Goal: Contribute content: Contribute content

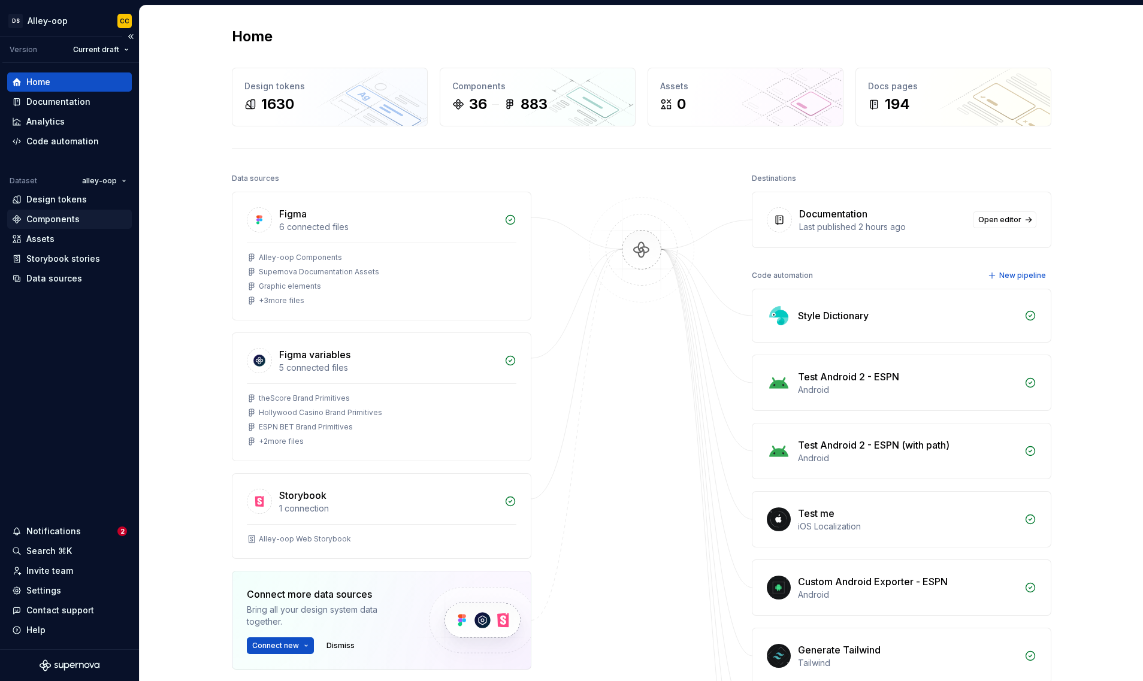
click at [56, 225] on div "Components" at bounding box center [69, 219] width 125 height 19
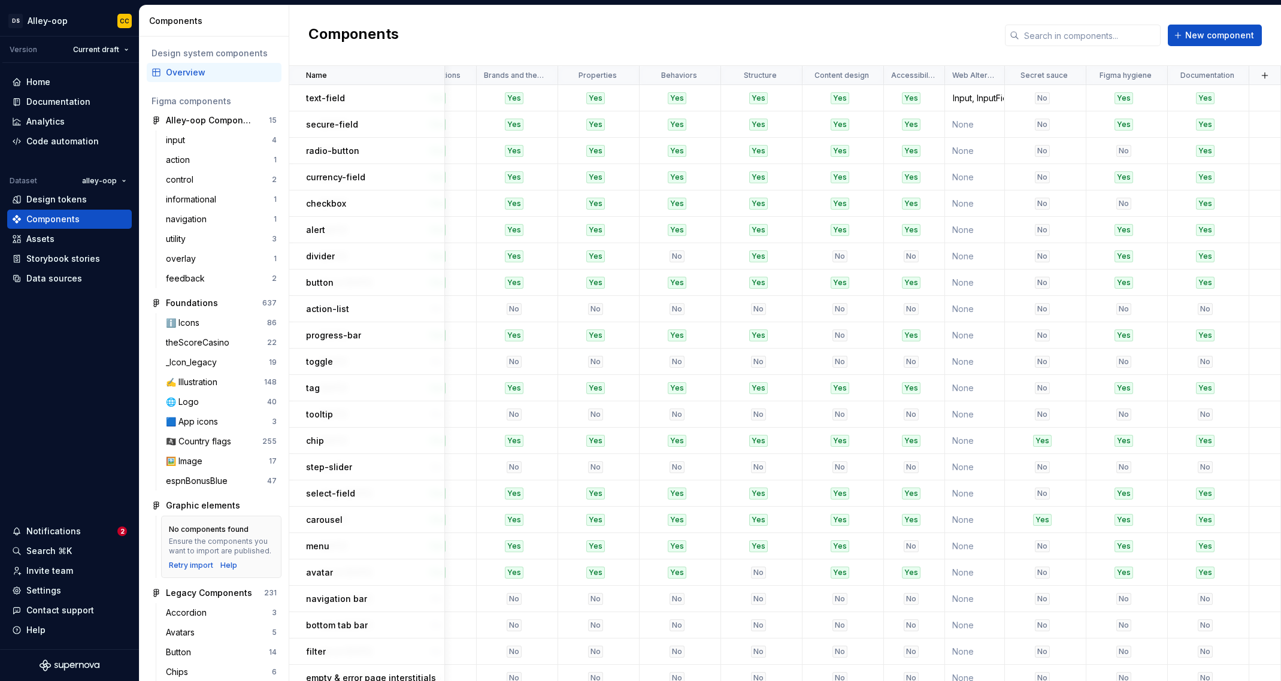
scroll to position [0, 979]
click at [1085, 76] on button "button" at bounding box center [1265, 75] width 17 height 17
click at [1085, 94] on div "New custom property" at bounding box center [1202, 99] width 114 height 12
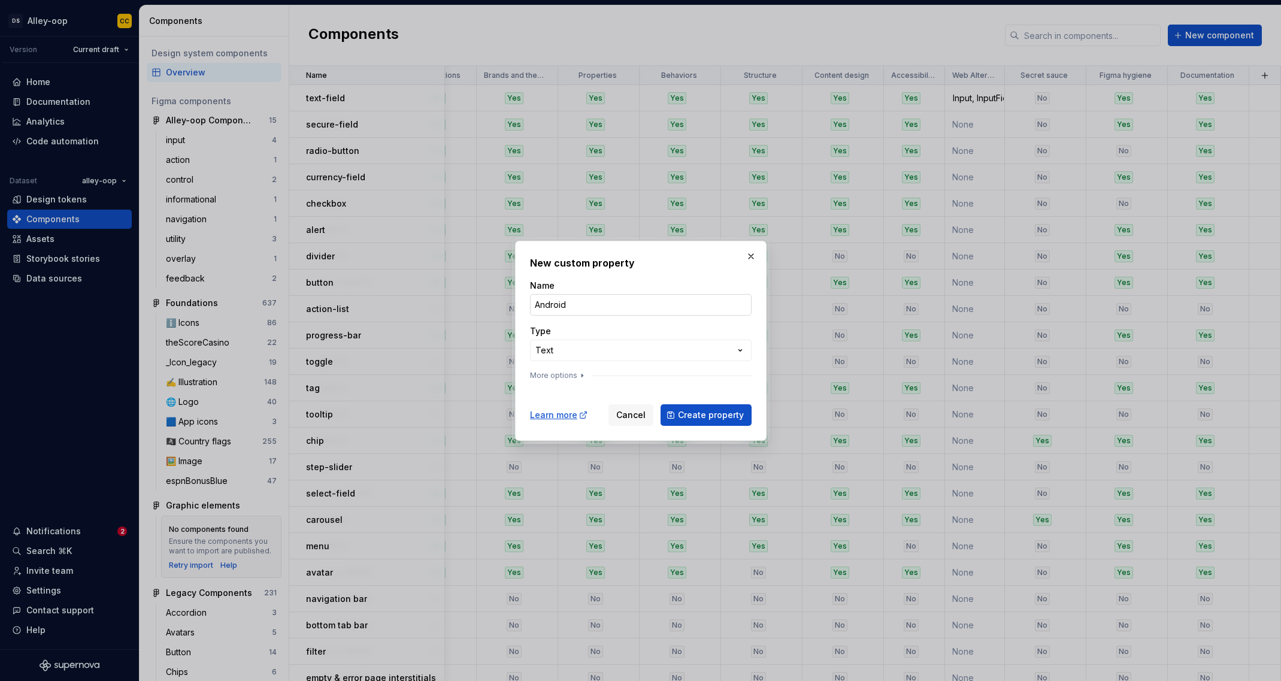
click at [572, 307] on input "Android" at bounding box center [641, 305] width 222 height 22
type input "Android Match Against"
click at [699, 416] on span "Create property" at bounding box center [711, 415] width 66 height 12
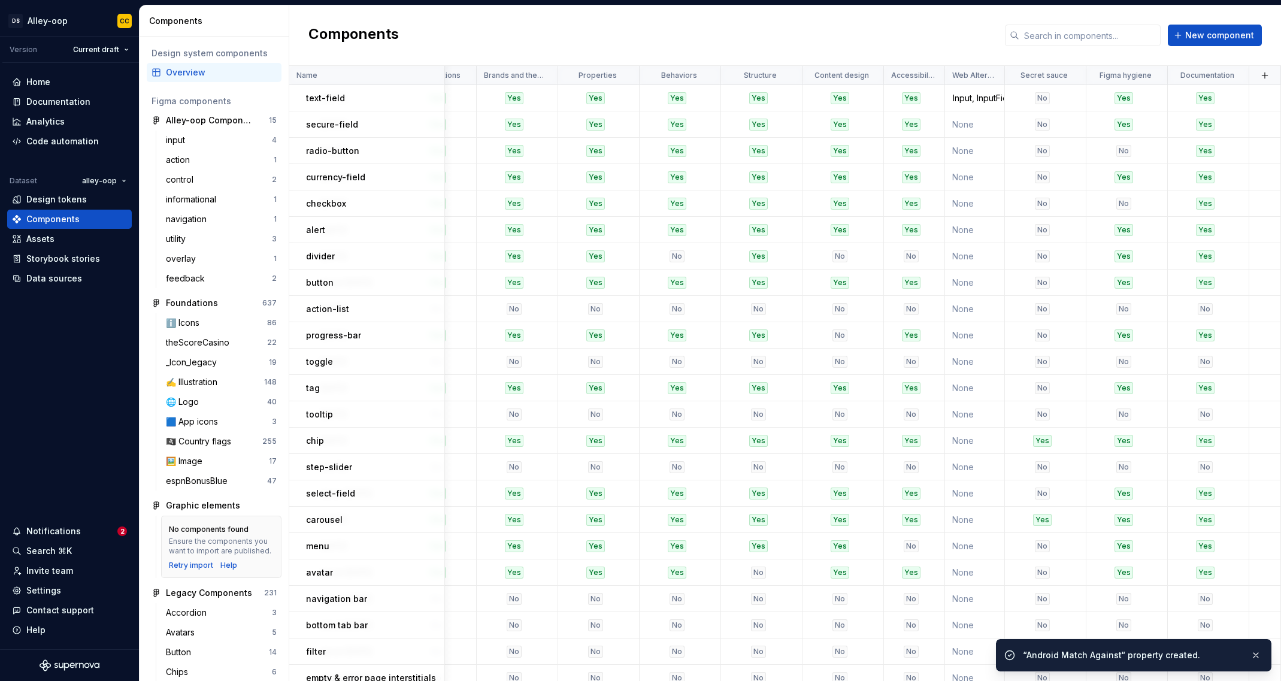
scroll to position [0, 1039]
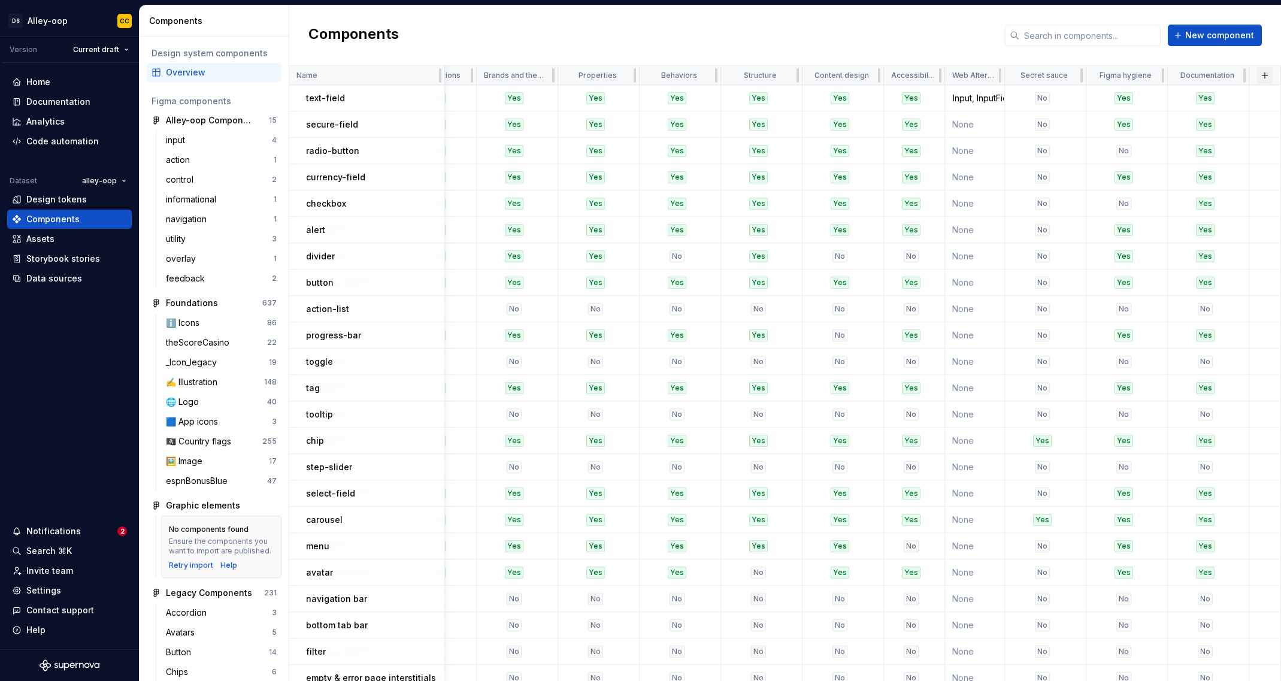
click at [1085, 77] on button "button" at bounding box center [1265, 75] width 17 height 17
click at [1085, 98] on div "New custom property" at bounding box center [1190, 99] width 90 height 12
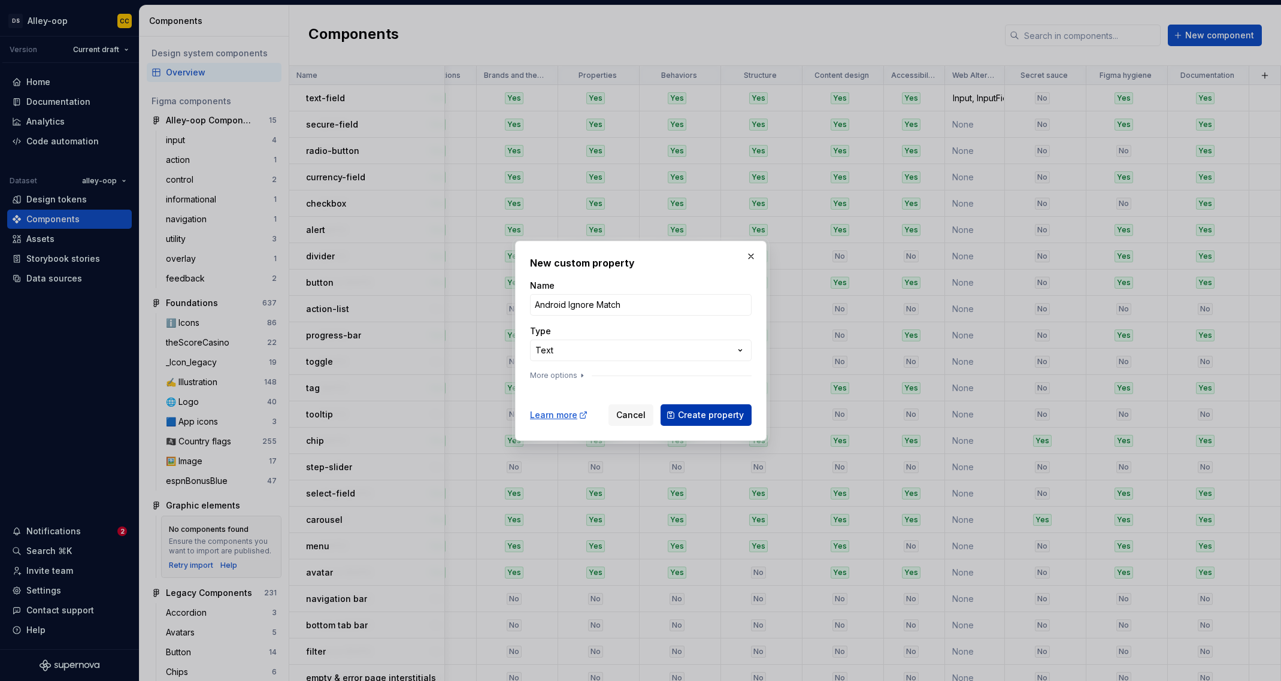
type input "Android Ignore Match"
click at [728, 413] on span "Create property" at bounding box center [711, 415] width 66 height 12
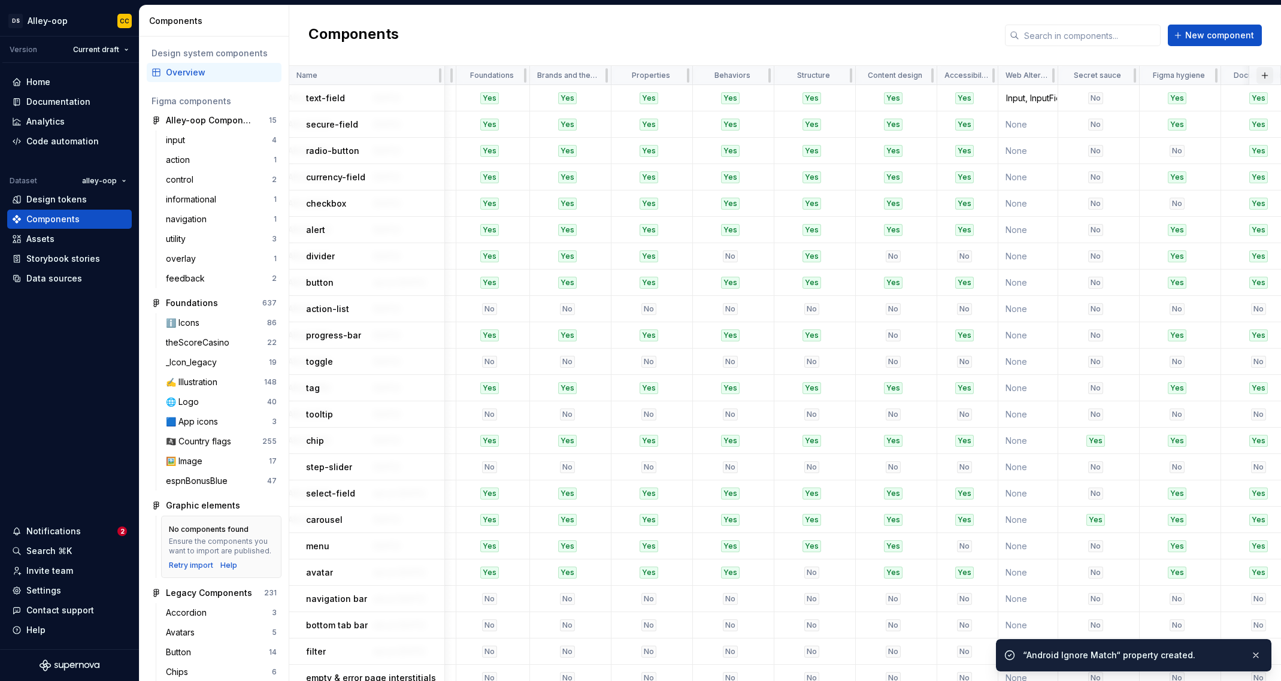
click at [1085, 74] on button "button" at bounding box center [1265, 75] width 17 height 17
click at [1085, 93] on div "New custom property" at bounding box center [1202, 99] width 114 height 12
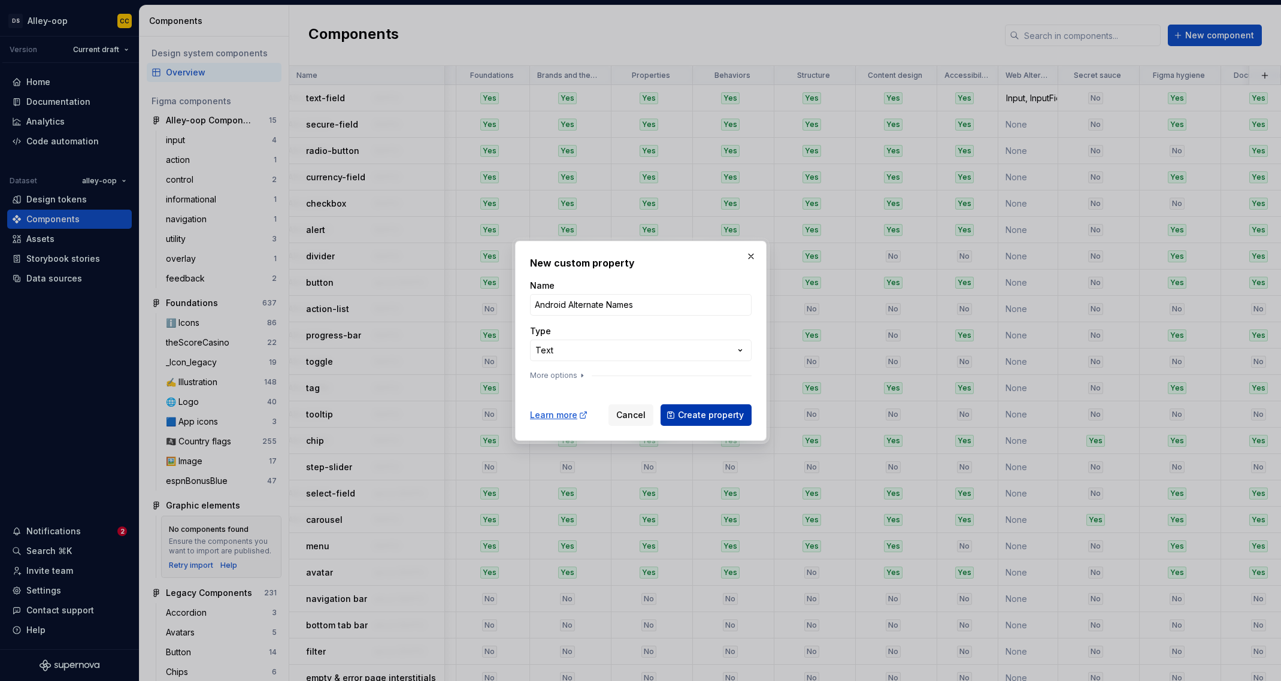
type input "Android Alternate Names"
click at [699, 421] on button "Create property" at bounding box center [706, 415] width 91 height 22
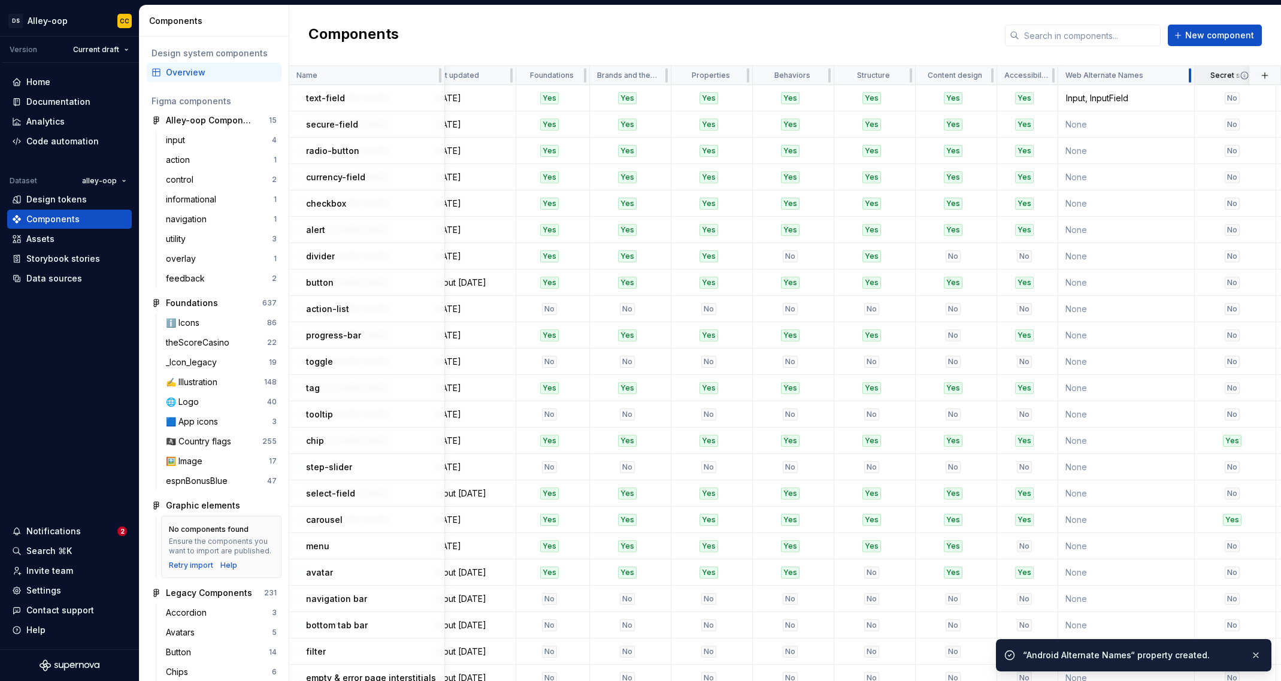
drag, startPoint x: 1111, startPoint y: 75, endPoint x: 1188, endPoint y: 76, distance: 76.7
click at [1085, 76] on div at bounding box center [1191, 75] width 10 height 19
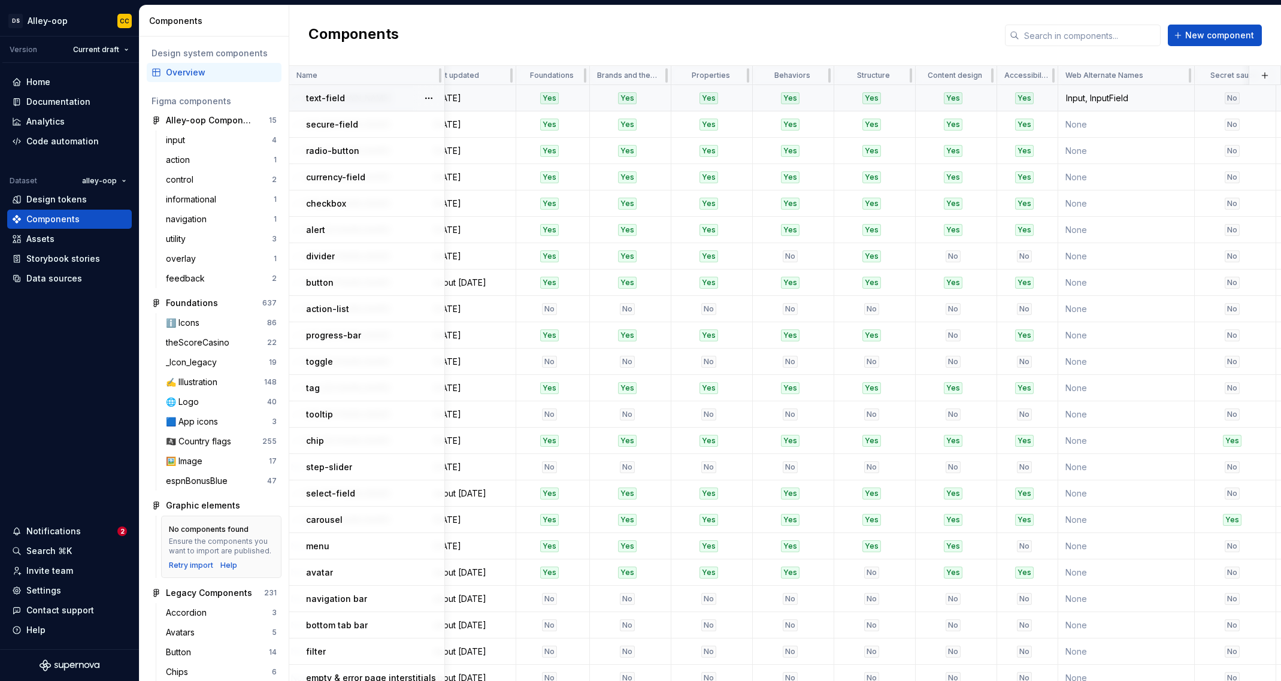
click at [1085, 97] on div "Input, InputField" at bounding box center [1126, 98] width 135 height 12
click at [1085, 96] on div "Input, InputField" at bounding box center [1126, 98] width 135 height 12
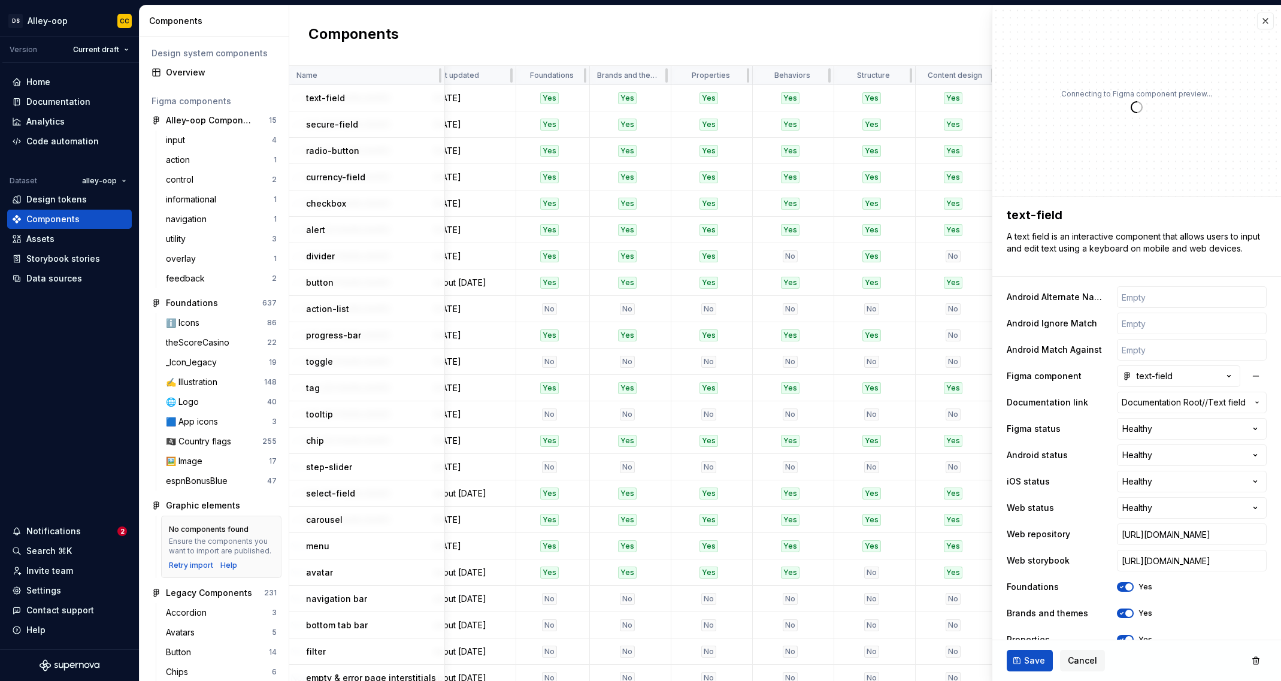
type textarea "*"
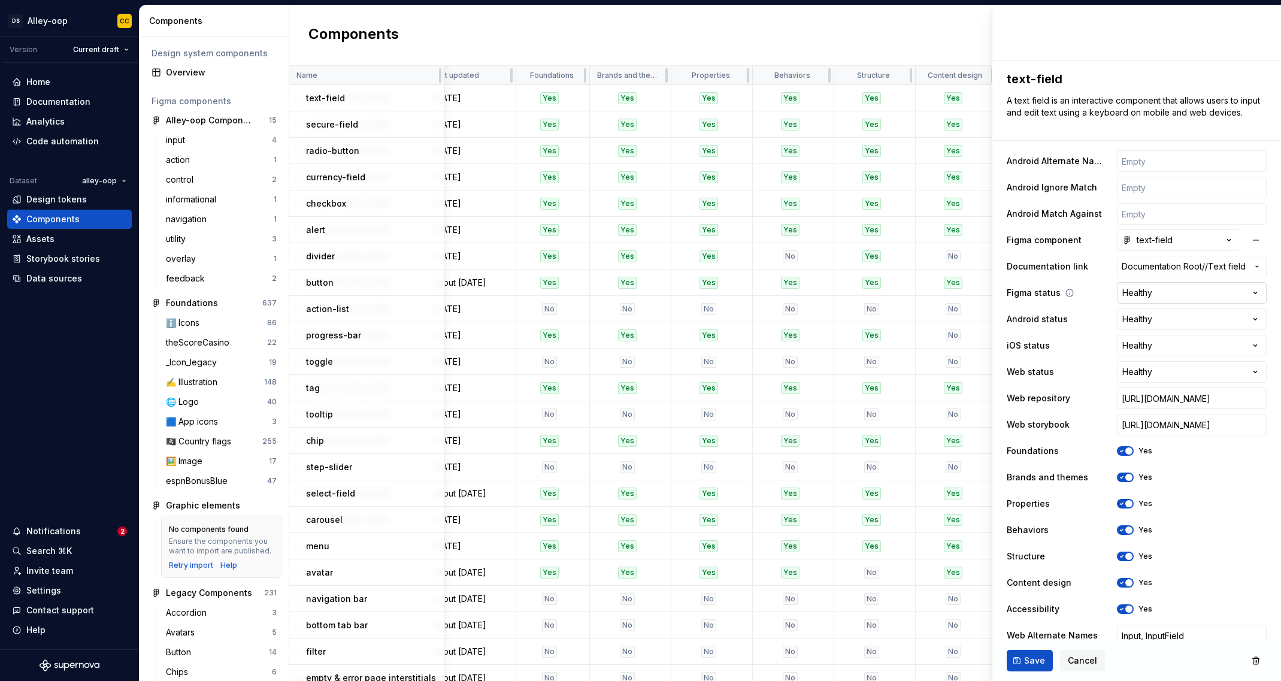
scroll to position [231, 0]
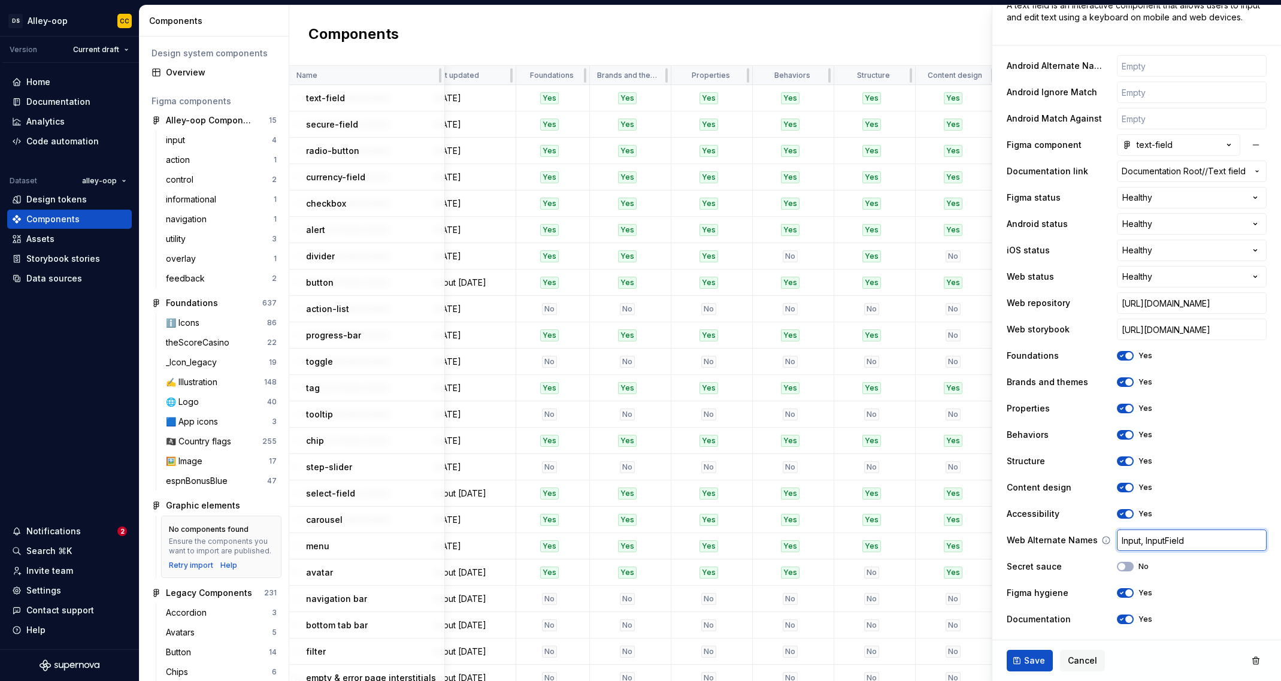
click at [1085, 542] on input "Input, InputField" at bounding box center [1192, 541] width 150 height 22
type textarea "*"
click at [1035, 643] on span "Save" at bounding box center [1034, 661] width 21 height 12
type textarea "*"
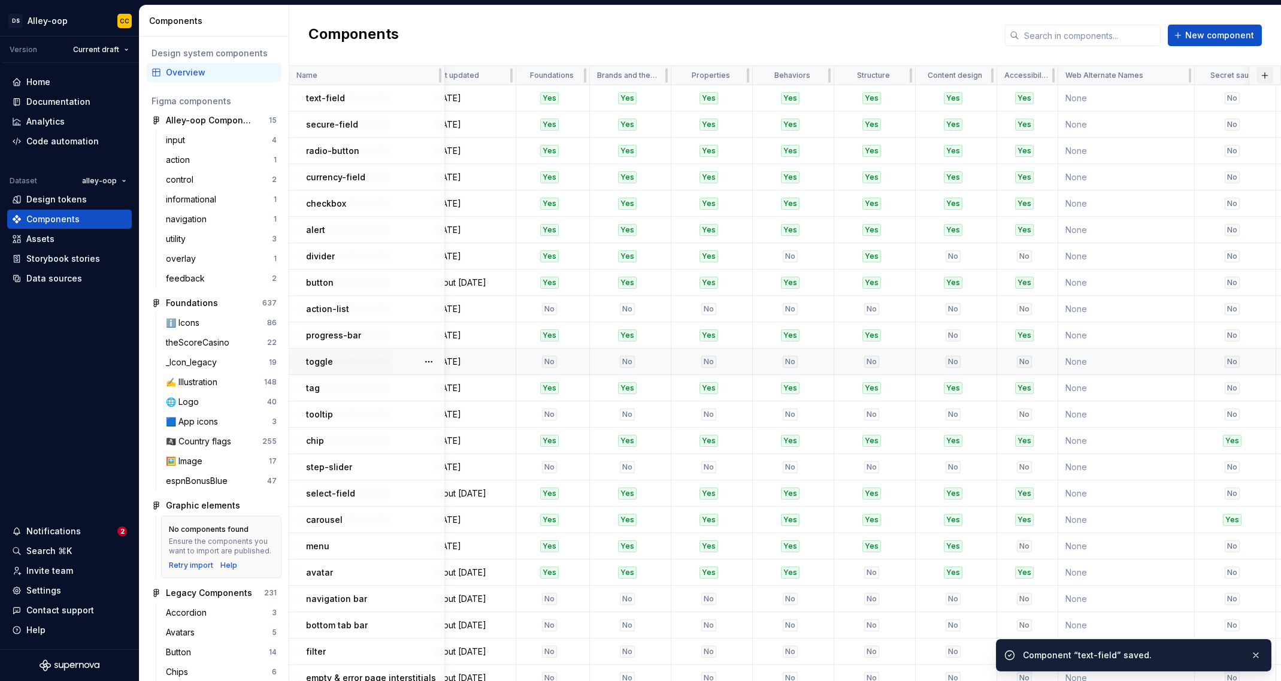
click at [1085, 78] on button "button" at bounding box center [1265, 75] width 17 height 17
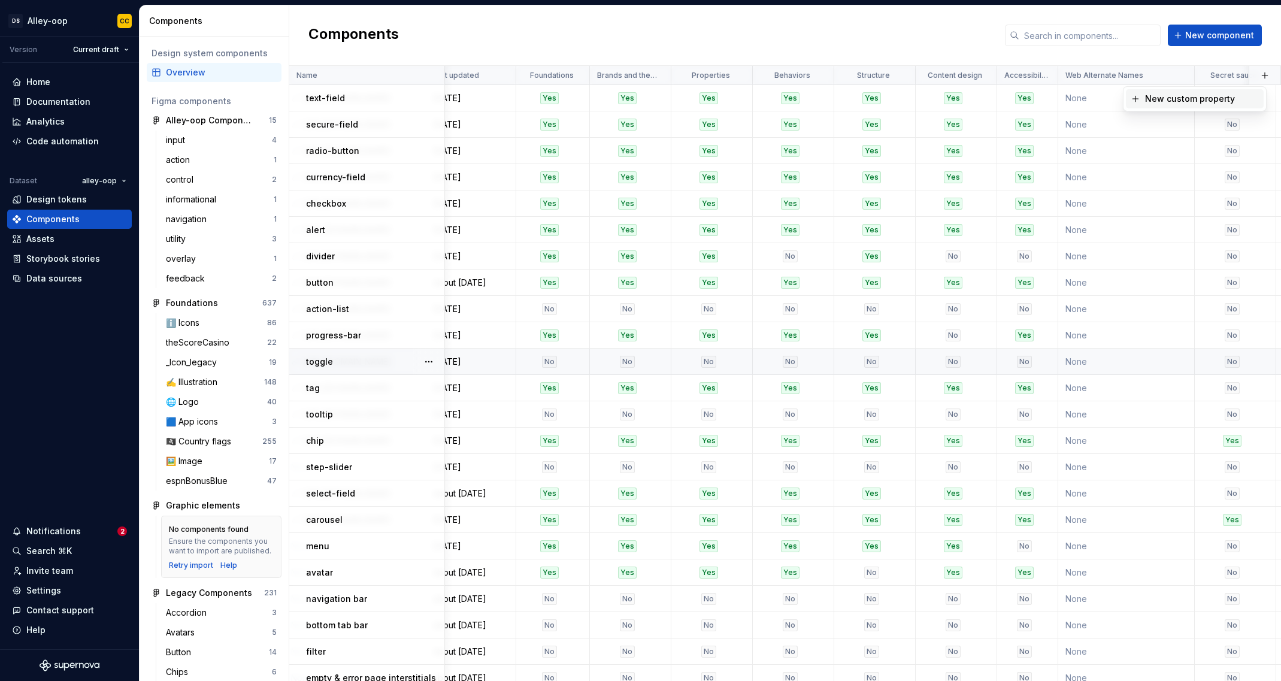
click at [1085, 93] on div "New custom property" at bounding box center [1190, 99] width 90 height 12
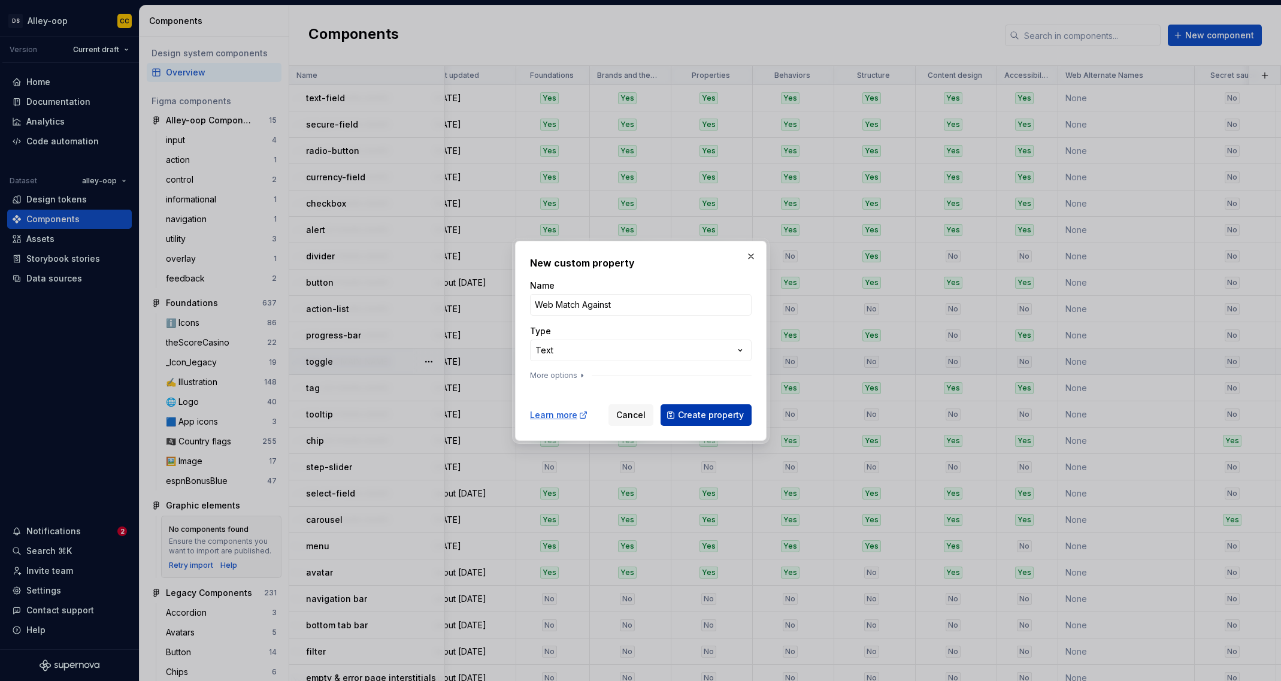
type input "Web Match Against"
click at [689, 419] on span "Create property" at bounding box center [711, 415] width 66 height 12
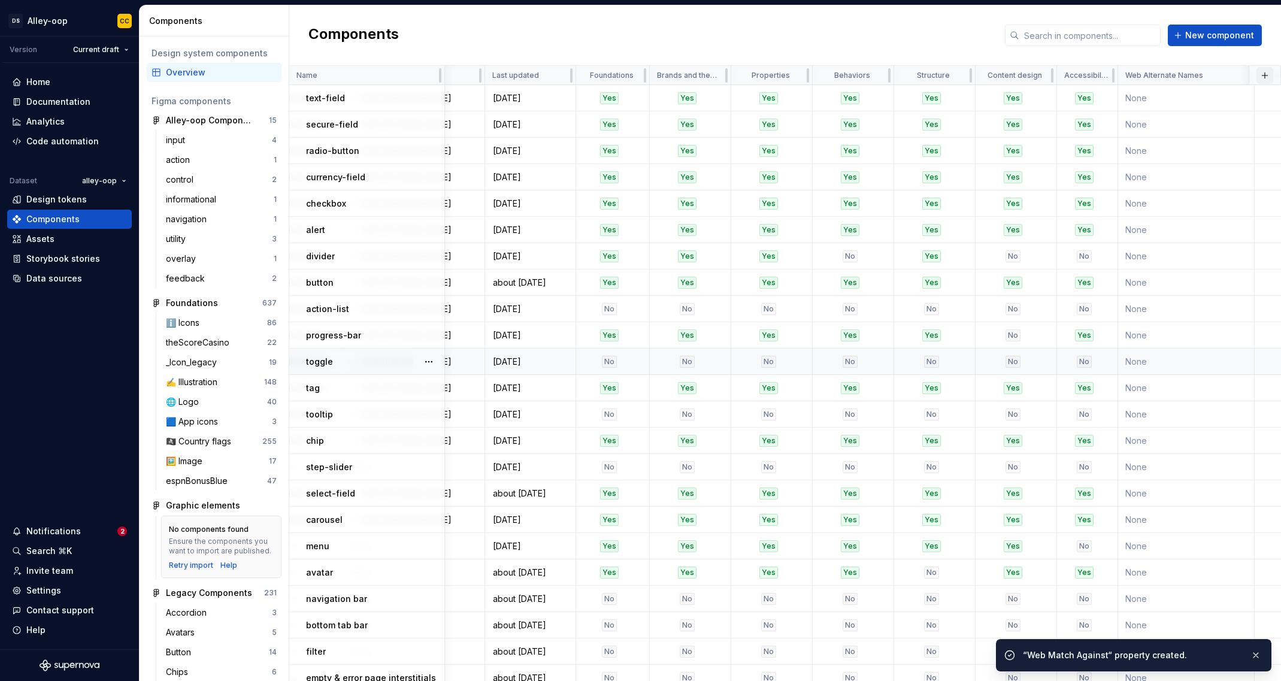
click at [1085, 72] on button "button" at bounding box center [1265, 75] width 17 height 17
click at [1085, 101] on div "New custom property" at bounding box center [1190, 99] width 90 height 12
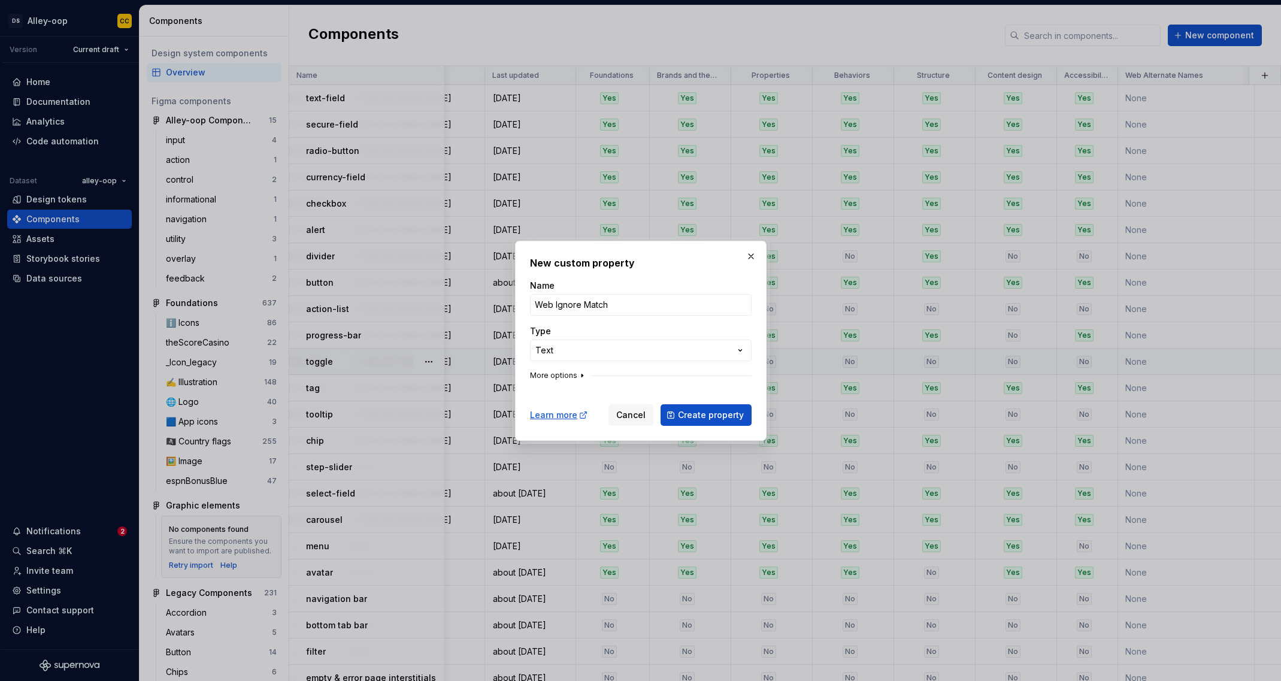
type input "Web Ignore Match"
click at [547, 371] on button "More options" at bounding box center [558, 376] width 57 height 10
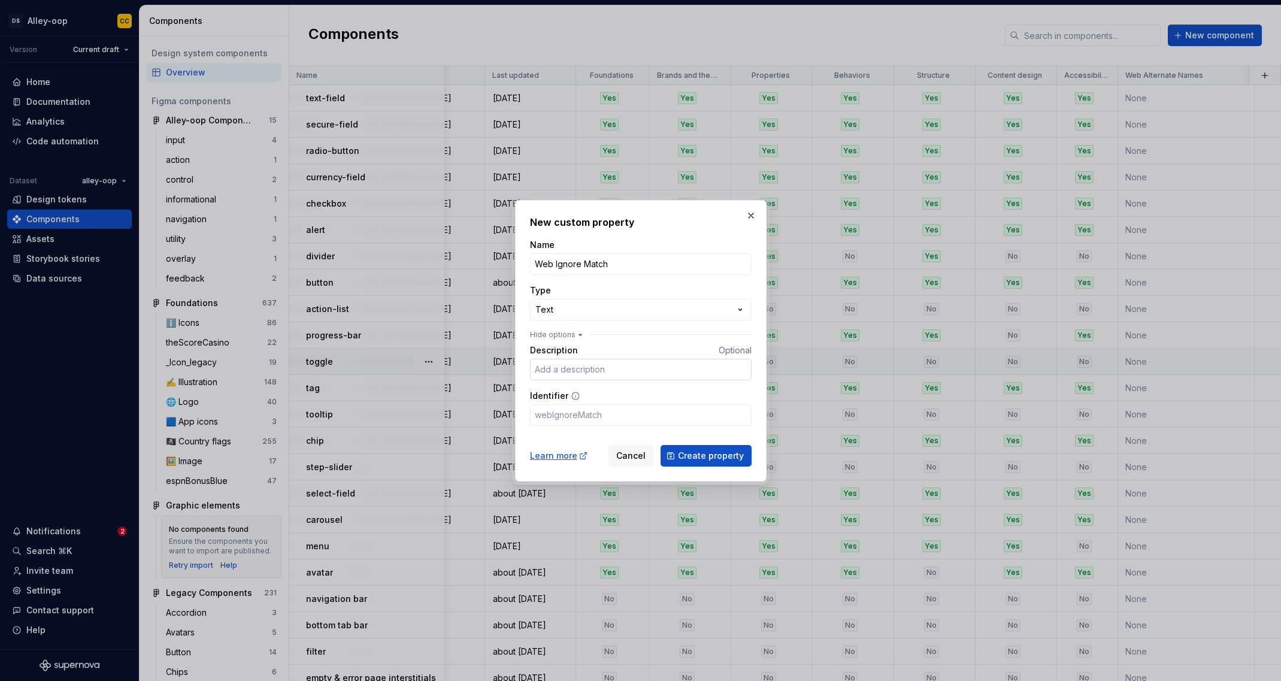
click at [566, 372] on input "Description" at bounding box center [641, 370] width 222 height 22
type input "U"
click at [688, 456] on span "Create property" at bounding box center [711, 456] width 66 height 12
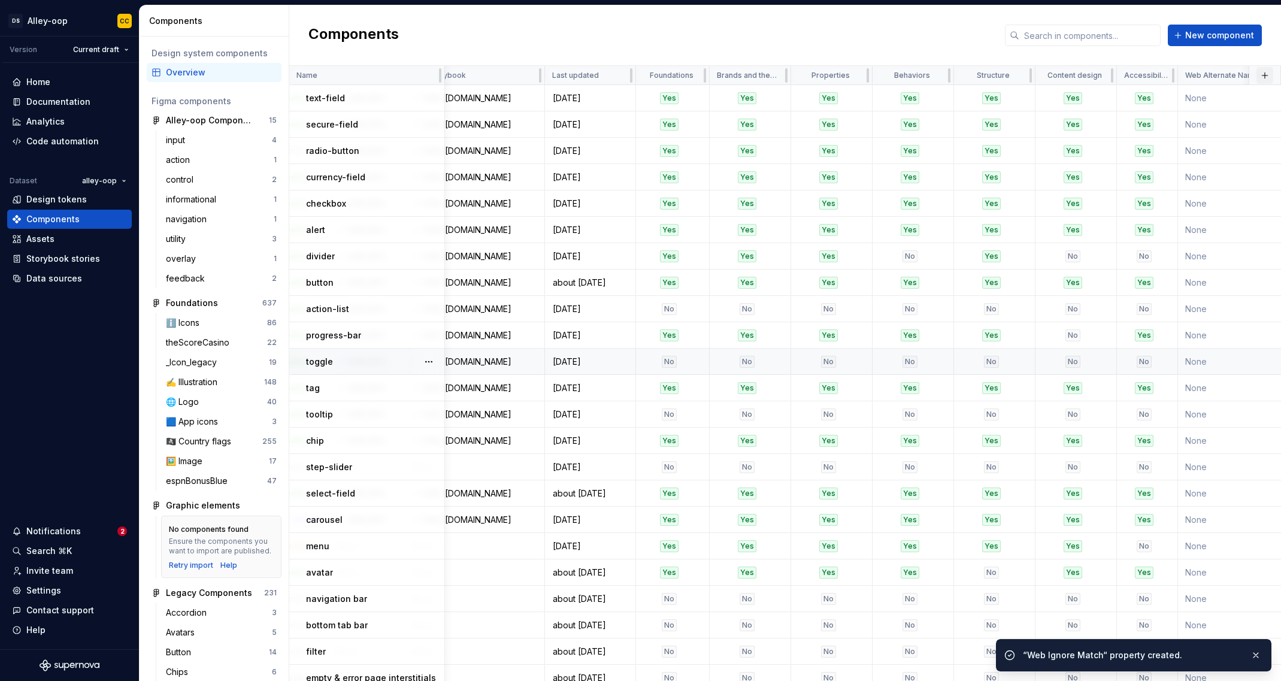
click at [1085, 73] on button "button" at bounding box center [1265, 75] width 17 height 17
click at [1085, 89] on span "New custom property" at bounding box center [1195, 98] width 138 height 19
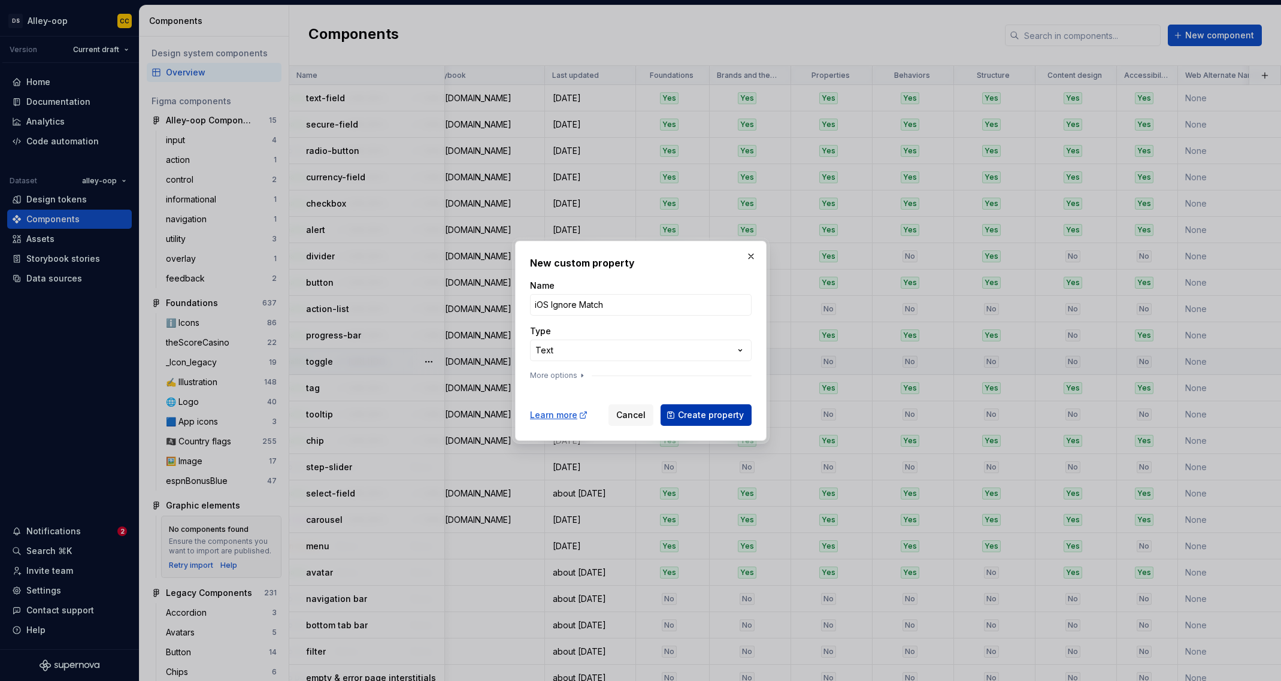
type input "iOS Ignore Match"
click at [722, 418] on span "Create property" at bounding box center [711, 415] width 66 height 12
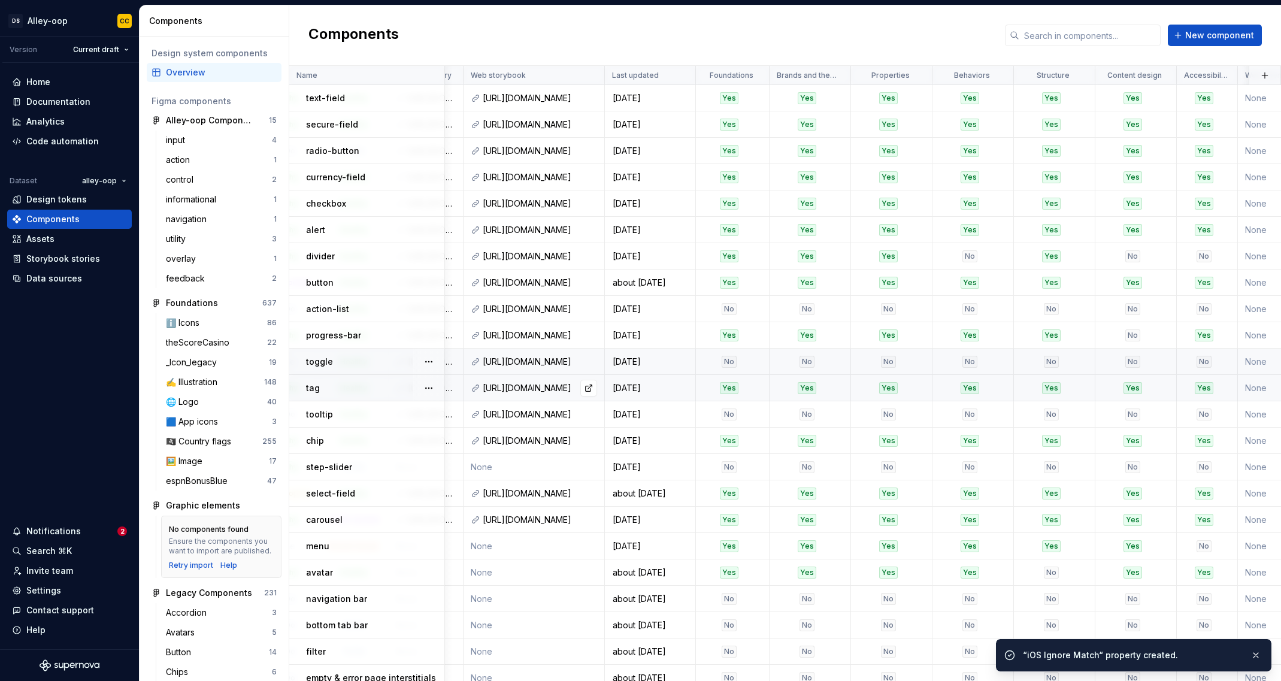
click at [574, 378] on td "[URL][DOMAIN_NAME]" at bounding box center [534, 388] width 141 height 26
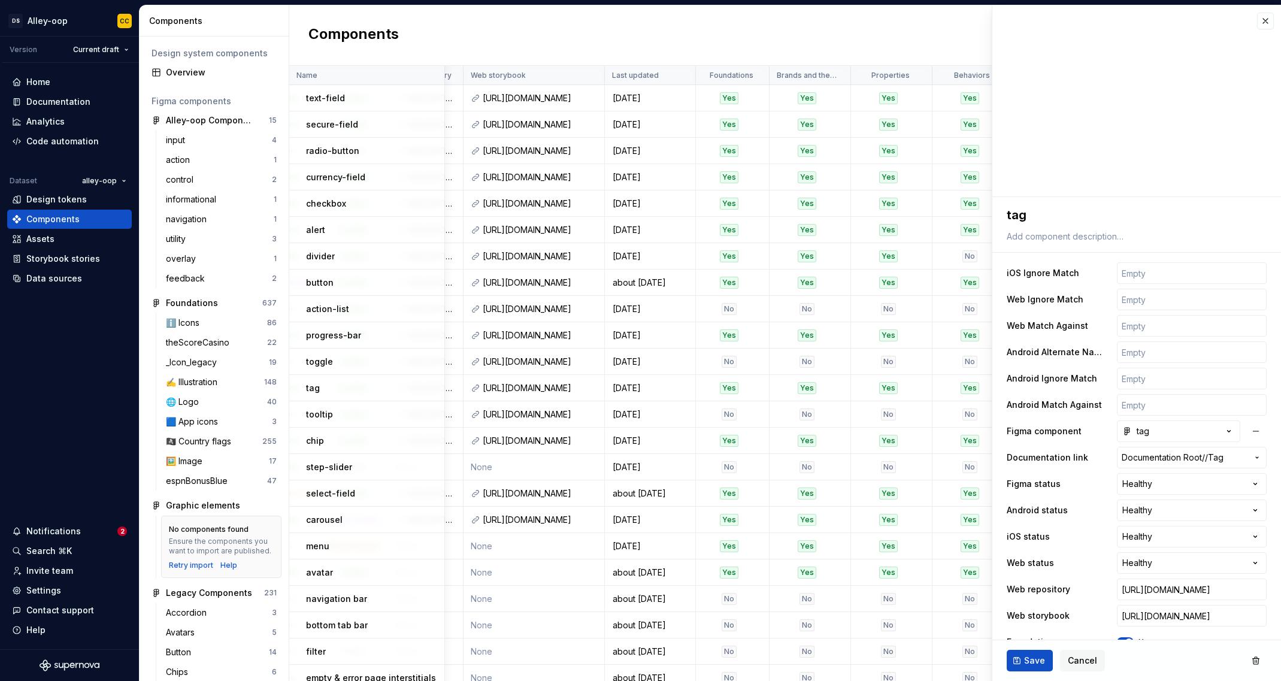
type textarea "*"
click at [1085, 24] on button "button" at bounding box center [1265, 21] width 17 height 17
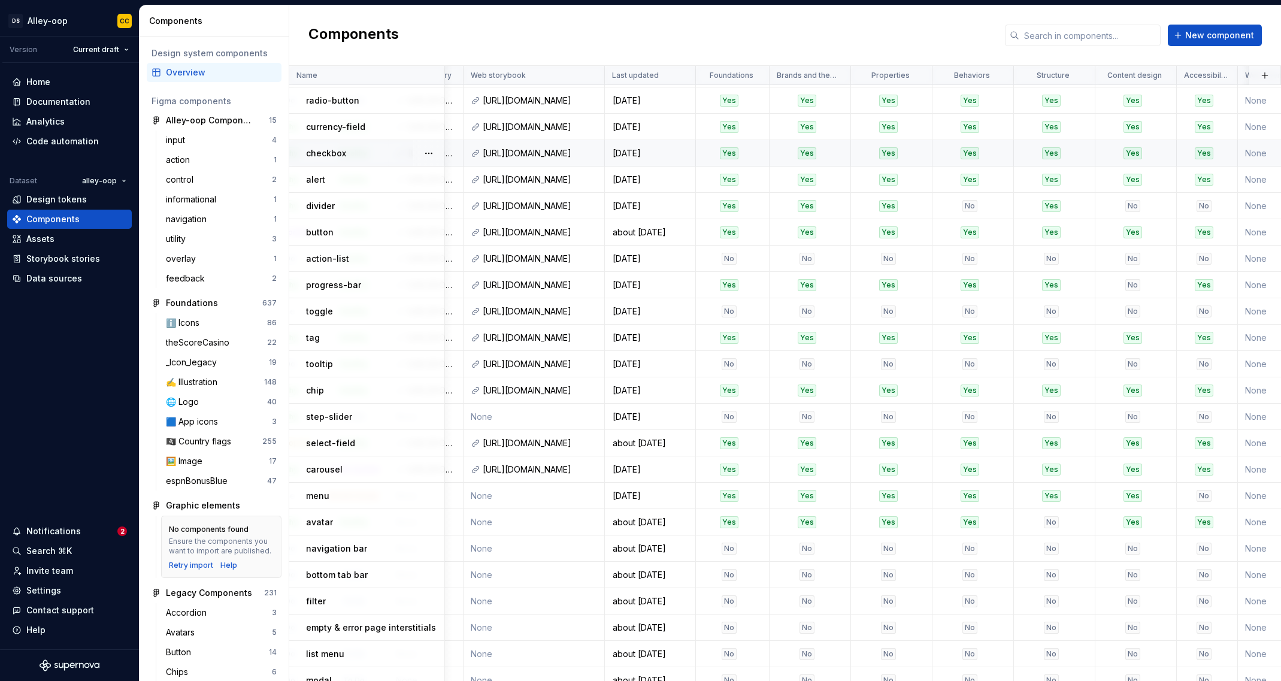
scroll to position [0, 1039]
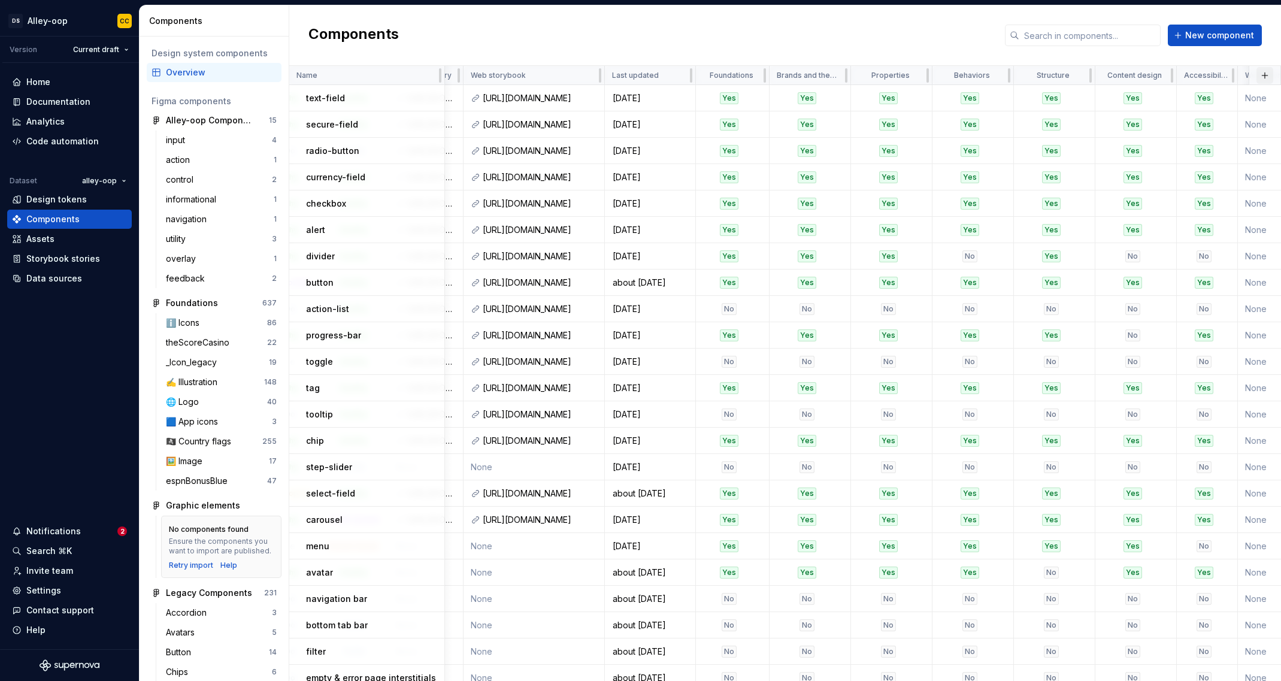
click at [1085, 74] on button "button" at bounding box center [1265, 75] width 17 height 17
click at [1085, 105] on span "New custom property" at bounding box center [1195, 98] width 138 height 19
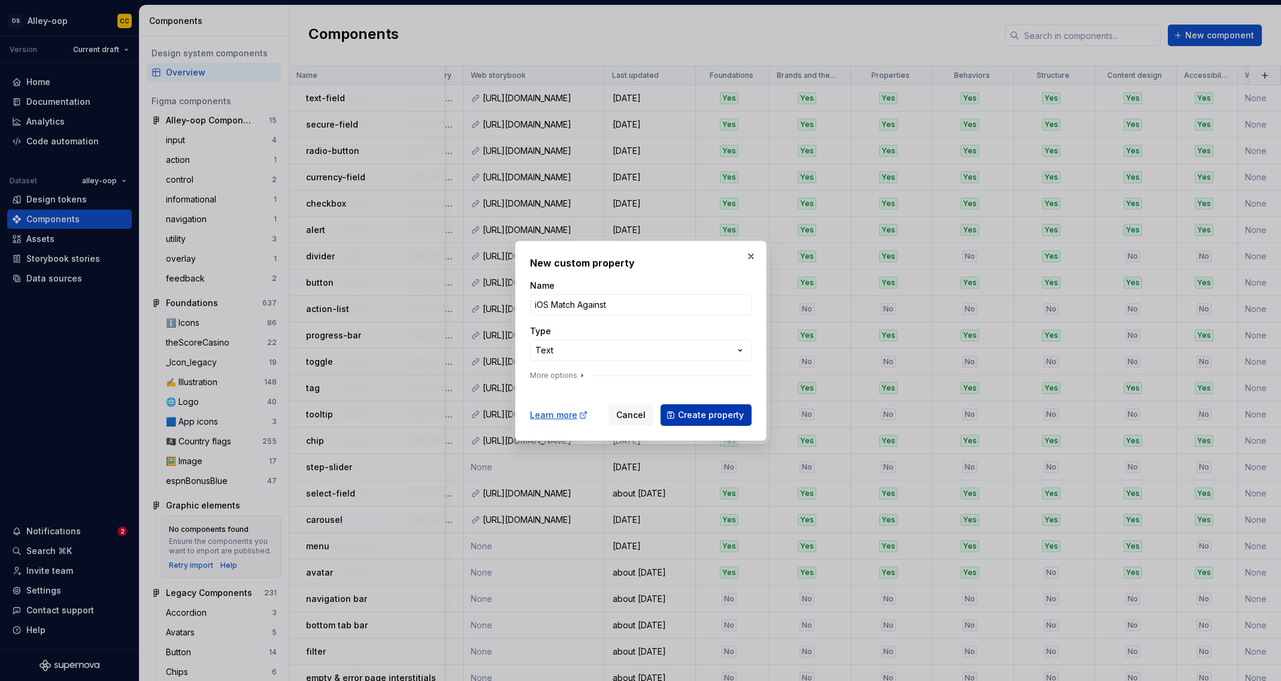
type input "iOS Match Against"
click at [727, 409] on span "Create property" at bounding box center [711, 415] width 66 height 12
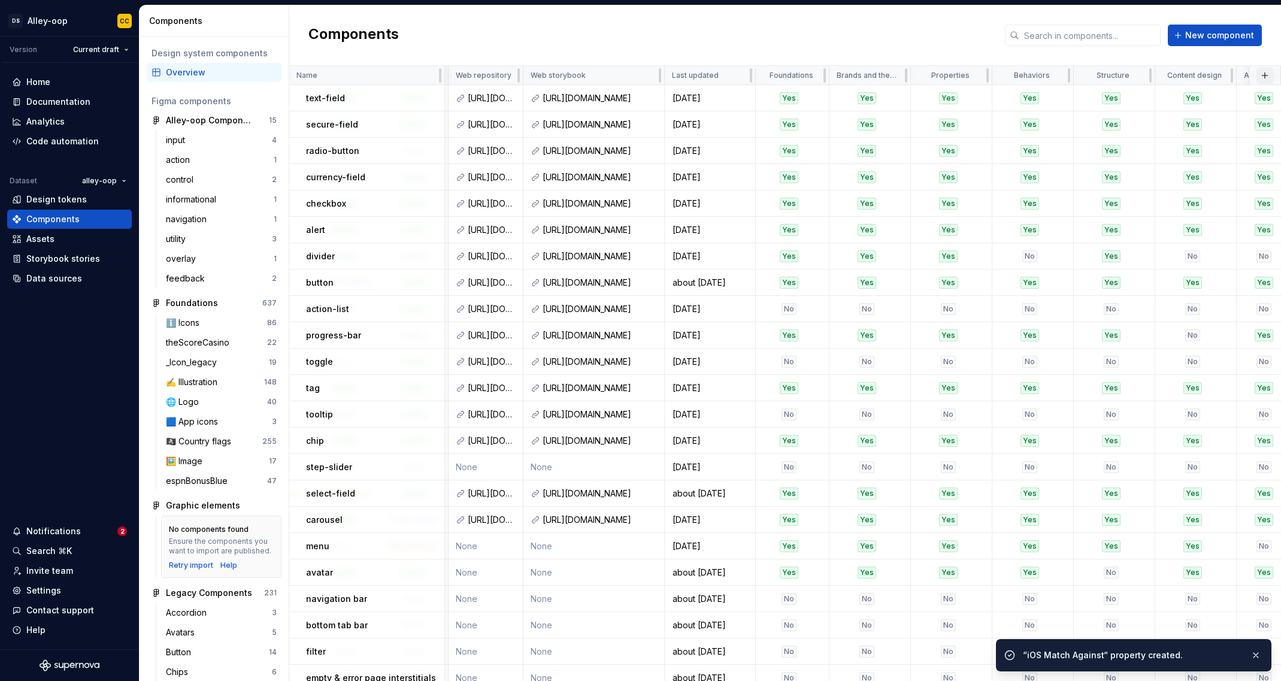
click at [1085, 76] on button "button" at bounding box center [1265, 75] width 17 height 17
click at [1085, 102] on div "New custom property" at bounding box center [1190, 99] width 90 height 12
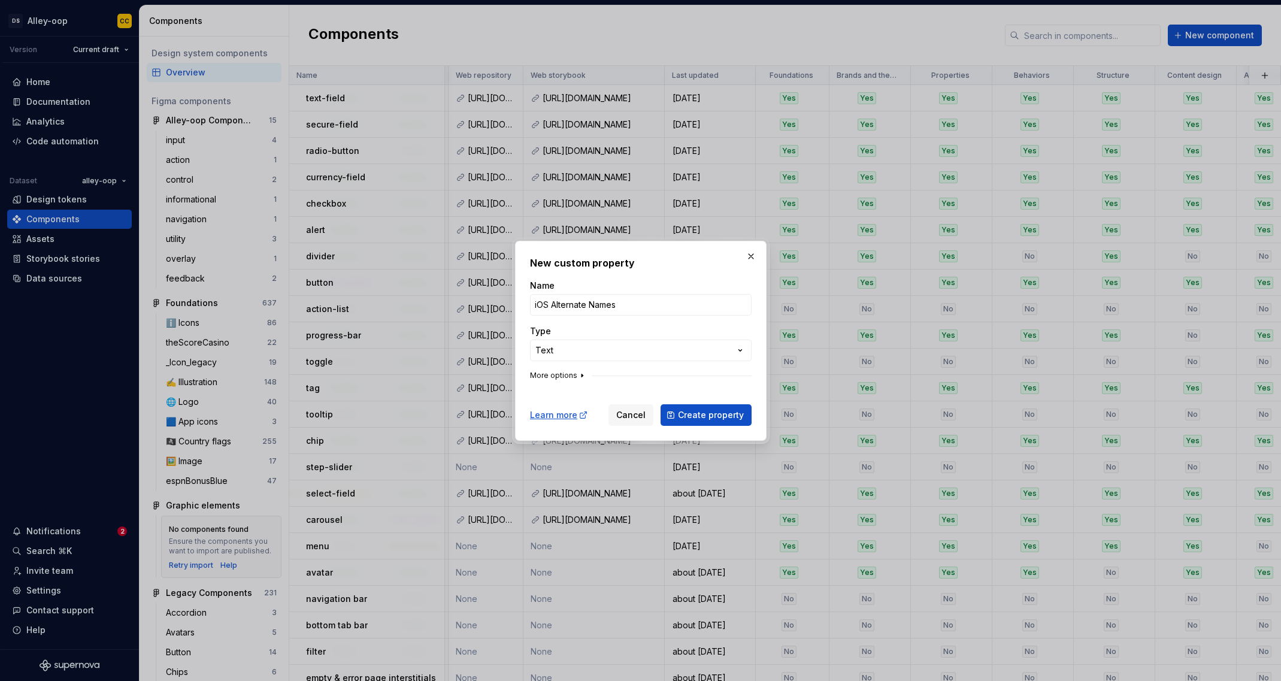
type input "iOS Alternate Names"
click at [578, 375] on icon "button" at bounding box center [583, 376] width 10 height 10
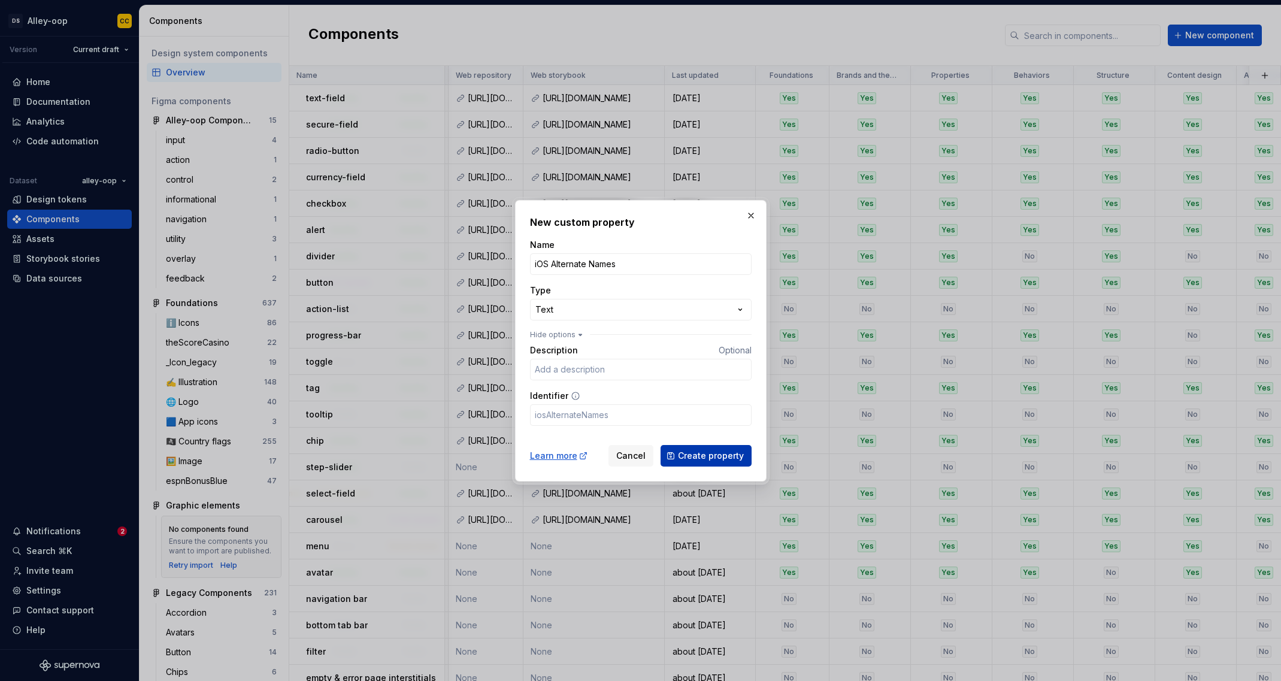
click at [718, 450] on span "Create property" at bounding box center [711, 456] width 66 height 12
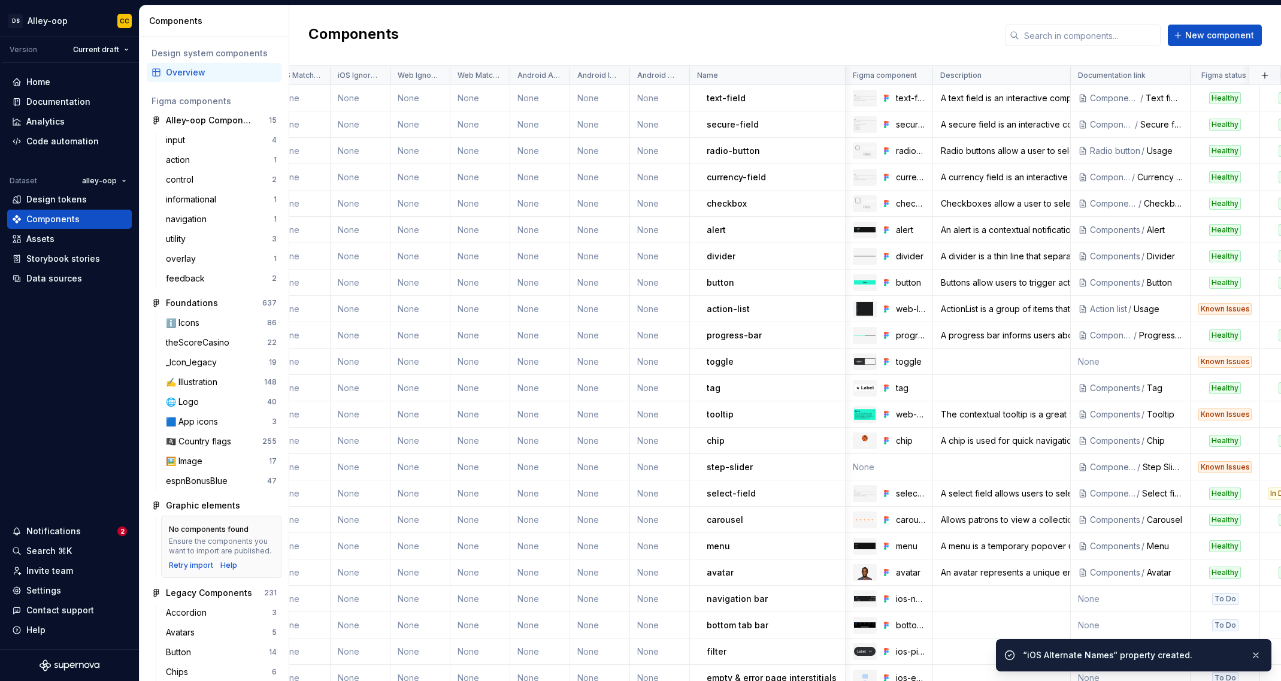
scroll to position [0, 0]
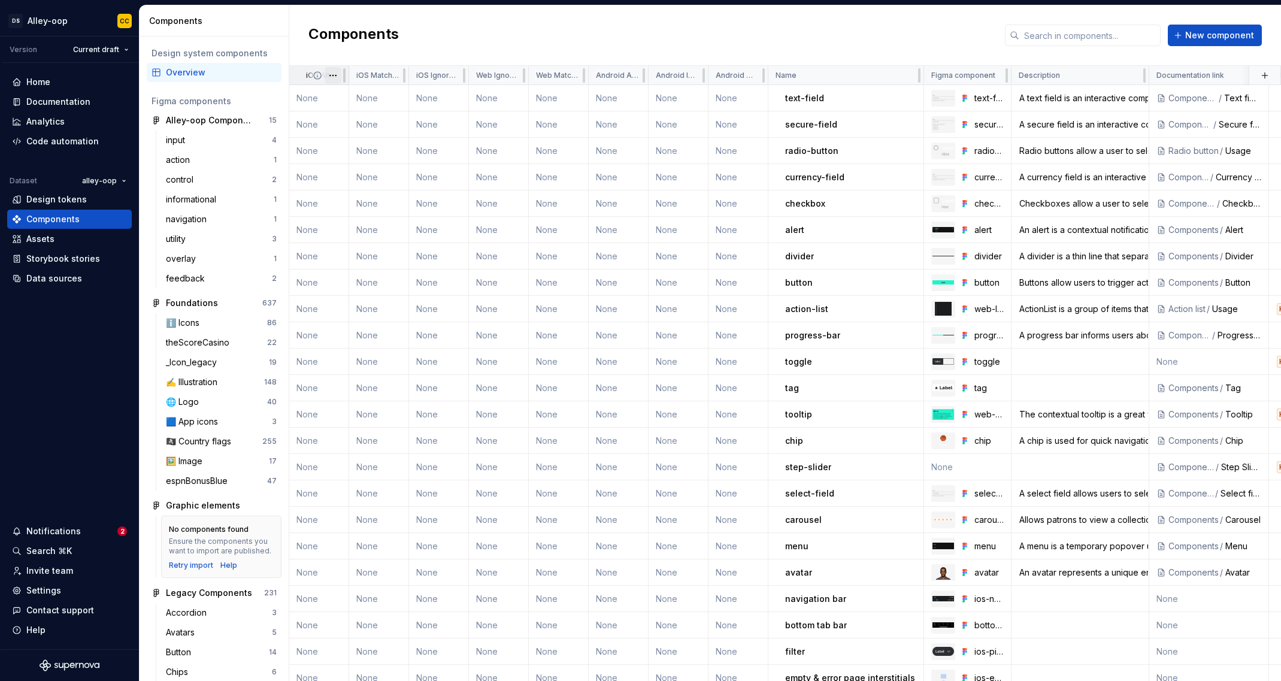
click at [335, 76] on html "[PERSON_NAME]-oop CC Version Current draft Home Documentation Analytics Code au…" at bounding box center [640, 340] width 1281 height 681
drag, startPoint x: 297, startPoint y: 76, endPoint x: 304, endPoint y: 76, distance: 6.6
click at [297, 76] on html "[PERSON_NAME]-oop CC Version Current draft Home Documentation Analytics Code au…" at bounding box center [640, 340] width 1281 height 681
click at [298, 76] on div "iOS Alternate Names" at bounding box center [319, 75] width 60 height 19
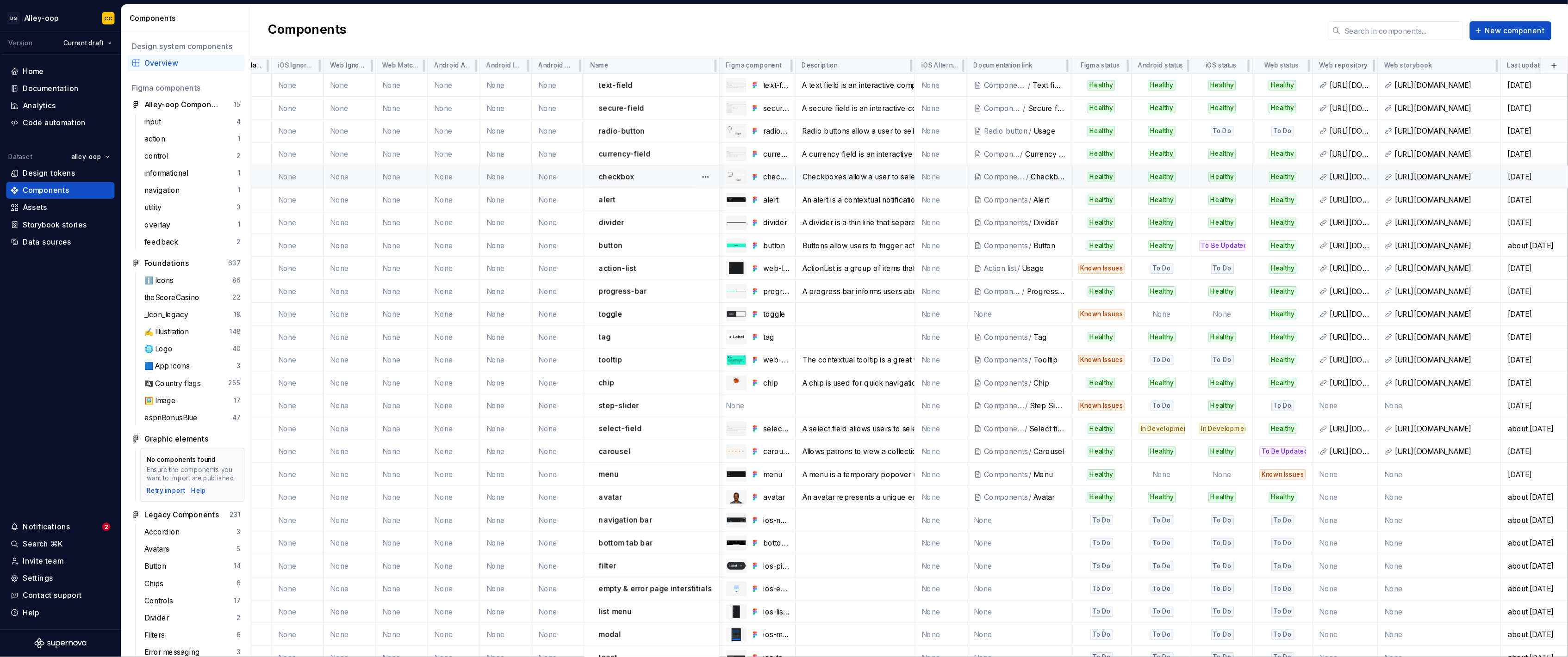
scroll to position [0, 29]
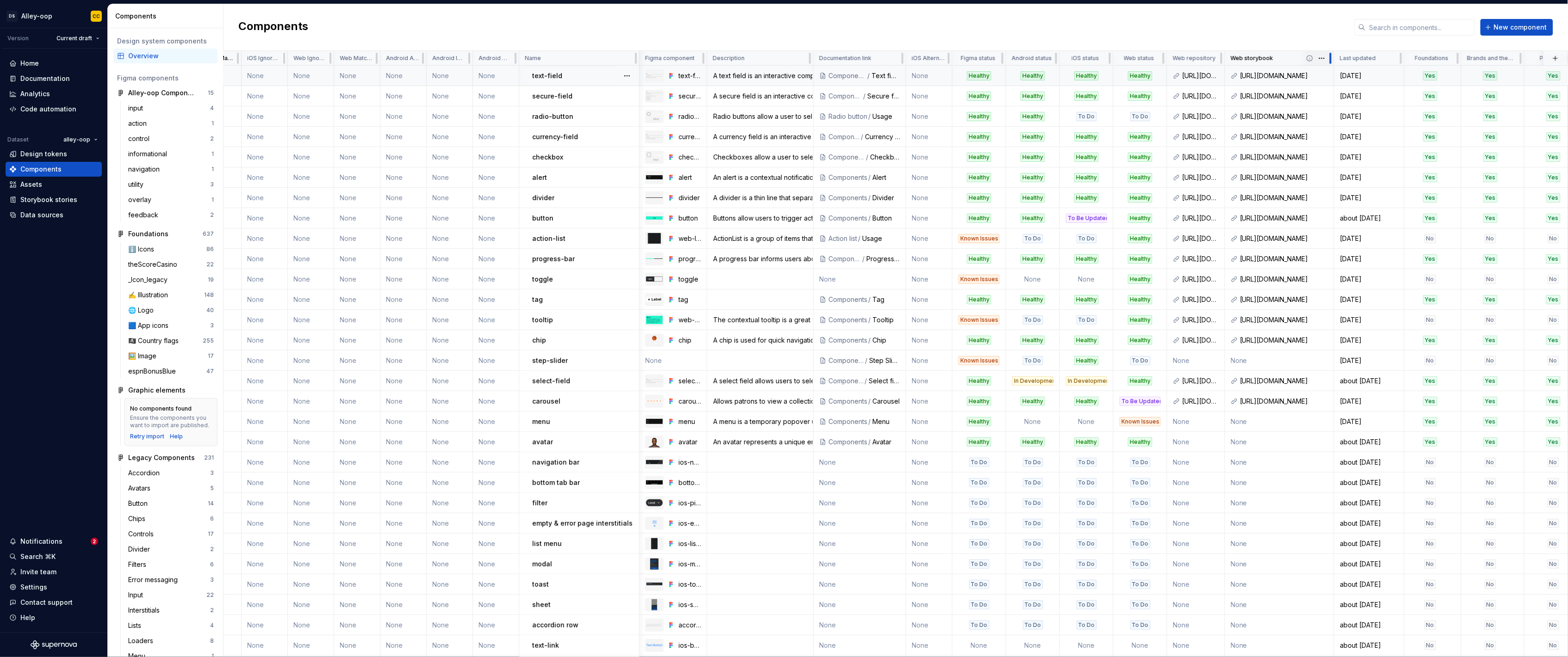
drag, startPoint x: 1008, startPoint y: 66, endPoint x: 1332, endPoint y: 59, distance: 324.1
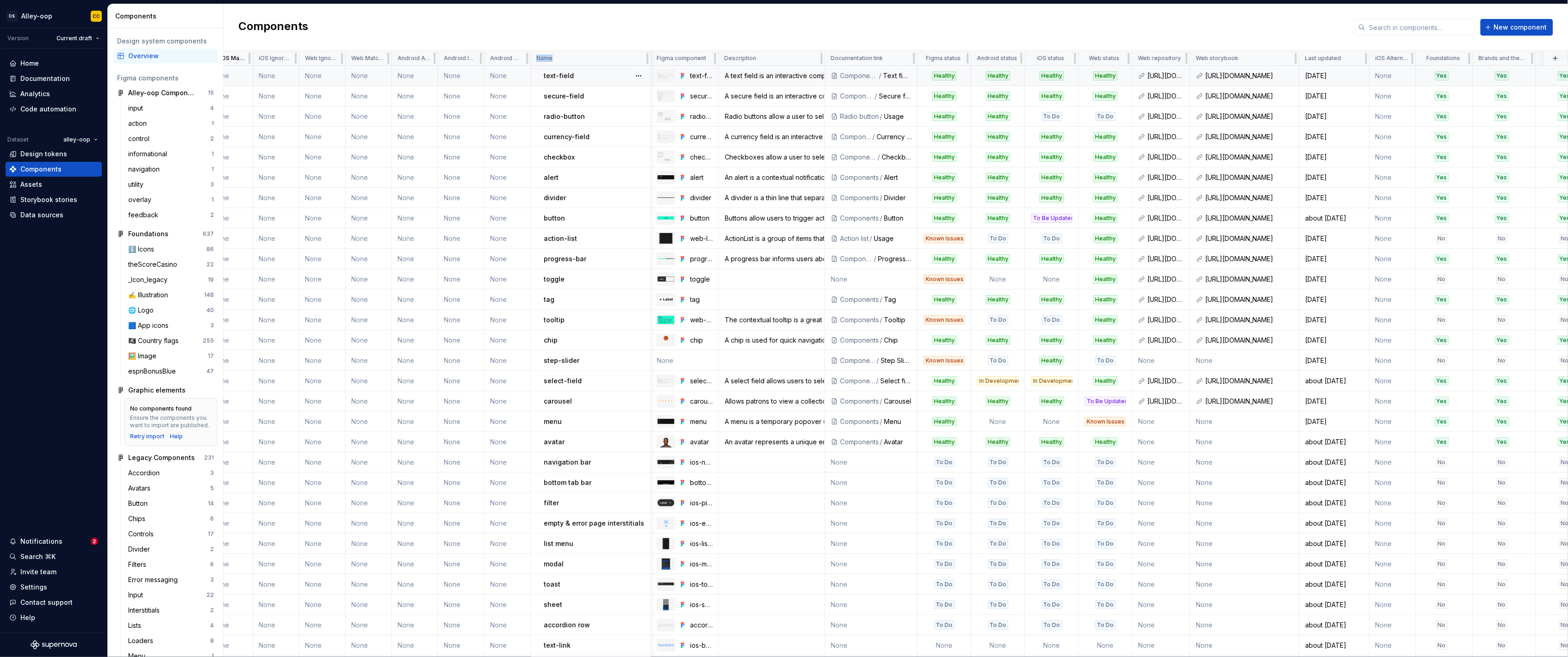
scroll to position [0, 0]
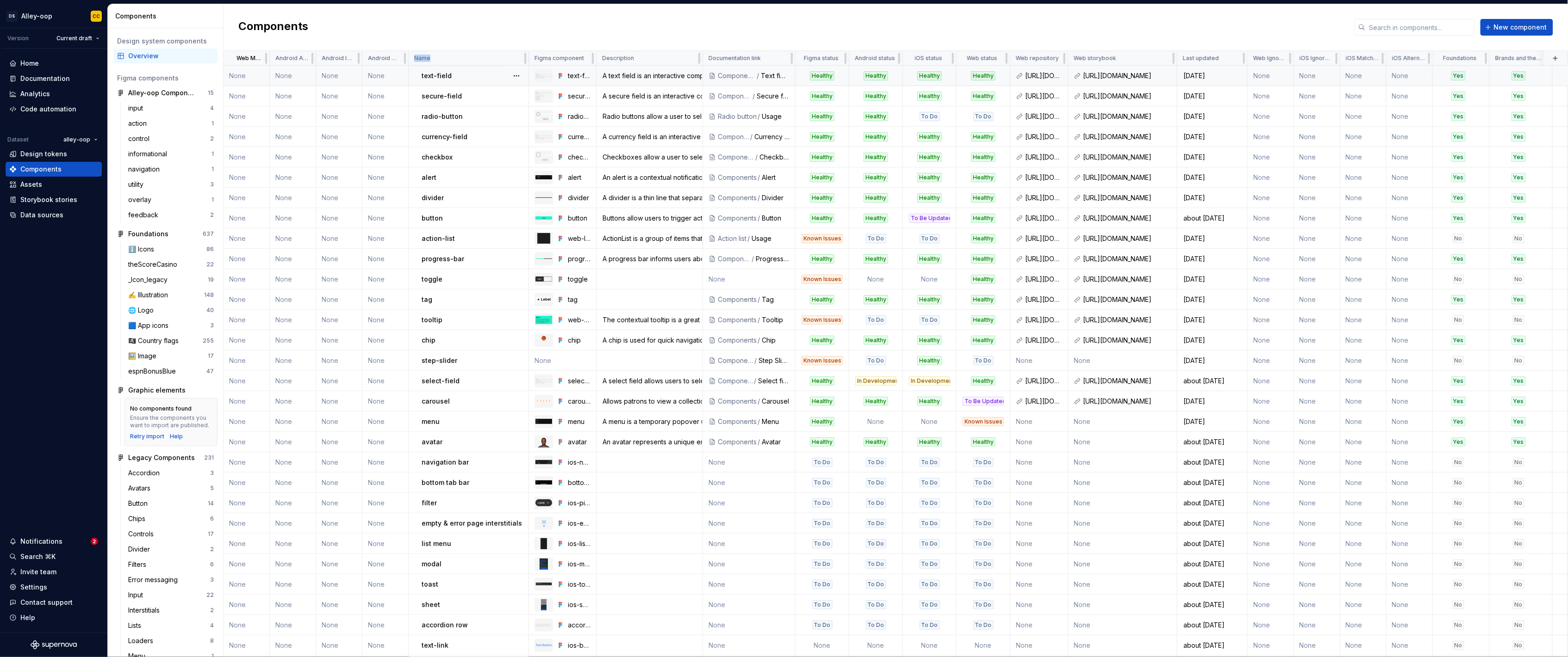
click at [838, 55] on table "Web Match Against Android Alternate Names Android Ignore Match Android Match Ag…" at bounding box center [1196, 425] width 1947 height 747
click at [231, 59] on div "Web Match Against" at bounding box center [246, 58] width 46 height 15
drag, startPoint x: 231, startPoint y: 59, endPoint x: 1104, endPoint y: 56, distance: 873.0
click at [838, 56] on tr "Web Match Against Android Alternate Names Android Ignore Match Android Match Ag…" at bounding box center [1196, 58] width 1947 height 15
drag, startPoint x: 1118, startPoint y: 56, endPoint x: 1274, endPoint y: 59, distance: 156.0
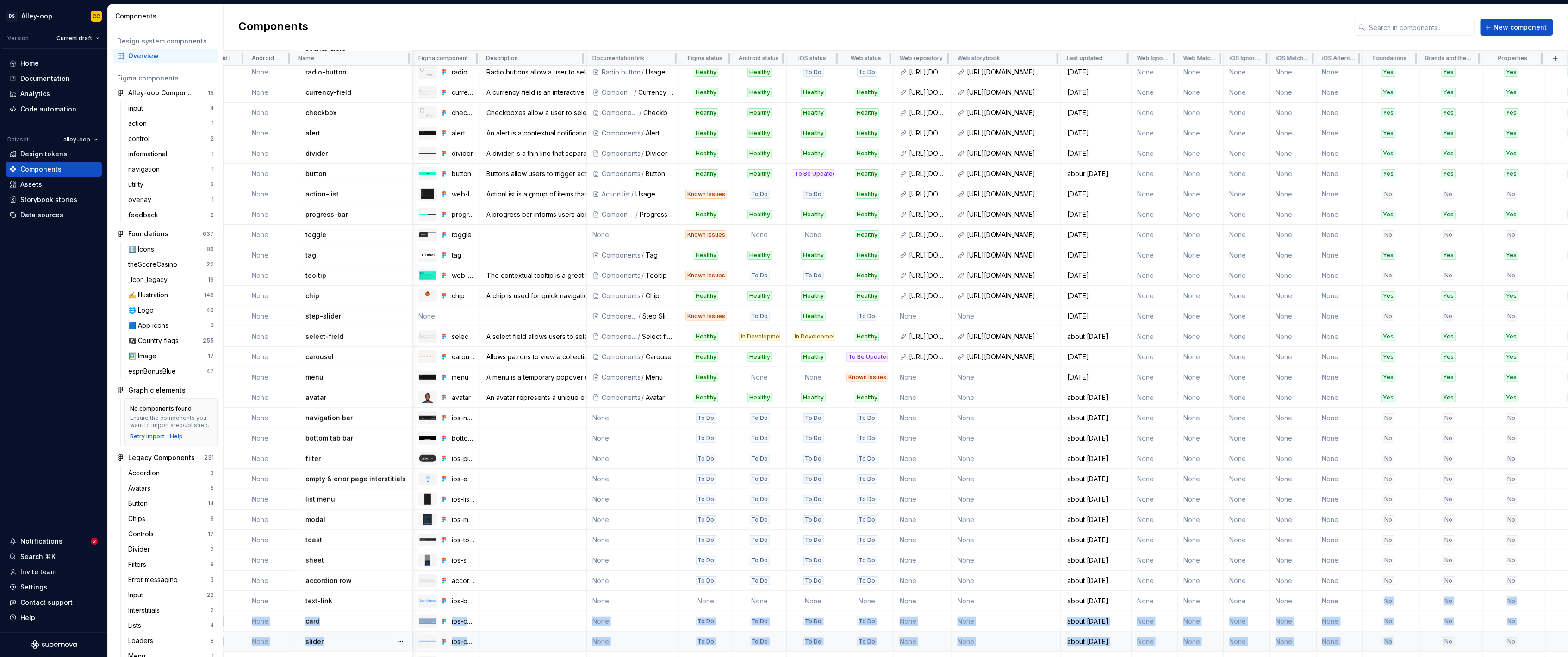
scroll to position [46, 70]
drag, startPoint x: 1369, startPoint y: 645, endPoint x: 1420, endPoint y: 614, distance: 59.7
click at [838, 496] on tbody "None None None text-field text-field A text field is an interactive component t…" at bounding box center [1127, 386] width 1947 height 733
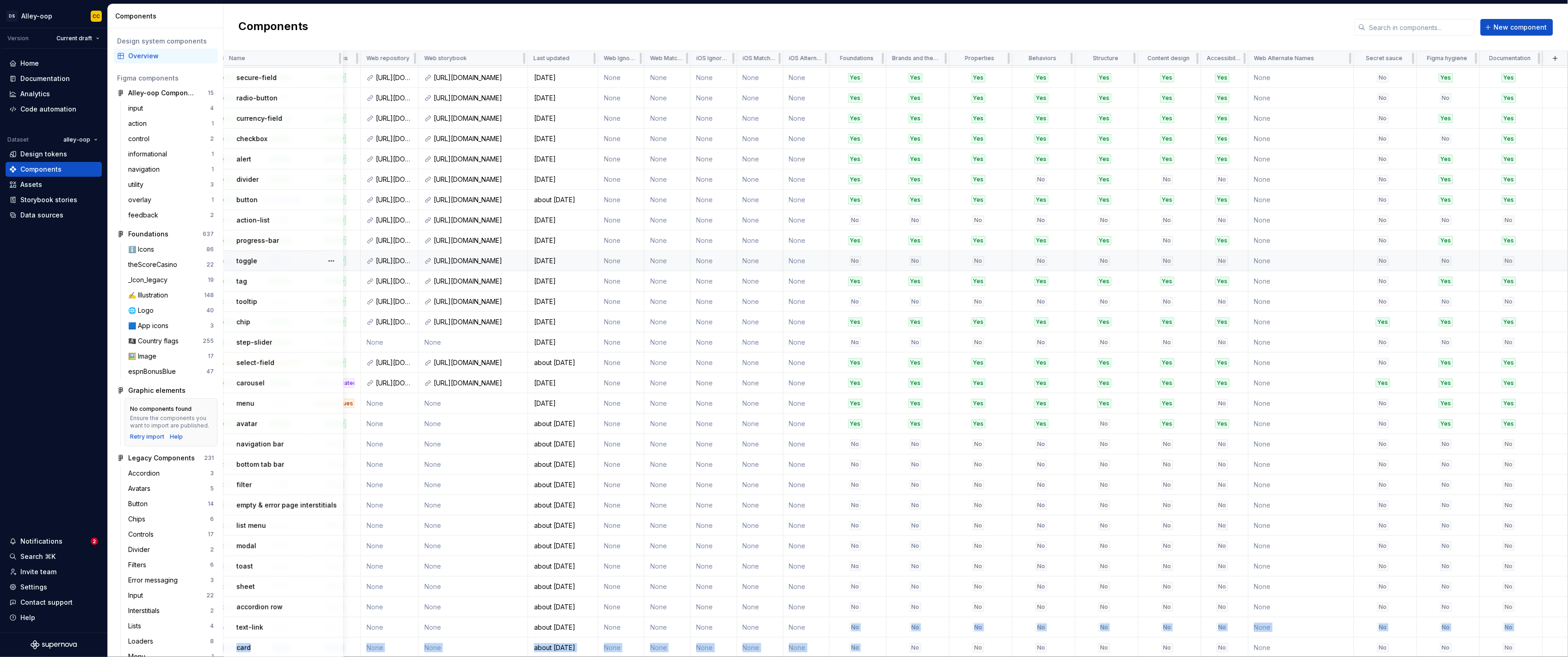
scroll to position [0, 609]
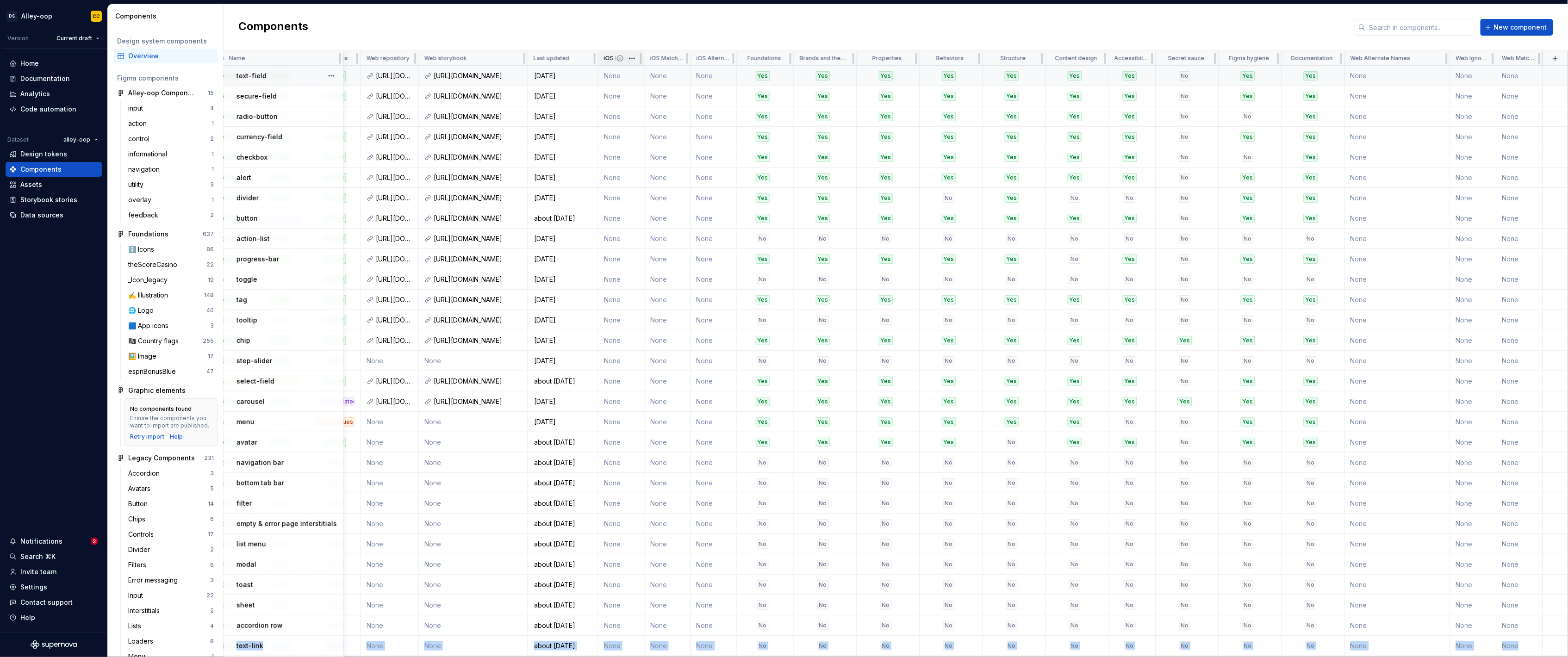
click at [599, 59] on div "iOS Ignore Match" at bounding box center [622, 58] width 46 height 15
drag, startPoint x: 596, startPoint y: 59, endPoint x: 1482, endPoint y: 59, distance: 886.0
click at [838, 60] on tr "Android Alternate Names Android Ignore Match Android Match Against Name Figma c…" at bounding box center [594, 58] width 1947 height 15
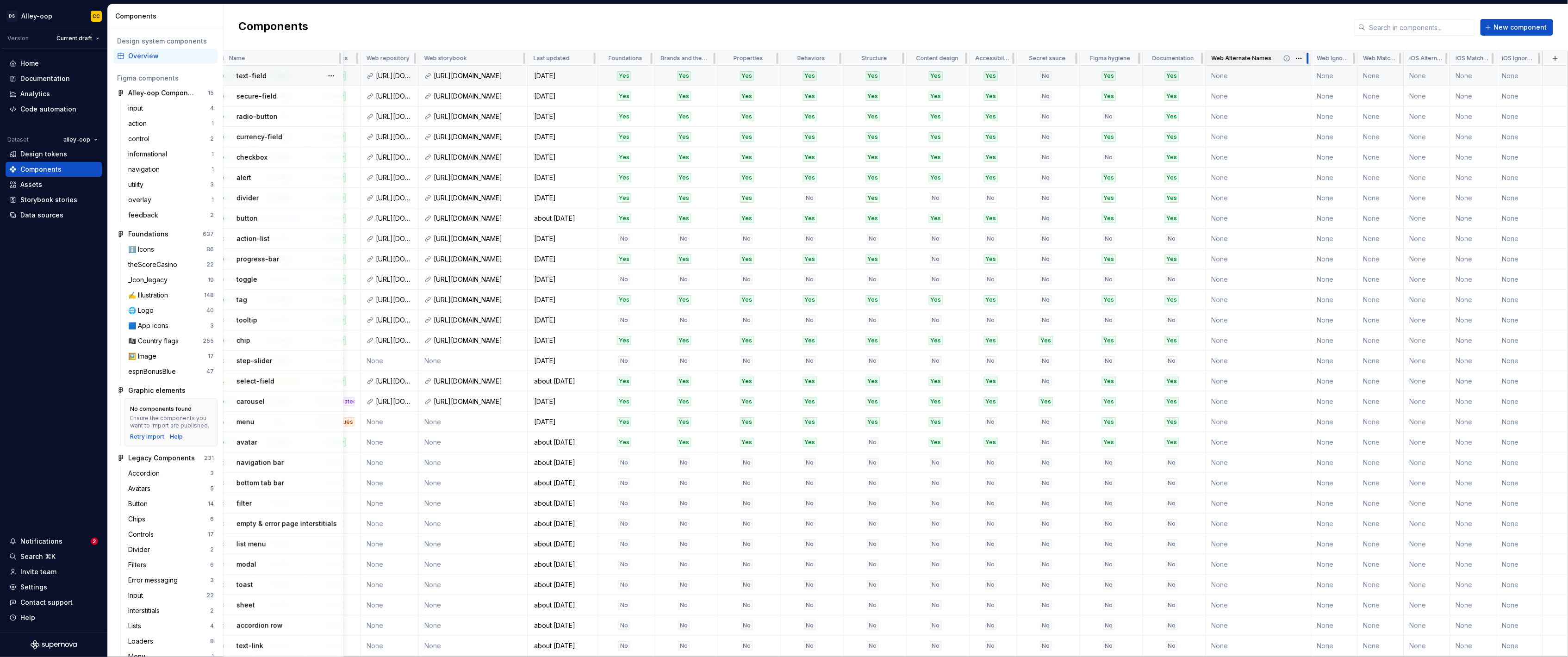
drag, startPoint x: 1302, startPoint y: 60, endPoint x: 1270, endPoint y: 60, distance: 32.0
click at [838, 60] on div "Web Alternate Names" at bounding box center [1258, 58] width 106 height 15
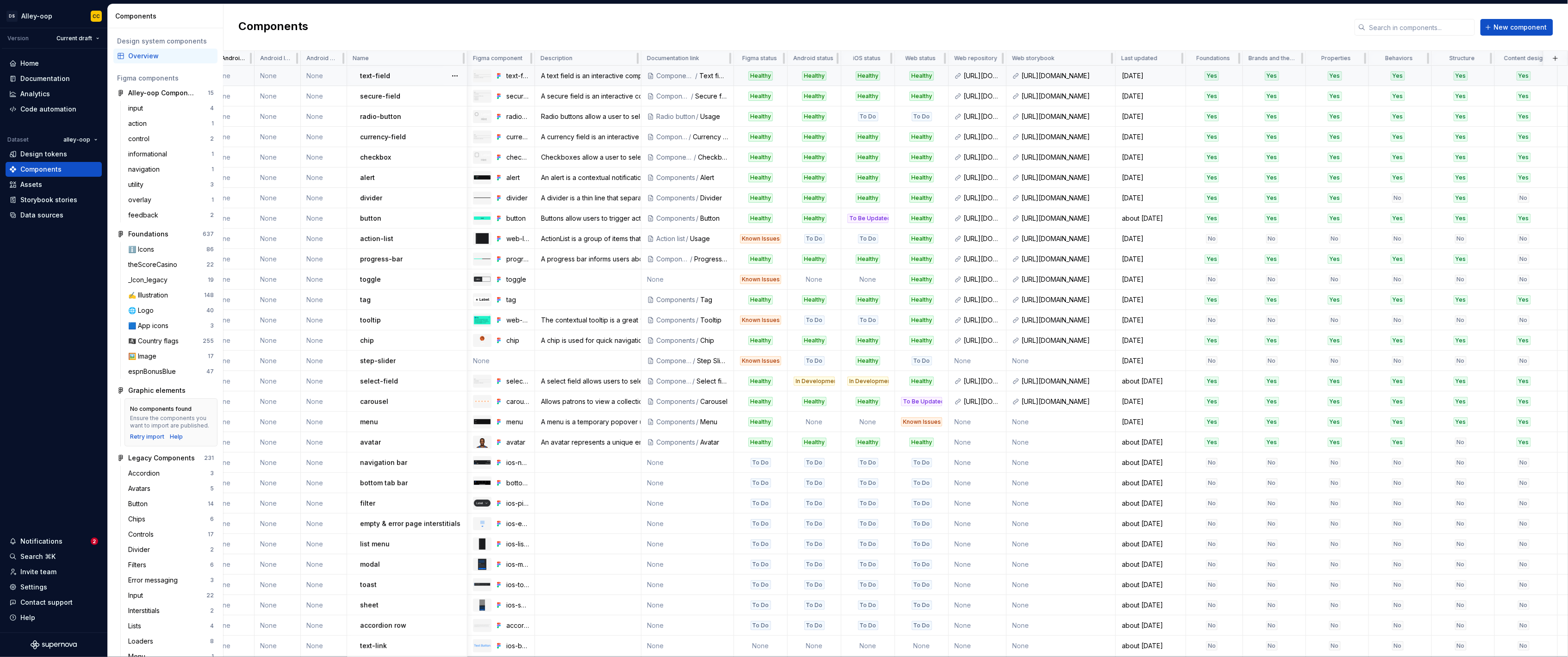
scroll to position [0, 0]
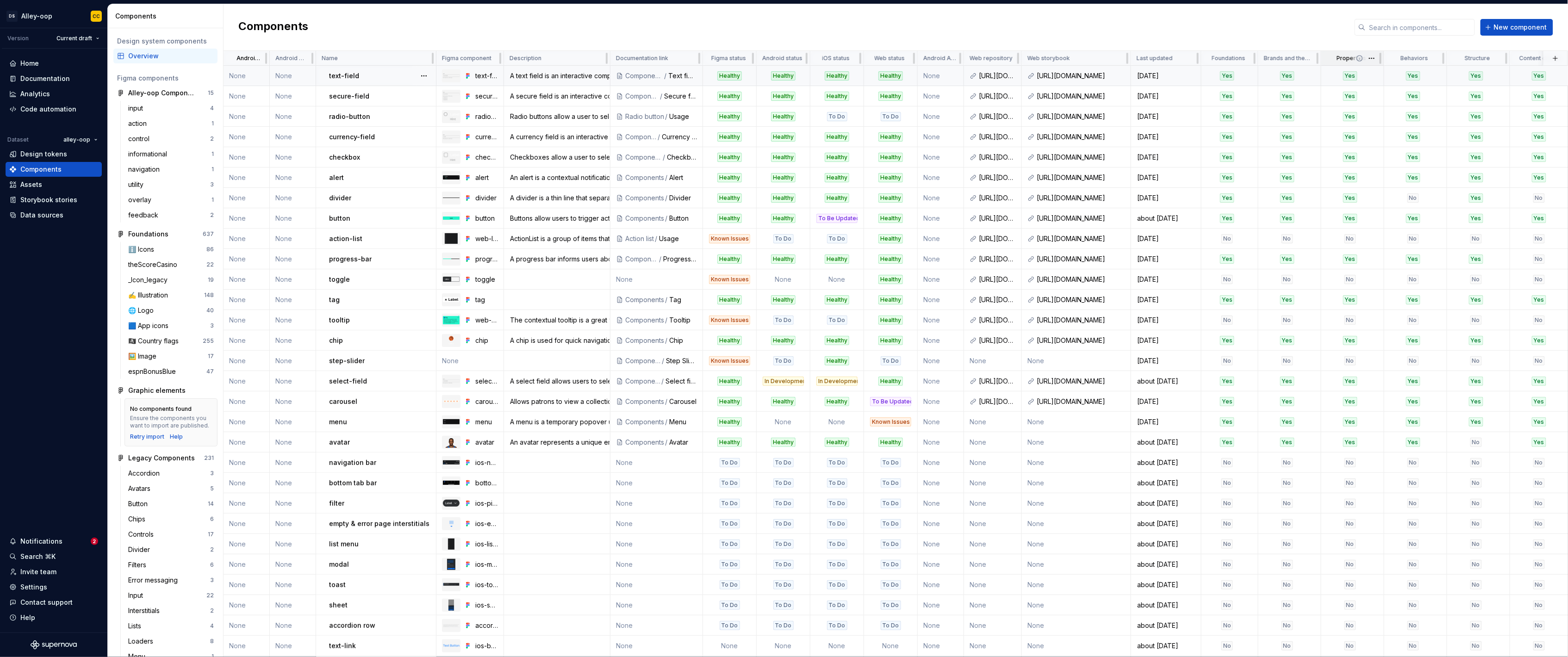
drag, startPoint x: 232, startPoint y: 56, endPoint x: 1358, endPoint y: 65, distance: 1126.0
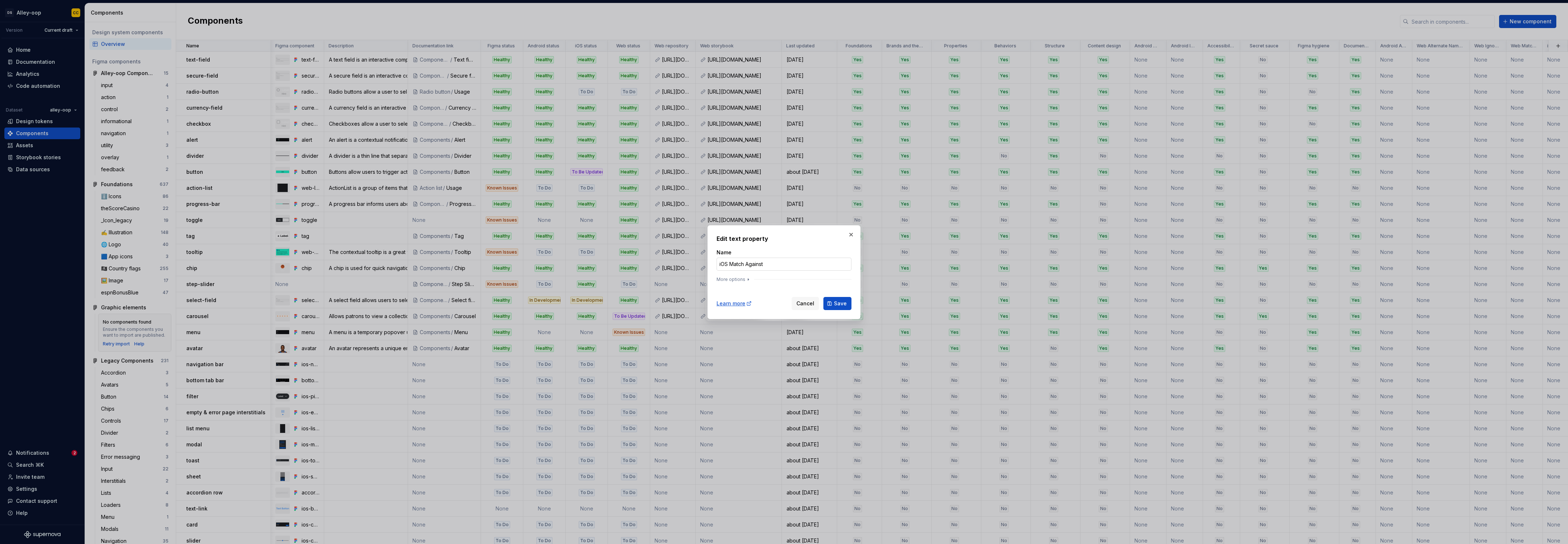
scroll to position [24, 110]
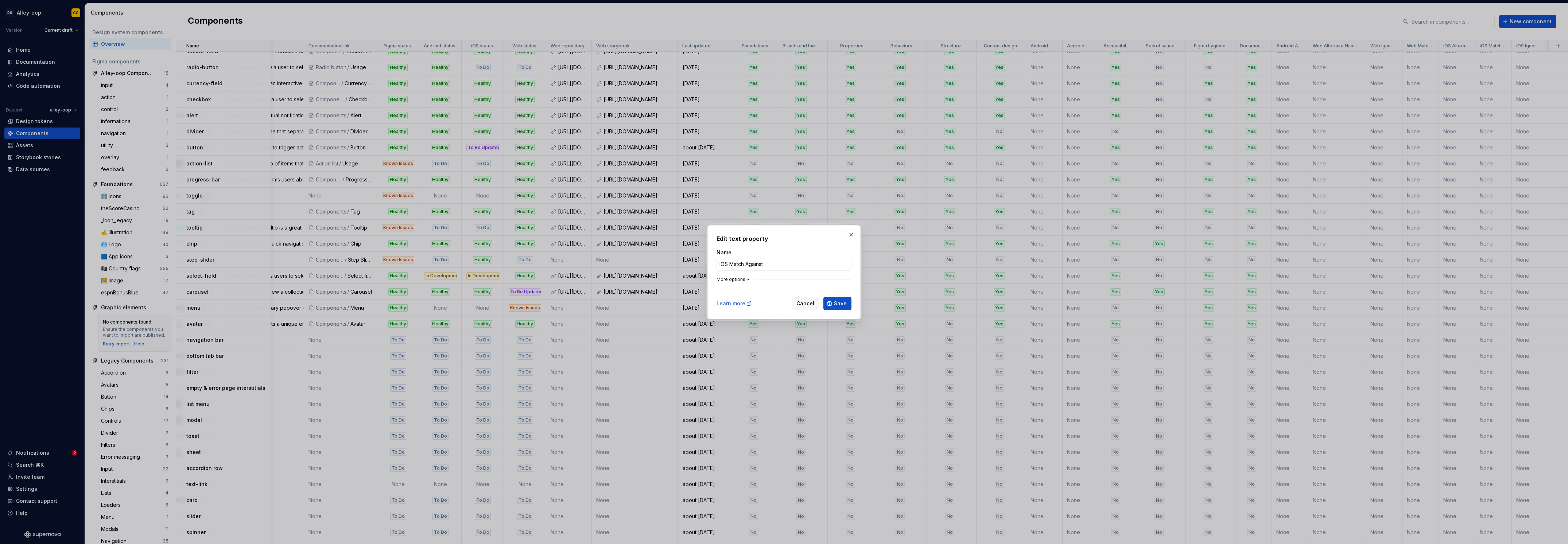
click at [743, 279] on button "More options" at bounding box center [733, 280] width 35 height 6
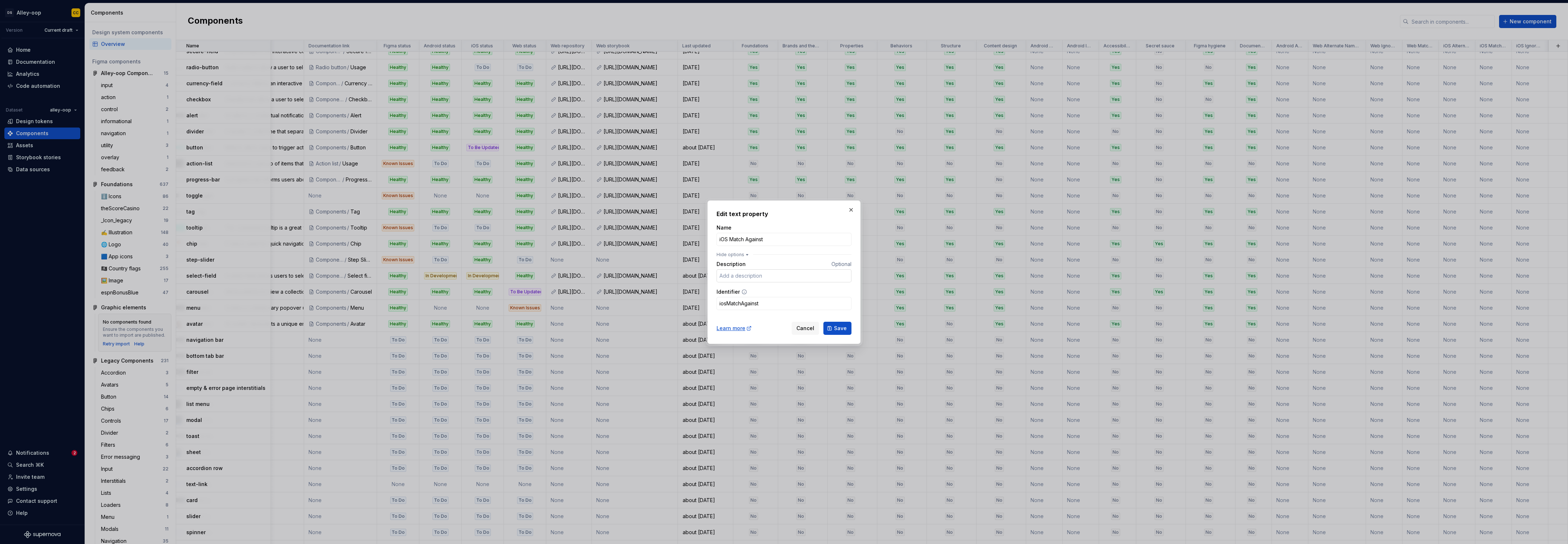
click at [757, 278] on input "Description" at bounding box center [784, 276] width 135 height 13
paste input "Comma-separated list of names to match this component against for potential ado…"
type input "Comma-separated list of names to match this component against for potential ado…"
click at [845, 332] on span "Save" at bounding box center [840, 329] width 13 height 7
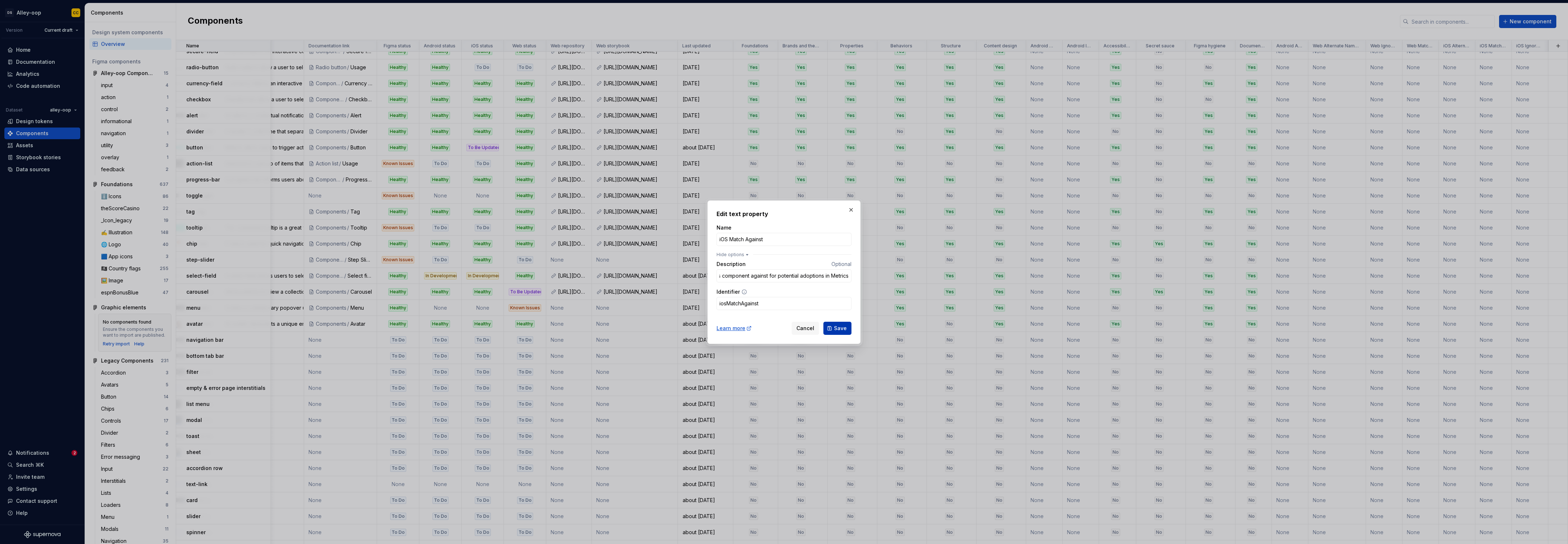
scroll to position [0, 0]
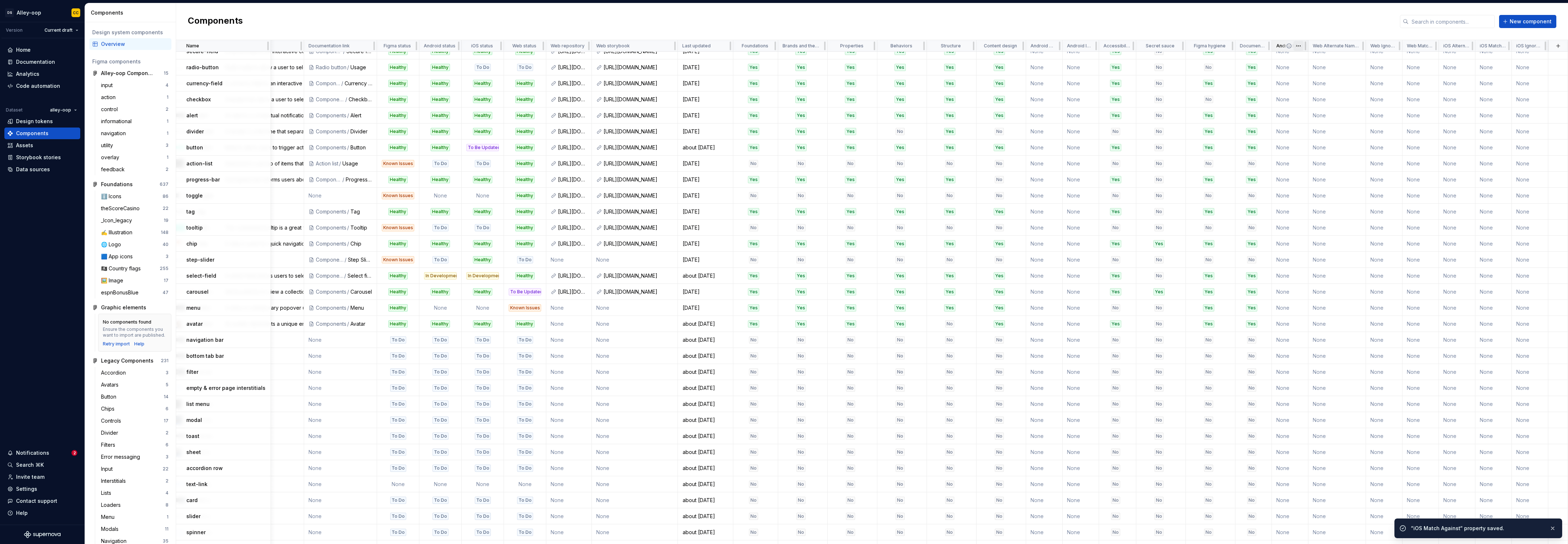
click at [1293, 44] on html "[PERSON_NAME]-oop CC Version Current draft Home Documentation Analytics Code au…" at bounding box center [784, 272] width 1568 height 544
click at [1304, 61] on span "Edit property" at bounding box center [1326, 60] width 47 height 7
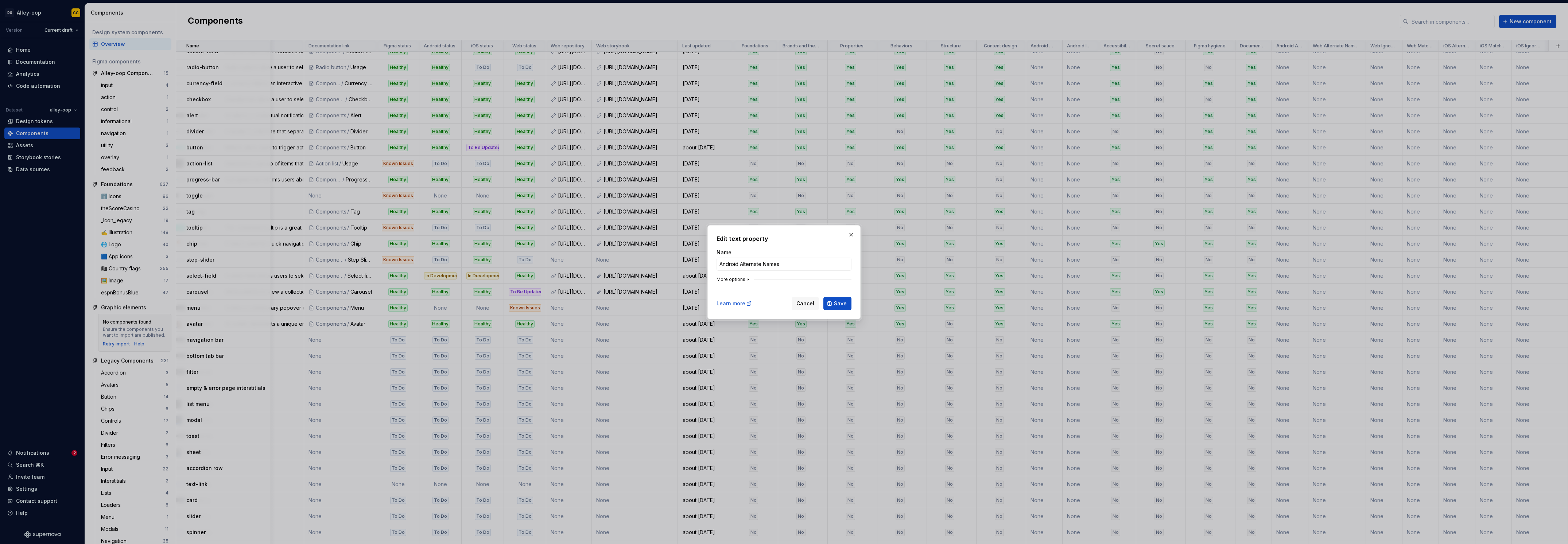
click at [727, 278] on button "More options" at bounding box center [733, 280] width 35 height 6
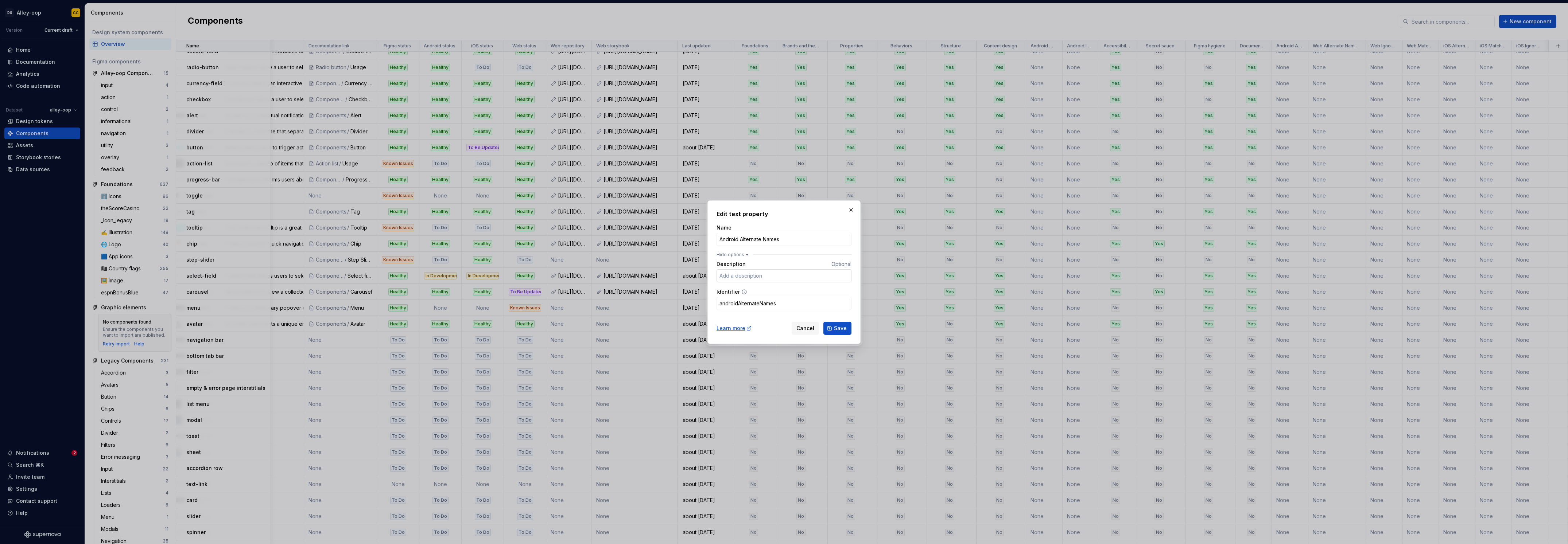
click at [744, 277] on input "Description" at bounding box center [784, 276] width 135 height 13
type input "Alternate names this component may have in code. For example if 'Button' is 'Bl…"
click at [842, 324] on button "Save" at bounding box center [838, 329] width 28 height 13
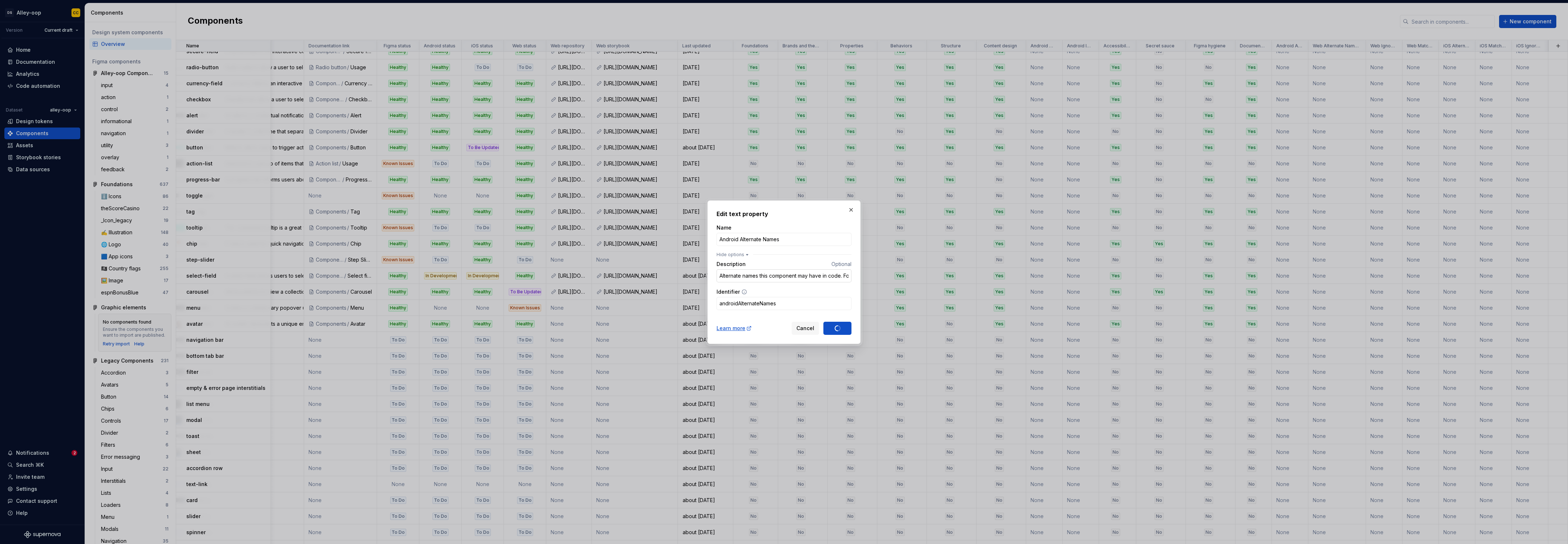
click at [797, 281] on input "Alternate names this component may have in code. For example if 'Button' is 'Bl…" at bounding box center [784, 276] width 135 height 13
click at [797, 279] on input "Alternate names this component may have in code. For example if 'Button' is 'Bl…" at bounding box center [784, 276] width 135 height 13
drag, startPoint x: 797, startPoint y: 279, endPoint x: 800, endPoint y: 277, distance: 3.6
click at [797, 279] on input "Alternate names this component may have in code. For example if 'Button' is 'Bl…" at bounding box center [784, 276] width 135 height 13
click at [800, 276] on html "[PERSON_NAME]-oop CC Version Current draft Home Documentation Analytics Code au…" at bounding box center [784, 272] width 1568 height 544
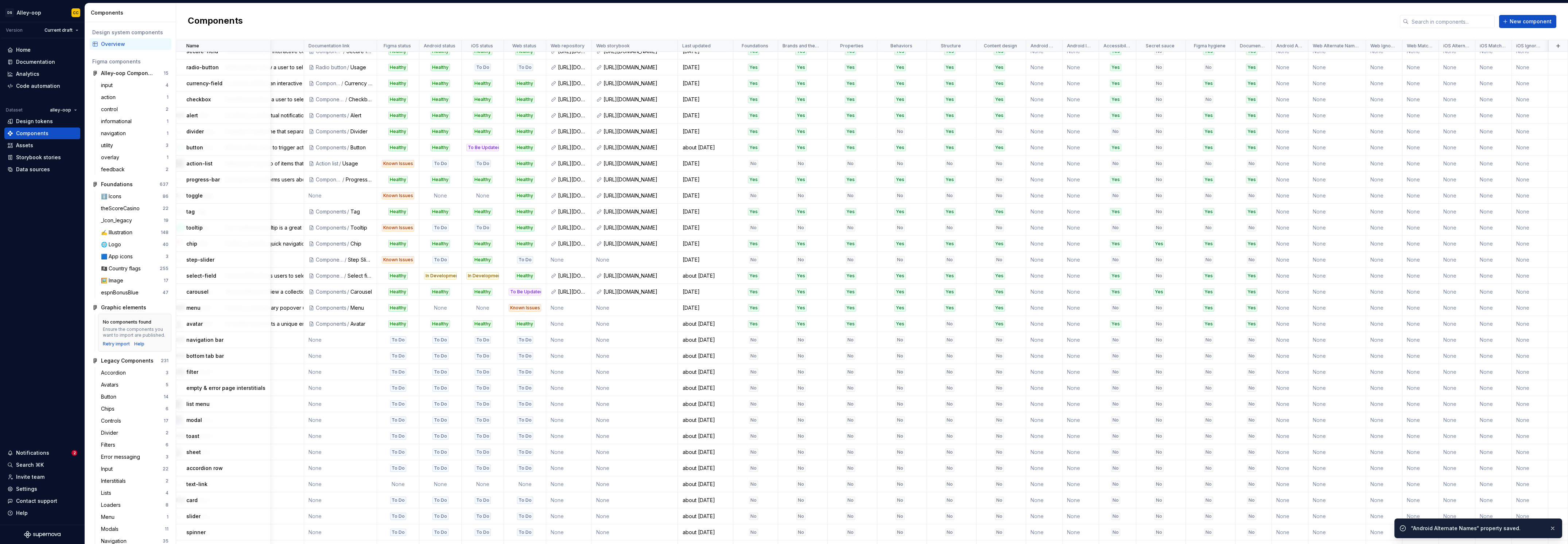
click at [800, 276] on div "Yes" at bounding box center [801, 276] width 12 height 7
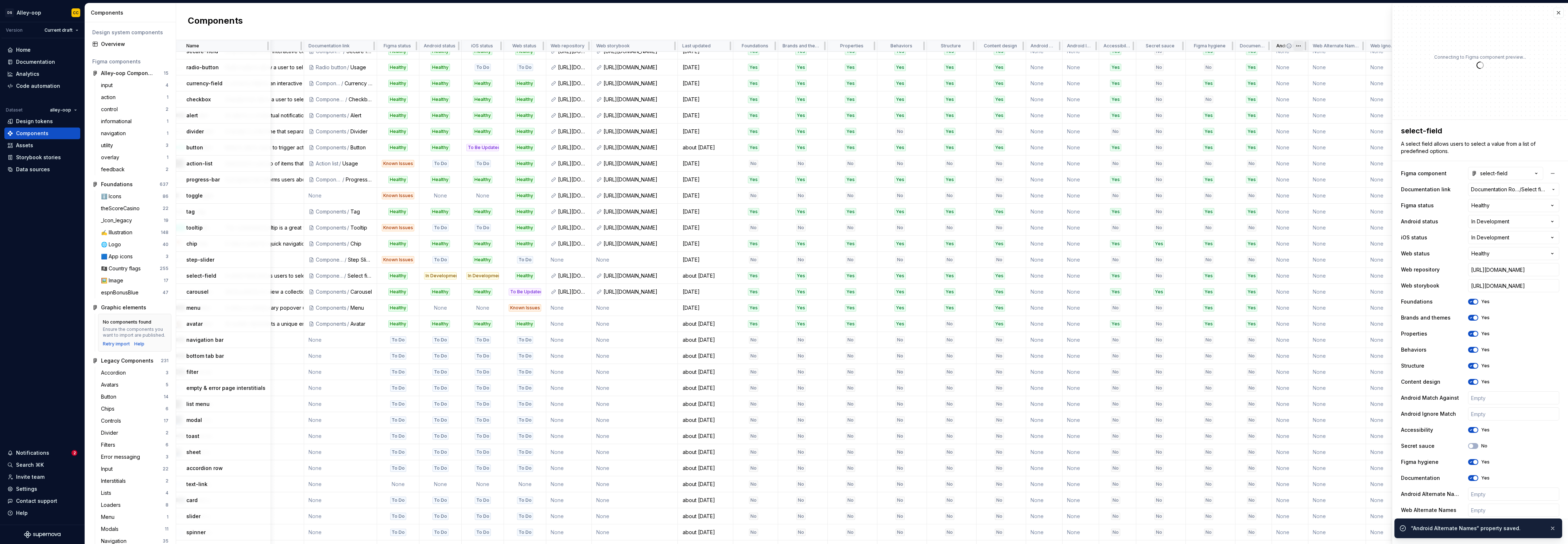
click at [1295, 44] on html "[PERSON_NAME]-oop CC Version Current draft Home Documentation Analytics Code au…" at bounding box center [784, 272] width 1568 height 544
click at [1300, 58] on div "Edit property" at bounding box center [1321, 60] width 62 height 12
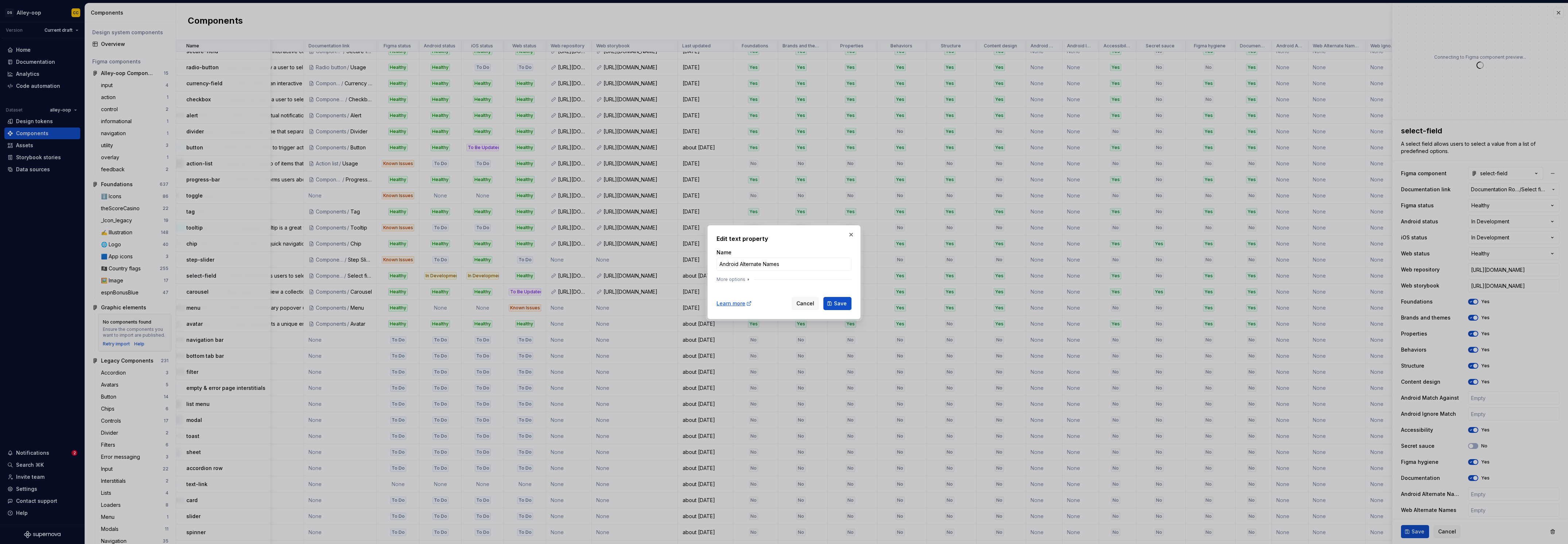
click at [737, 275] on div "Name Android Alternate Names More options" at bounding box center [784, 267] width 135 height 37
click at [738, 277] on button "More options" at bounding box center [733, 280] width 35 height 6
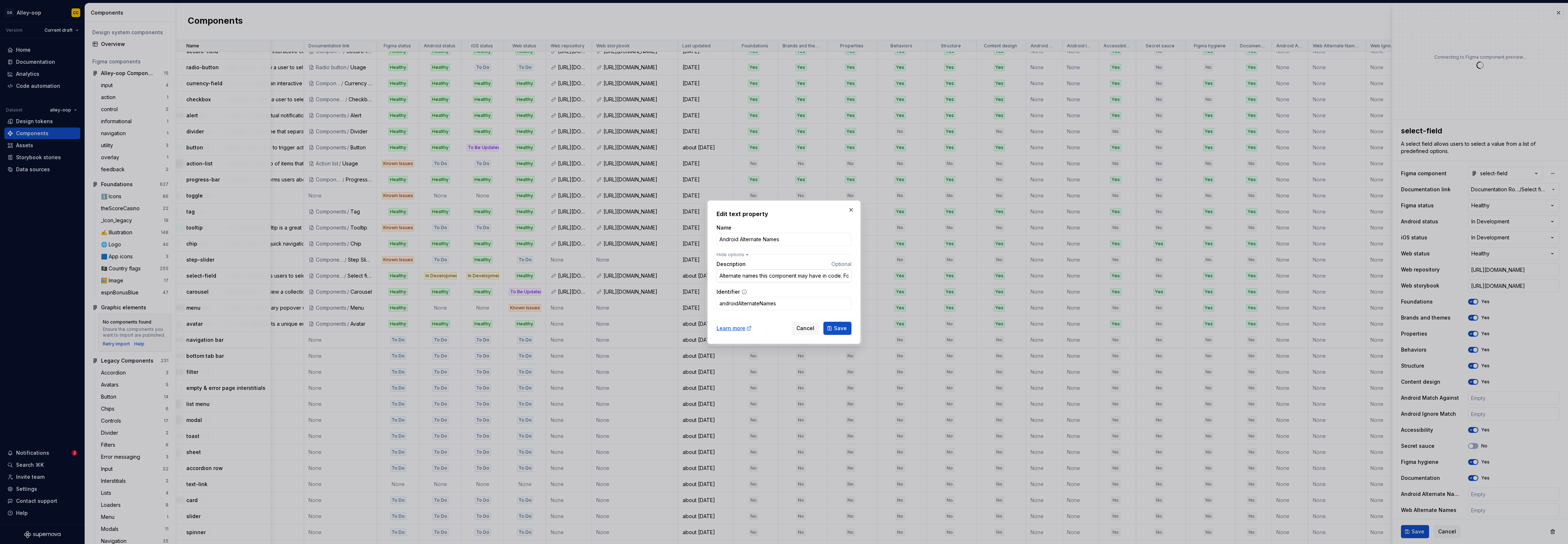
click at [753, 276] on input "Alternate names this component may have in code. For example if 'Button' is 'Bl…" at bounding box center [784, 276] width 135 height 13
drag, startPoint x: 753, startPoint y: 276, endPoint x: 774, endPoint y: 282, distance: 21.8
click at [753, 276] on input "Alternate names this component may have in code. For example if 'Button' is 'Bl…" at bounding box center [784, 276] width 135 height 13
click at [839, 324] on button "Save" at bounding box center [838, 329] width 28 height 13
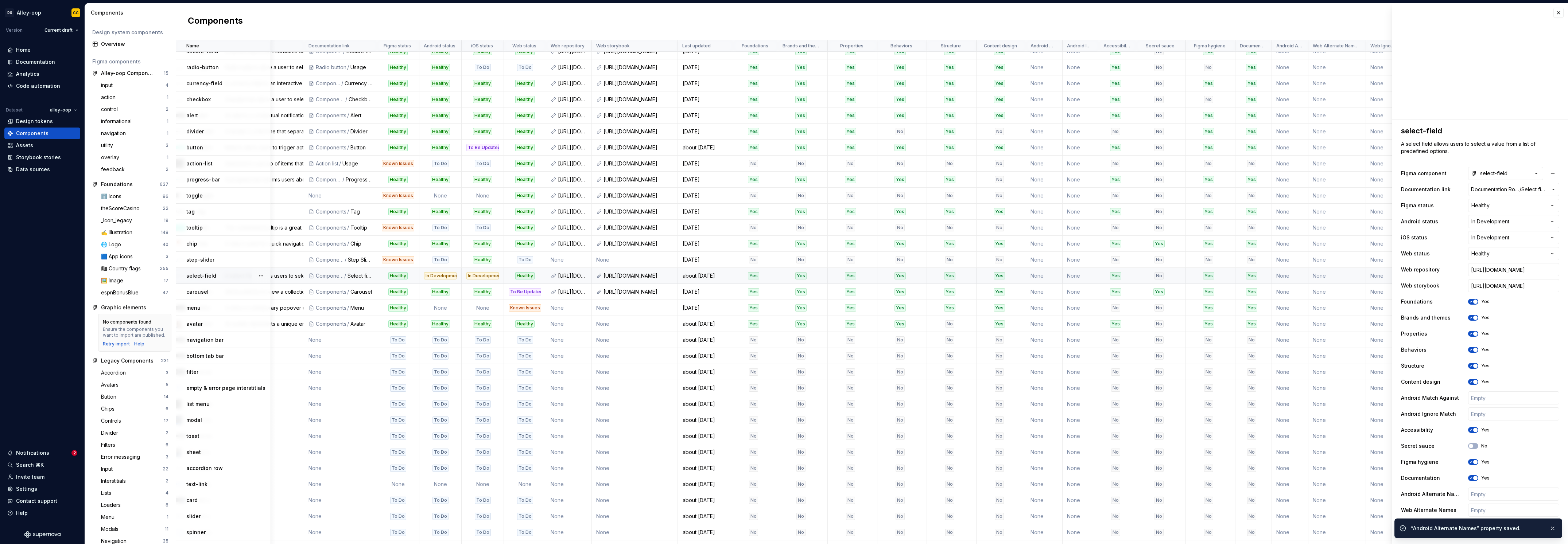
drag, startPoint x: 825, startPoint y: 274, endPoint x: 808, endPoint y: 274, distance: 17.0
click at [828, 274] on div "Yes" at bounding box center [850, 276] width 44 height 7
type textarea "*"
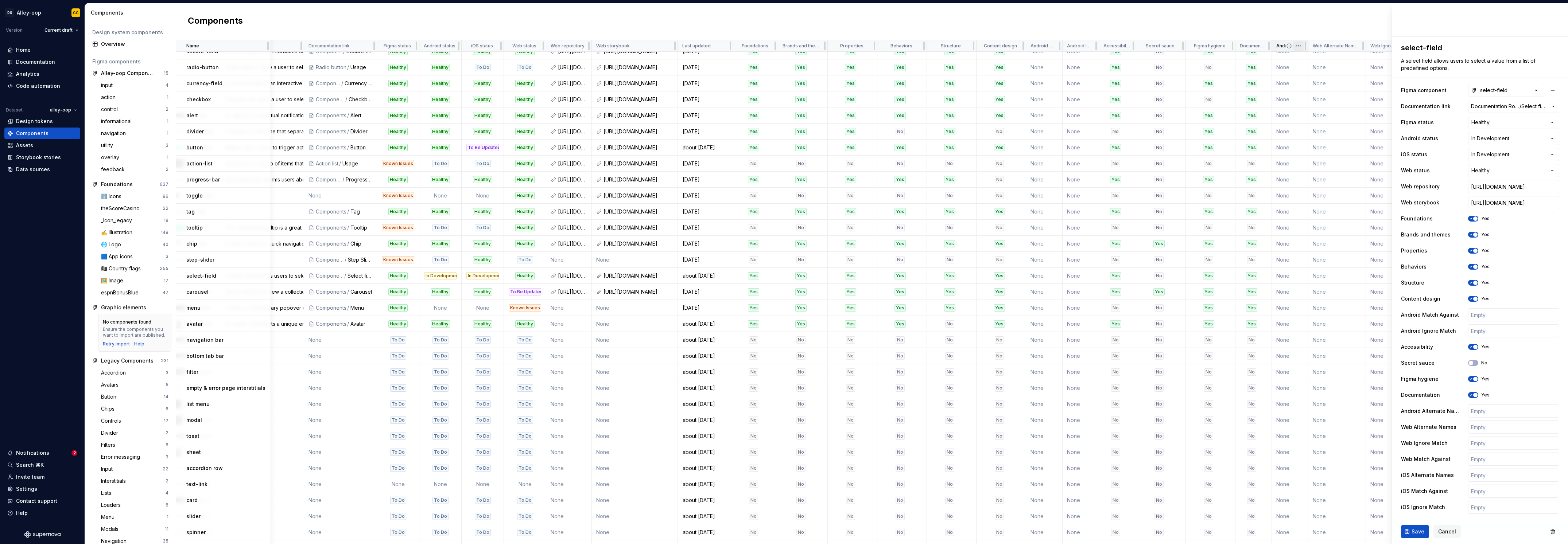
click at [1293, 43] on html "[PERSON_NAME]-oop CC Version Current draft Home Documentation Analytics Code au…" at bounding box center [784, 272] width 1568 height 544
click at [1306, 58] on span "Edit property" at bounding box center [1326, 60] width 47 height 7
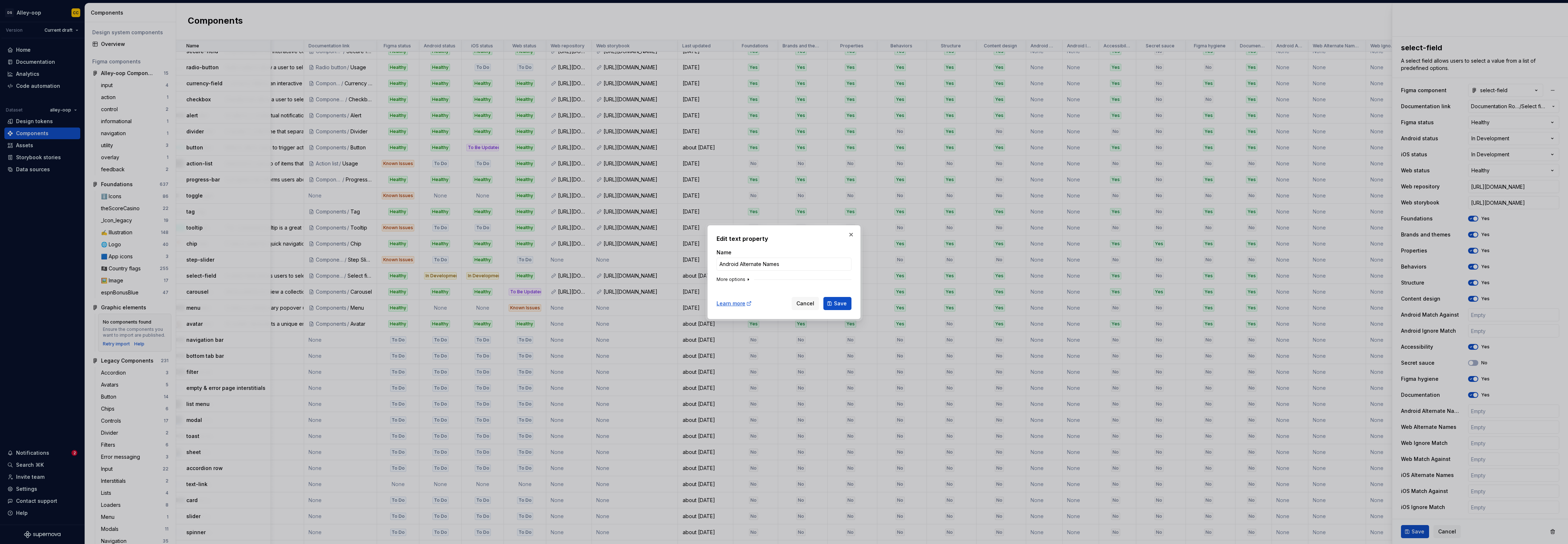
click at [748, 277] on icon "button" at bounding box center [748, 280] width 6 height 6
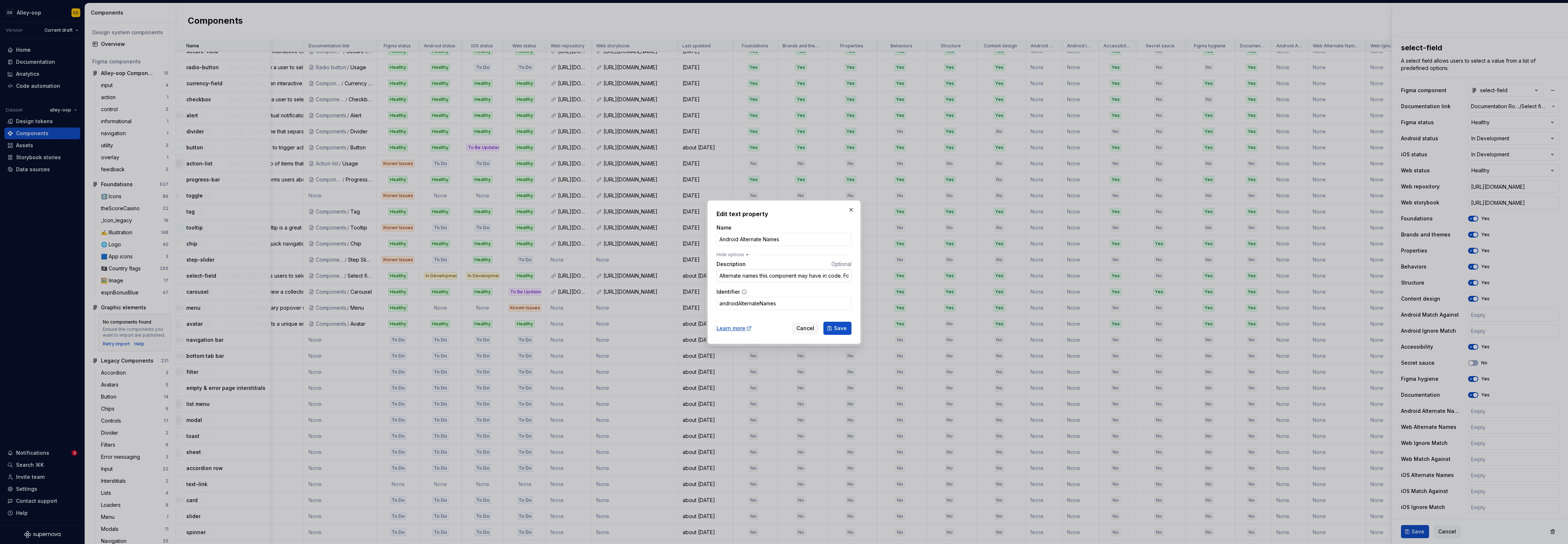
click at [720, 277] on input "Alternate names this component may have in code. For example if 'Button' is 'Bl…" at bounding box center [784, 276] width 135 height 13
type input "Comma-separated alternate names this component may have in code. For example if…"
click at [844, 330] on span "Save" at bounding box center [840, 329] width 13 height 7
click at [809, 282] on input "Comma-separated alternate names this component may have in code. For example if…" at bounding box center [784, 276] width 135 height 13
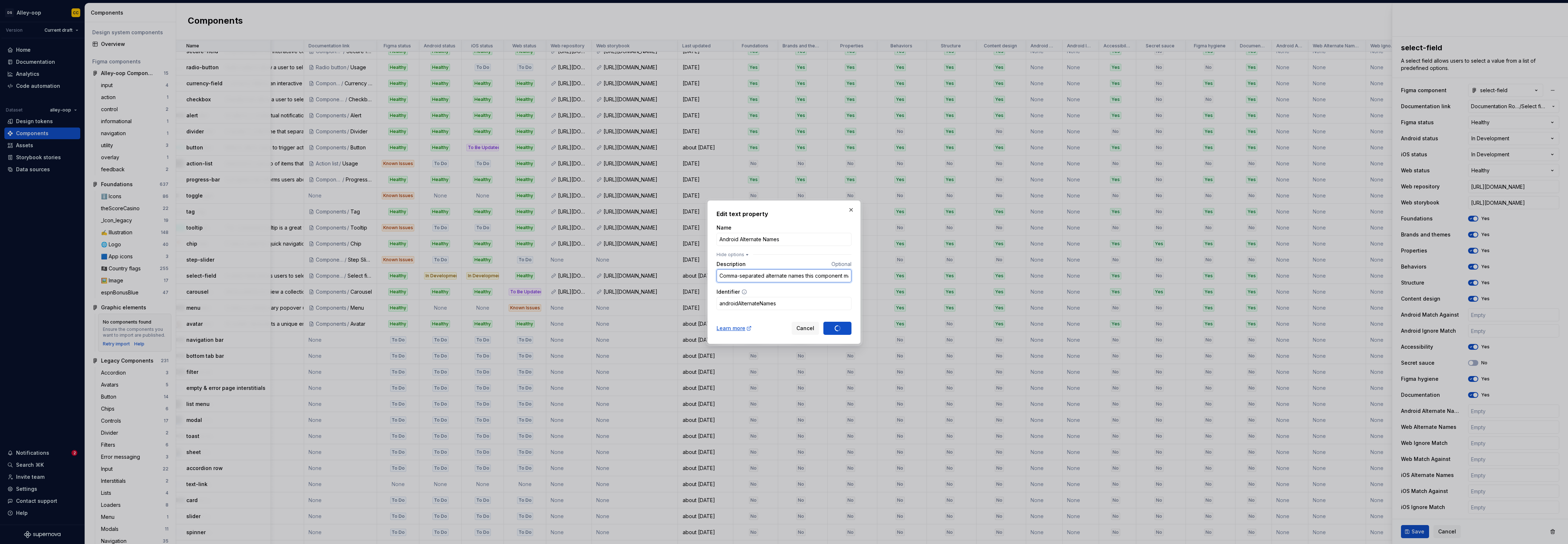
click at [809, 282] on input "Comma-separated alternate names this component may have in code. For example if…" at bounding box center [784, 276] width 135 height 13
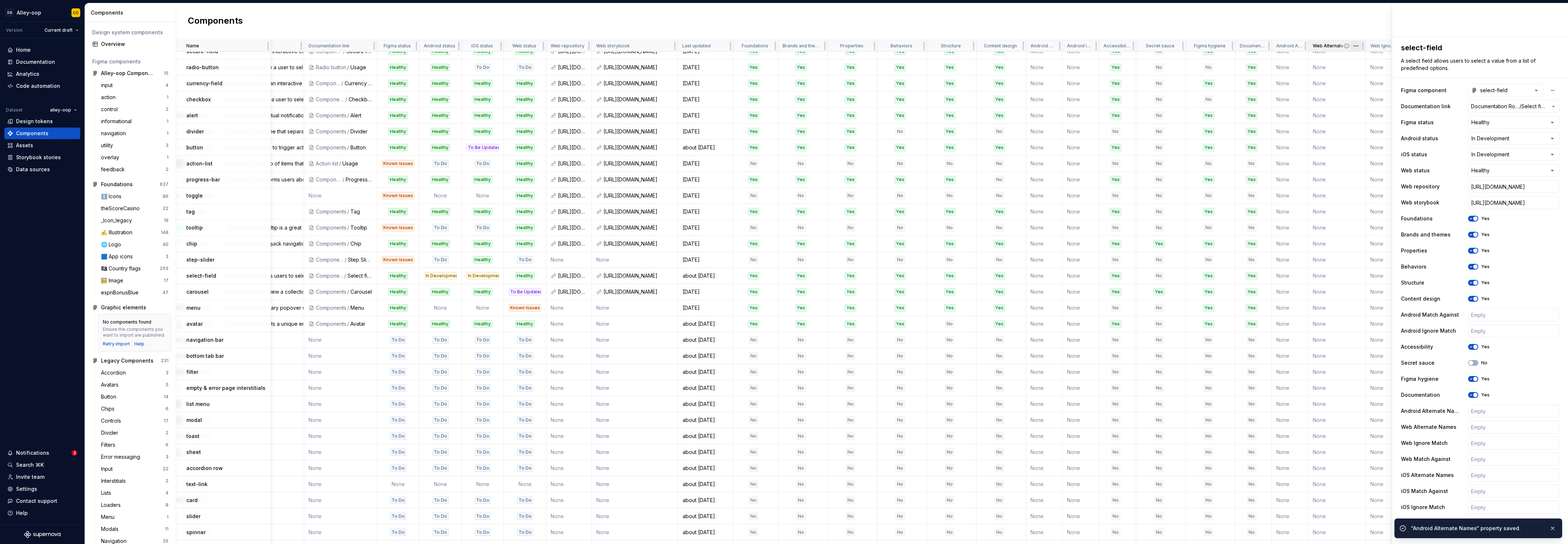
click at [1352, 44] on html "[PERSON_NAME]-oop CC Version Current draft Home Documentation Analytics Code au…" at bounding box center [784, 272] width 1568 height 544
click at [1034, 42] on html "[PERSON_NAME]-oop CC Version Current draft Home Documentation Analytics Code au…" at bounding box center [784, 272] width 1568 height 544
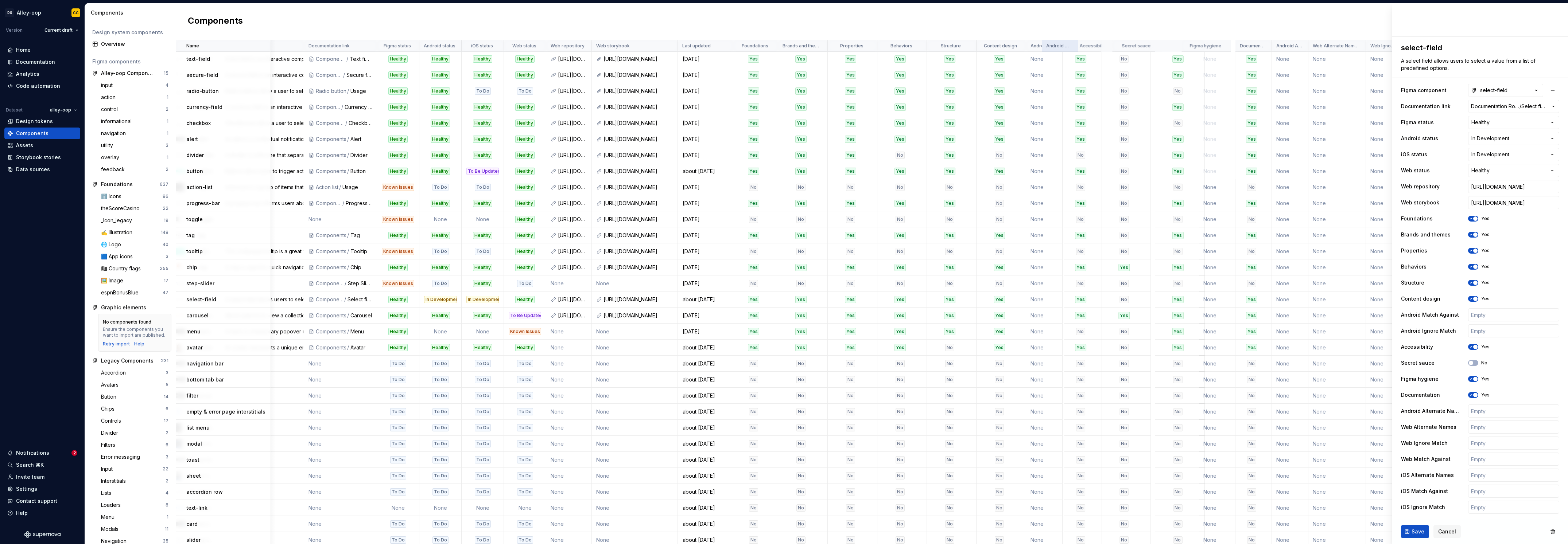
scroll to position [0, 110]
click at [1441, 531] on span "Cancel" at bounding box center [1447, 532] width 18 height 7
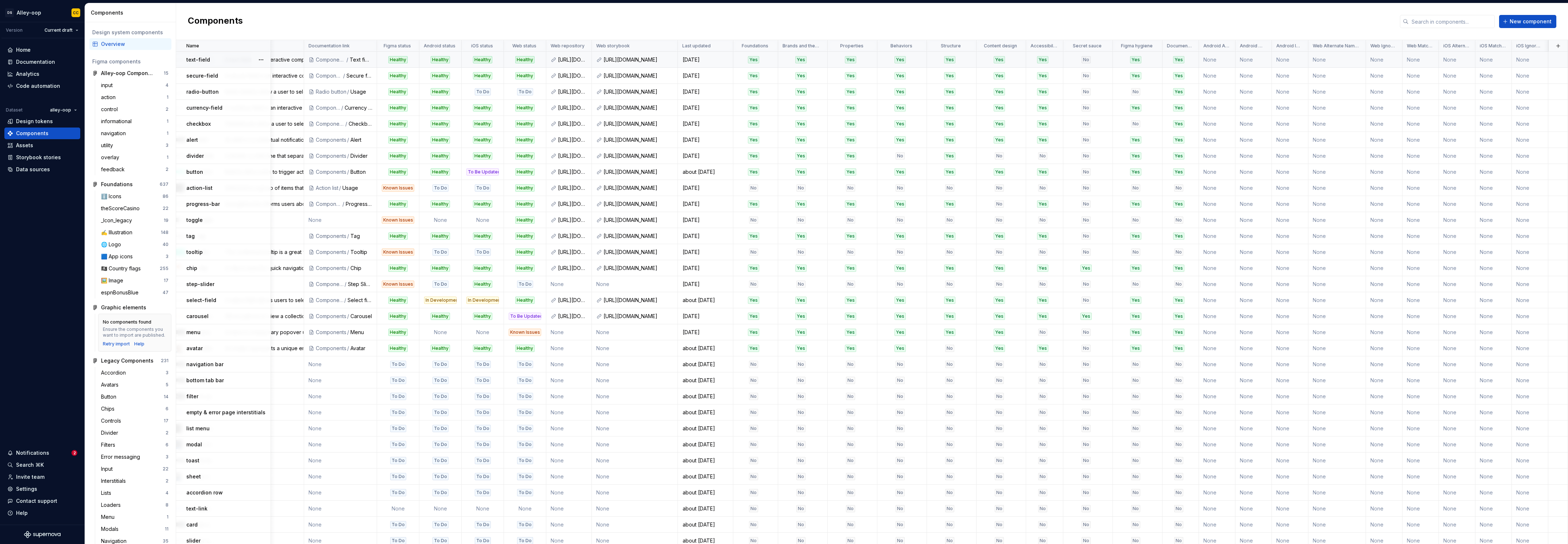
click at [1209, 54] on td "None" at bounding box center [1217, 60] width 37 height 16
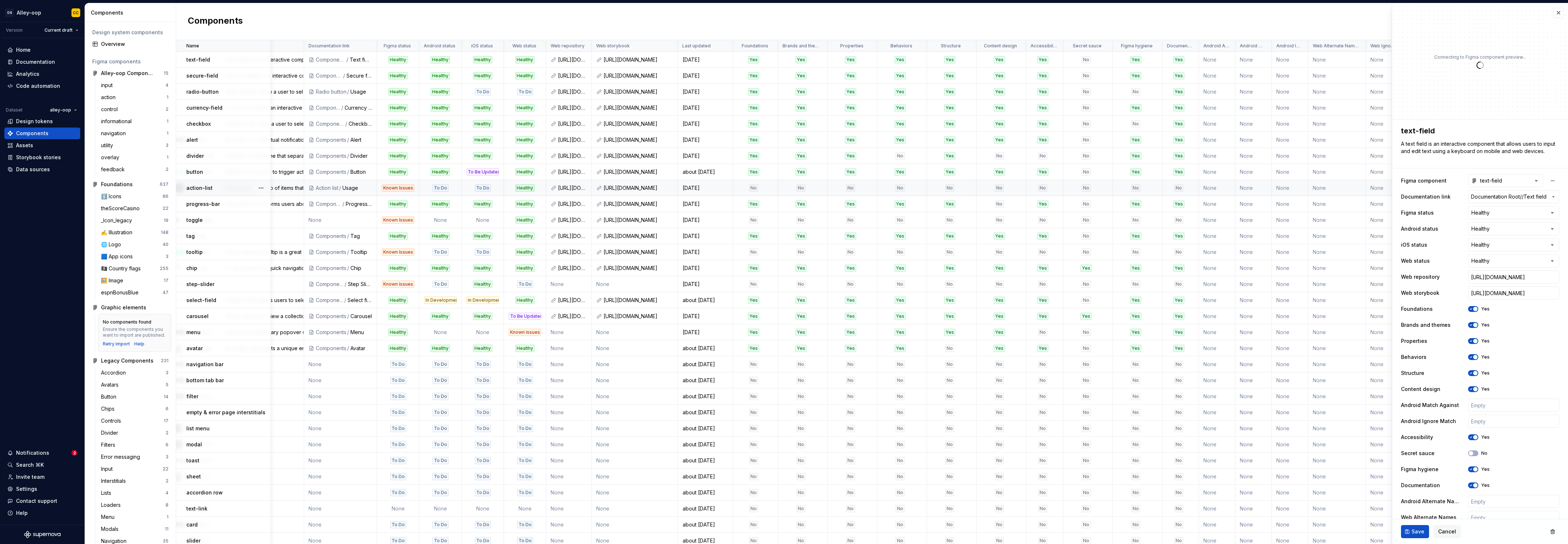
type textarea "*"
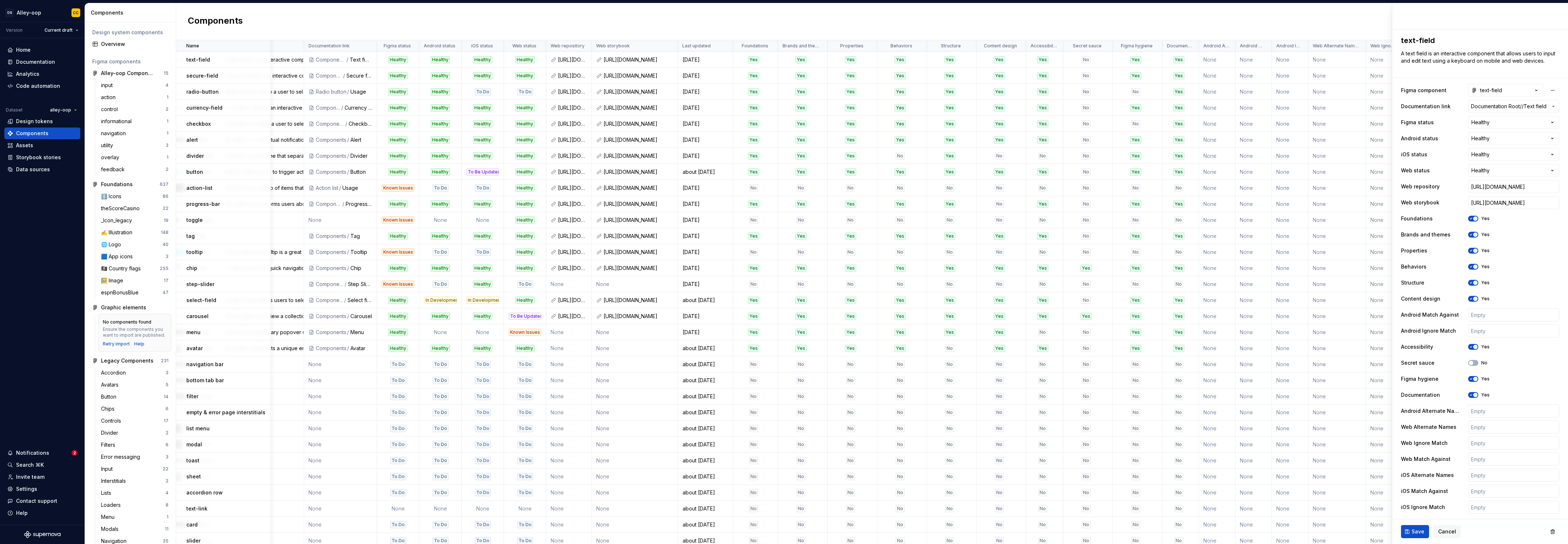
scroll to position [0, 110]
click at [1446, 529] on span "Cancel" at bounding box center [1447, 532] width 18 height 7
click at [1445, 529] on span "Cancel" at bounding box center [1447, 532] width 18 height 7
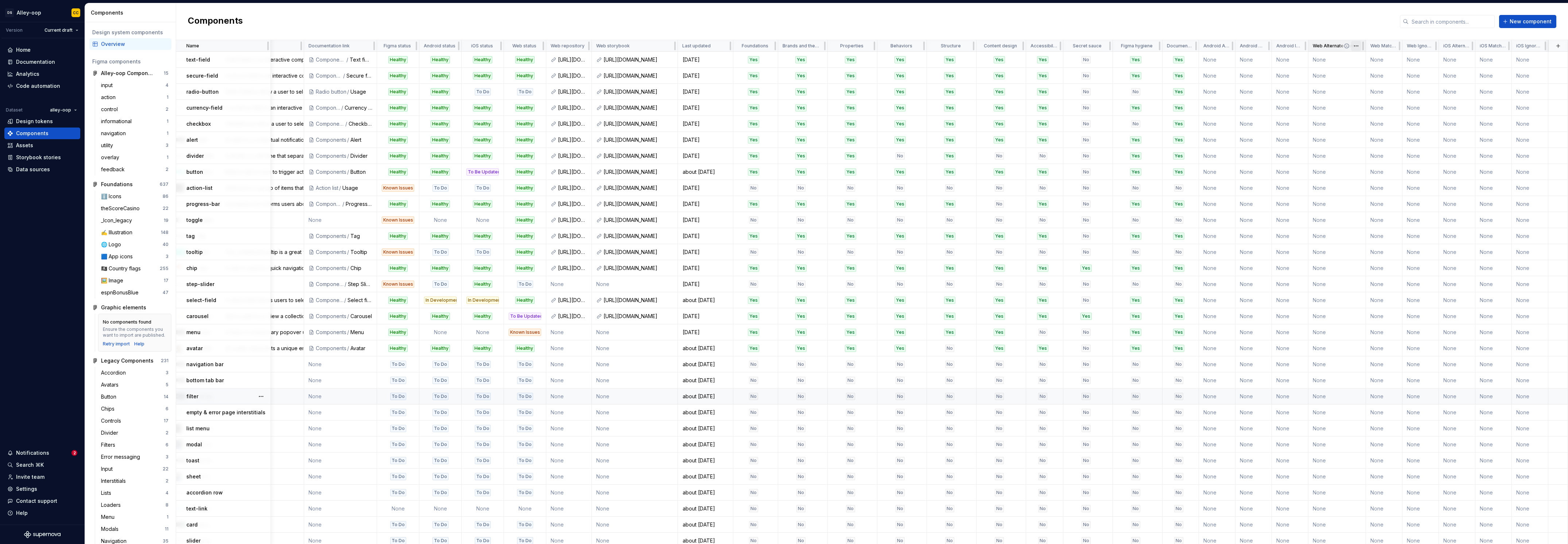
click at [1350, 45] on html "[PERSON_NAME]-oop CC Version Current draft Home Documentation Analytics Code au…" at bounding box center [784, 272] width 1568 height 544
click at [1362, 60] on span "Edit property" at bounding box center [1383, 60] width 47 height 7
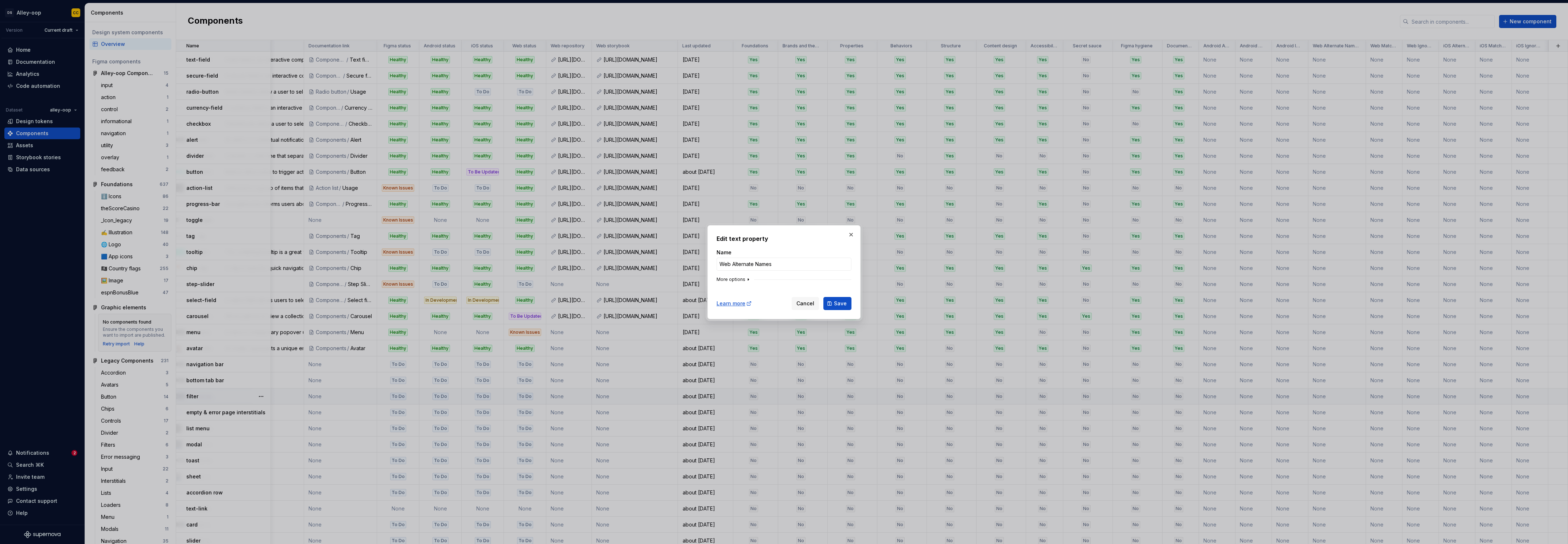
click at [746, 280] on icon "button" at bounding box center [748, 280] width 6 height 6
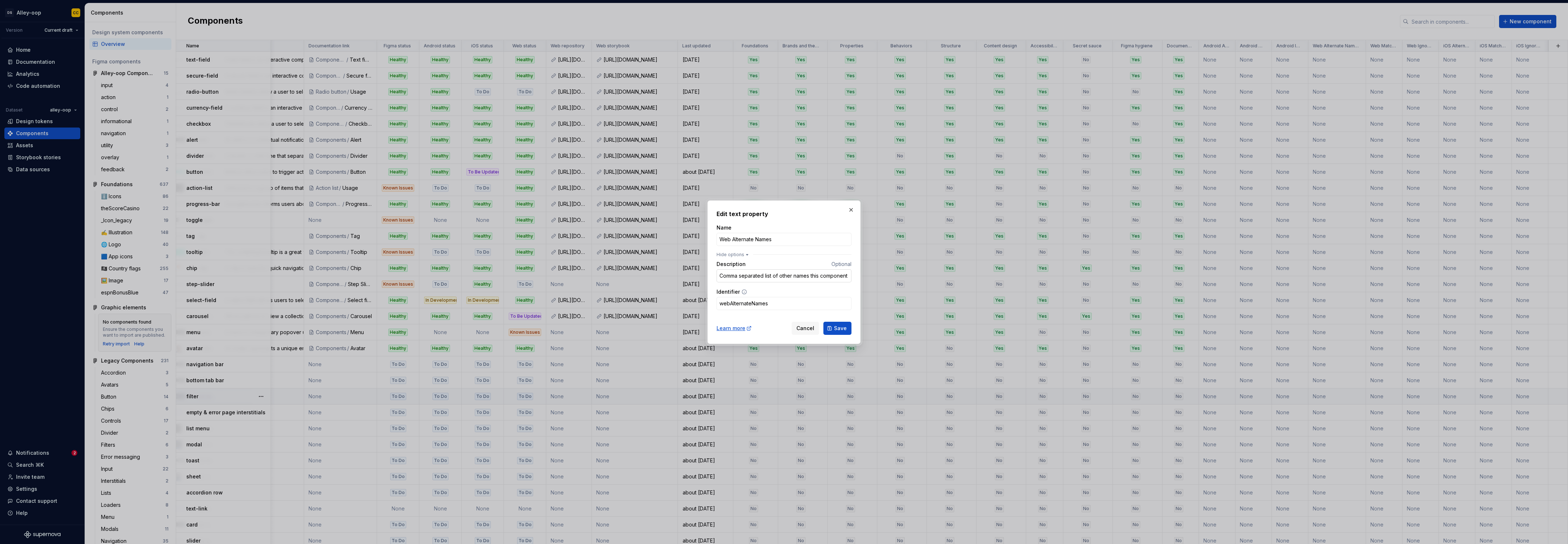
click at [822, 277] on input "Comma separated list of other names this component might match" at bounding box center [784, 276] width 135 height 13
click at [844, 326] on span "Save" at bounding box center [840, 329] width 13 height 7
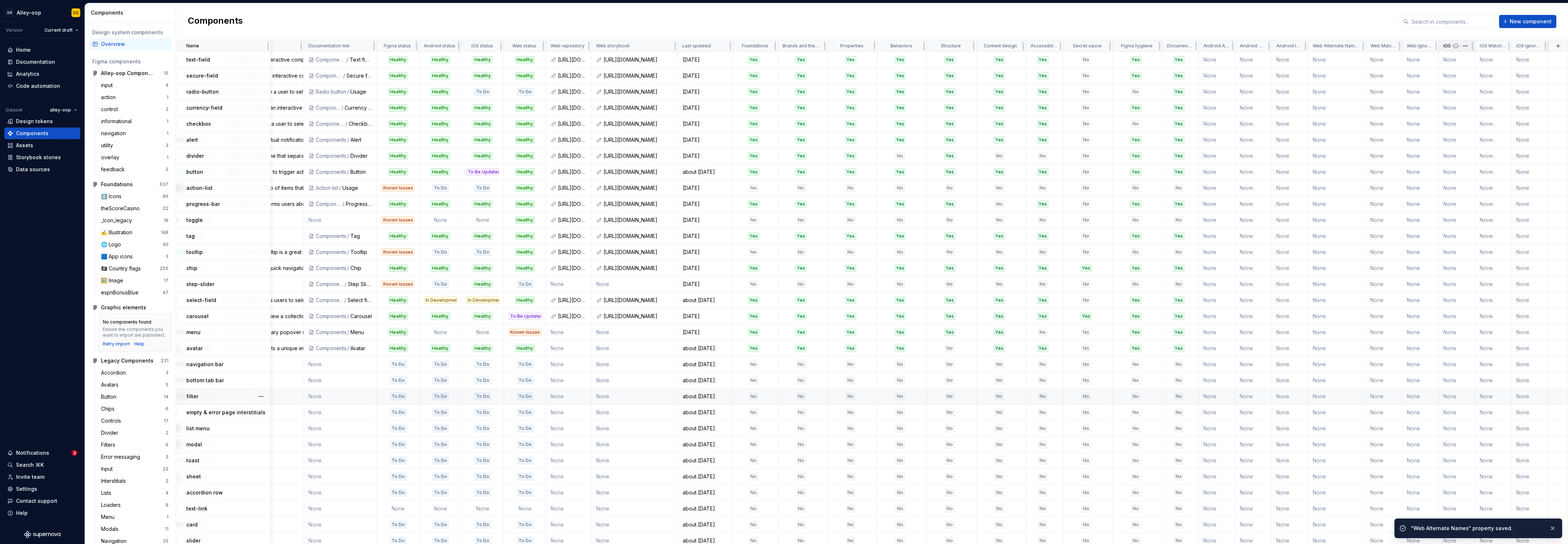
click at [1443, 47] on p "iOS Alternate Names" at bounding box center [1456, 46] width 26 height 6
click at [1459, 46] on html "[PERSON_NAME]-oop CC Version Current draft Home Documentation Analytics Code au…" at bounding box center [784, 272] width 1568 height 544
click at [1471, 60] on span "Edit property" at bounding box center [1492, 60] width 47 height 7
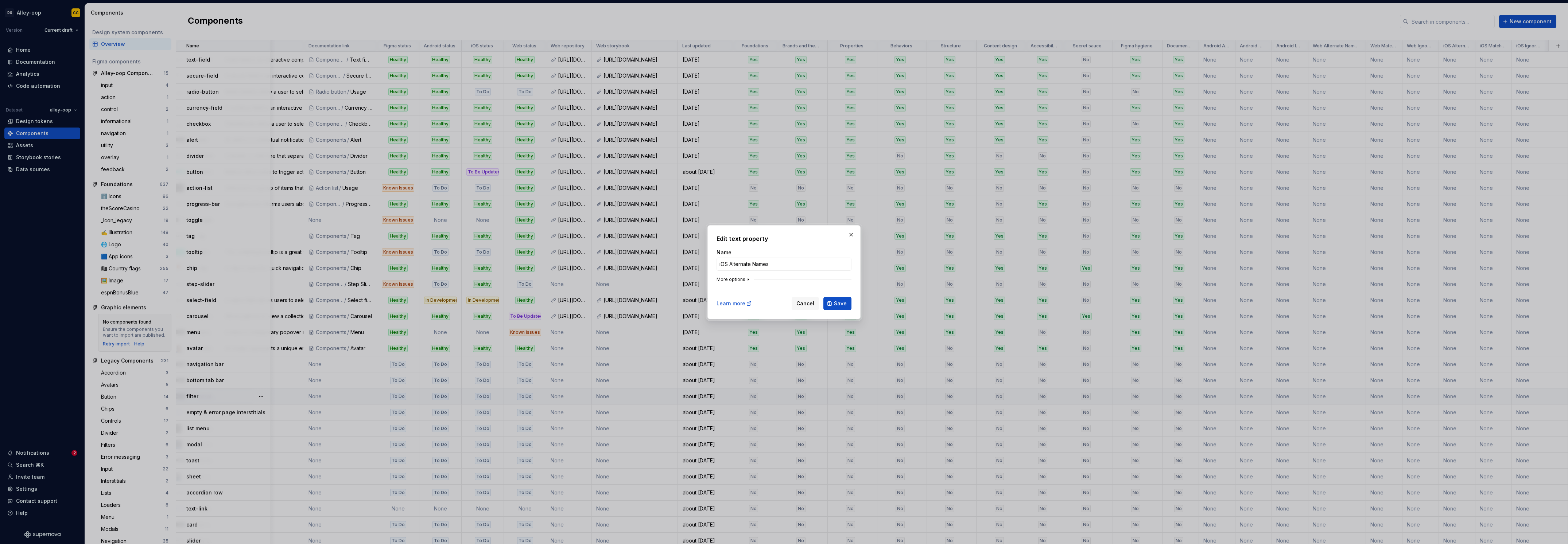
click at [748, 281] on icon "button" at bounding box center [748, 280] width 6 height 6
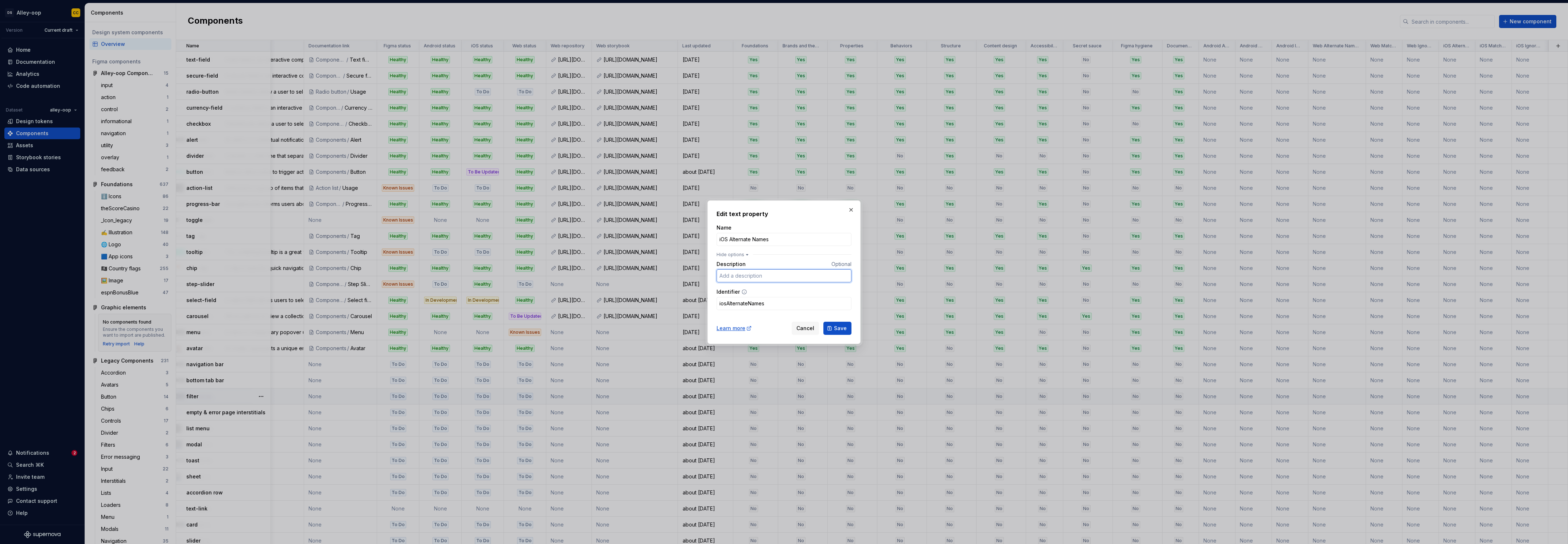
click at [789, 279] on input "Description" at bounding box center [784, 276] width 135 height 13
paste input "Comma separated list of other names this component might match"
type input "Comma separated list of other names this component might match"
click at [842, 329] on span "Save" at bounding box center [840, 329] width 13 height 7
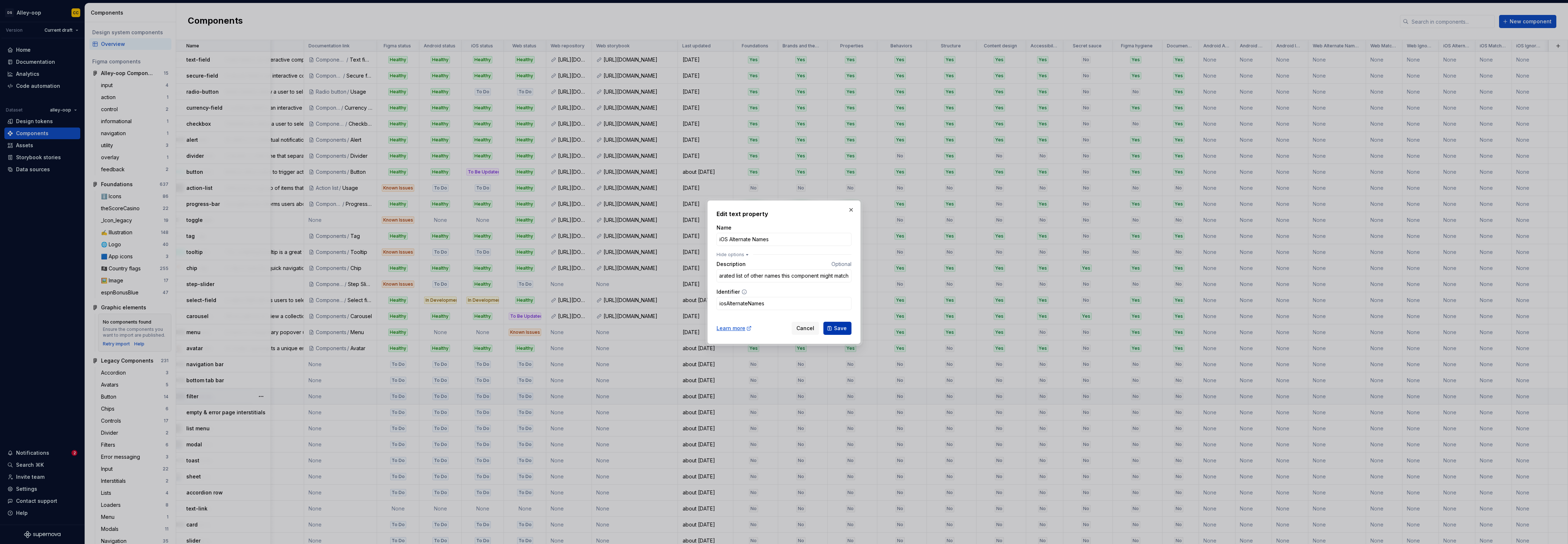
scroll to position [0, 0]
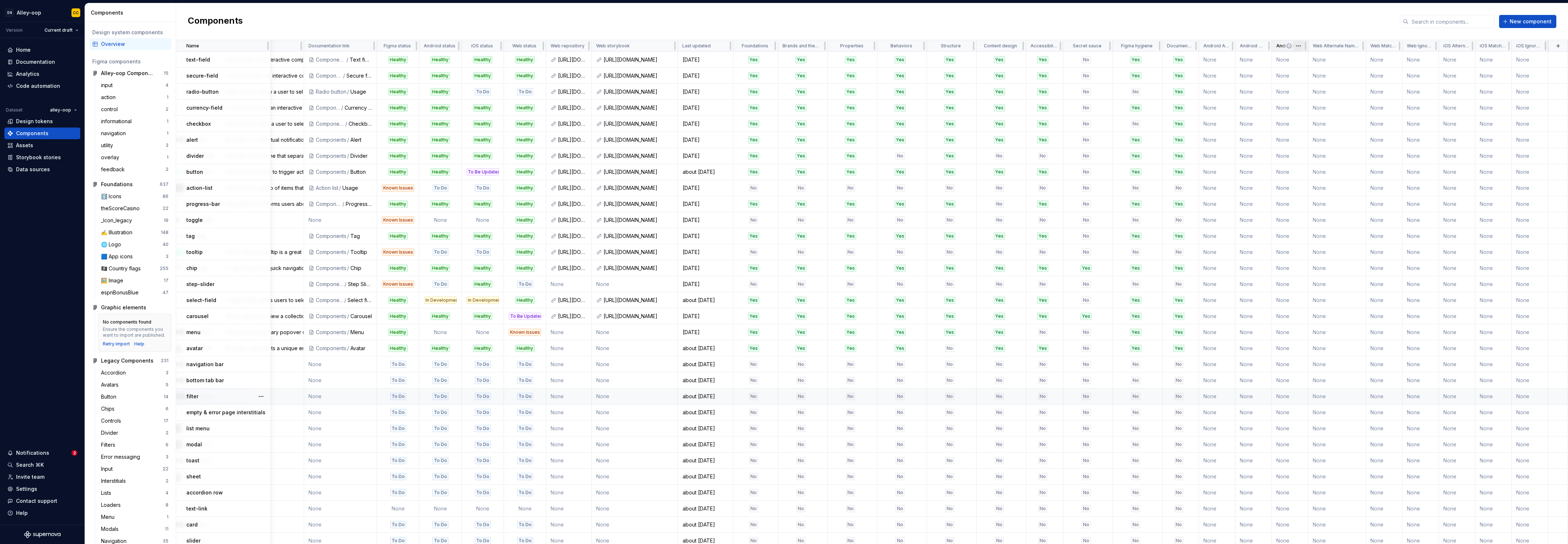
click at [1292, 43] on html "[PERSON_NAME]-oop CC Version Current draft Home Documentation Analytics Code au…" at bounding box center [784, 272] width 1568 height 544
click at [1305, 57] on span "Edit property" at bounding box center [1326, 60] width 47 height 7
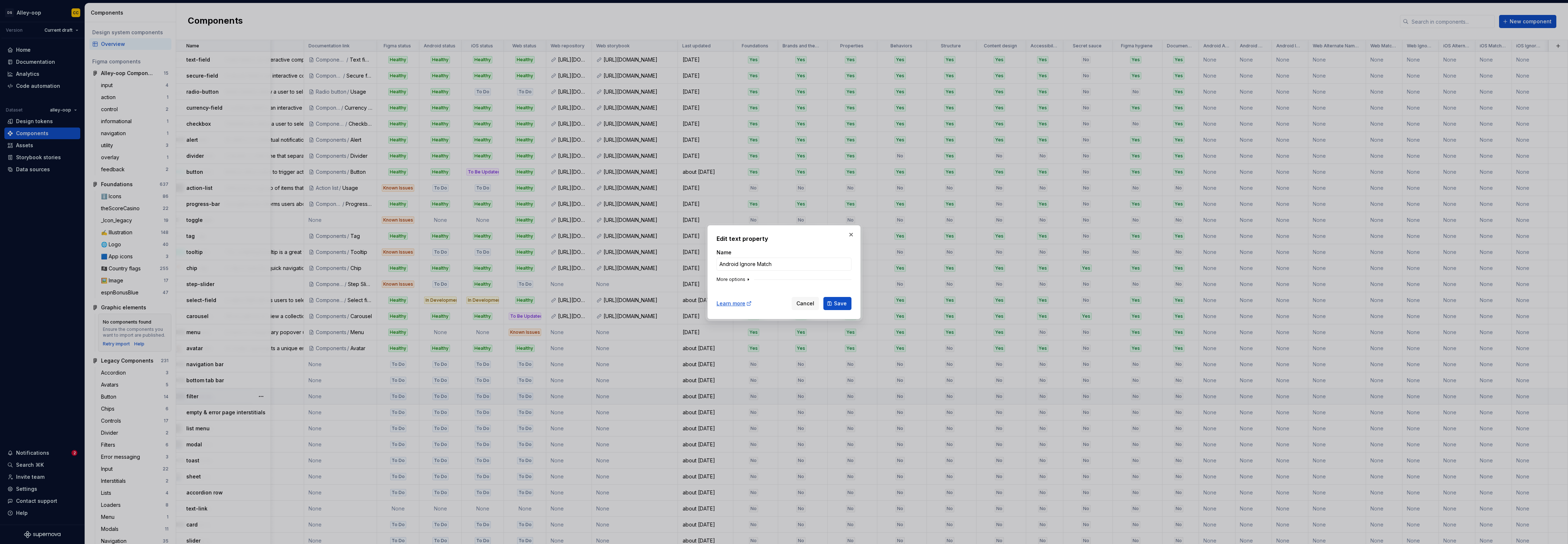
click at [722, 281] on button "More options" at bounding box center [733, 280] width 35 height 6
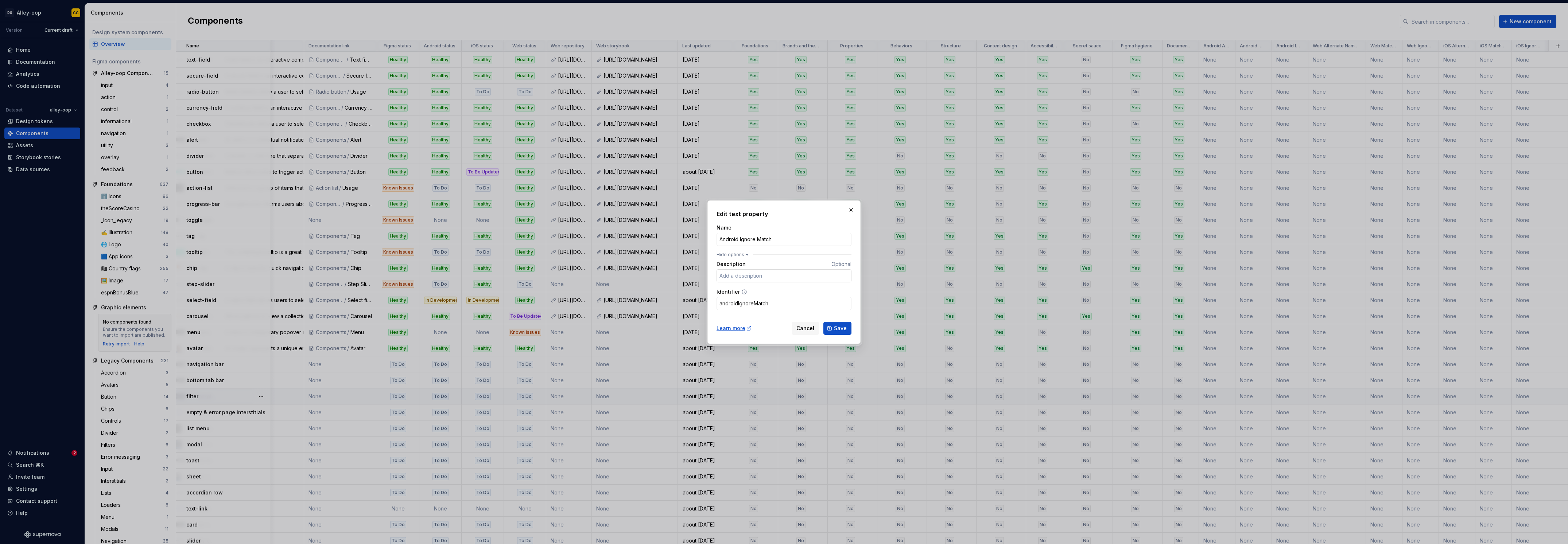
click at [754, 273] on input "Description" at bounding box center [784, 276] width 135 height 13
type input "S"
click at [758, 271] on input "Comma-separated list of names we don't want to match this component against, ev…" at bounding box center [784, 276] width 135 height 13
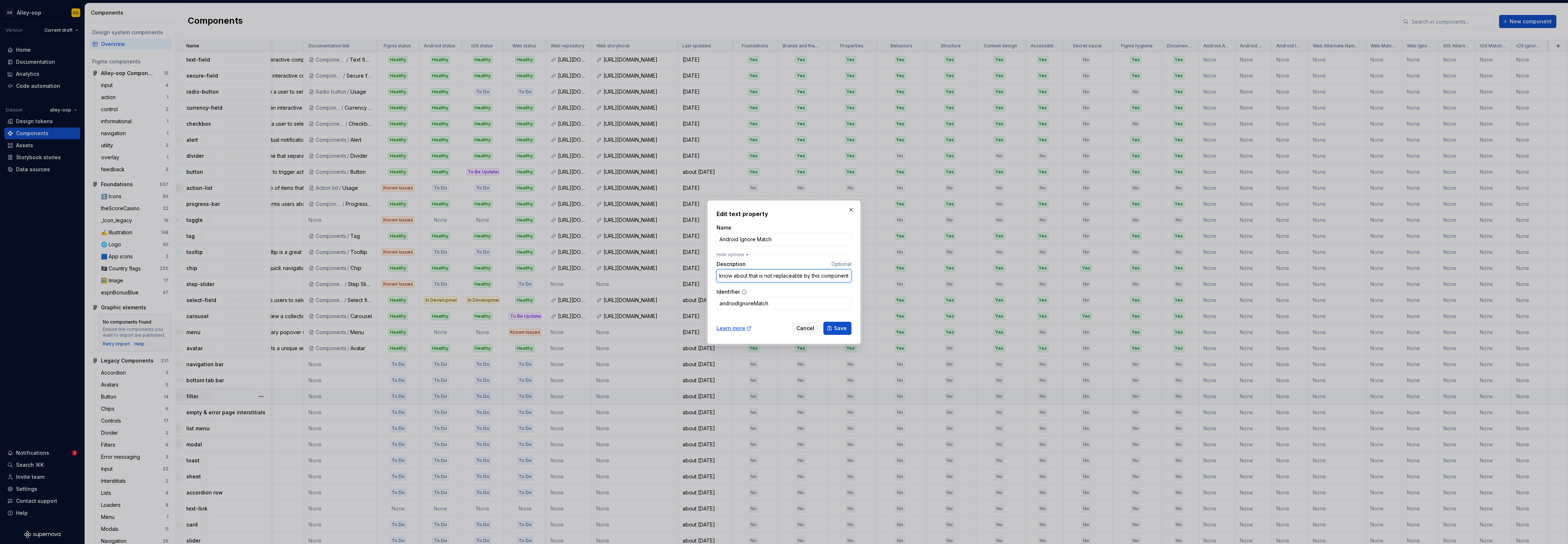
click at [758, 271] on input "Comma-separated list of names we don't want to match this component against, ev…" at bounding box center [784, 276] width 135 height 13
type input "Comma-separated list of names we don't want to match this component against, ev…"
click at [838, 328] on span "Save" at bounding box center [840, 329] width 13 height 7
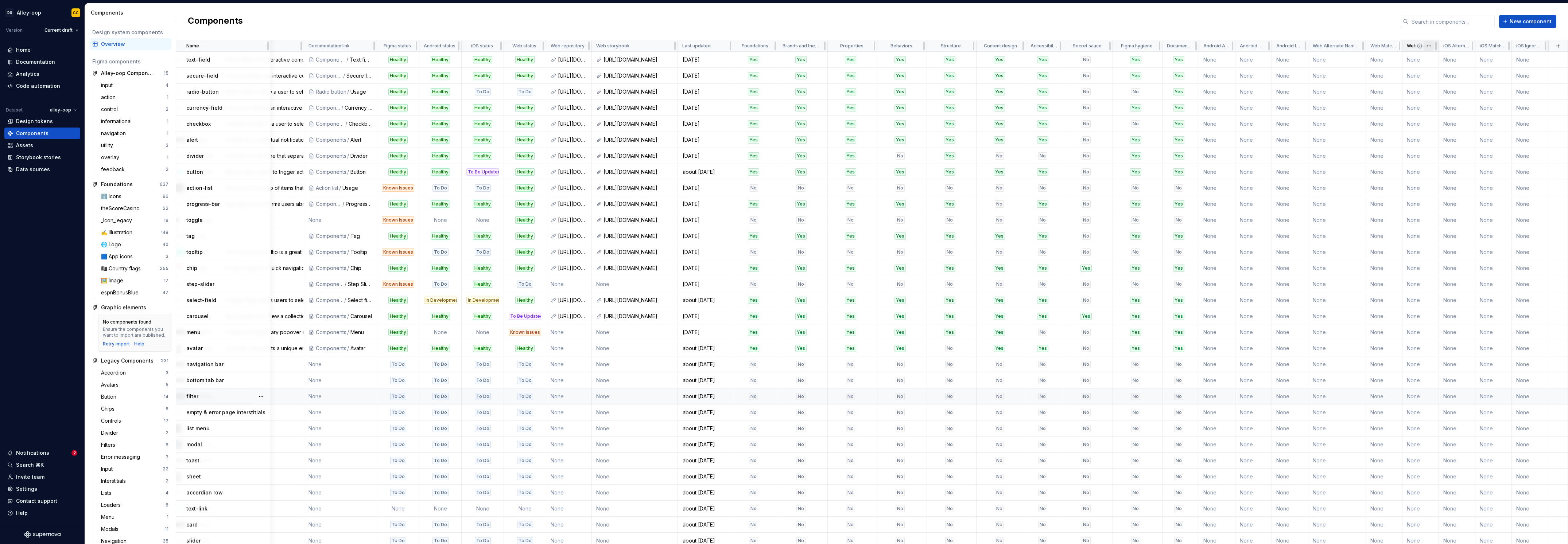
click at [1425, 49] on html "[PERSON_NAME]-oop CC Version Current draft Home Documentation Analytics Code au…" at bounding box center [784, 272] width 1568 height 544
click at [1429, 54] on div "Edit property" at bounding box center [1451, 60] width 62 height 12
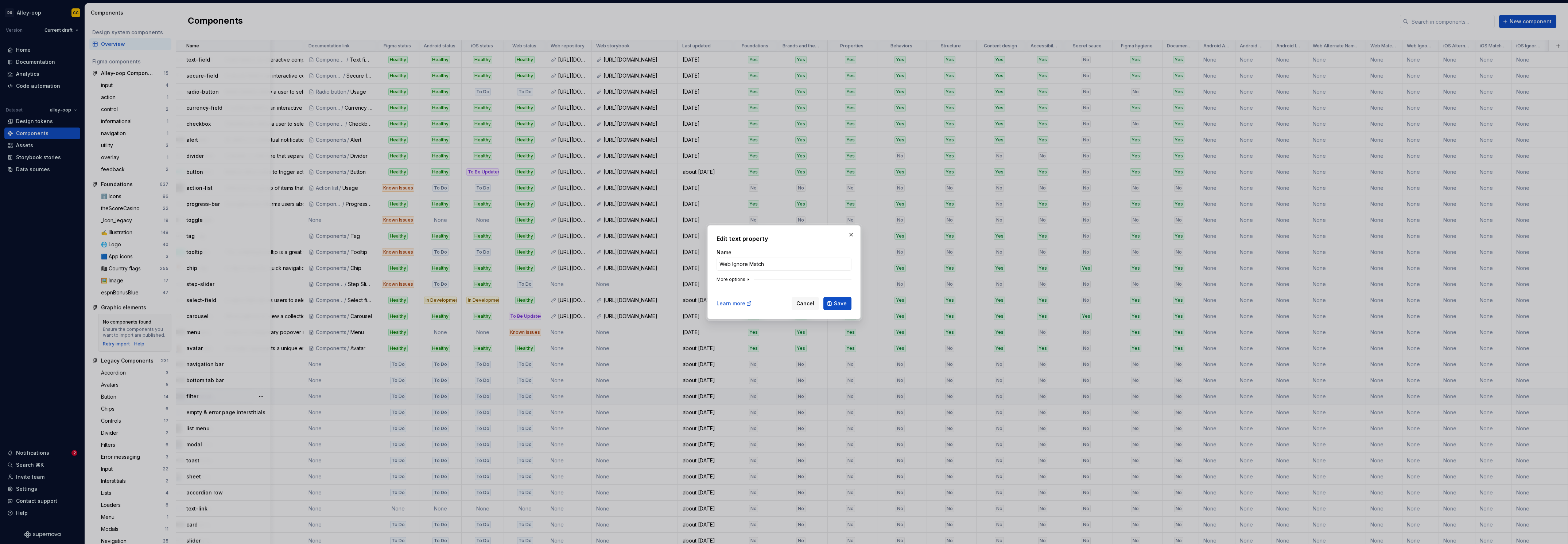
click at [741, 280] on button "More options" at bounding box center [733, 280] width 35 height 6
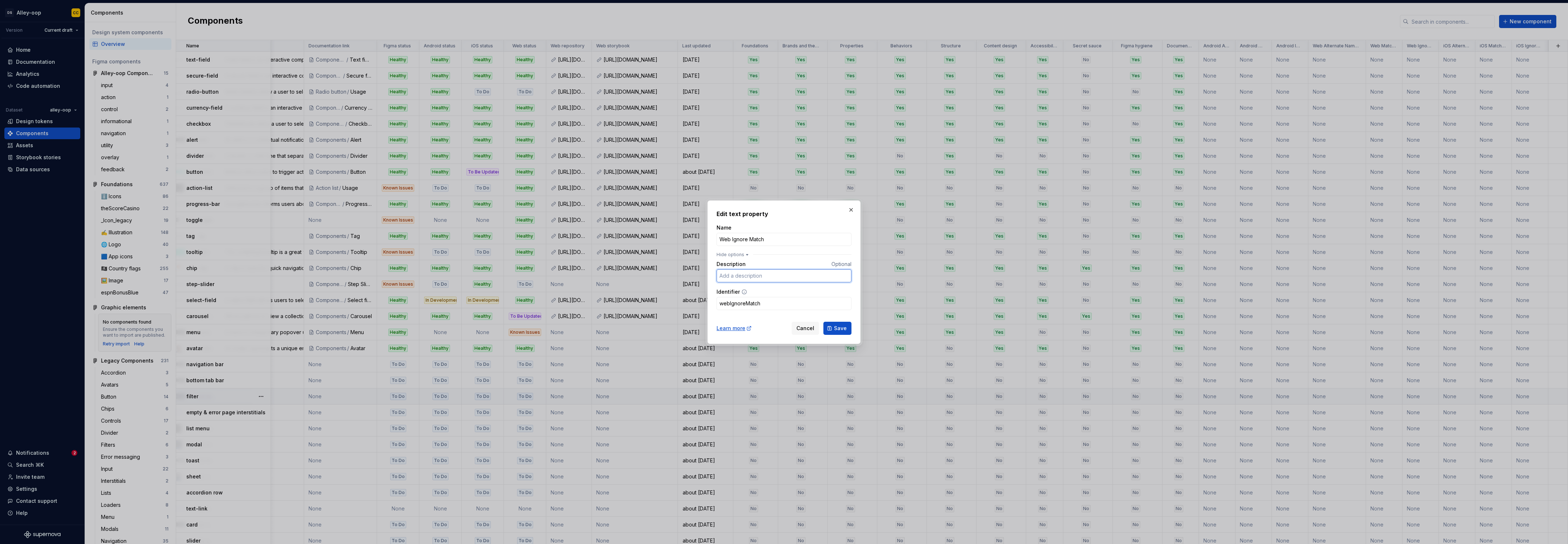
click at [758, 279] on input "Description" at bounding box center [784, 276] width 135 height 13
paste input "Comma-separated list of names we don't want to match this component against, ev…"
type input "Comma-separated list of names we don't want to match this component against, ev…"
click at [844, 328] on span "Save" at bounding box center [840, 329] width 13 height 7
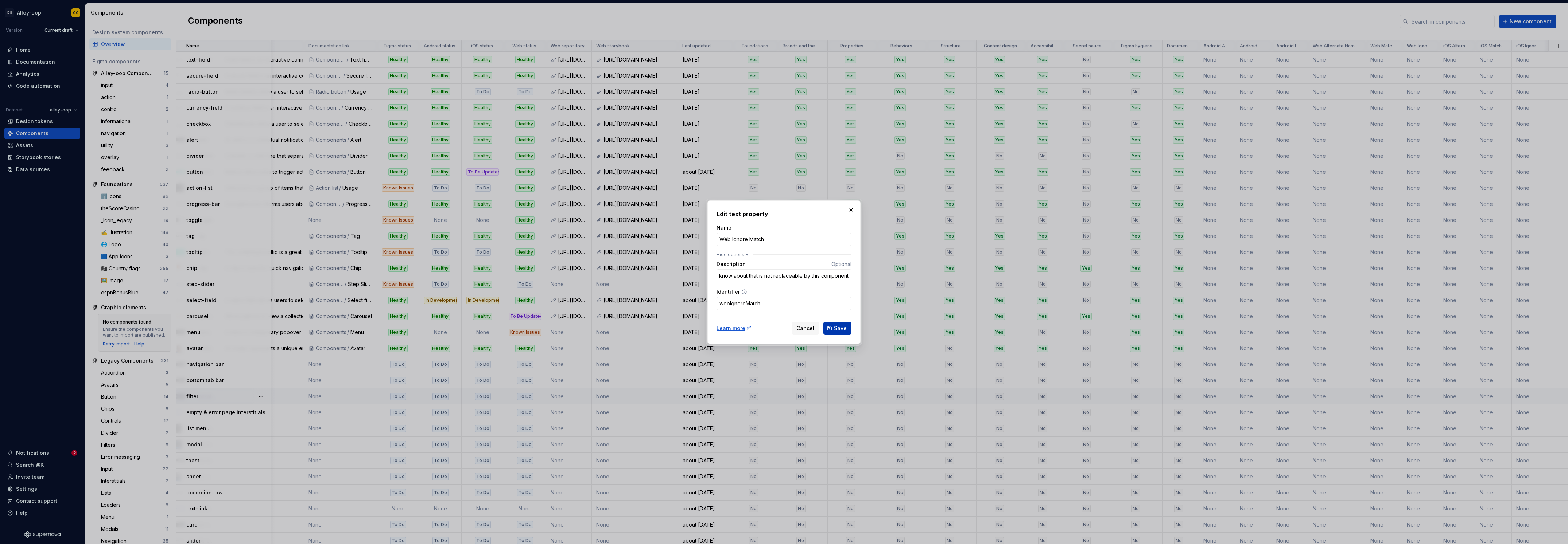
scroll to position [0, 0]
click at [844, 328] on div "Cancel Save" at bounding box center [822, 329] width 60 height 13
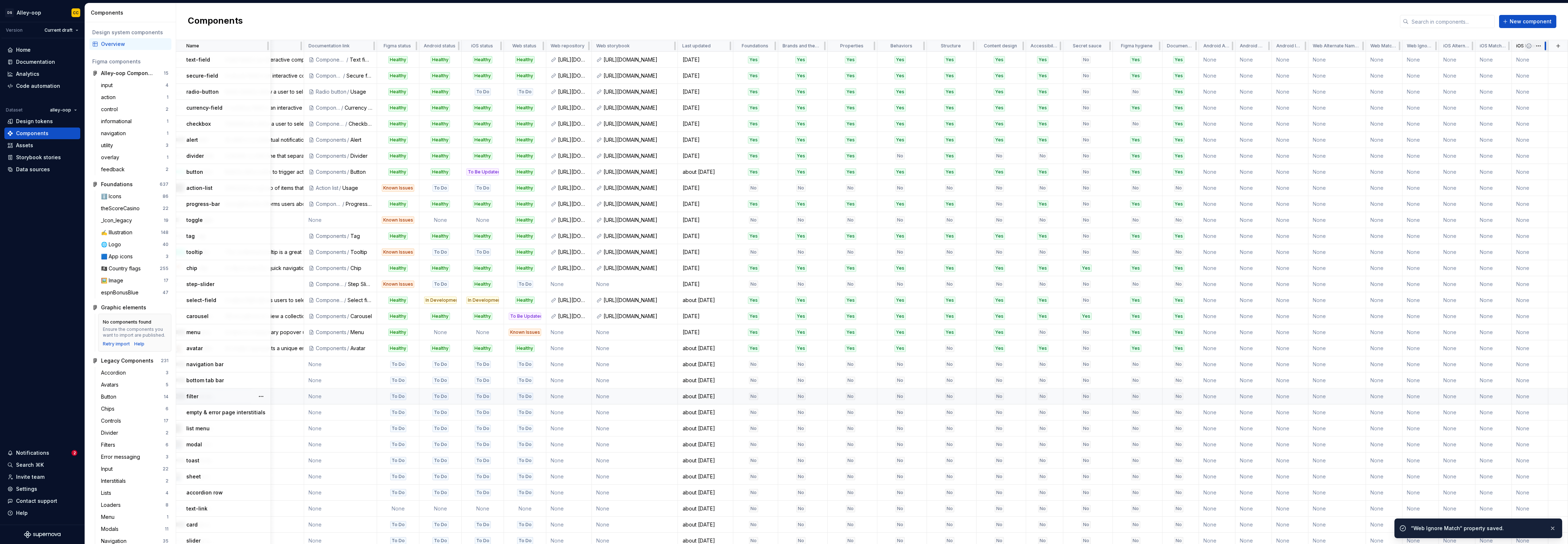
click at [1542, 43] on div at bounding box center [1545, 46] width 6 height 12
click at [1535, 44] on html "[PERSON_NAME]-oop CC Version Current draft Home Documentation Analytics Code au…" at bounding box center [784, 272] width 1568 height 544
click at [1532, 57] on span "Edit property" at bounding box center [1539, 60] width 47 height 7
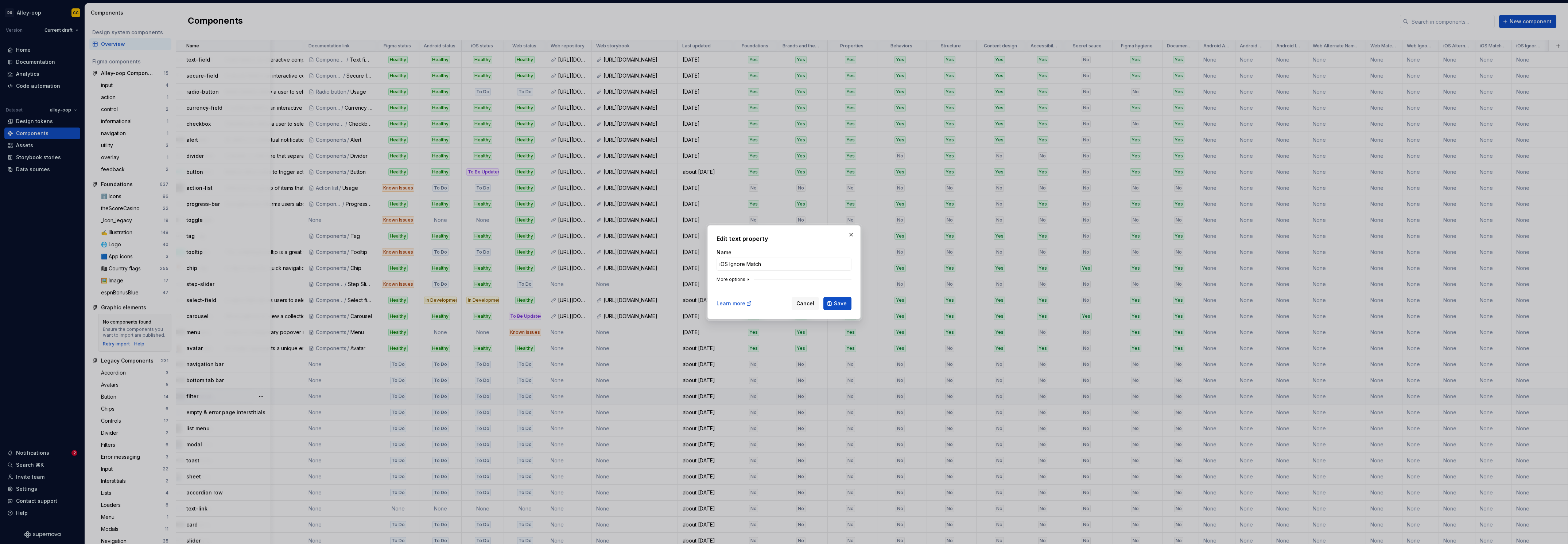
click at [740, 277] on button "More options" at bounding box center [733, 280] width 35 height 6
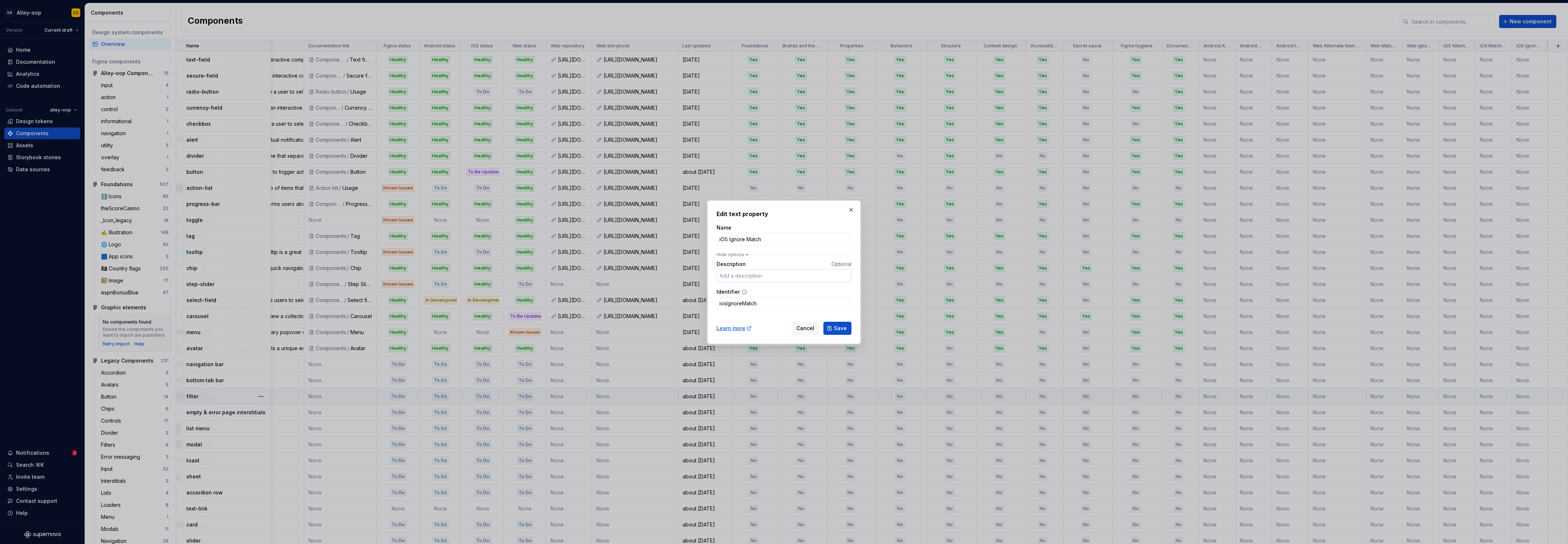
click at [771, 273] on input "Description" at bounding box center [784, 276] width 135 height 13
paste input "Comma-separated list of names we don't want to match this component against, ev…"
type input "Comma-separated list of names we don't want to match this component against, ev…"
click at [845, 330] on span "Save" at bounding box center [840, 329] width 13 height 7
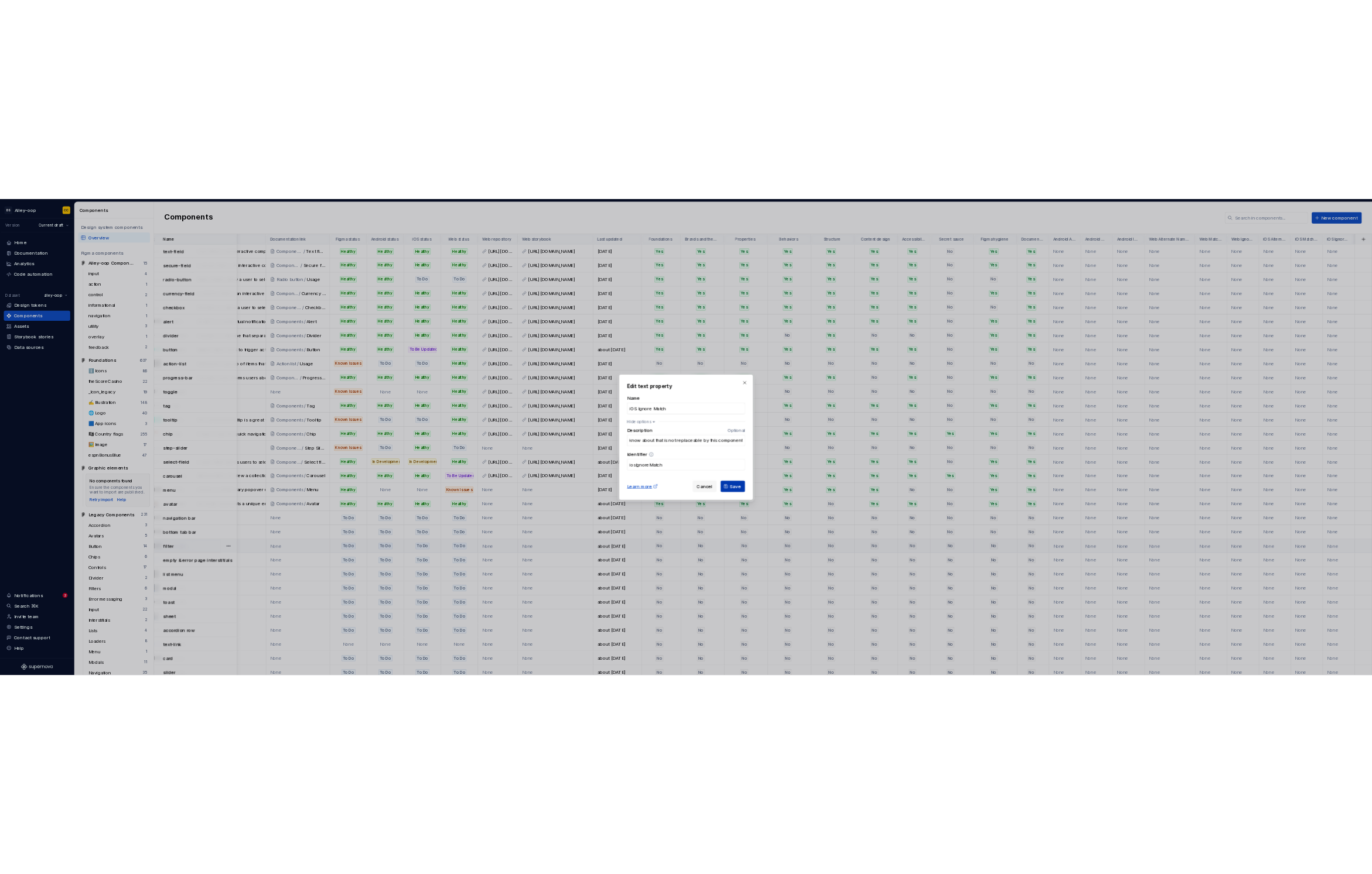
scroll to position [0, 0]
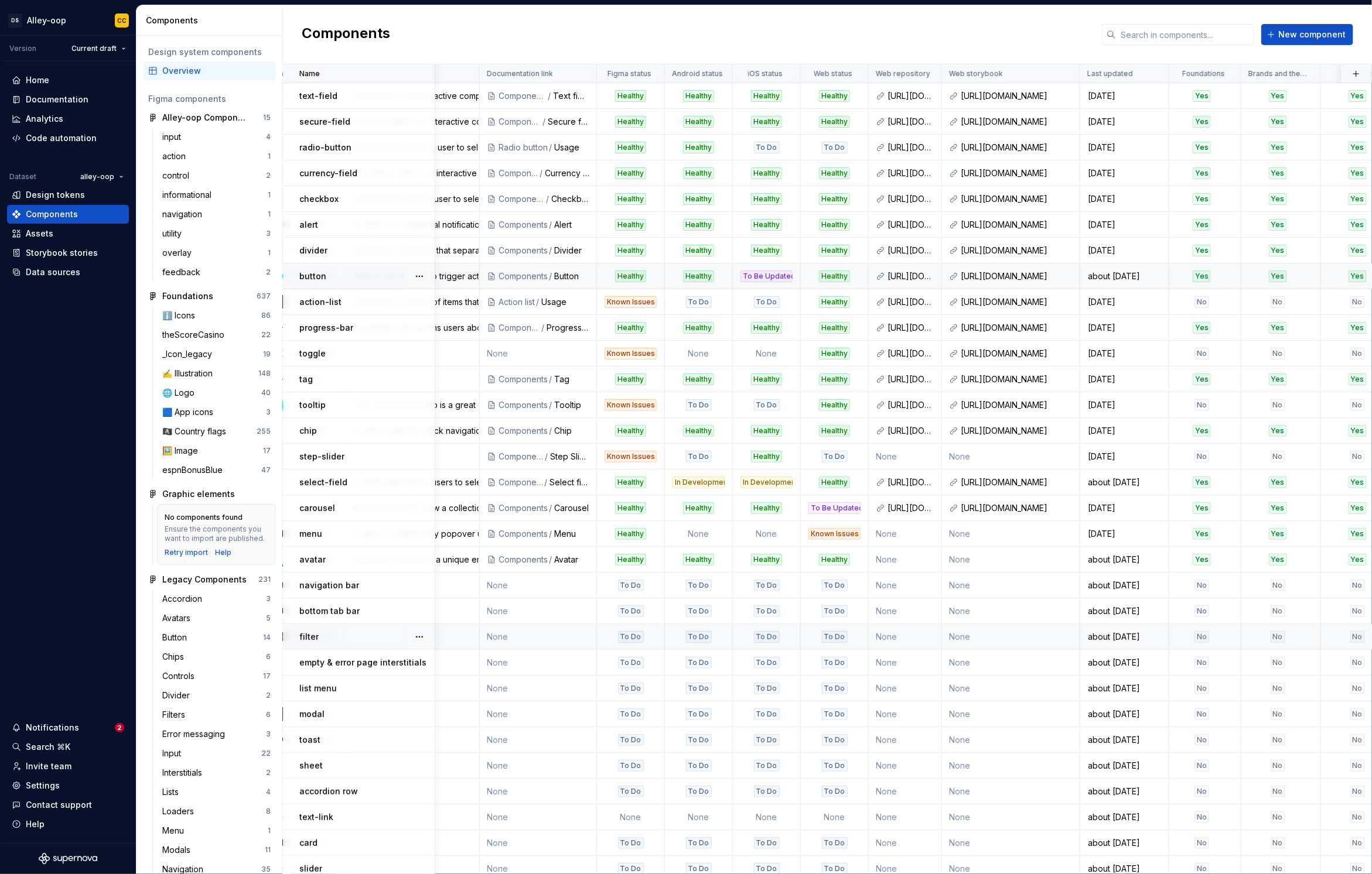
click at [359, 271] on div "button" at bounding box center [367, 277] width 135 height 12
click at [335, 277] on div "button" at bounding box center [367, 277] width 135 height 12
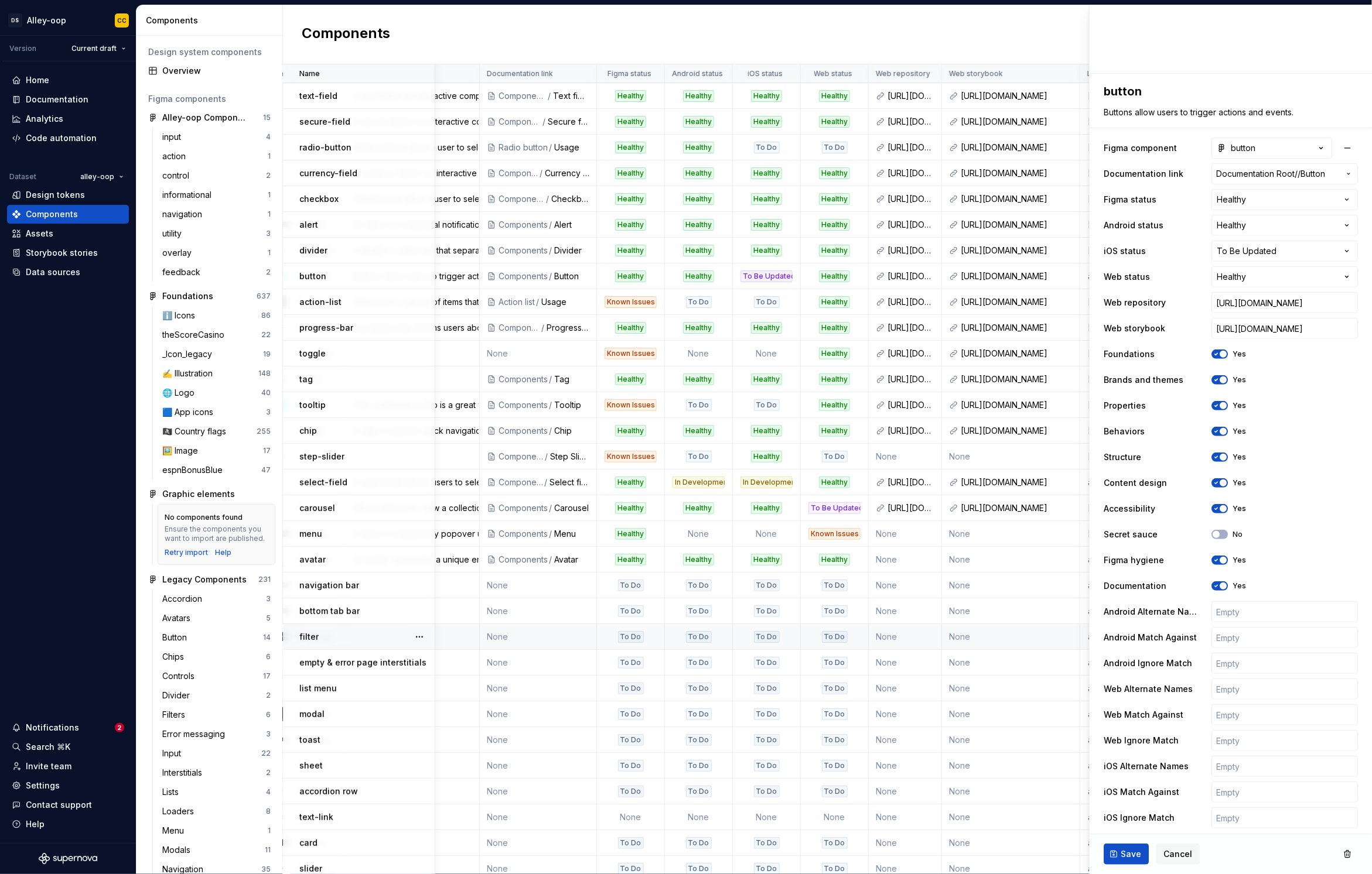
scroll to position [122, 0]
click at [1227, 607] on input "text" at bounding box center [1285, 609] width 147 height 22
click at [1248, 661] on input "text" at bounding box center [1285, 661] width 147 height 22
type textarea "*"
type input "R"
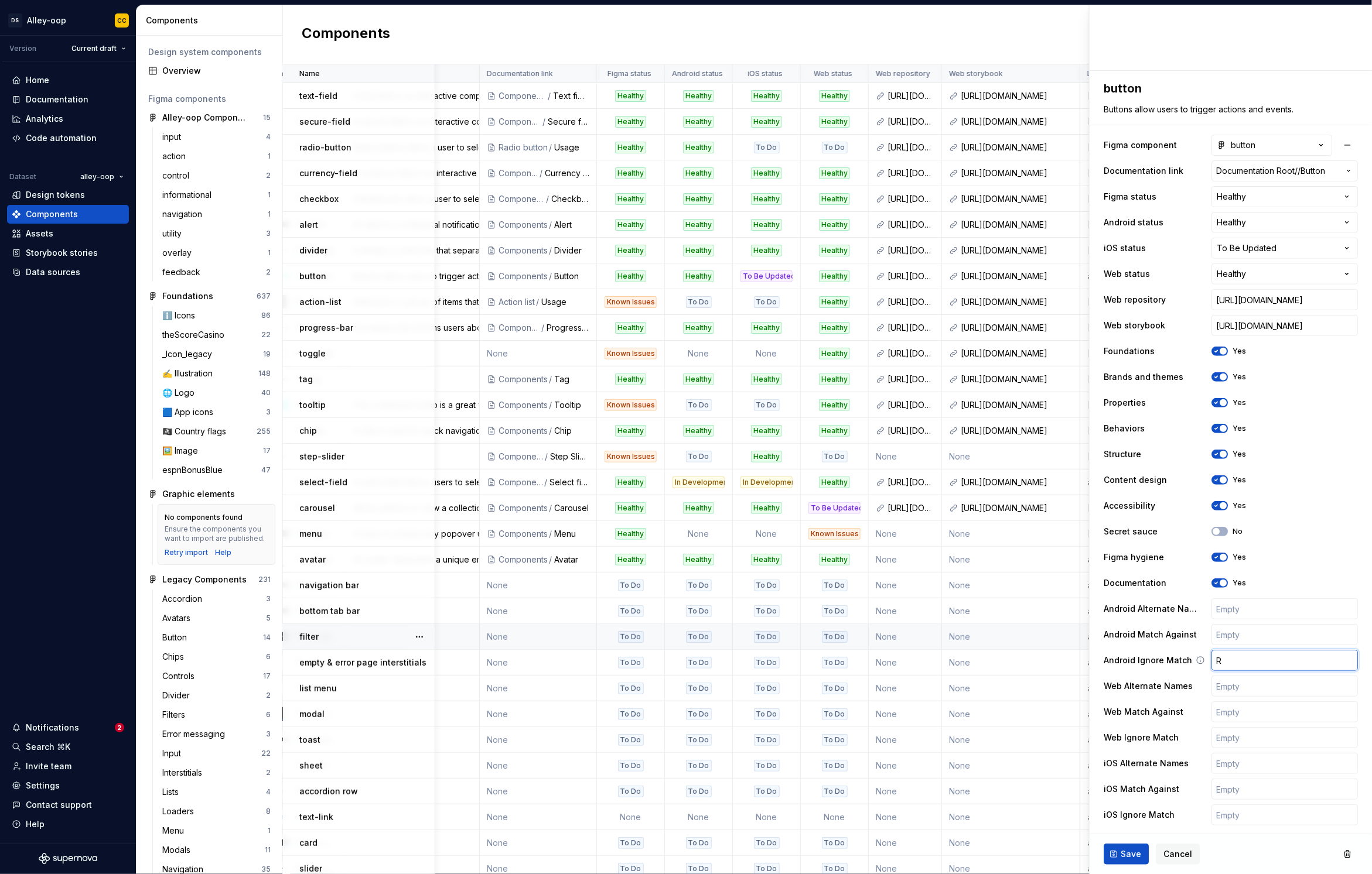
type textarea "*"
type input "Ra"
type textarea "*"
type input "Radi"
type textarea "*"
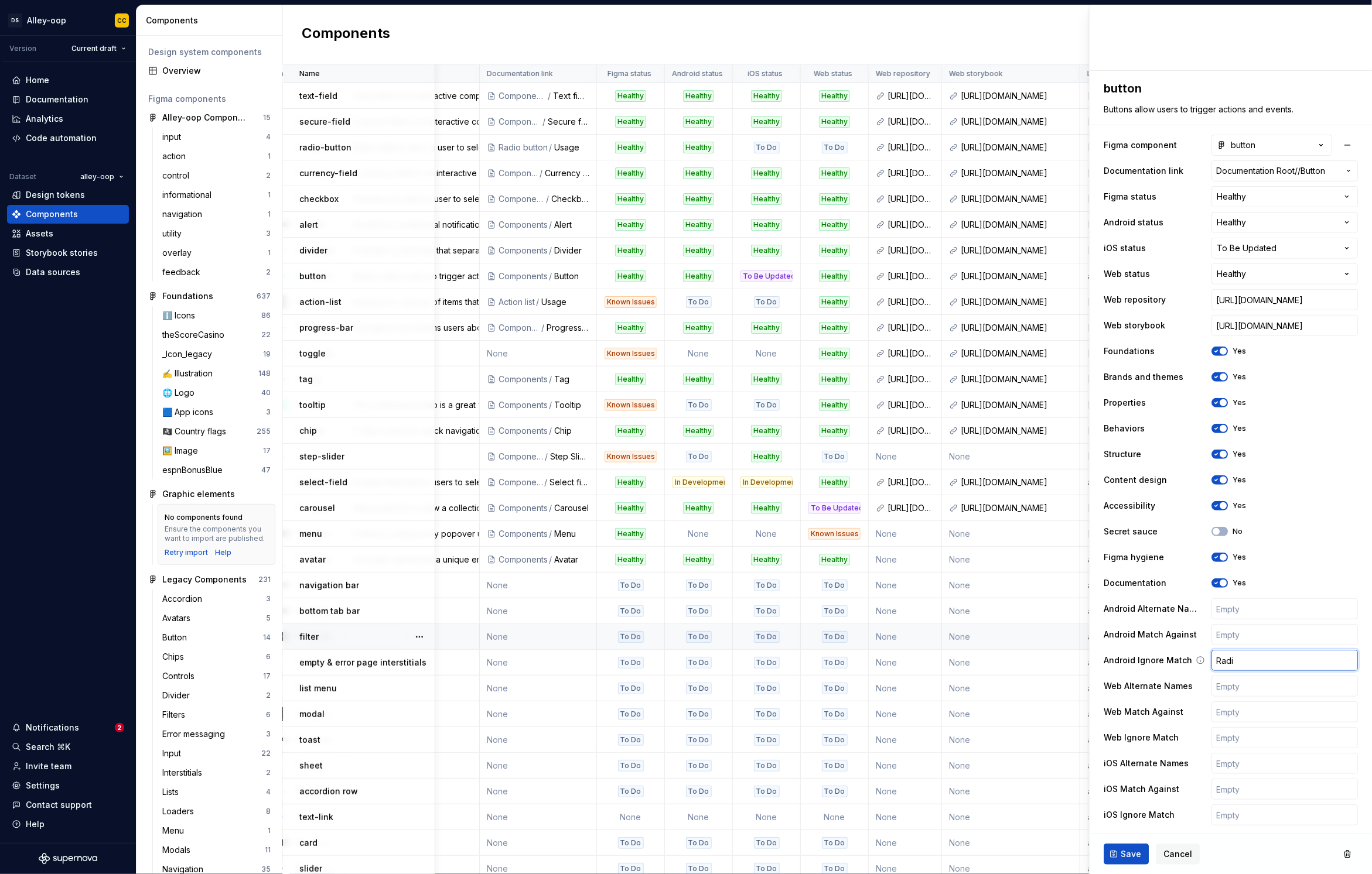
type input "Radio"
type textarea "*"
type input "RadioB"
type textarea "*"
type input "RadioBu"
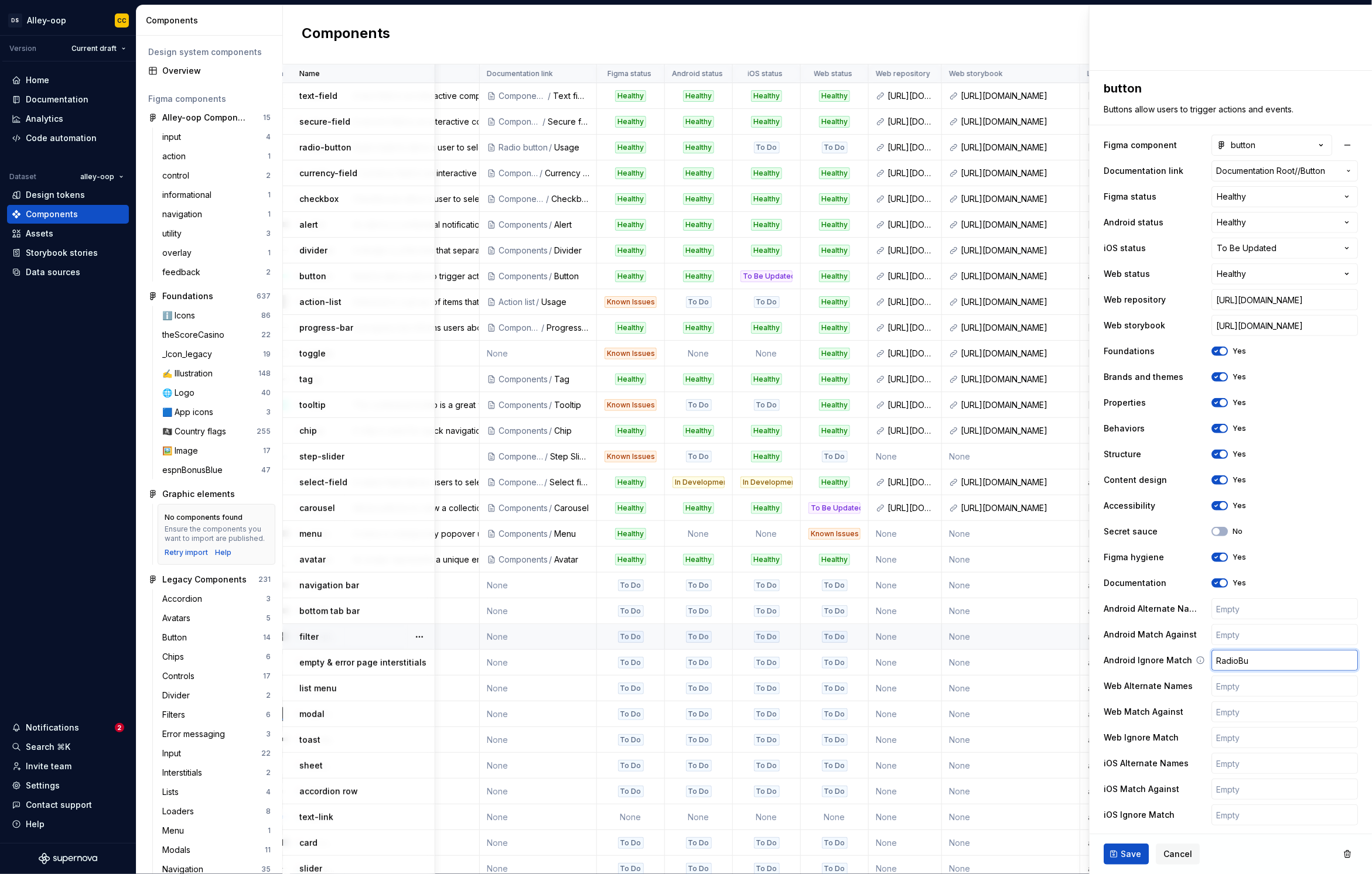
type textarea "*"
type input "RadioBut"
type textarea "*"
type input "RadioButto"
type textarea "*"
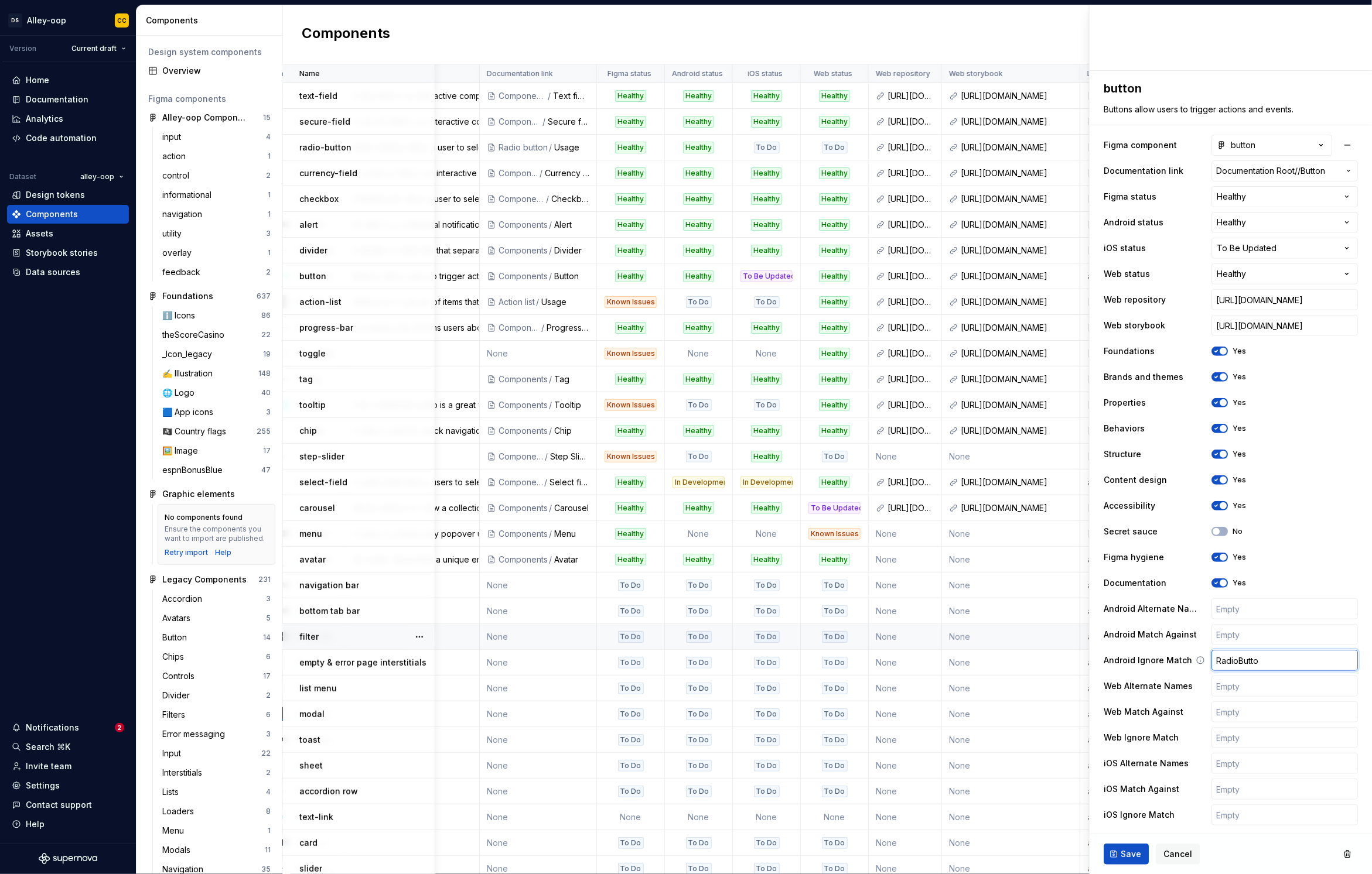
type input "RadioButton"
type textarea "*"
type input "RadioButton,"
type textarea "*"
type input "RadioButton, C"
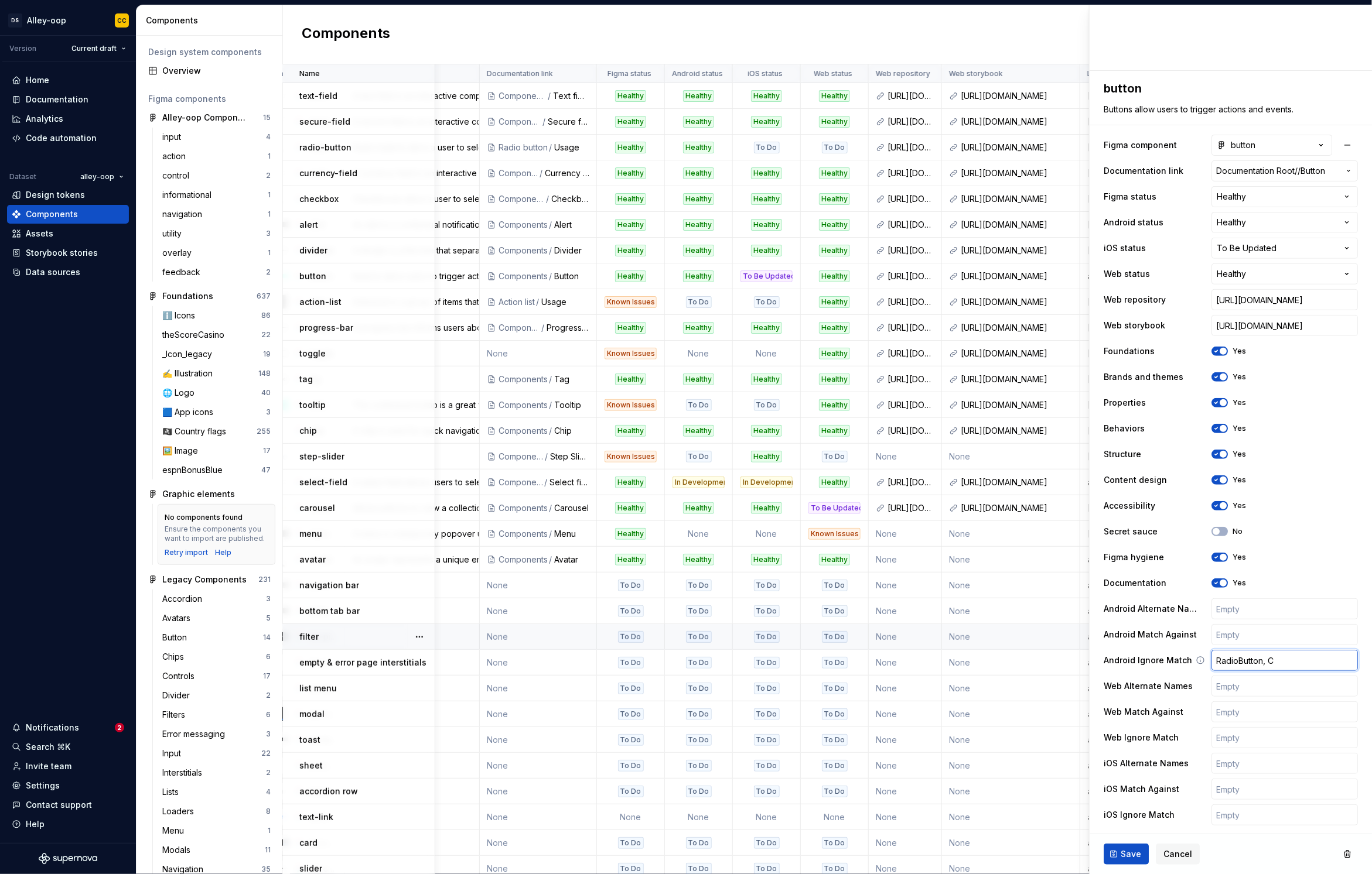
type textarea "*"
type input "RadioButton, Co"
type textarea "*"
type input "RadioButton, Com"
type textarea "*"
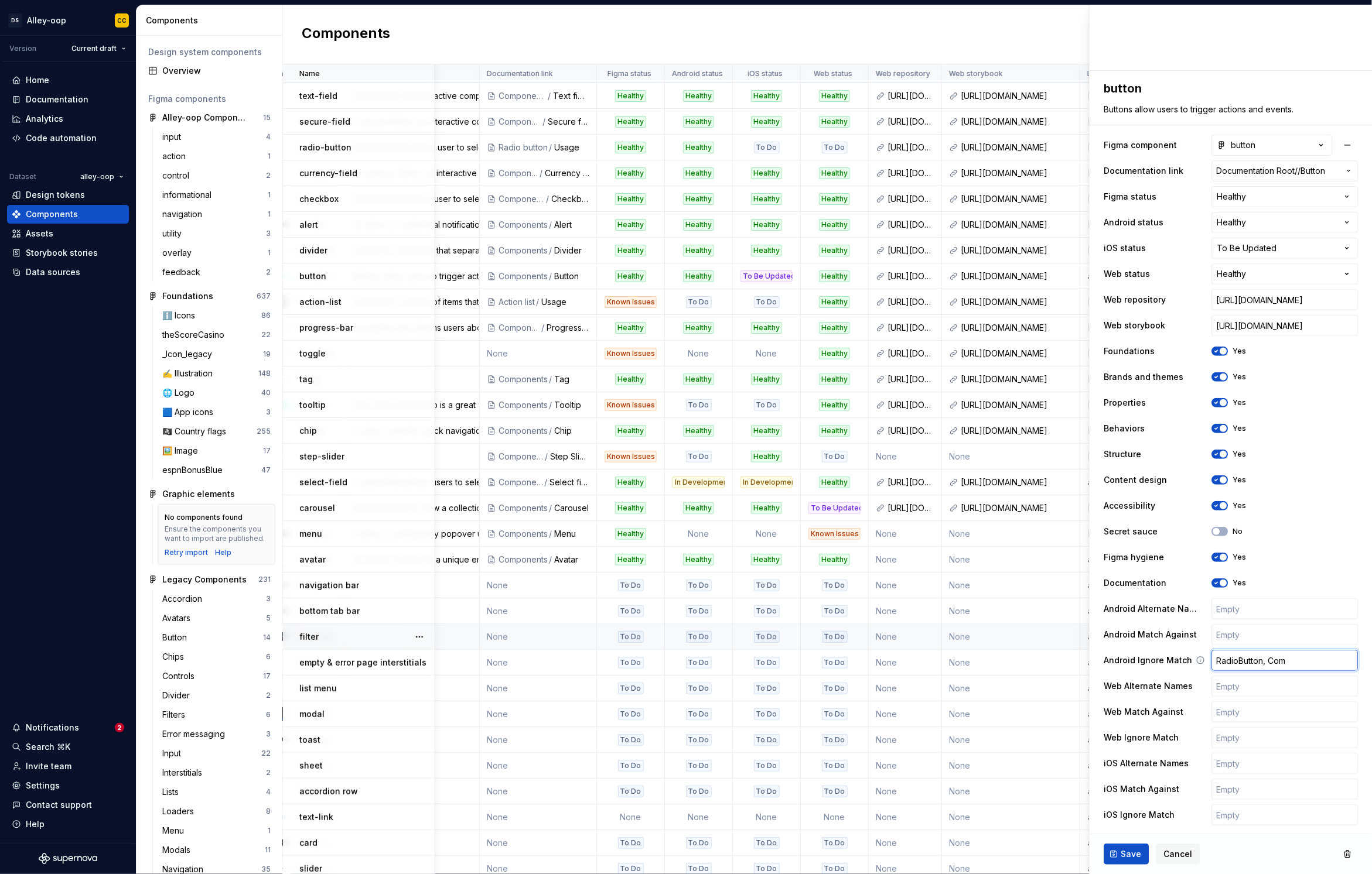
type input "RadioButton, Comp"
type textarea "*"
type input "RadioButton, Compo"
type textarea "*"
type input "RadioButton, Compou"
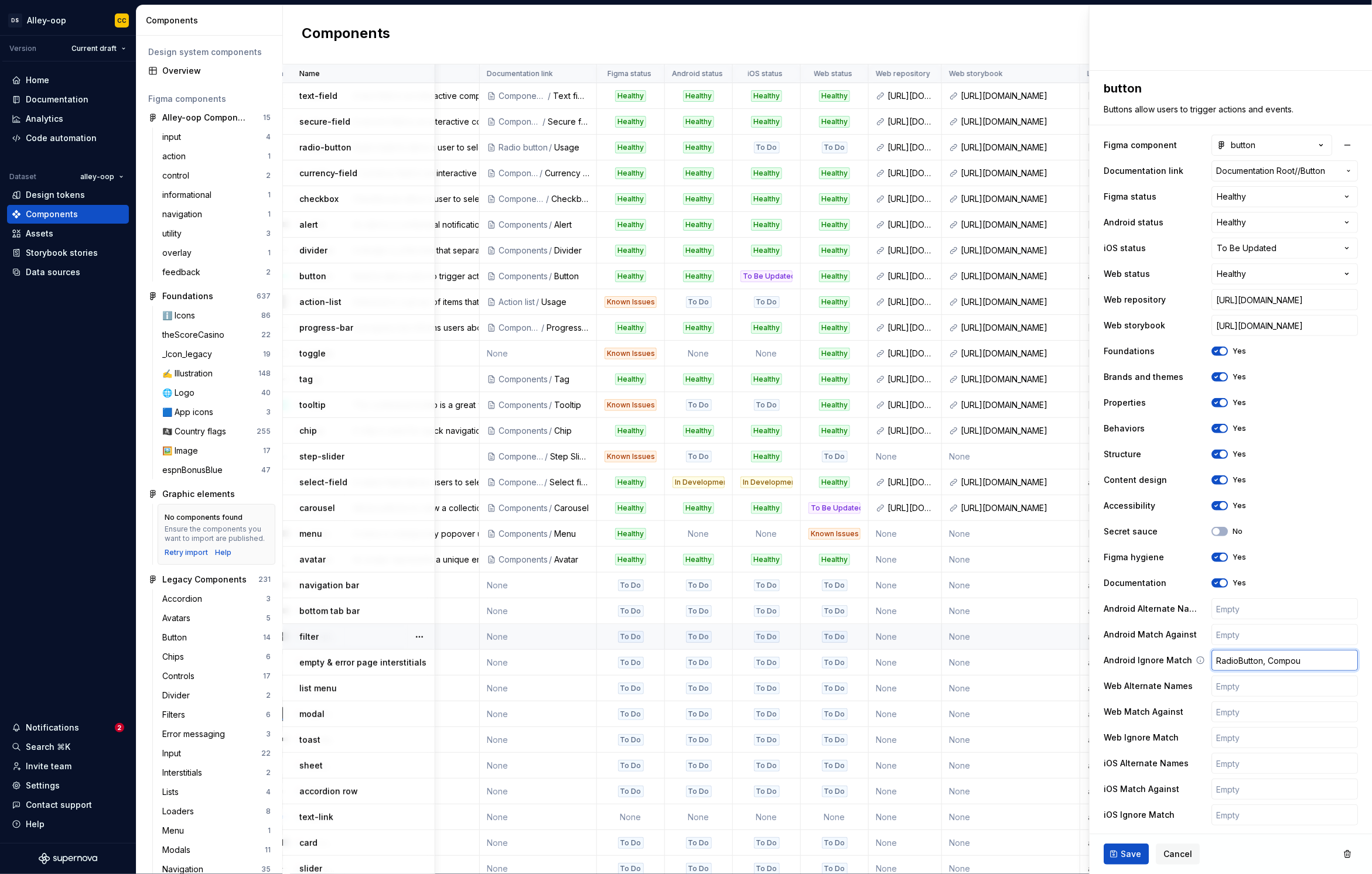
type textarea "*"
type input "RadioButton, Compoun"
type textarea "*"
type input "RadioButton, Compount"
type textarea "*"
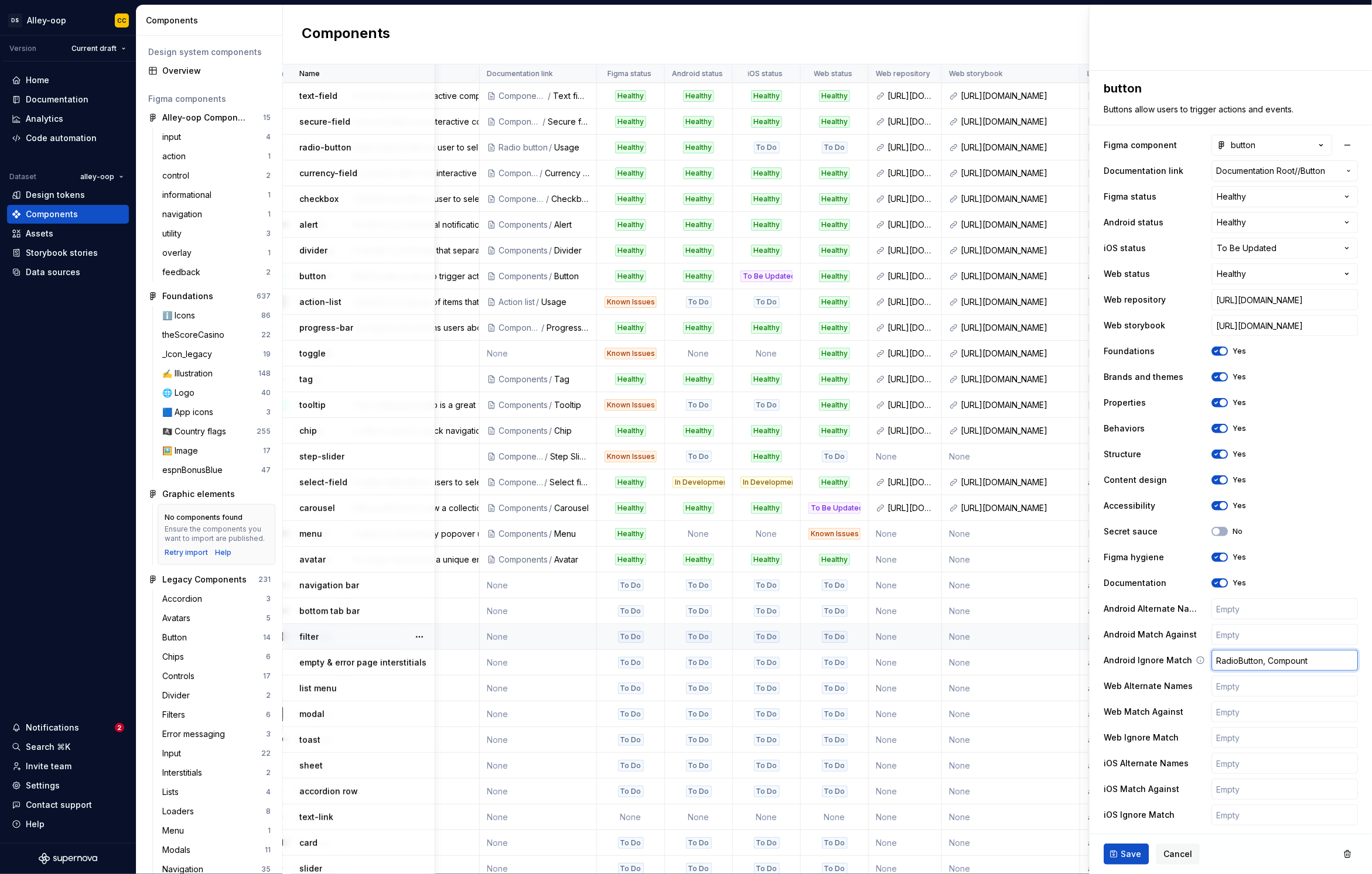
type input "RadioButton, CompountB"
type textarea "*"
type input "RadioButton, CompountBu"
type textarea "*"
type input "RadioButton, CompountBut"
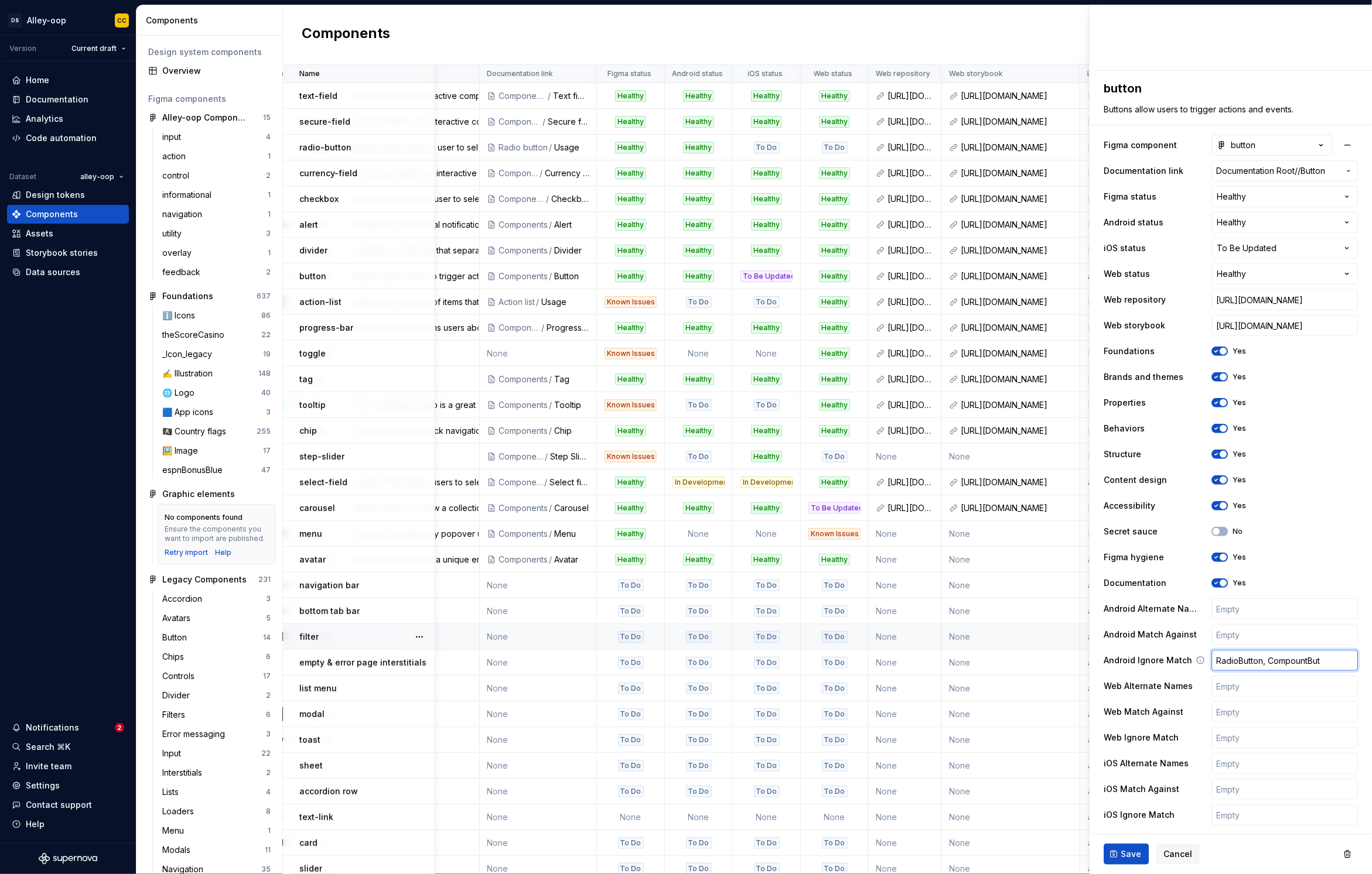
type textarea "*"
type input "RadioButton, CompountButt"
type textarea "*"
type input "RadioButton, CompountButto"
type textarea "*"
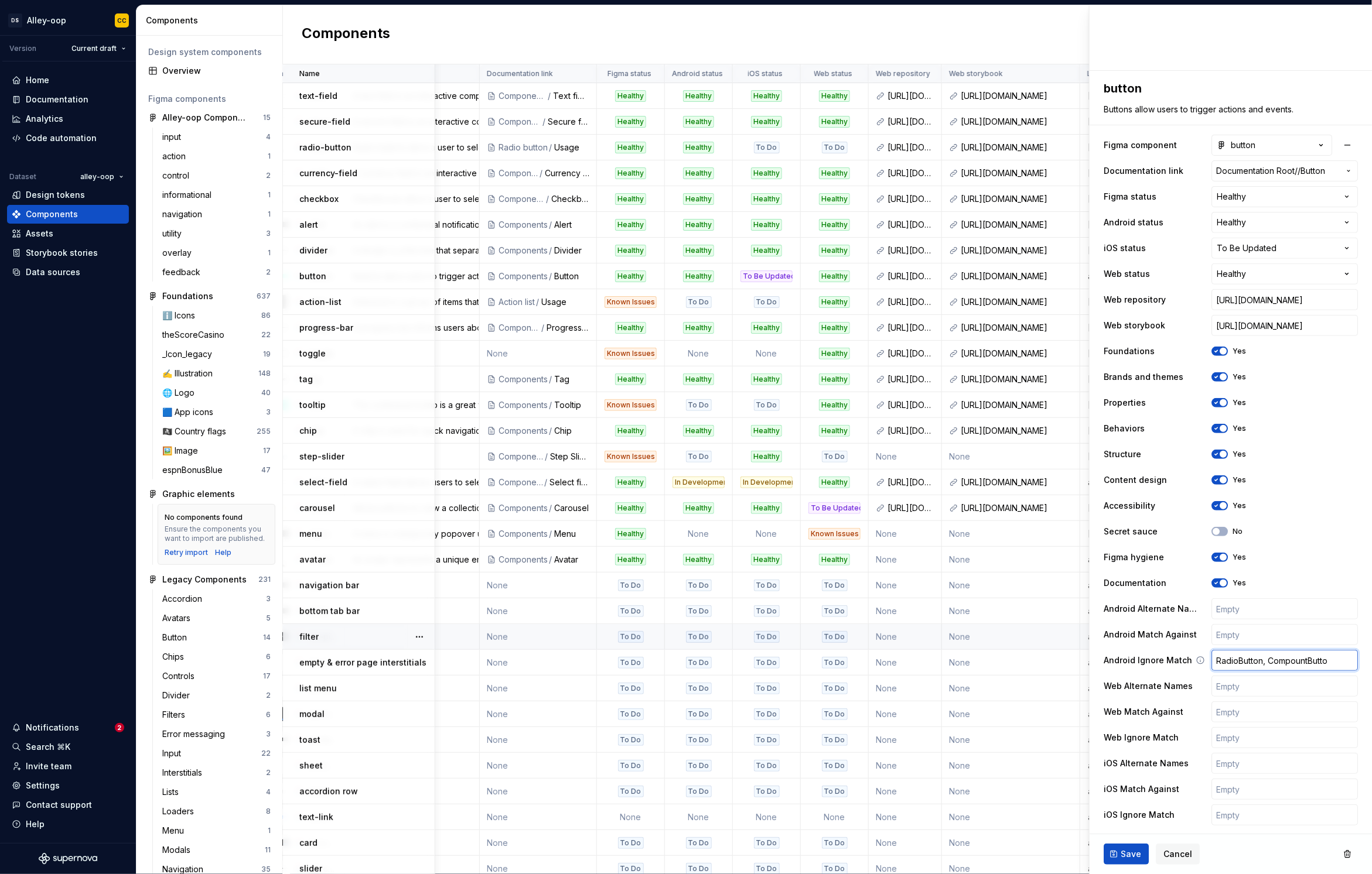
type input "RadioButton, CompountButton"
type textarea "*"
type input "RadioButton, CompountButton,"
type textarea "*"
type input "RadioButton, CompountButton, B"
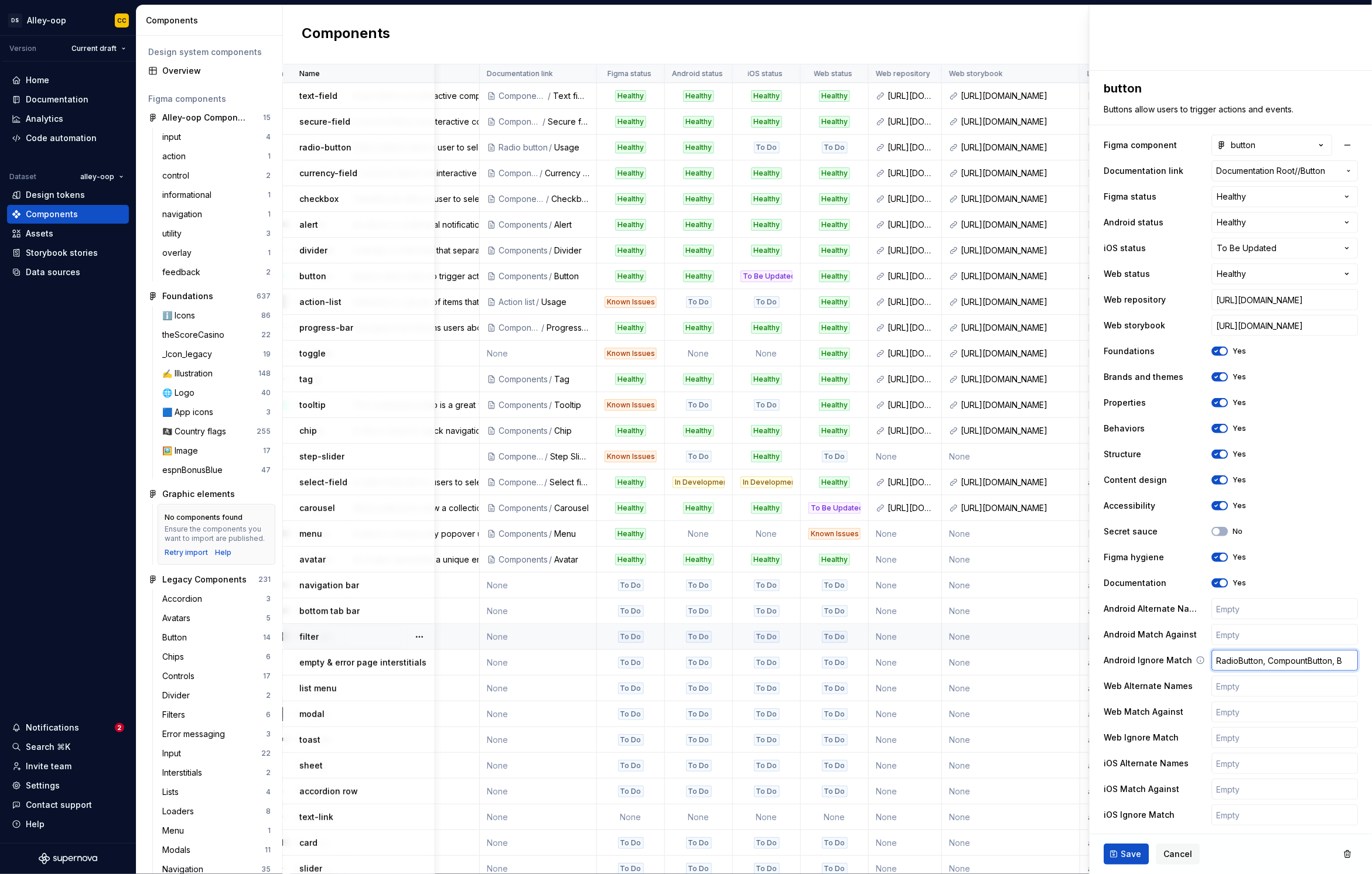
type textarea "*"
type input "RadioButton, CompountButton, Be"
type textarea "*"
type input "RadioButton, CompountButton, Bet"
type textarea "*"
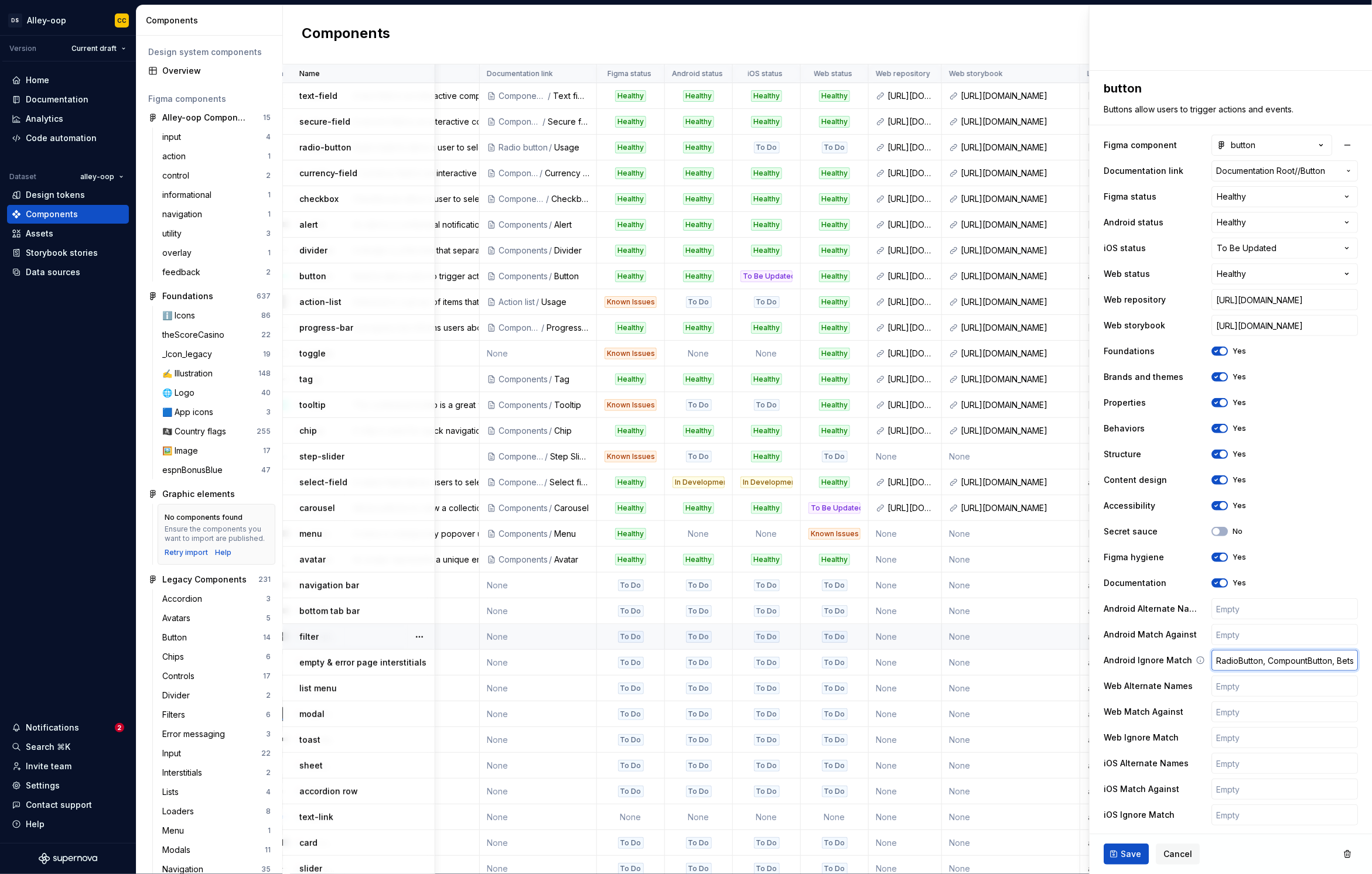
type input "RadioButton, CompountButton, Betsl"
type textarea "*"
type input "RadioButton, CompountButton, Betsli"
type textarea "*"
type input "RadioButton, CompountButton, Betslip"
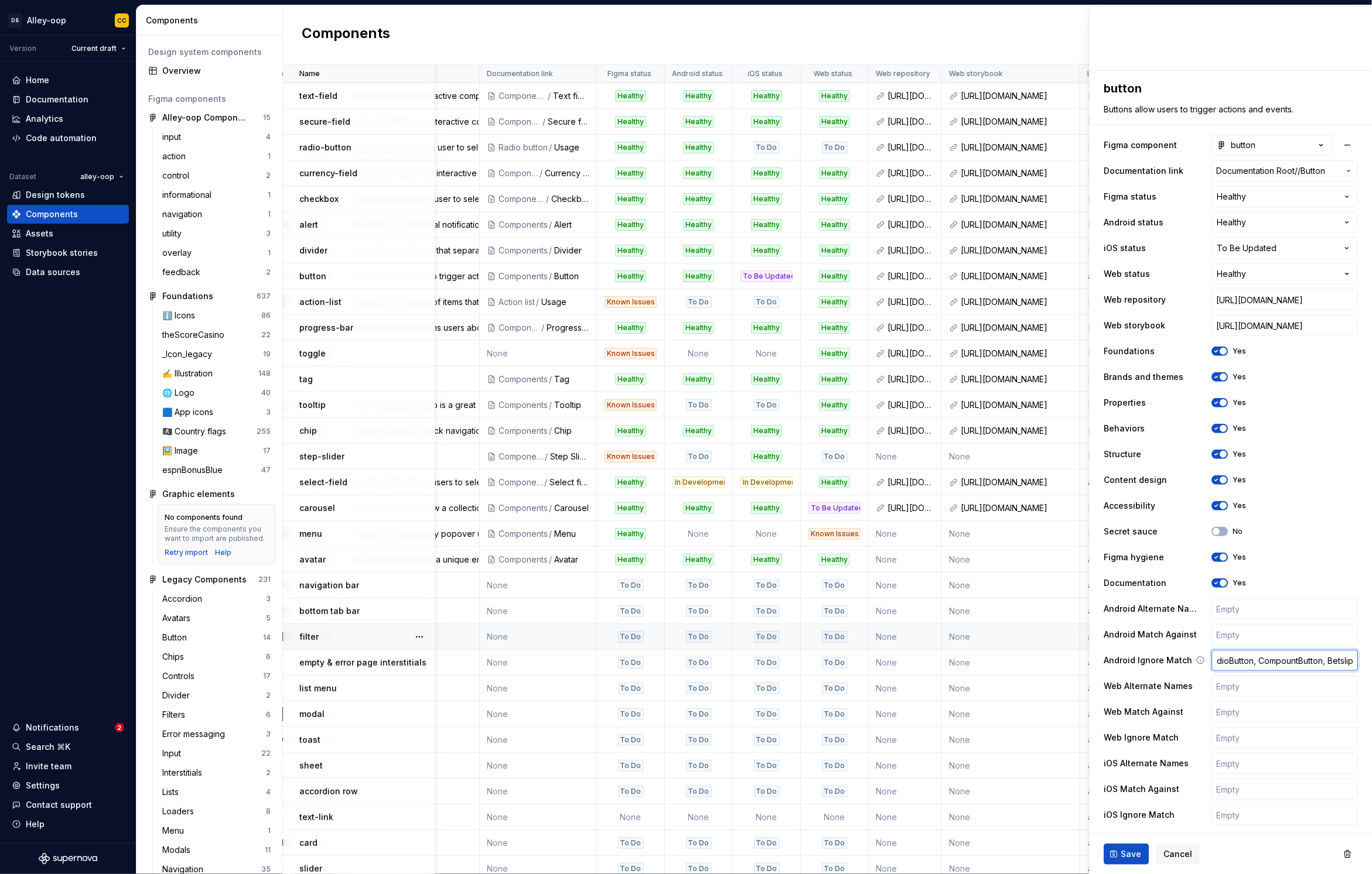
type textarea "*"
type input "RadioButton, CompountButton, BetslipB"
type textarea "*"
type input "RadioButton, CompountButton, BetslipBt"
type textarea "*"
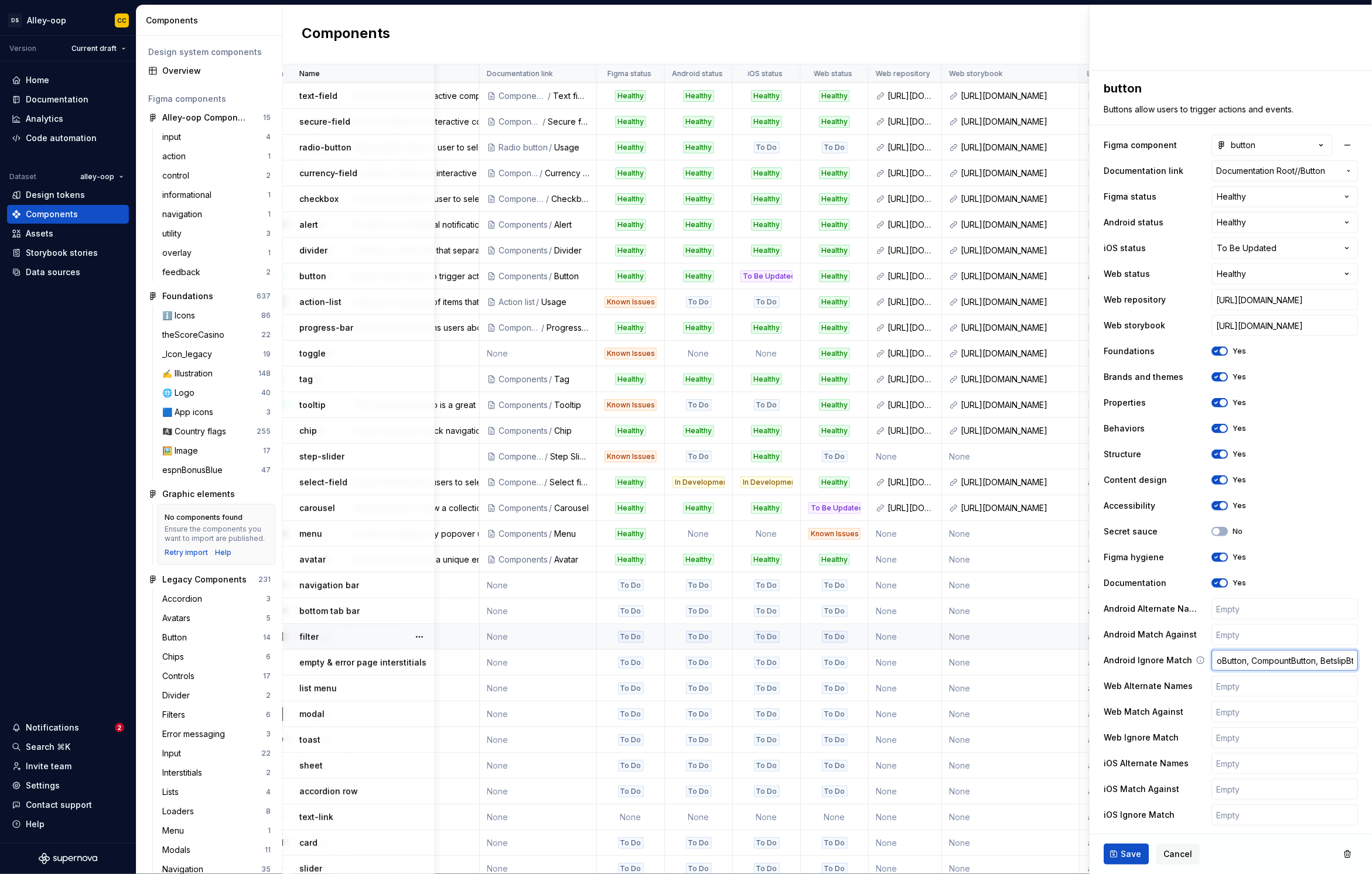
type input "RadioButton, CompountButton, BetslipBtt"
type textarea "*"
type input "RadioButton, CompountButton, BetslipBttt"
type textarea "*"
type input "RadioButton, CompountButton, BetslipBtt"
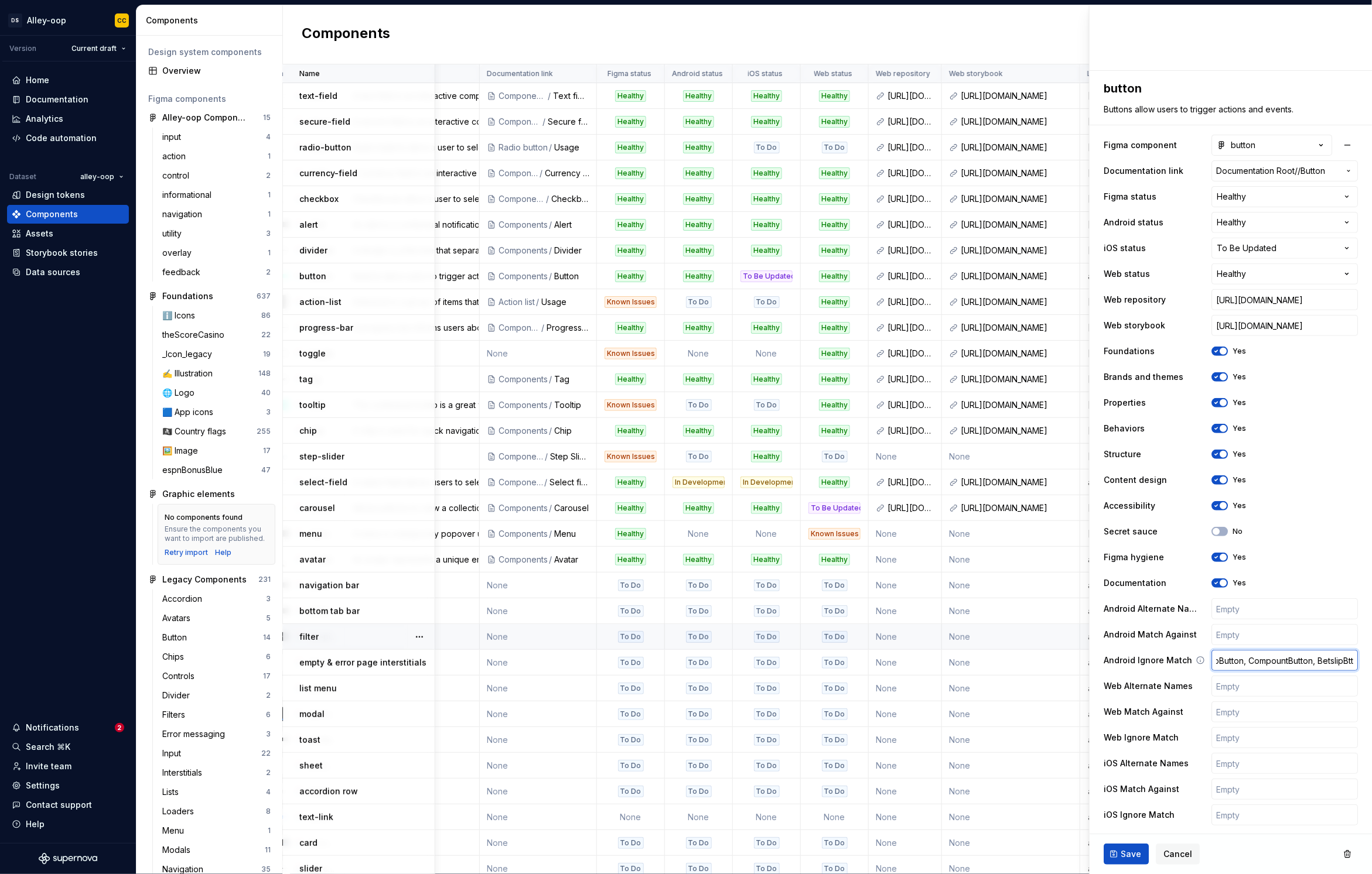
type textarea "*"
type input "RadioButton, CompountButton, BetslipBt"
type textarea "*"
type input "RadioButton, CompountButton, BetslipBtu"
type textarea "*"
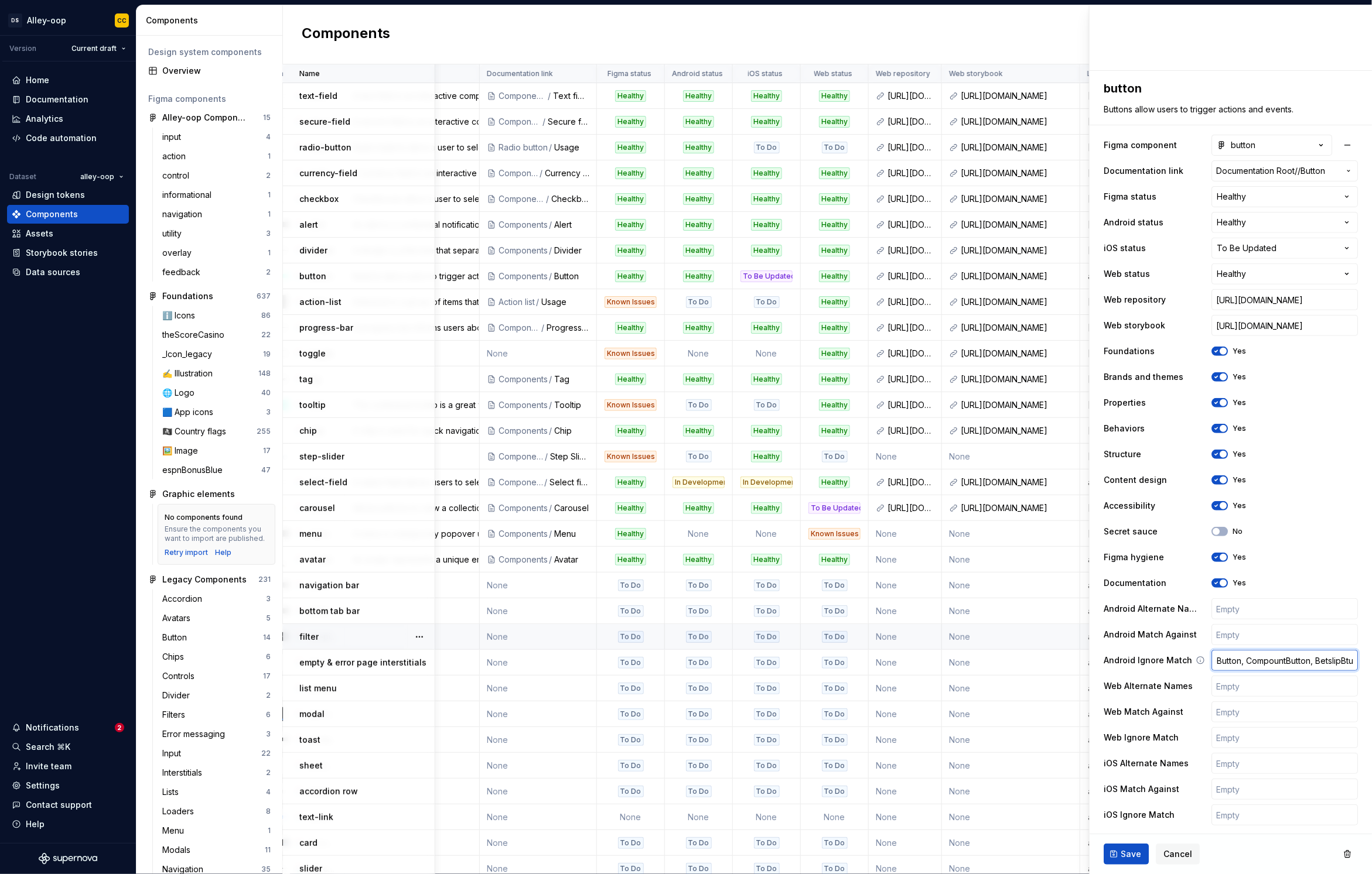
type input "RadioButton, CompountButton, BetslipBt"
type textarea "*"
type input "RadioButton, CompountButton, BetslipB"
type textarea "*"
type input "RadioButton, CompountButton, BetslipBu"
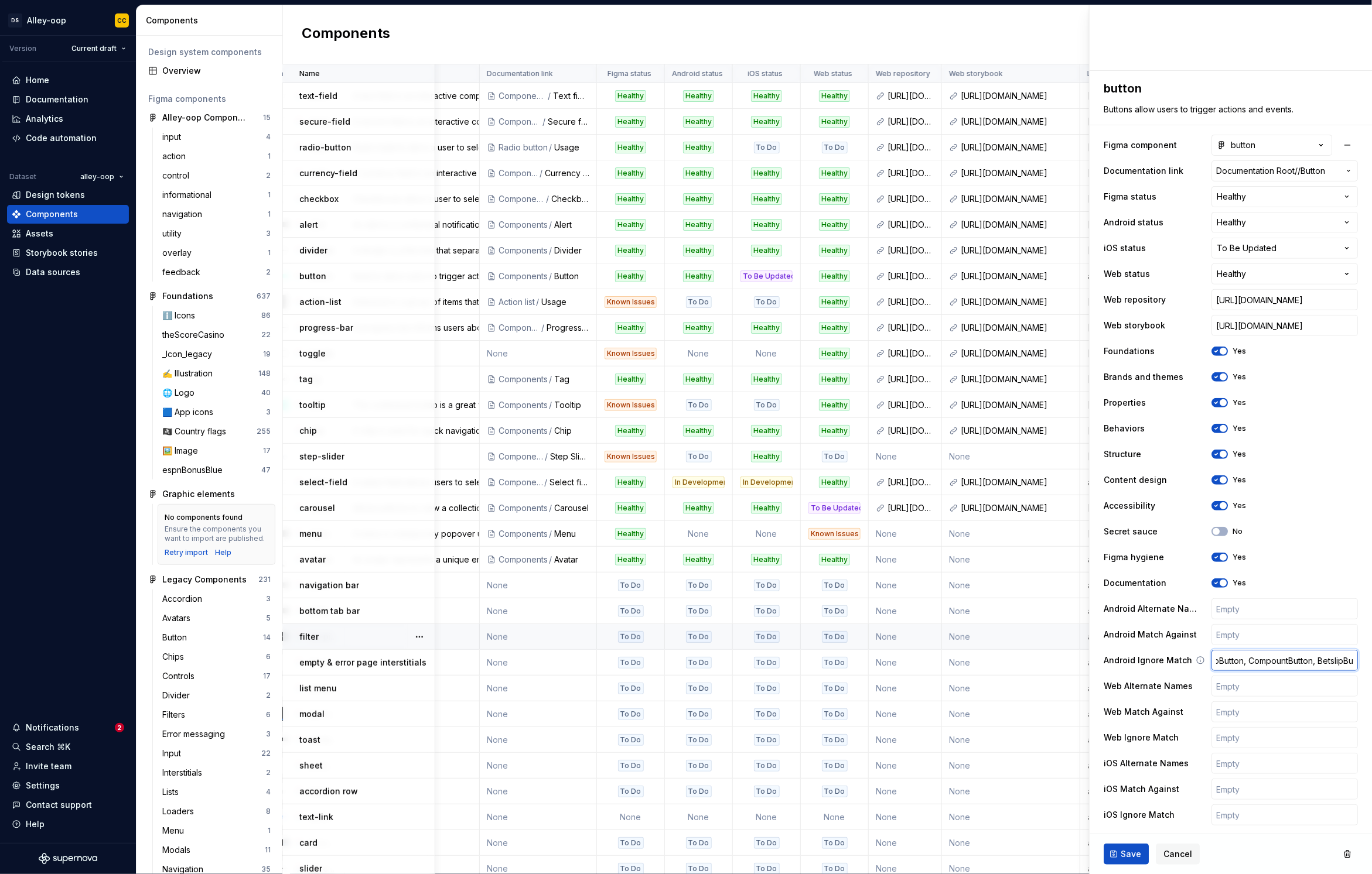
type textarea "*"
type input "RadioButton, CompountButton, BetslipBut"
type textarea "*"
type input "RadioButton, CompountButton, BetslipButt"
type textarea "*"
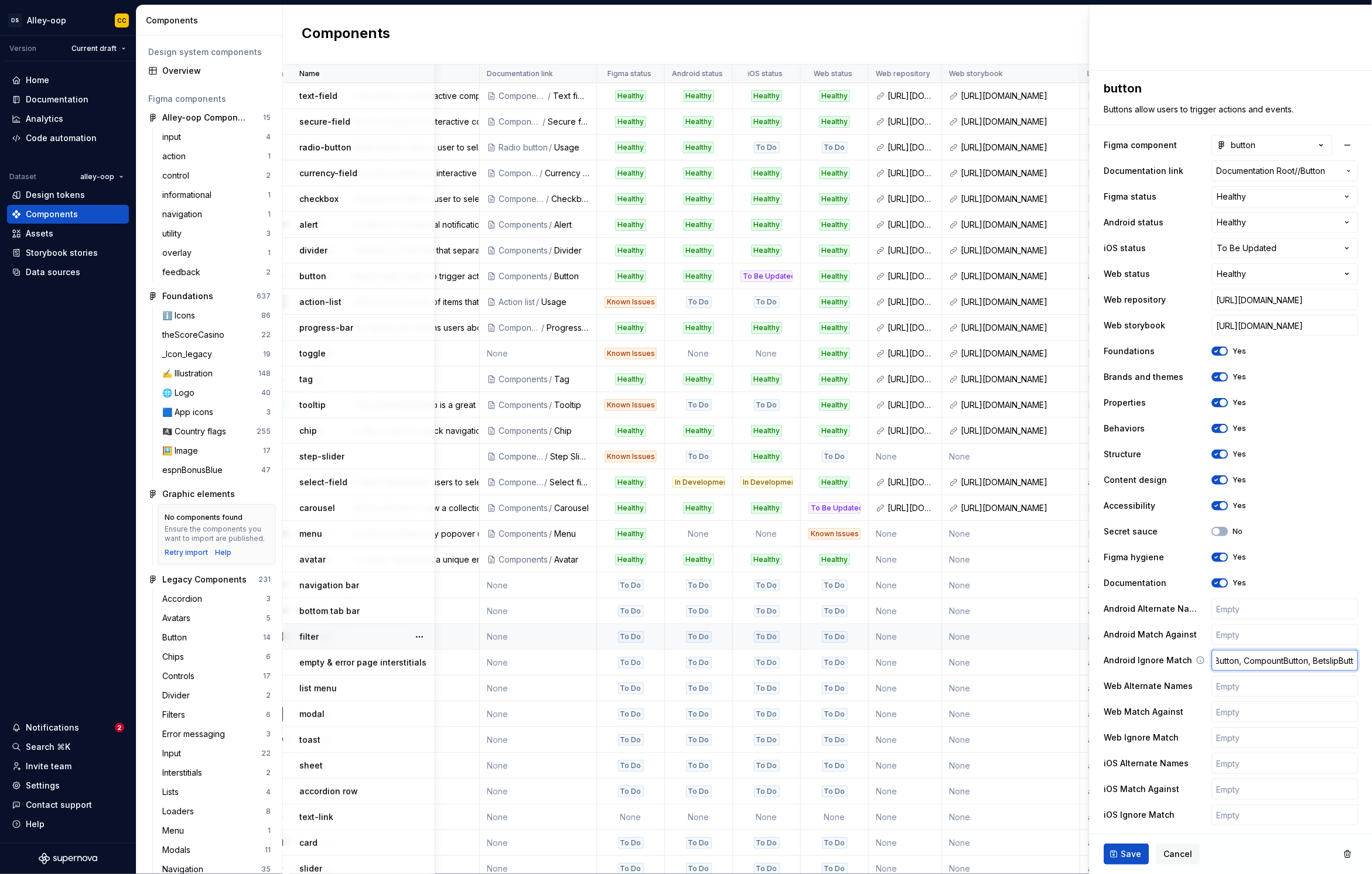
type input "RadioButton, CompountButton, BetslipButto"
type textarea "*"
type input "RadioButton, CompountButton, BetslipButton"
type textarea "*"
type input "RadioButton, CompountButton, BetslipButton,"
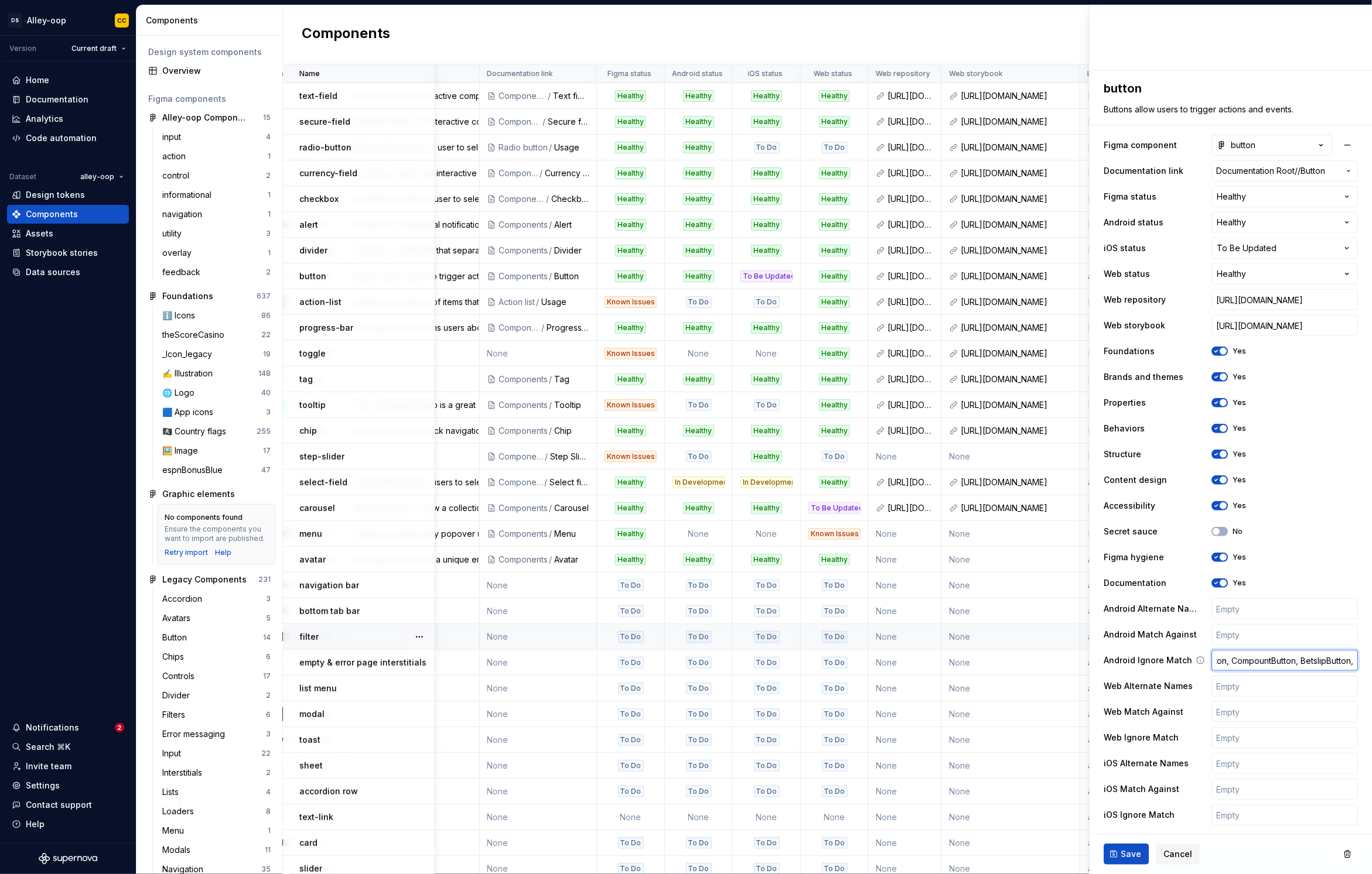
type textarea "*"
type input "RadioButton, CompountButton, BetslipButton,"
type textarea "*"
type input "RadioButton, CompountButton, BetslipButton, P"
type textarea "*"
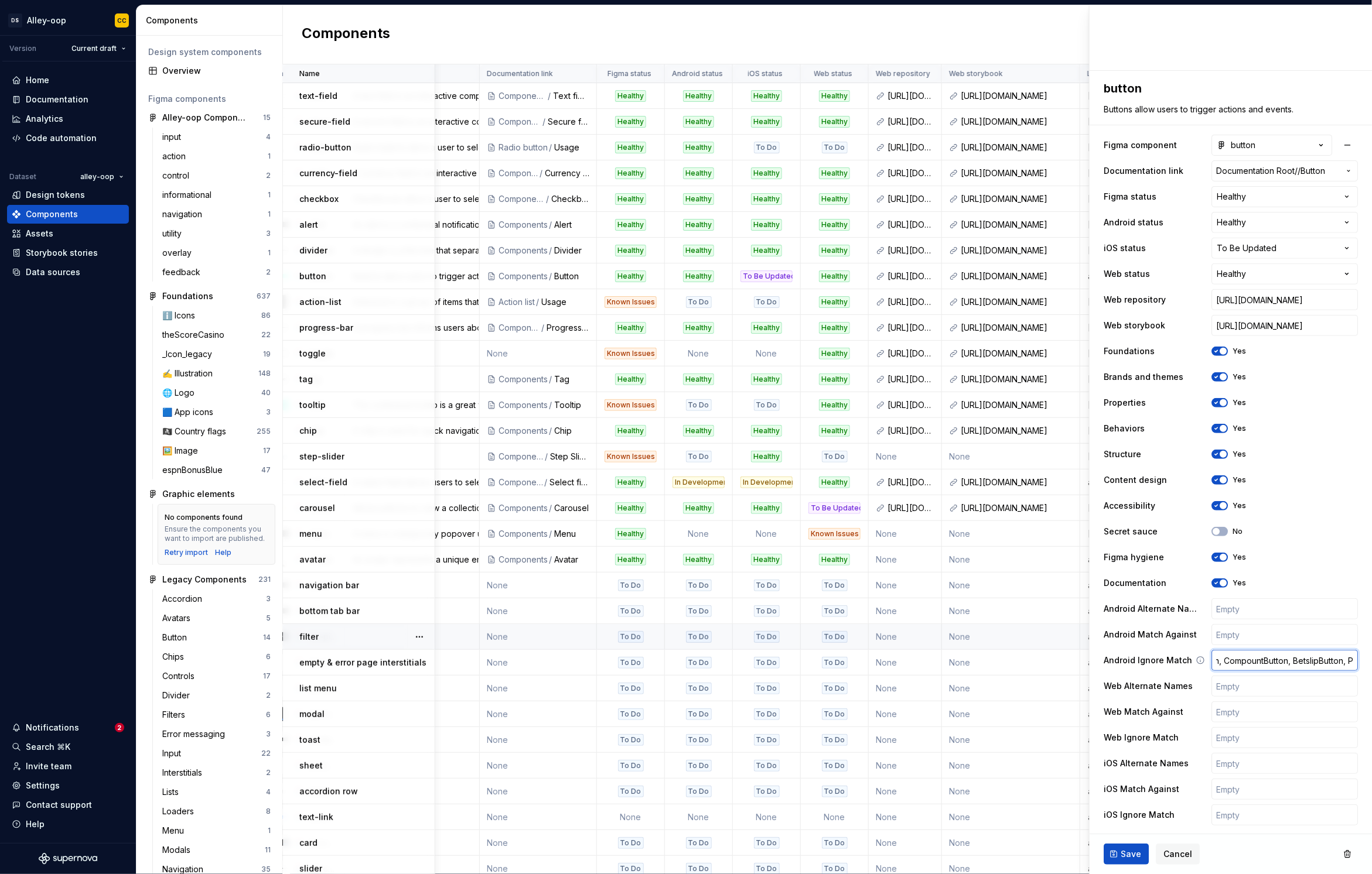
type input "RadioButton, CompountButton, BetslipButton, Pi"
type textarea "*"
type input "RadioButton, CompountButton, BetslipButton, Pil"
type textarea "*"
type input "RadioButton, CompountButton, BetslipButton, Pill"
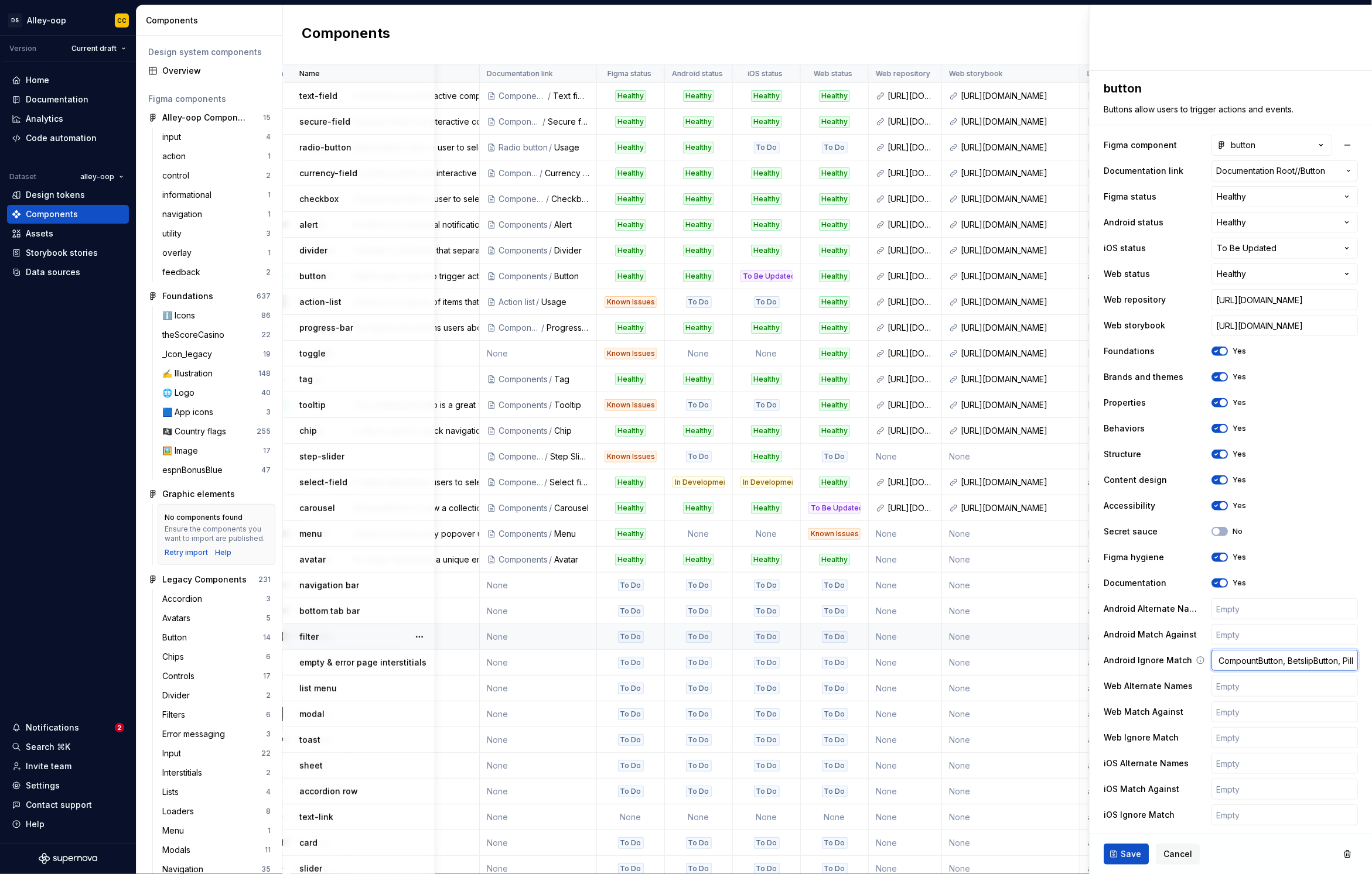
type textarea "*"
type input "RadioButton, CompountButton, BetslipButton, Pil"
type textarea "*"
type input "RadioButton, CompountButton, BetslipButton, Pi"
type textarea "*"
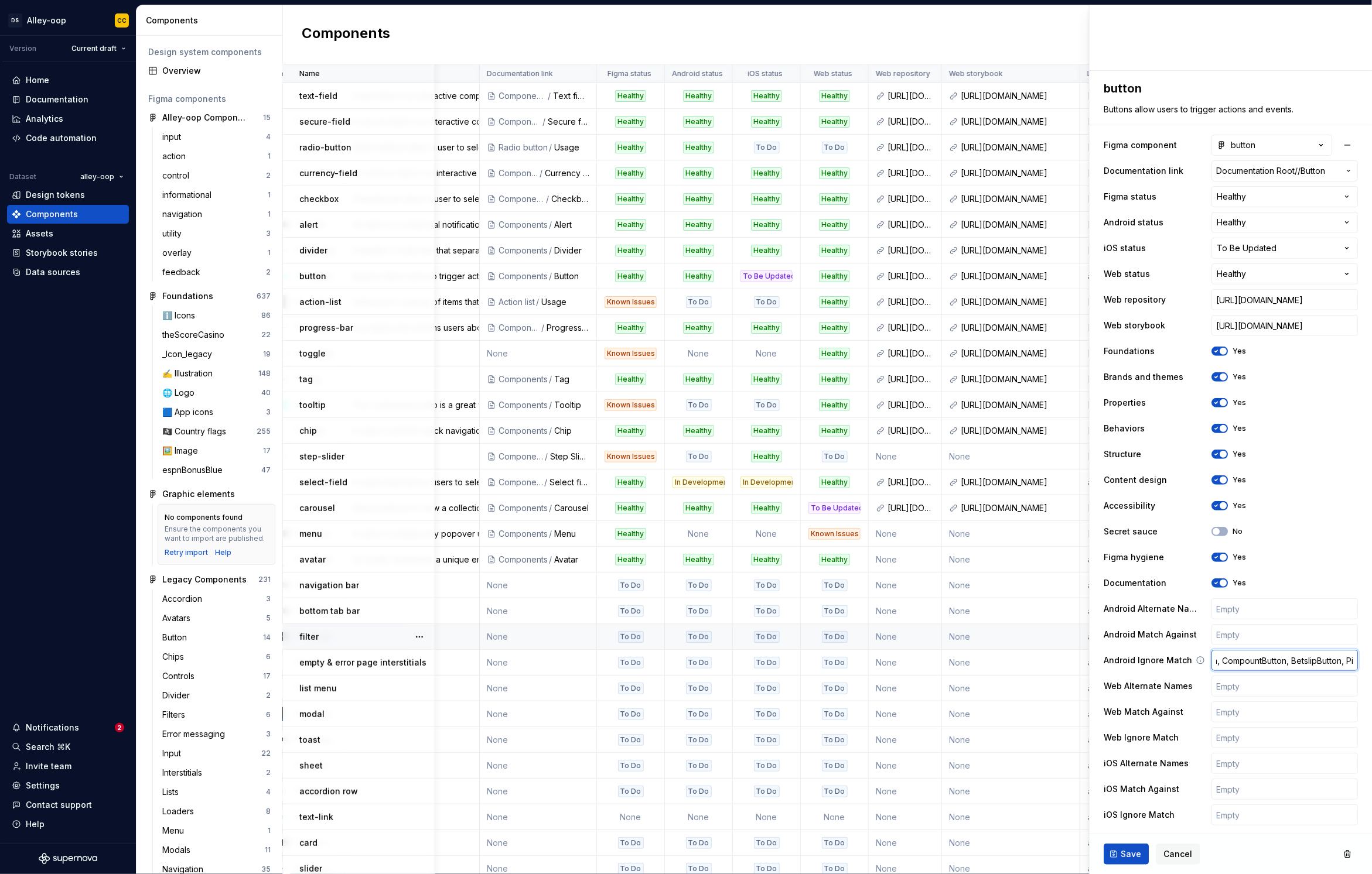
type input "RadioButton, CompountButton, BetslipButton, P"
type textarea "*"
type input "RadioButton, CompountButton, BetslipButton,"
type textarea "*"
type input "RadioButton, CompountButton, BetslipButton, M"
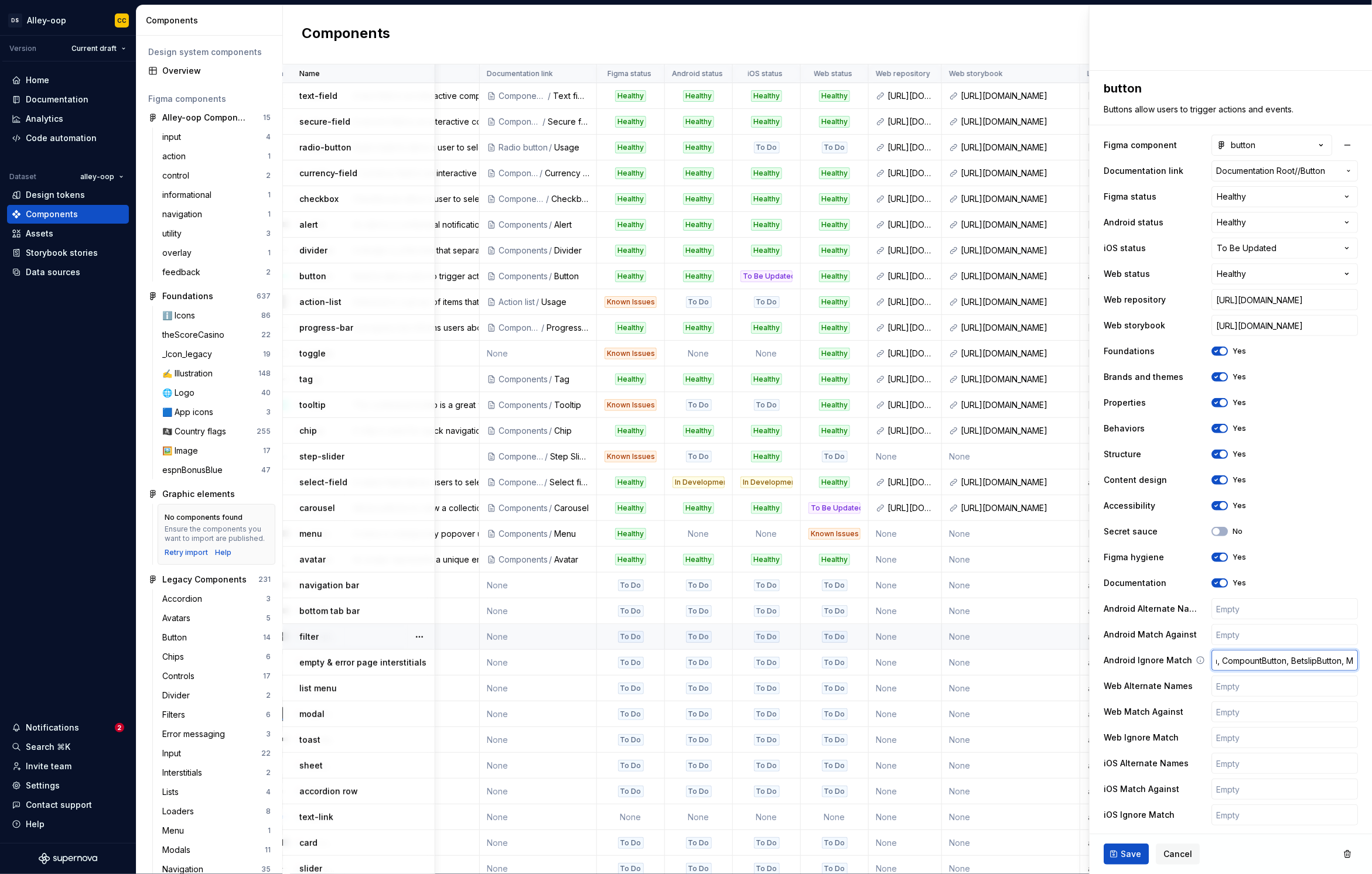
type textarea "*"
type input "RadioButton, CompountButton, BetslipButton, Ma"
type textarea "*"
type input "RadioButton, CompountButton, BetslipButton, Mar"
type textarea "*"
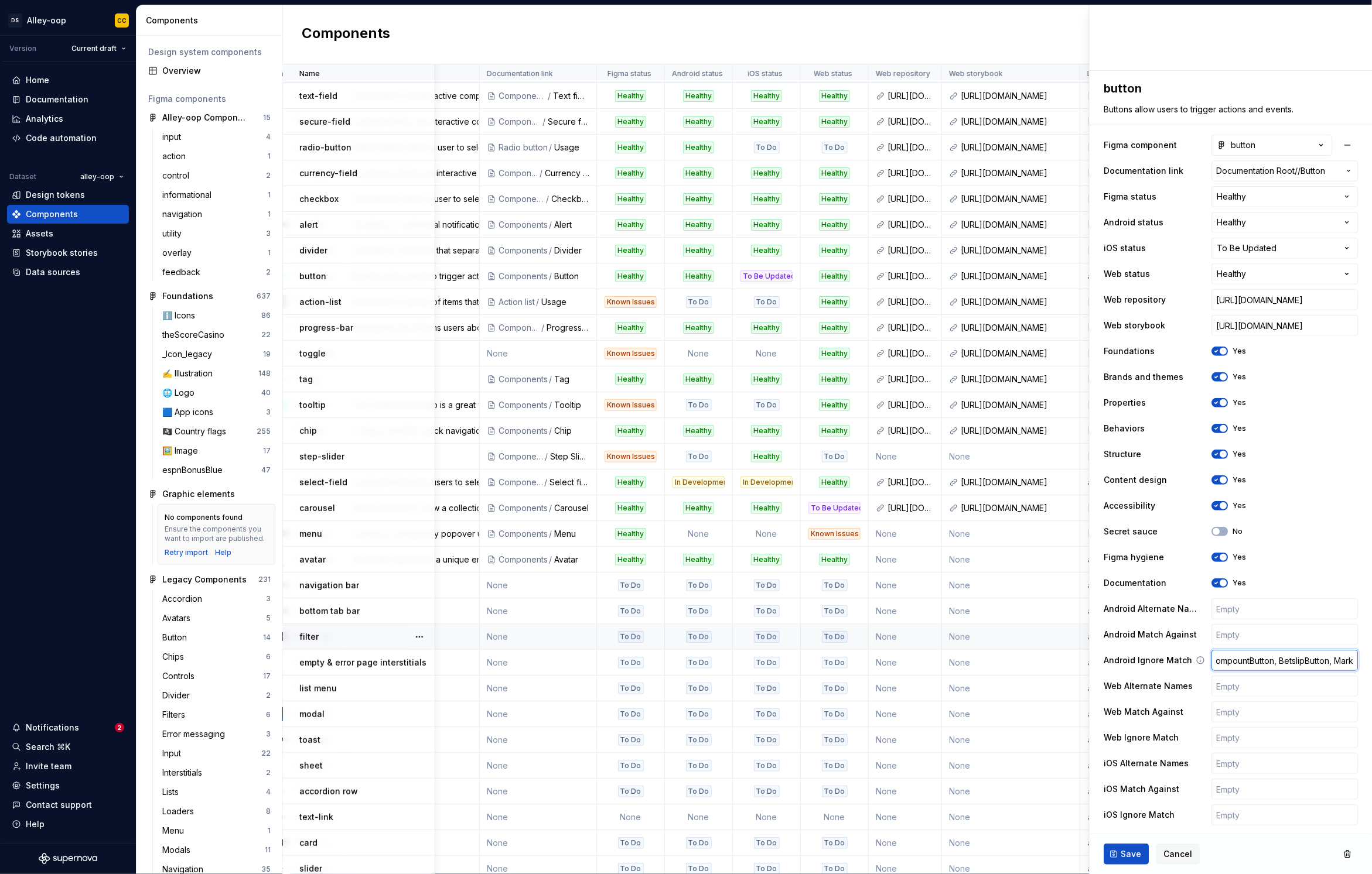
type input "RadioButton, CompountButton, BetslipButton, Marke"
type textarea "*"
type input "RadioButton, CompountButton, BetslipButton, Market"
type textarea "*"
type input "RadioButton, CompountButton, BetslipButton, MarketB"
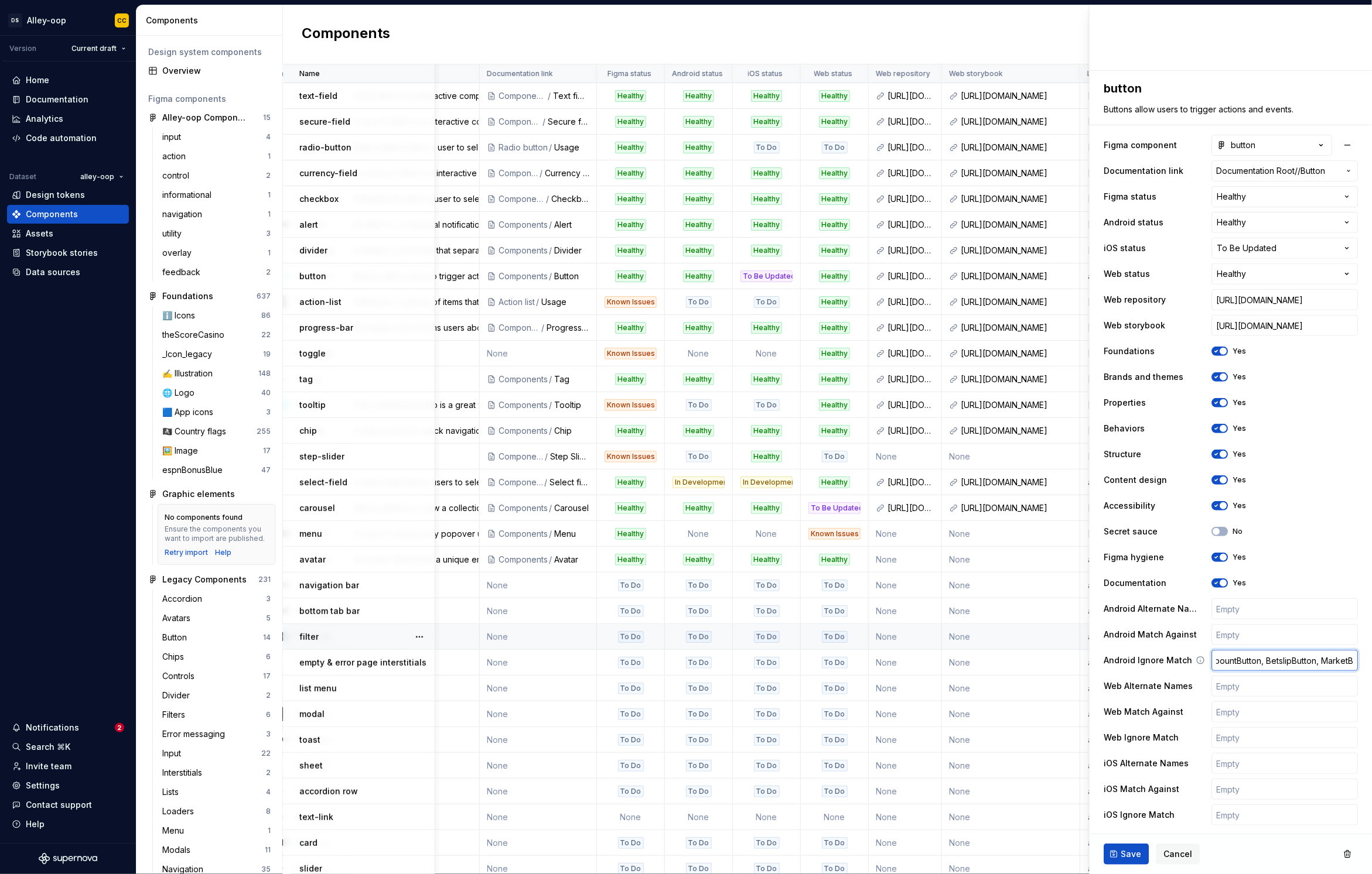
type textarea "*"
type input "RadioButton, CompountButton, BetslipButton, MarketBu"
type textarea "*"
type input "RadioButton, CompountButton, BetslipButton, MarketBut"
type textarea "*"
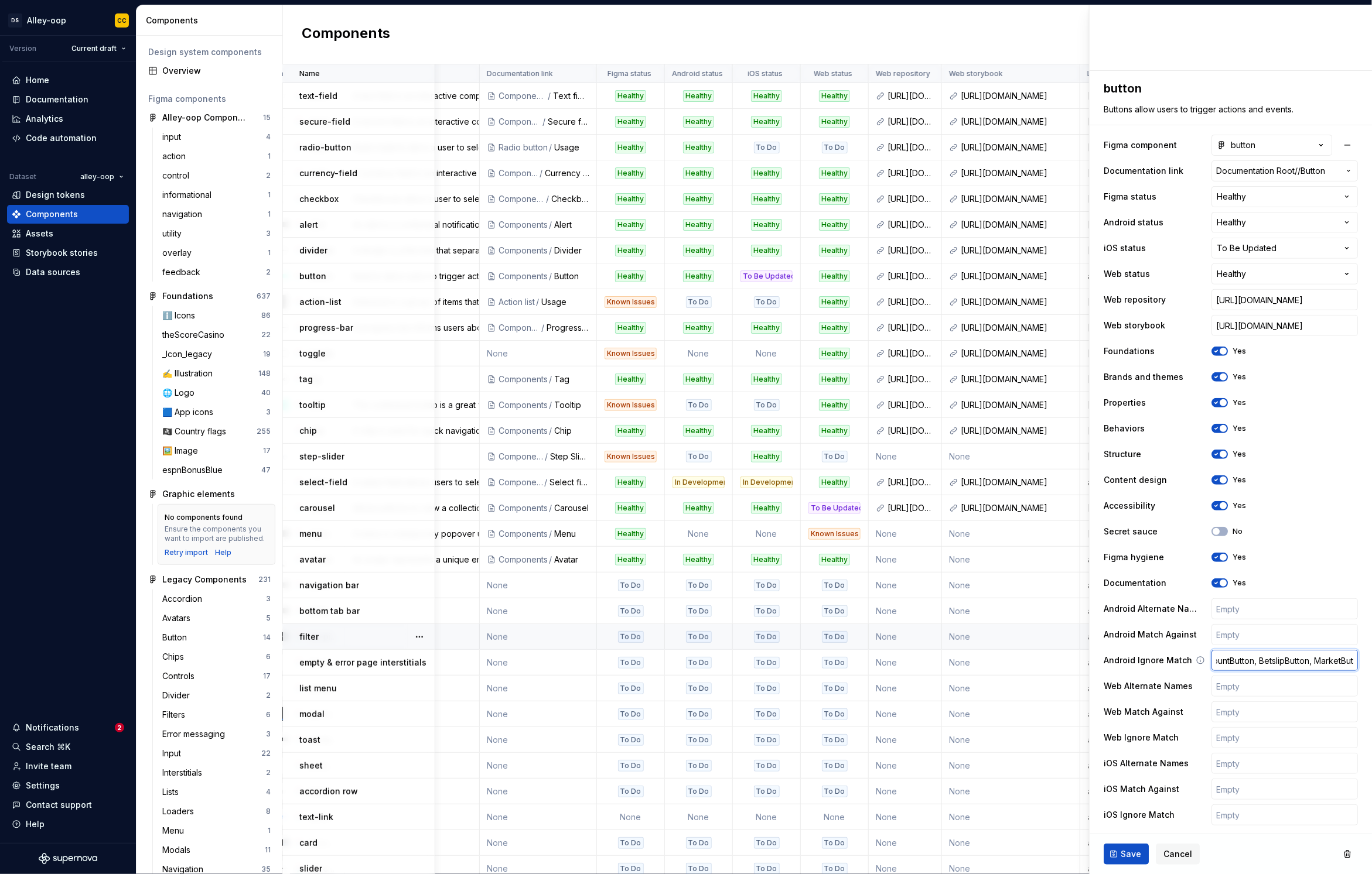
type input "RadioButton, CompountButton, BetslipButton, MarketButt"
type textarea "*"
type input "RadioButton, CompountButton, BetslipButton, MarketButto"
type textarea "*"
type input "RadioButton, CompountButton, BetslipButton, MarketButton"
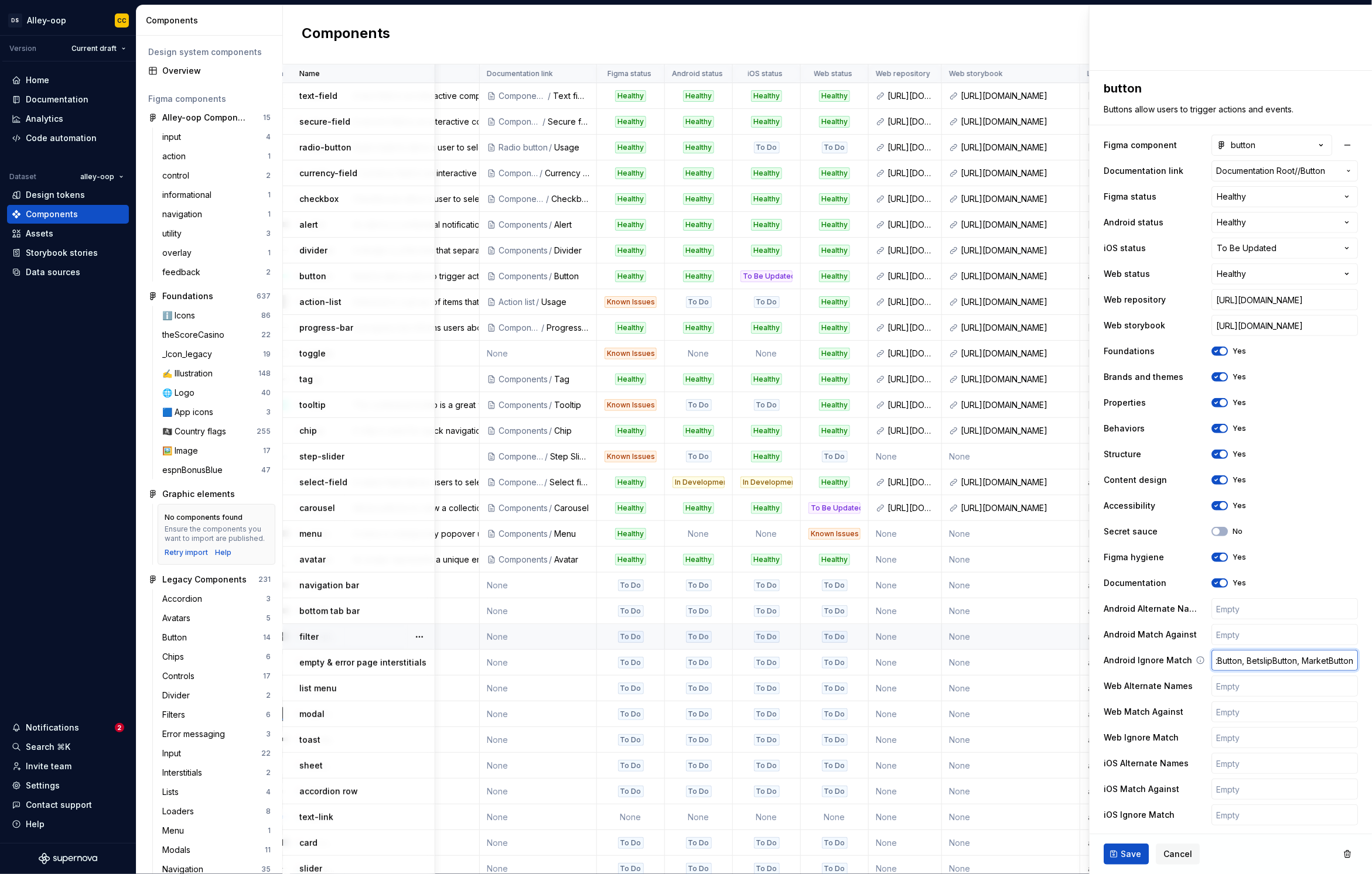
type textarea "*"
type input "RadioButton, CompountButton, BetslipButton, MarketButton,"
type textarea "*"
type input "RadioButton, CompountButton, BetslipButton, MarketButton, P"
type textarea "*"
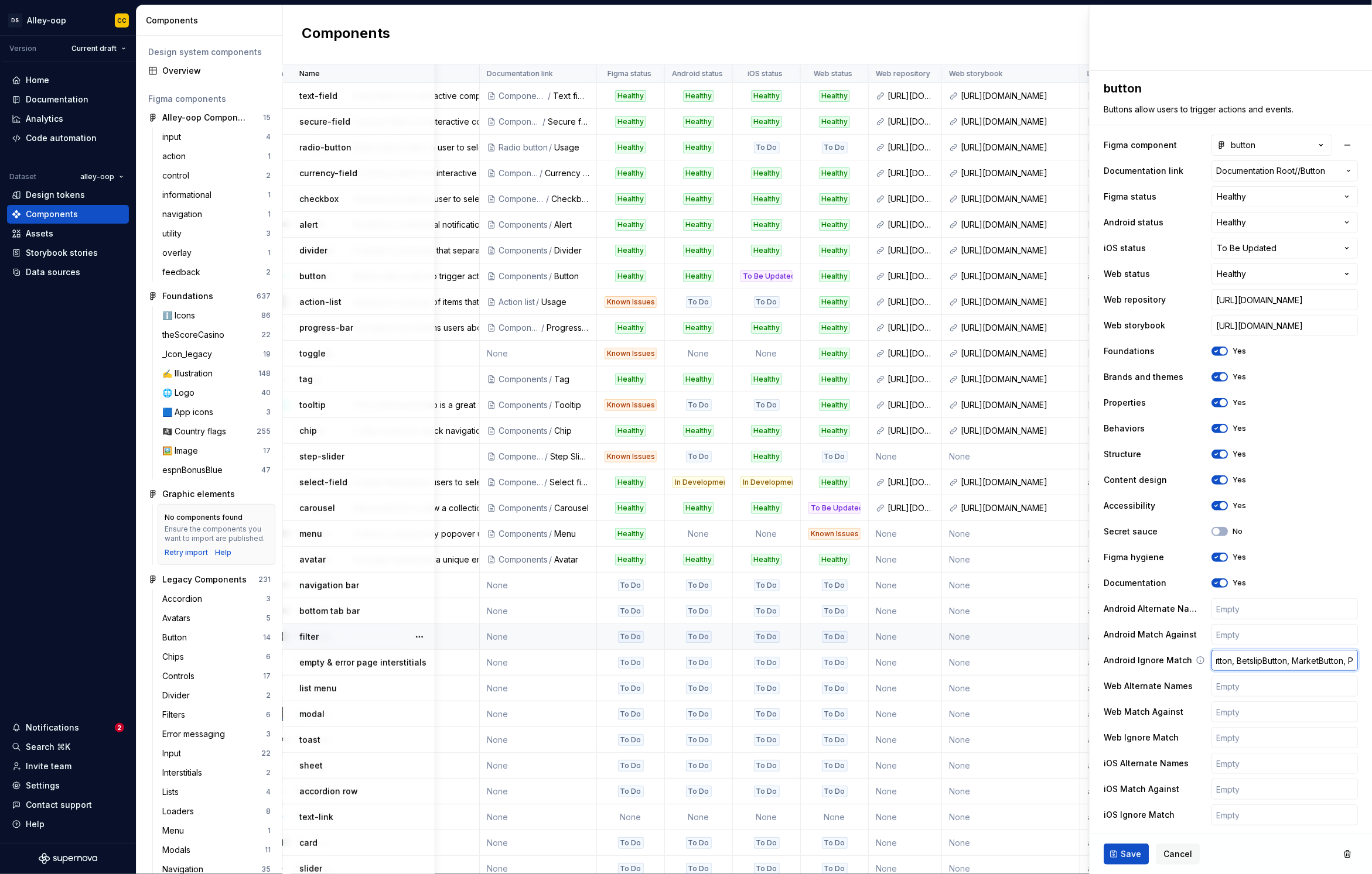
type input "RadioButton, CompountButton, BetslipButton, MarketButton, Pl"
type textarea "*"
type input "RadioButton, CompountButton, BetslipButton, MarketButton, P"
type textarea "*"
type input "RadioButton, CompountButton, BetslipButton, MarketButton, Pil"
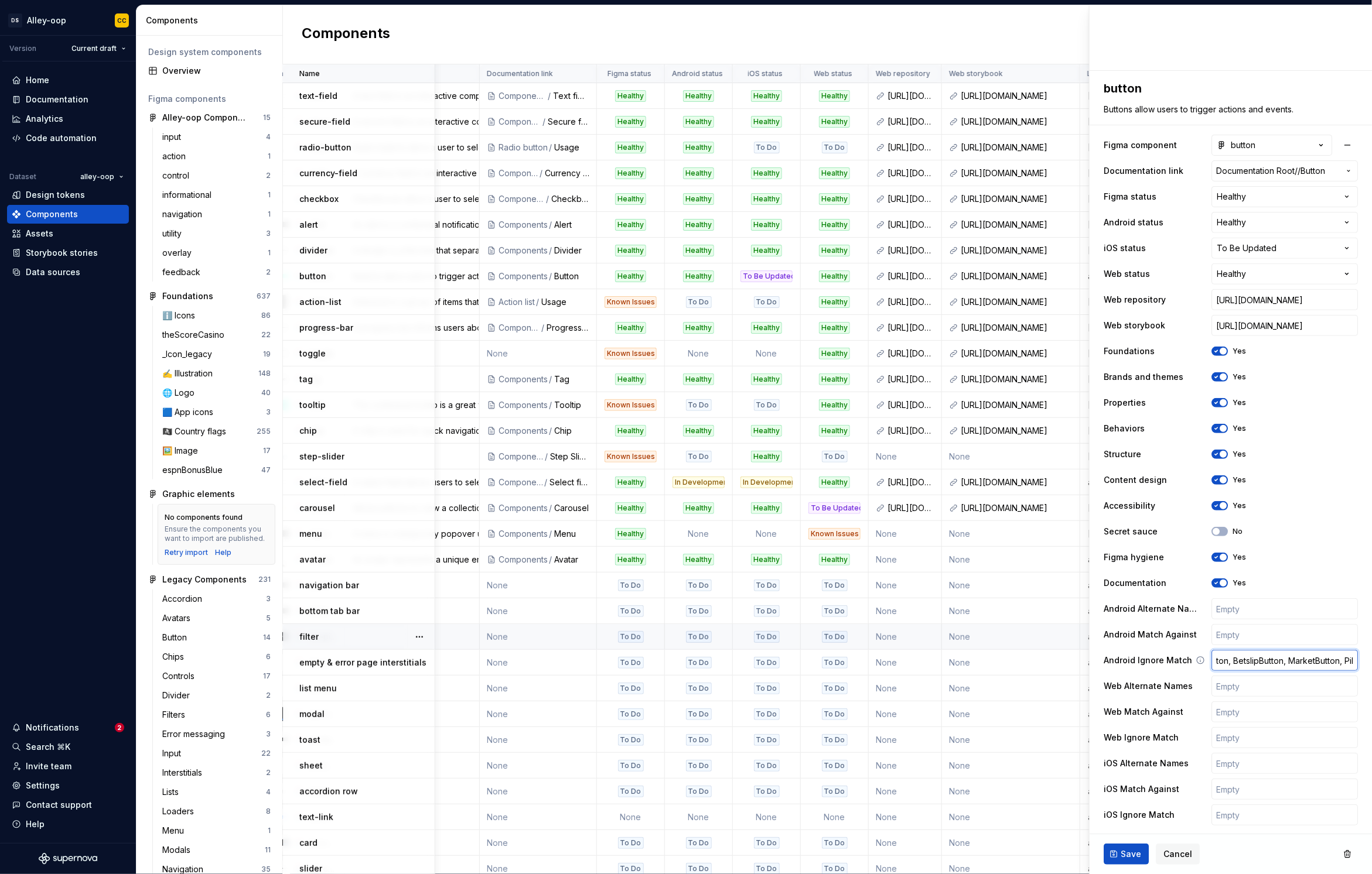
type textarea "*"
type input "RadioButton, CompountButton, BetslipButton, MarketButton, Pill"
type textarea "*"
type input "RadioButton, CompountButton, BetslipButton, MarketButton, PillC"
type textarea "*"
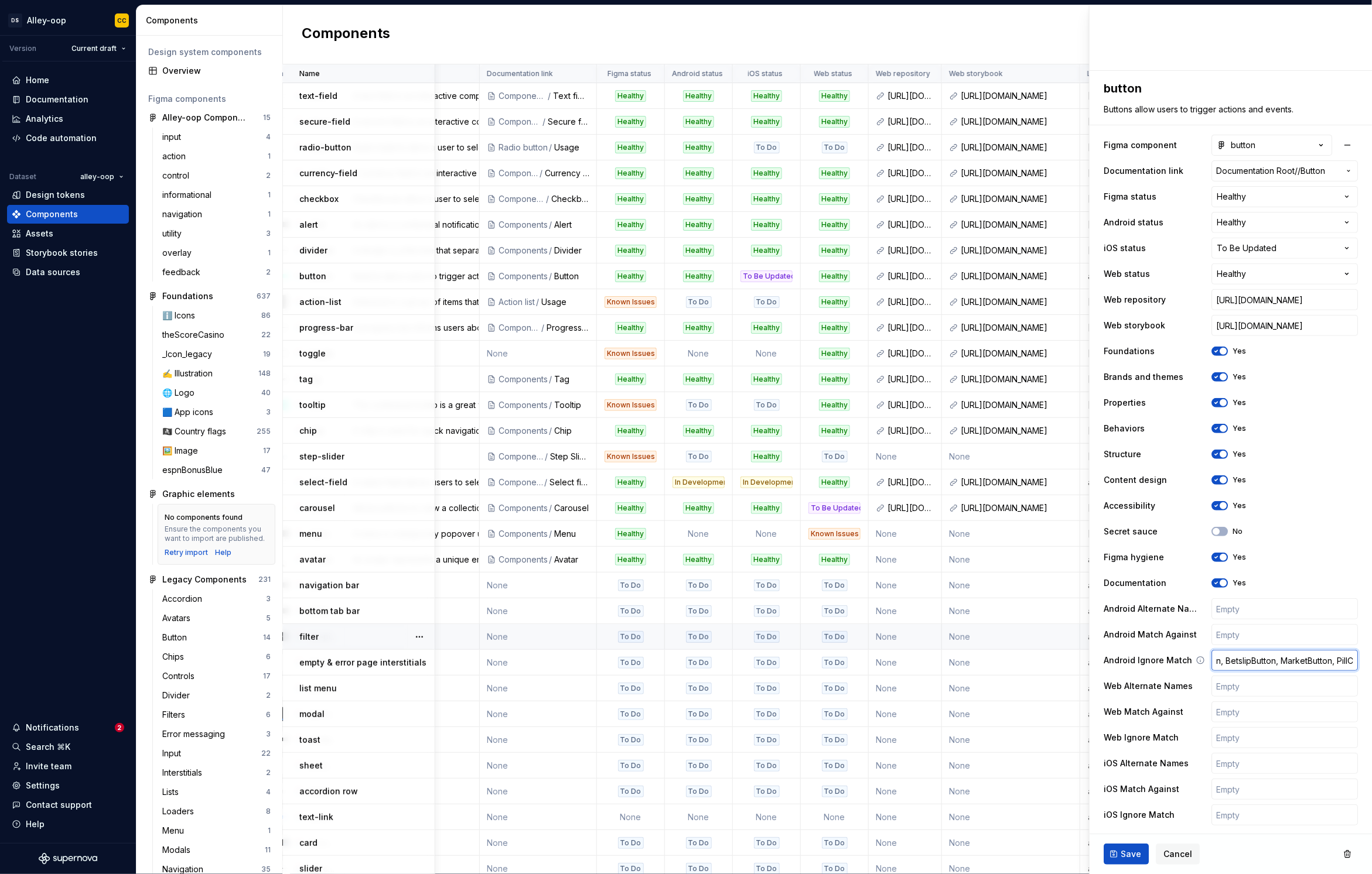
type input "RadioButton, CompountButton, BetslipButton, MarketButton, PillCa"
type textarea "*"
type input "RadioButton, CompountButton, BetslipButton, MarketButton, PillCar"
type textarea "*"
type input "RadioButton, CompountButton, BetslipButton, MarketButton, PillCaro"
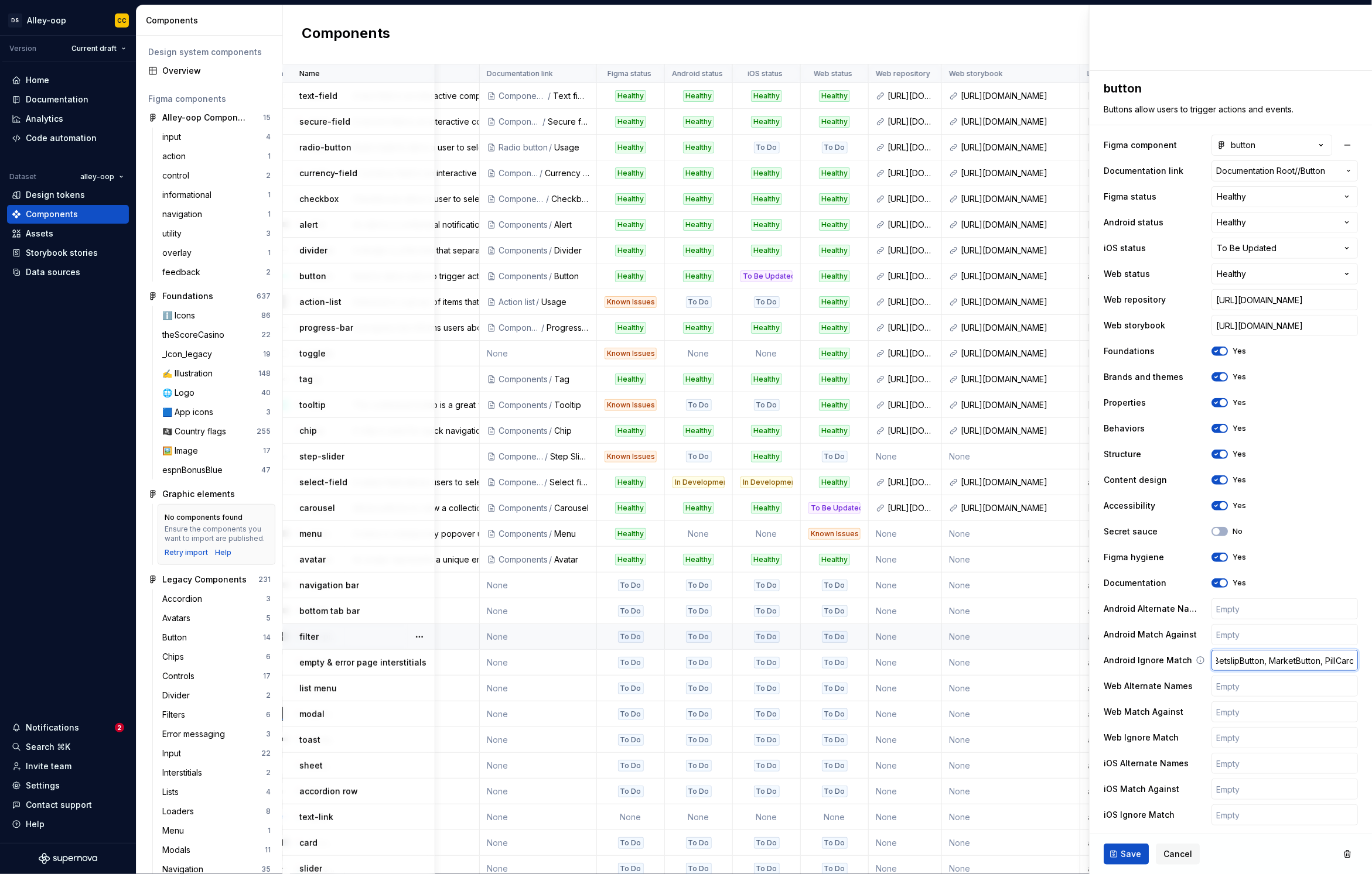
type textarea "*"
type input "RadioButton, CompountButton, BetslipButton, MarketButton, PillCarous"
type textarea "*"
type input "RadioButton, CompountButton, BetslipButton, MarketButton, PillCarousel"
type textarea "*"
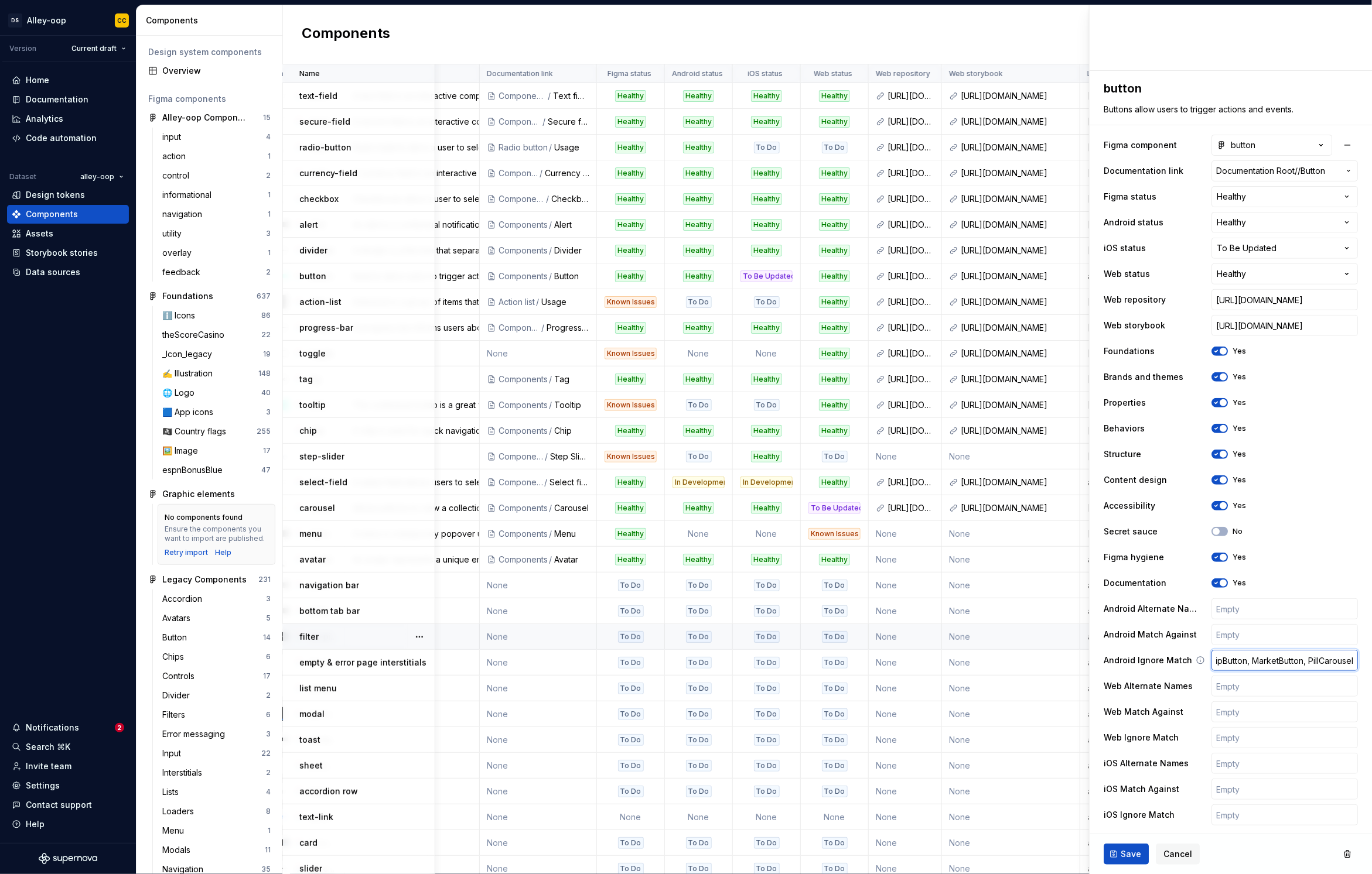
type input "RadioButton, CompountButton, BetslipButton, MarketButton, PillCarousel,"
type textarea "*"
type input "RadioButton, CompountButton, BetslipButton, MarketButton, PillCarousel,"
type textarea "*"
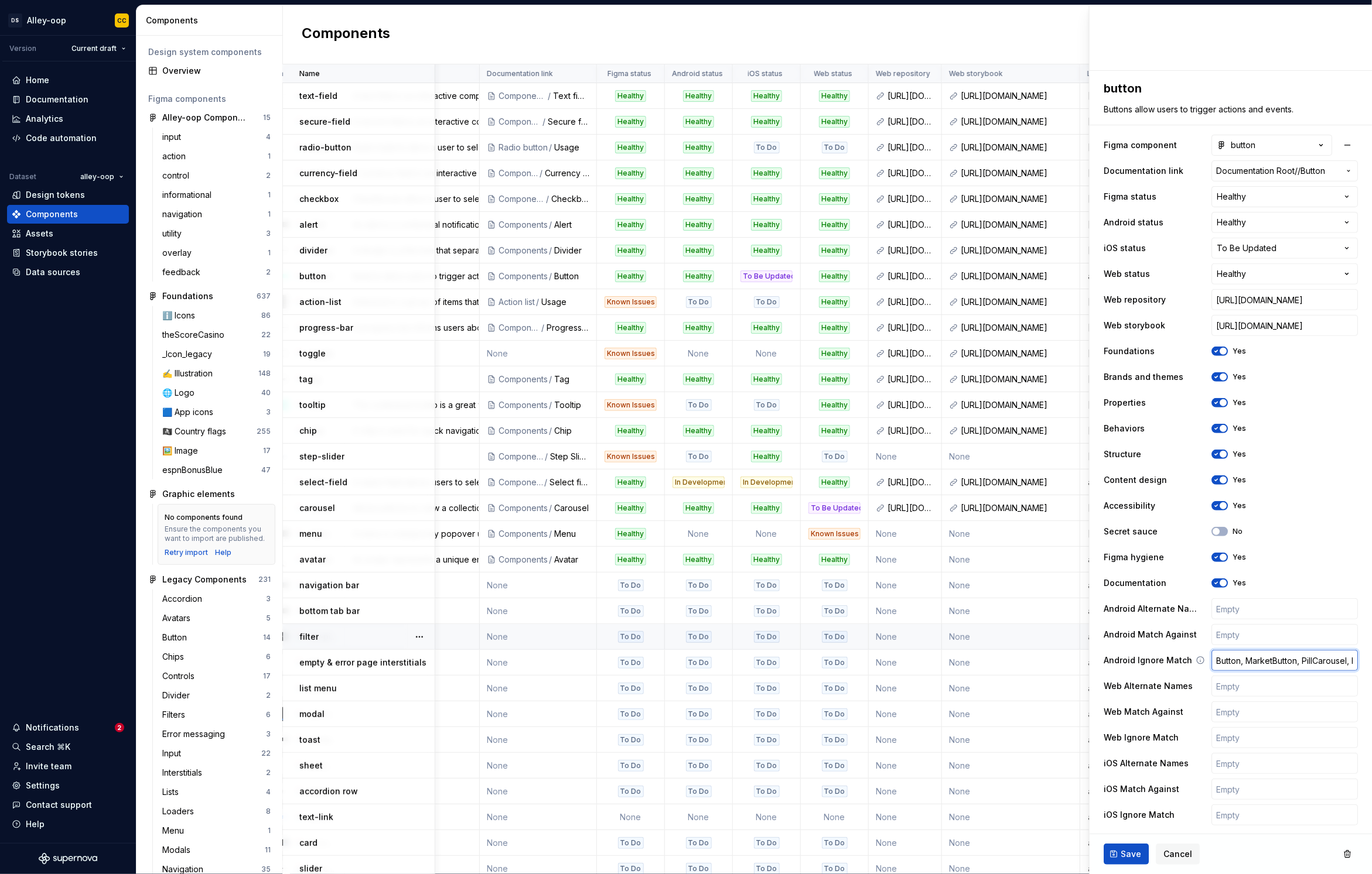
type input "RadioButton, CompountButton, BetslipButton, MarketButton, PillCarousel, Ic"
type textarea "*"
type input "RadioButton, CompountButton, BetslipButton, MarketButton, PillCarousel, Ico"
type textarea "*"
type input "RadioButton, CompountButton, BetslipButton, MarketButton, PillCarousel, Icon"
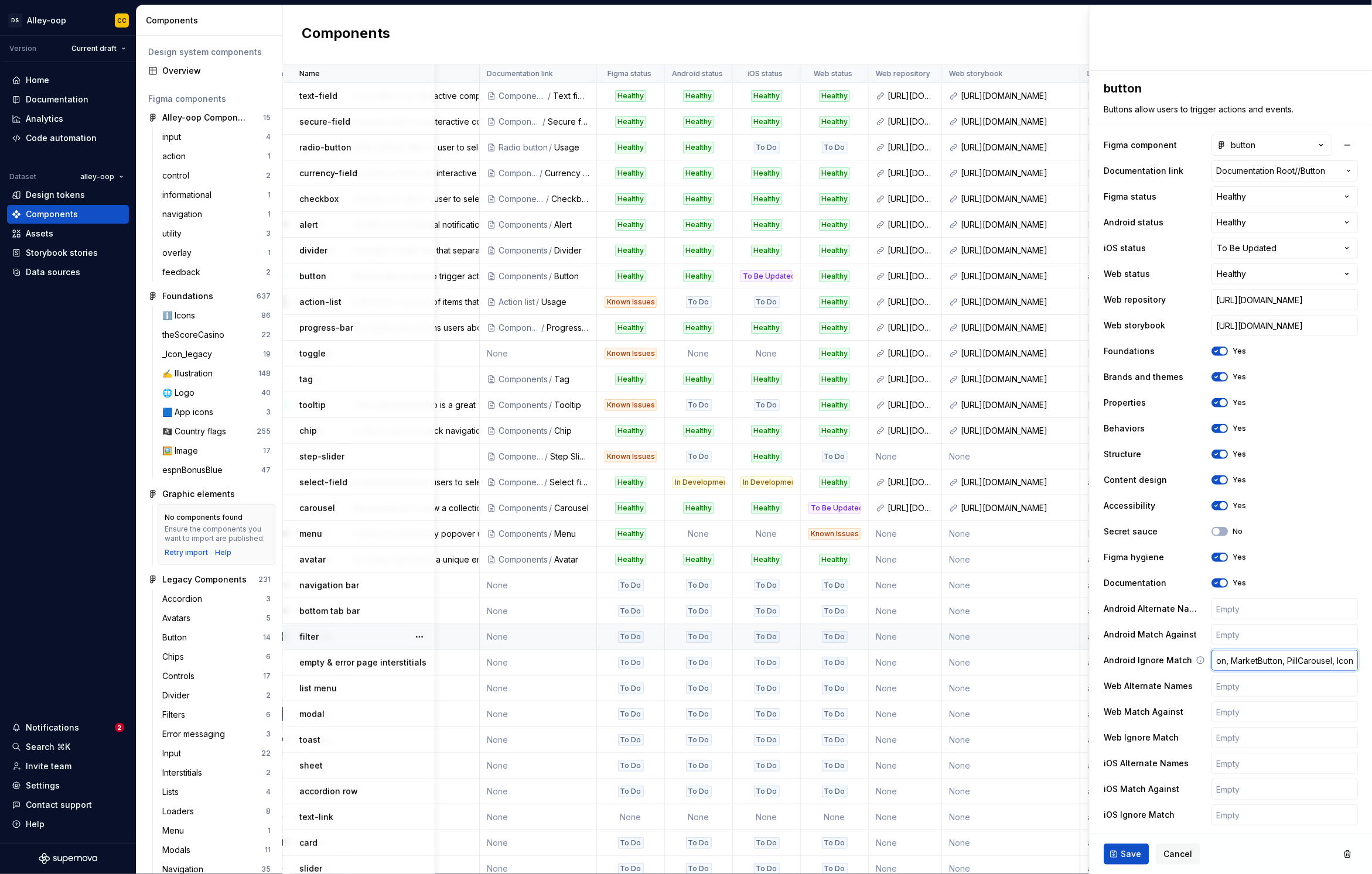
type textarea "*"
type input "RadioButton, CompountButton, BetslipButton, MarketButton, PillCarousel, IconBU"
type textarea "*"
type input "RadioButton, CompountButton, BetslipButton, MarketButton, PillCarousel, IconBUt"
type textarea "*"
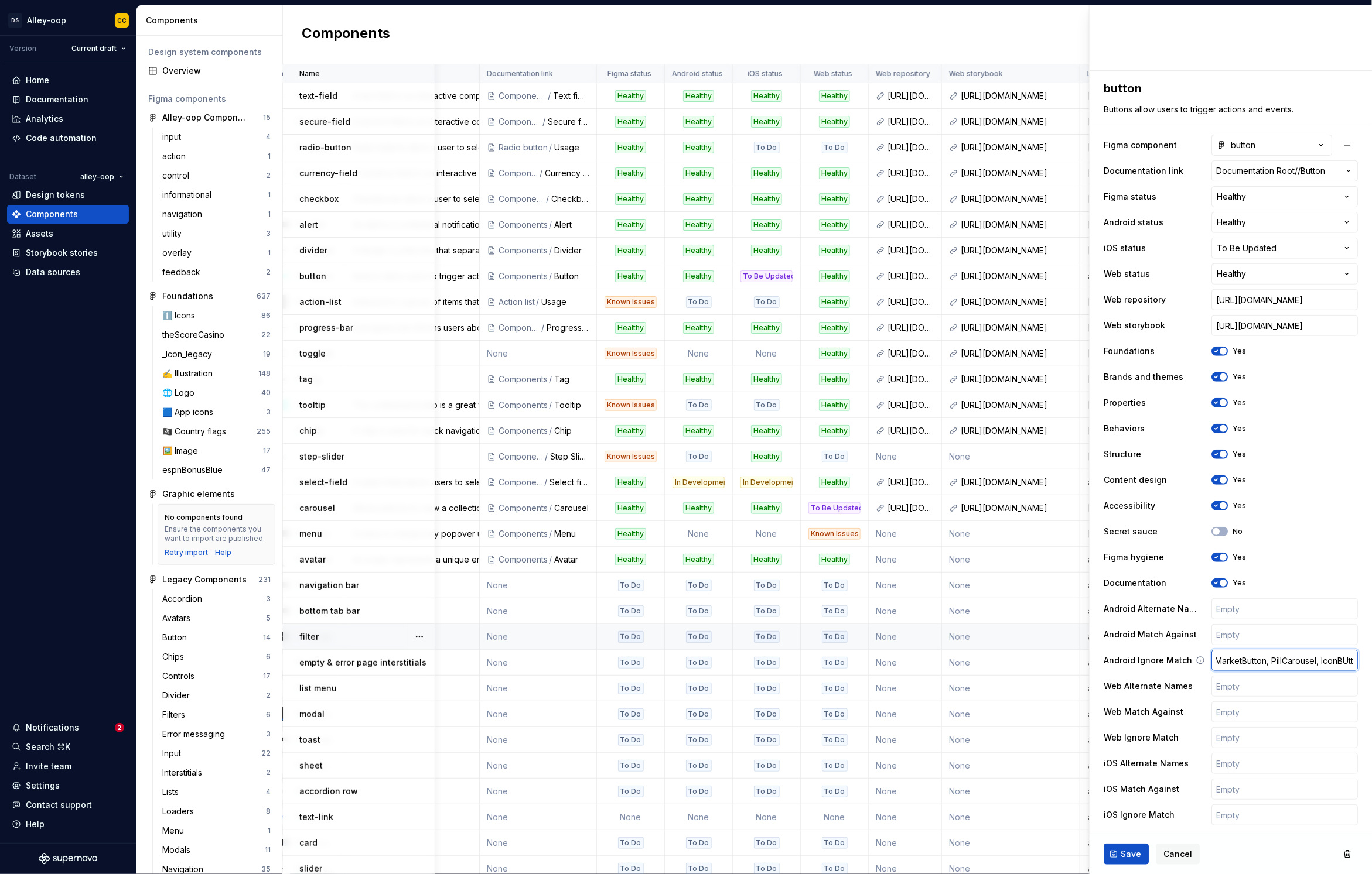
type input "RadioButton, CompountButton, BetslipButton, MarketButton, PillCarousel, IconBUt…"
type textarea "*"
type input "RadioButton, CompountButton, BetslipButton, MarketButton, PillCarousel, IconBUt…"
type textarea "*"
type input "RadioButton, CompountButton, BetslipButton, MarketButton, PillCarousel, IconBUt…"
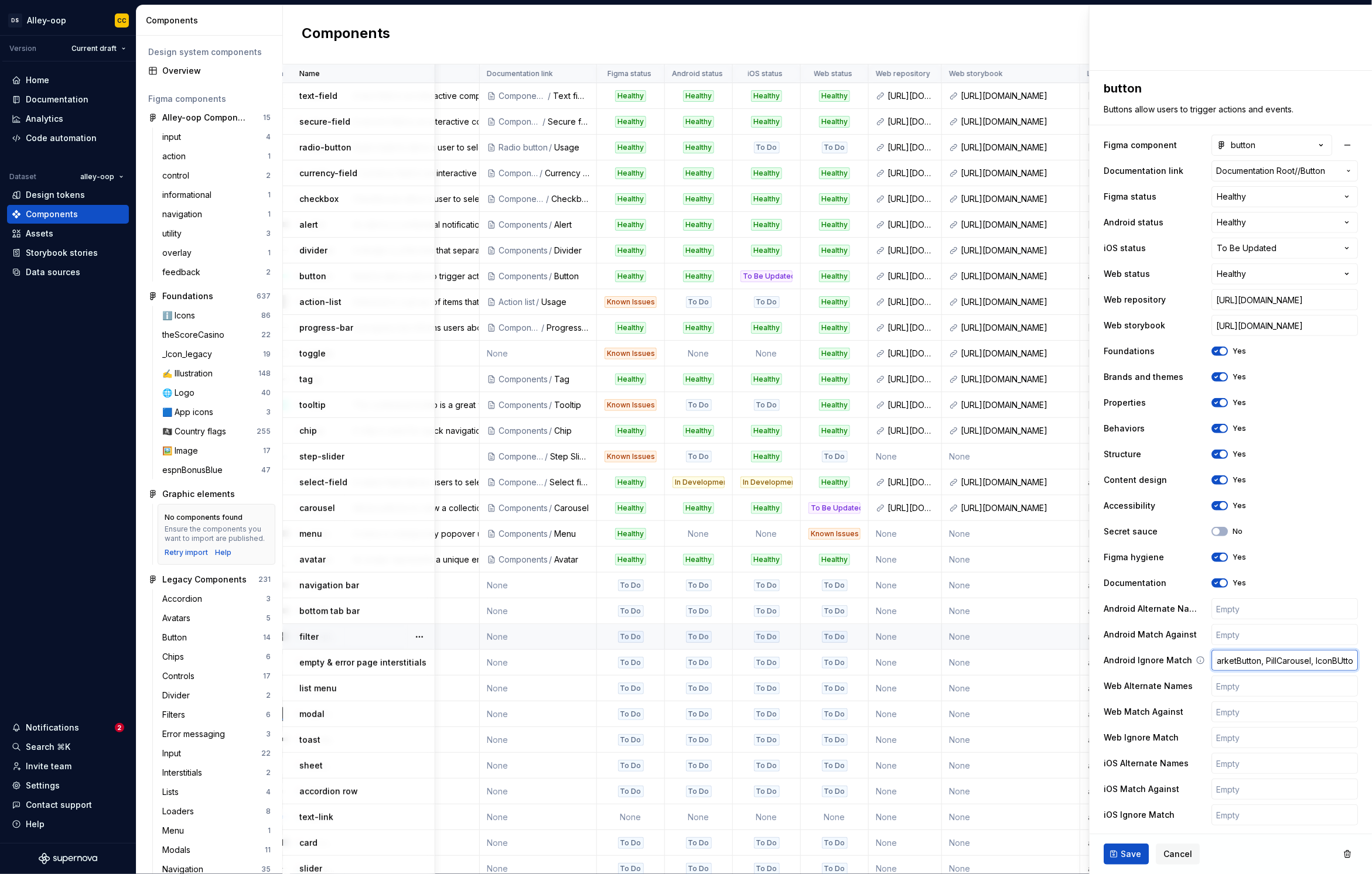
type textarea "*"
type input "RadioButton, CompountButton, BetslipButton, MarketButton, PillCarousel, IconBUtt"
type textarea "*"
type input "RadioButton, CompountButton, BetslipButton, MarketButton, PillCarousel, IconBUt"
type textarea "*"
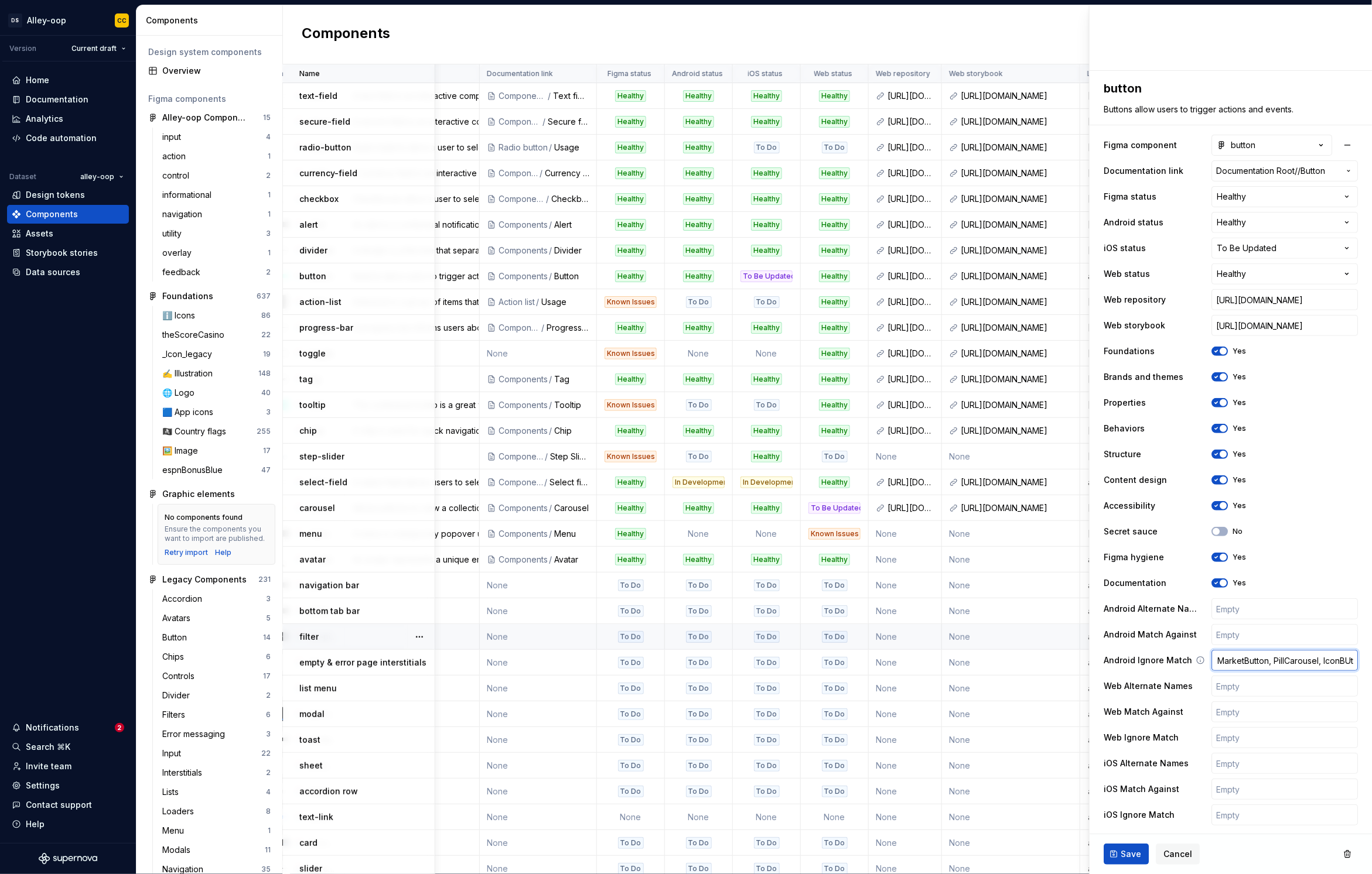
type input "RadioButton, CompountButton, BetslipButton, MarketButton, PillCarousel, IconBU"
type textarea "*"
type input "RadioButton, CompountButton, BetslipButton, MarketButton, PillCarousel, IconB"
type textarea "*"
type input "RadioButton, CompountButton, BetslipButton, MarketButton, PillCarousel, IconBut"
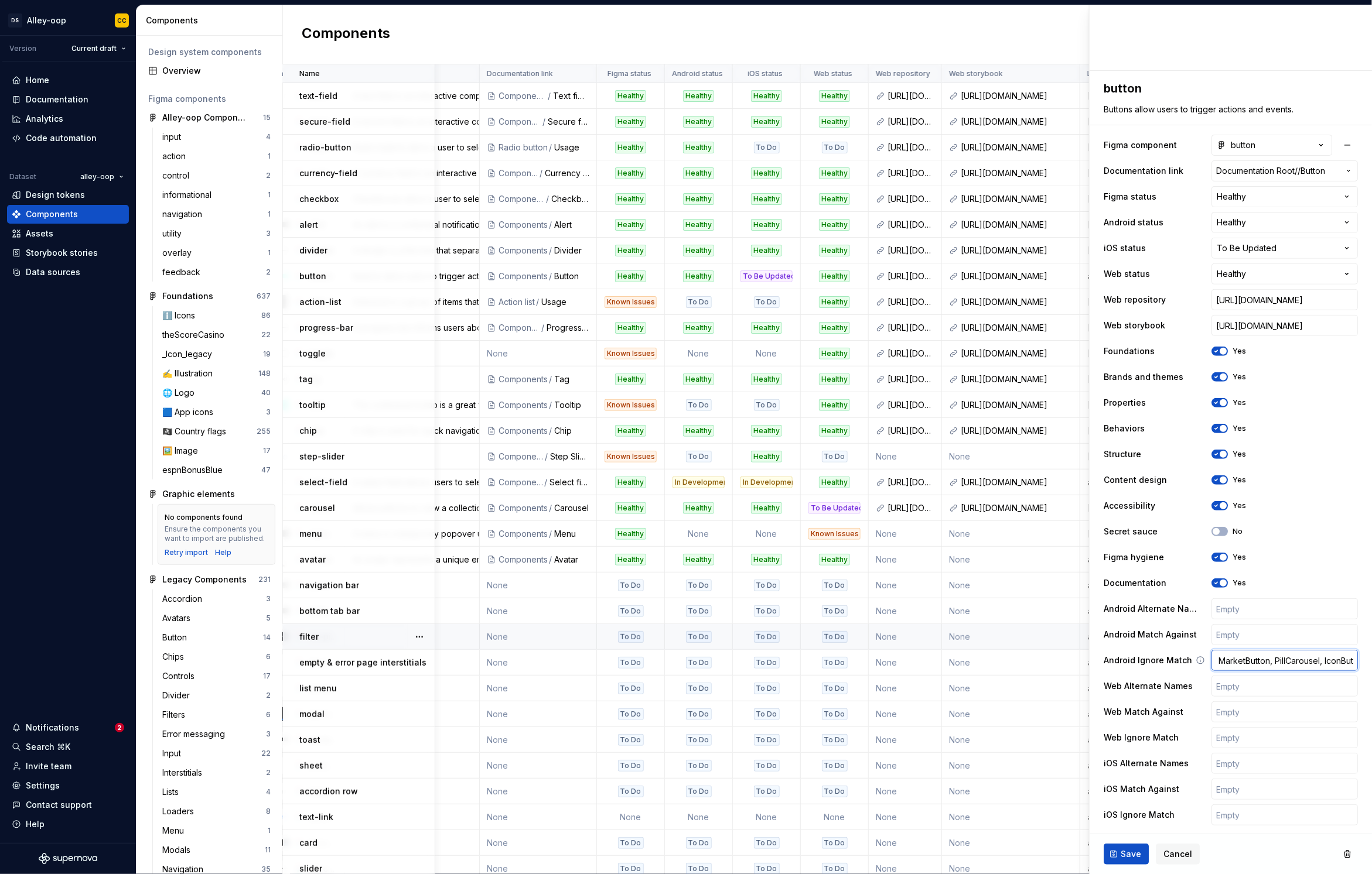
type textarea "*"
type input "RadioButton, CompountButton, BetslipButton, MarketButton, PillCarousel, IconButt"
type textarea "*"
type input "RadioButton, CompountButton, BetslipButton, MarketButton, PillCarousel, IconBut…"
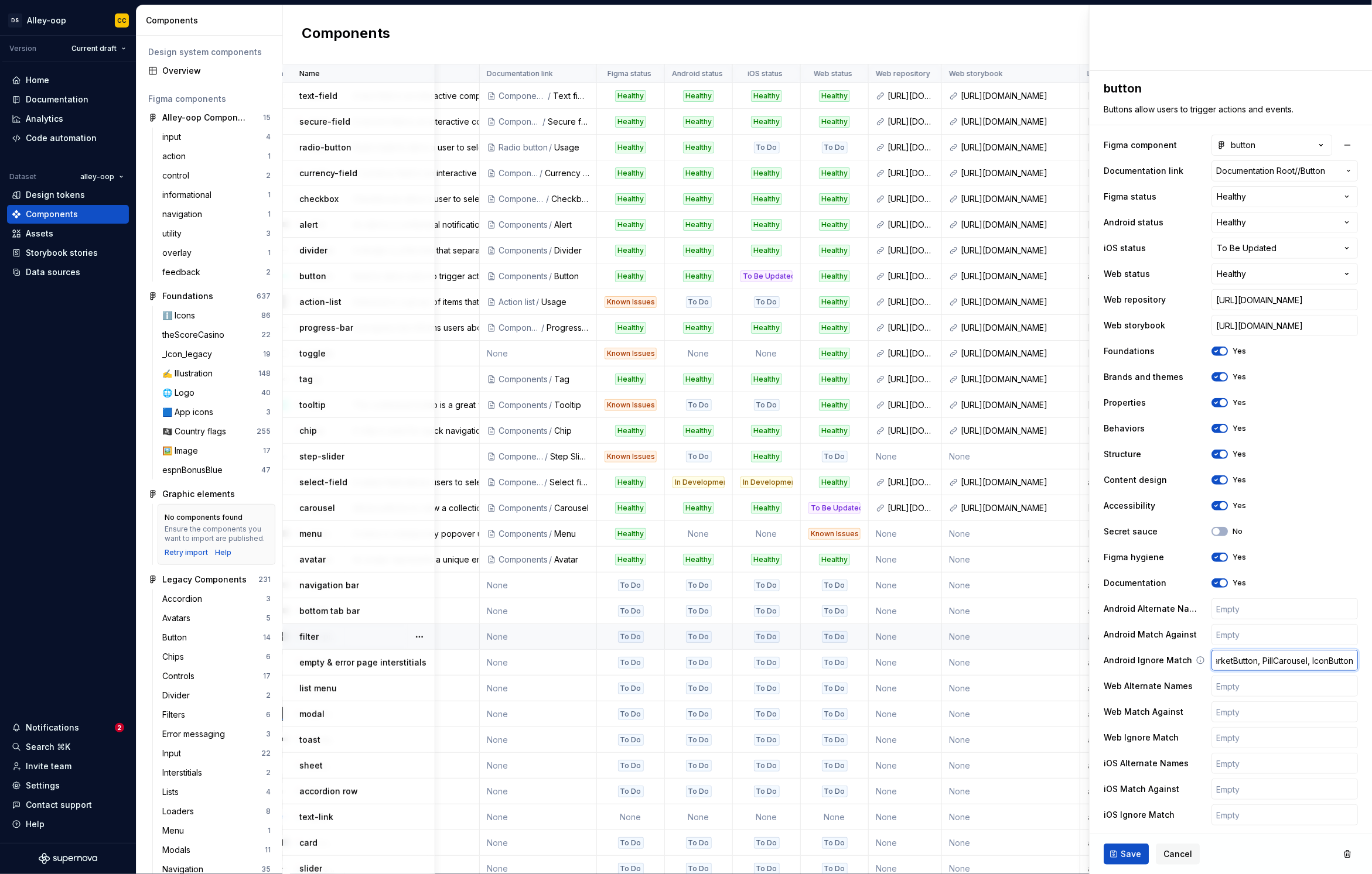
click at [1319, 657] on input "RadioButton, CompountButton, BetslipButton, MarketButton, PillCarousel, IconBut…" at bounding box center [1285, 661] width 147 height 22
click at [1291, 639] on input "text" at bounding box center [1285, 635] width 147 height 22
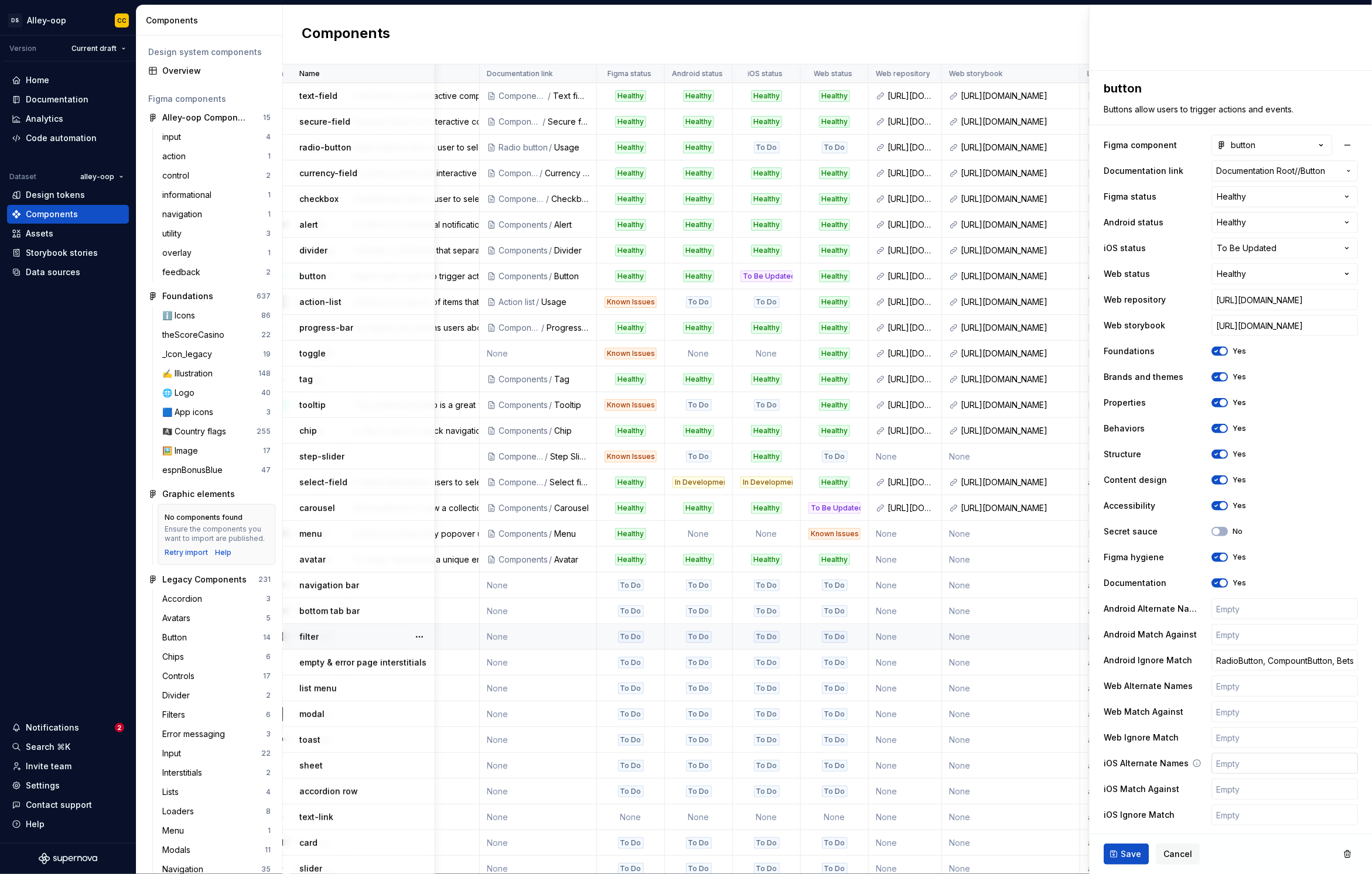
click at [1244, 761] on input "text" at bounding box center [1285, 764] width 147 height 22
click at [1249, 692] on input "text" at bounding box center [1285, 686] width 147 height 22
click at [1276, 815] on input "text" at bounding box center [1285, 815] width 147 height 22
paste input "HostedMediaAppDeepLinkButton"
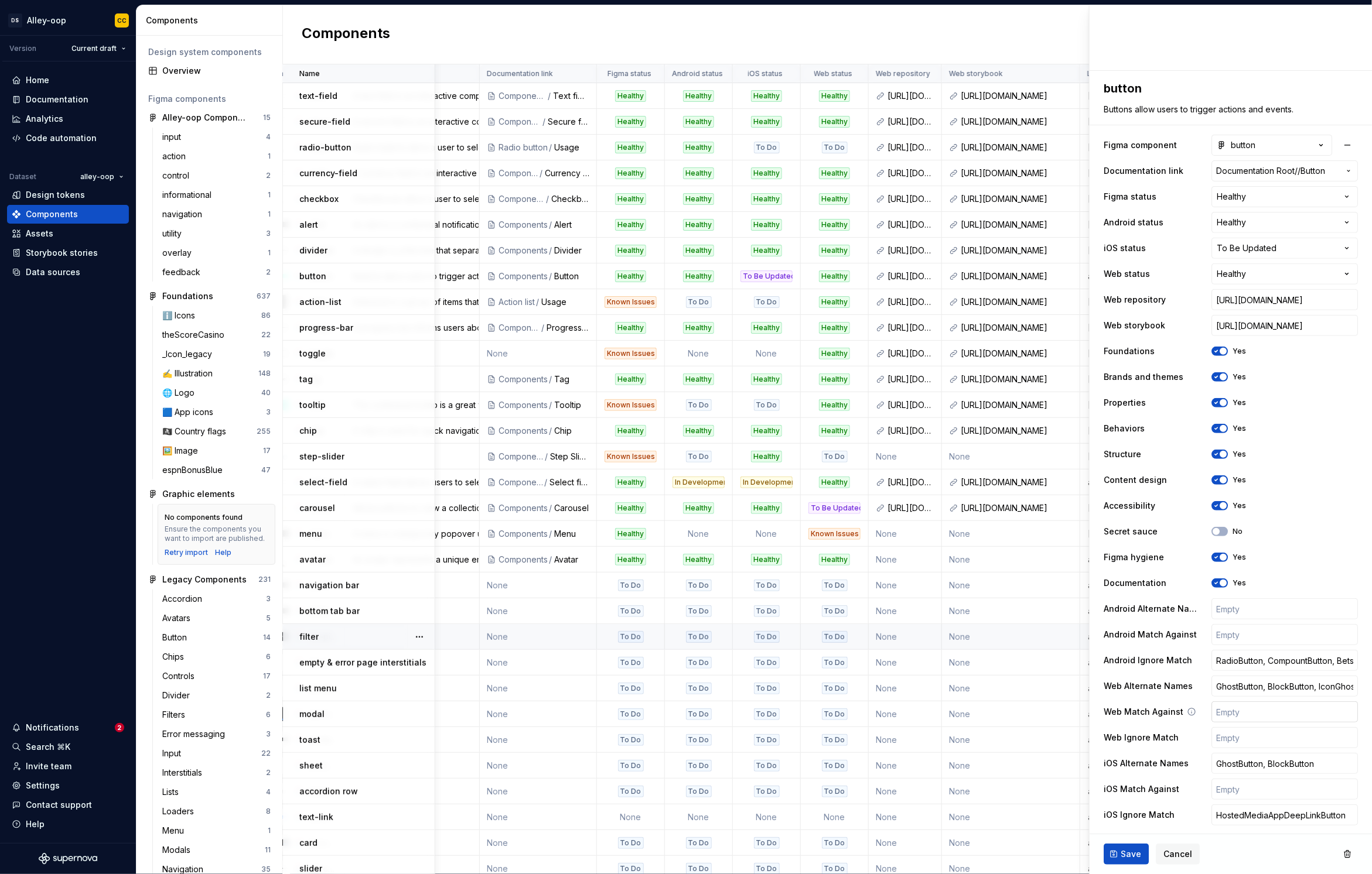
click at [1221, 713] on input "text" at bounding box center [1285, 713] width 147 height 22
click at [1228, 734] on input "text" at bounding box center [1285, 738] width 147 height 22
click at [1186, 725] on div "**********" at bounding box center [1231, 480] width 254 height 696
click at [1133, 847] on button "Save" at bounding box center [1127, 854] width 45 height 22
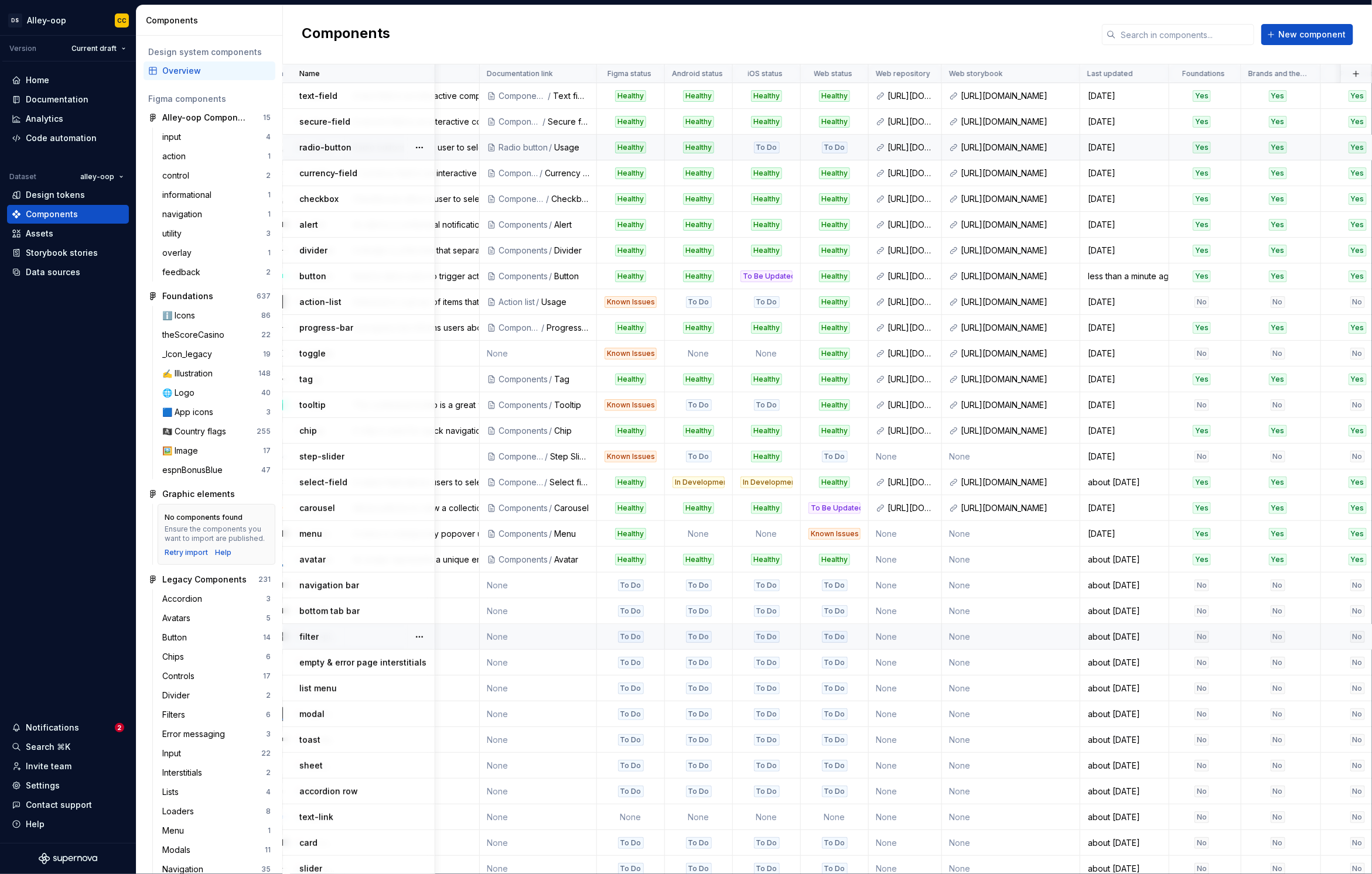
click at [382, 142] on div "radio-button" at bounding box center [367, 148] width 135 height 12
click at [379, 146] on div "radio-button" at bounding box center [367, 148] width 135 height 12
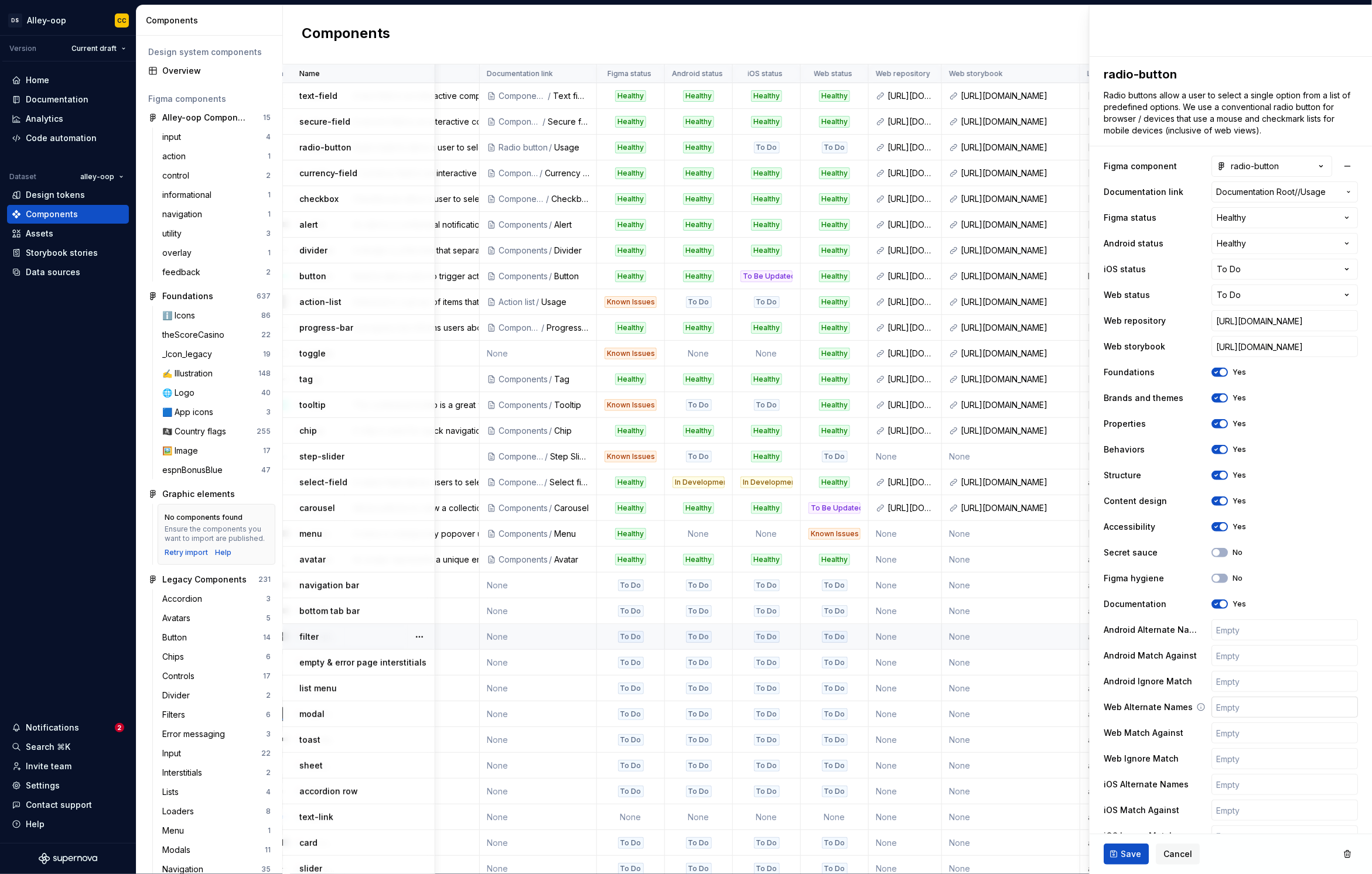
scroll to position [157, 0]
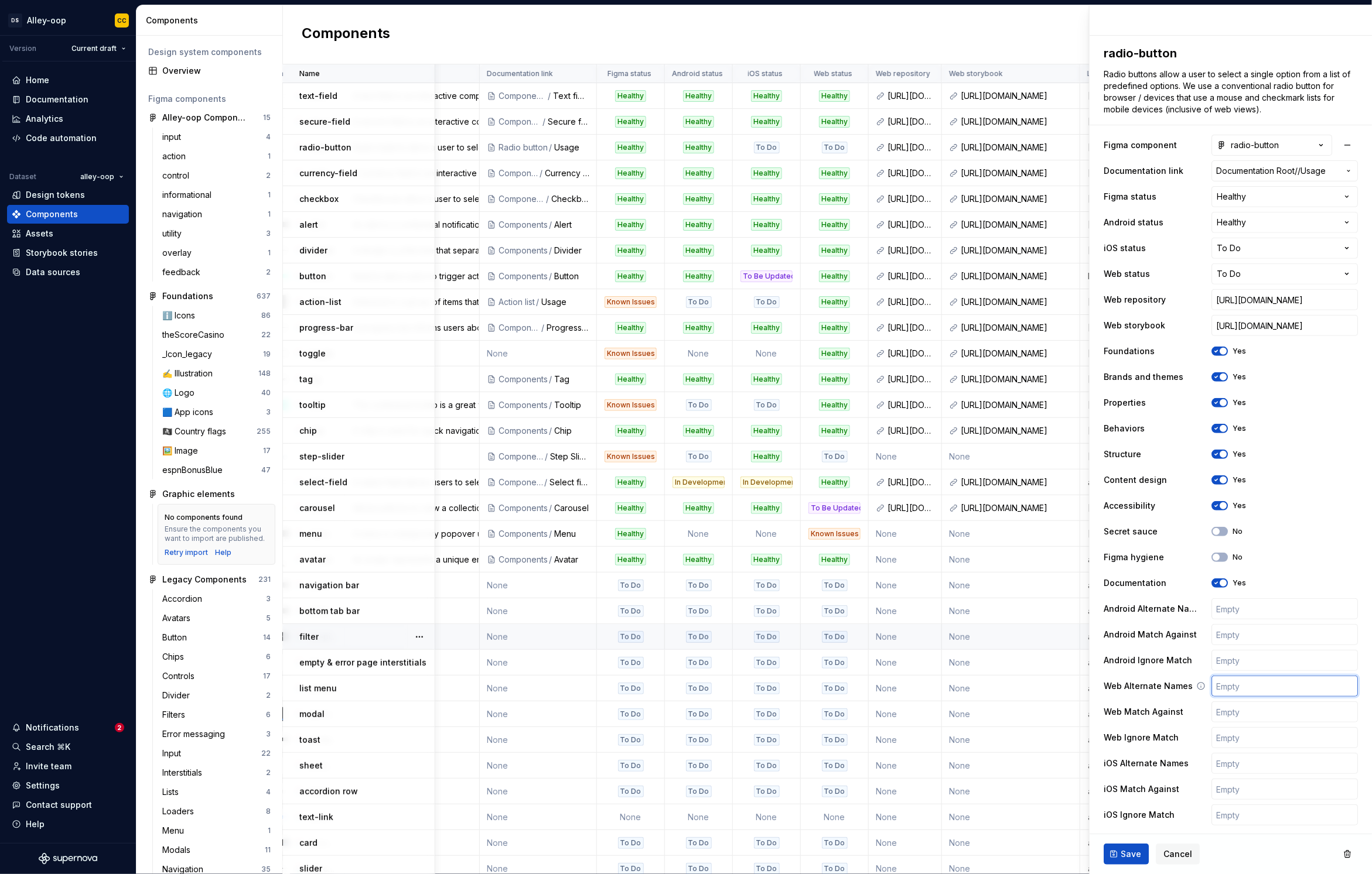
click at [1255, 689] on input "text" at bounding box center [1285, 686] width 147 height 22
click at [1236, 741] on input "text" at bounding box center [1285, 738] width 147 height 22
click at [1234, 712] on input "text" at bounding box center [1285, 713] width 147 height 22
click at [1152, 698] on div "**********" at bounding box center [1231, 480] width 254 height 696
click at [1278, 714] on input "RadioField, RadioButton" at bounding box center [1285, 713] width 147 height 22
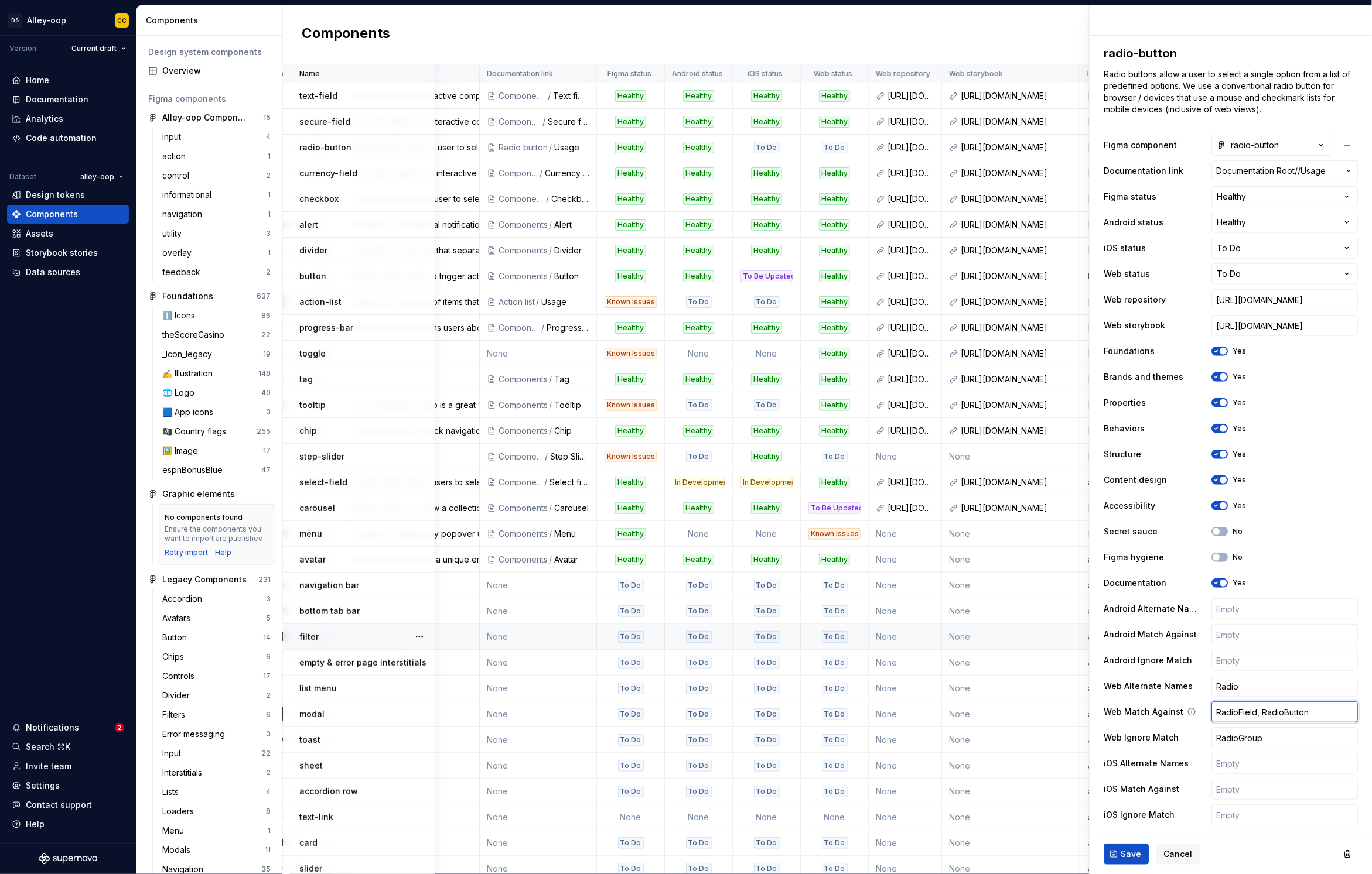
click at [1278, 714] on input "RadioField, RadioButton" at bounding box center [1285, 713] width 147 height 22
click at [1135, 678] on div "Web Alternate Names Radio" at bounding box center [1231, 686] width 254 height 22
click at [1269, 789] on input "text" at bounding box center [1285, 790] width 147 height 22
click at [1125, 776] on div "**********" at bounding box center [1231, 480] width 254 height 696
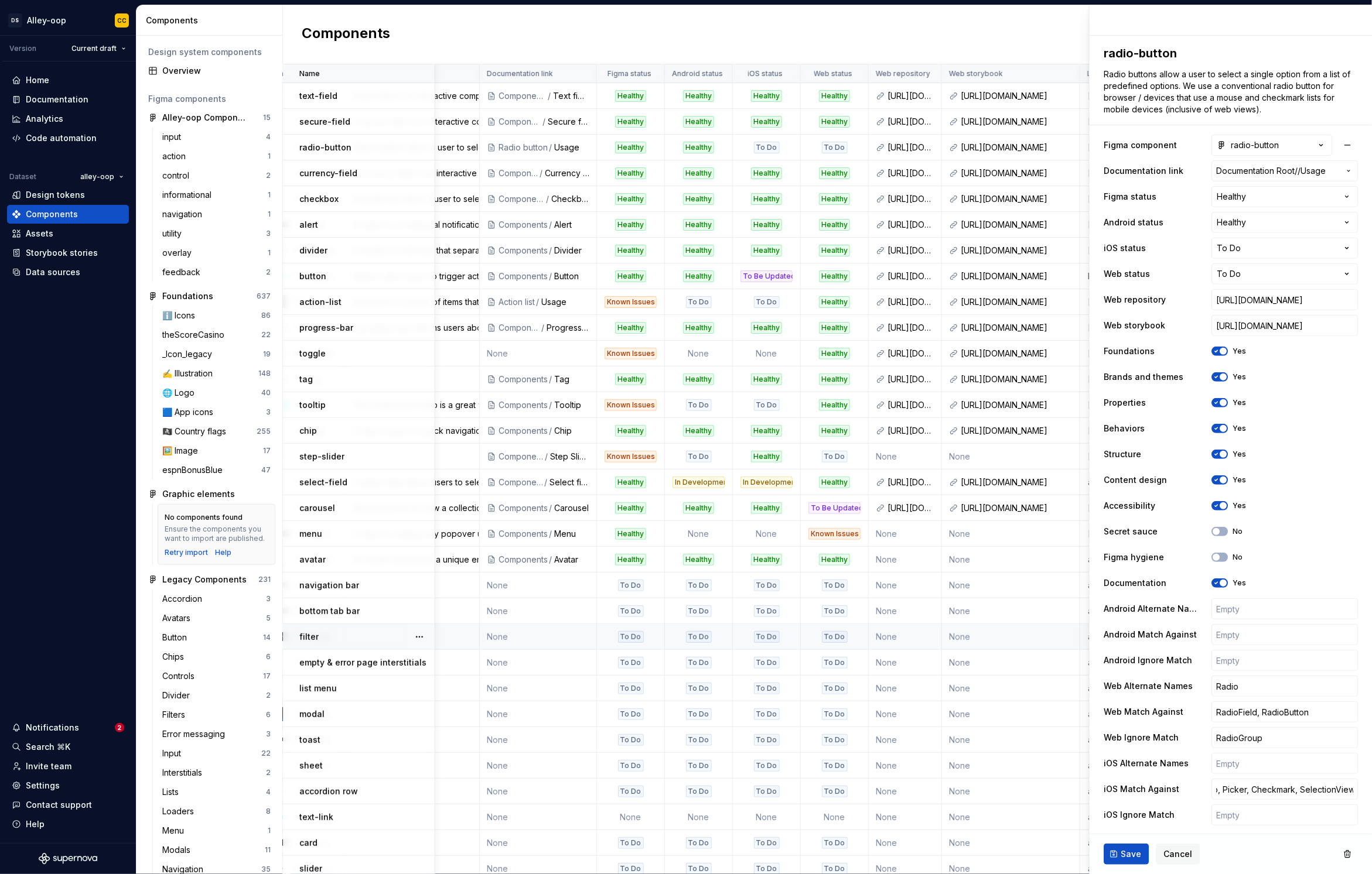
scroll to position [0, 0]
click at [1272, 636] on input "text" at bounding box center [1285, 635] width 147 height 22
click at [1316, 595] on div "**********" at bounding box center [1231, 480] width 254 height 696
click at [1129, 846] on button "Save" at bounding box center [1127, 854] width 45 height 22
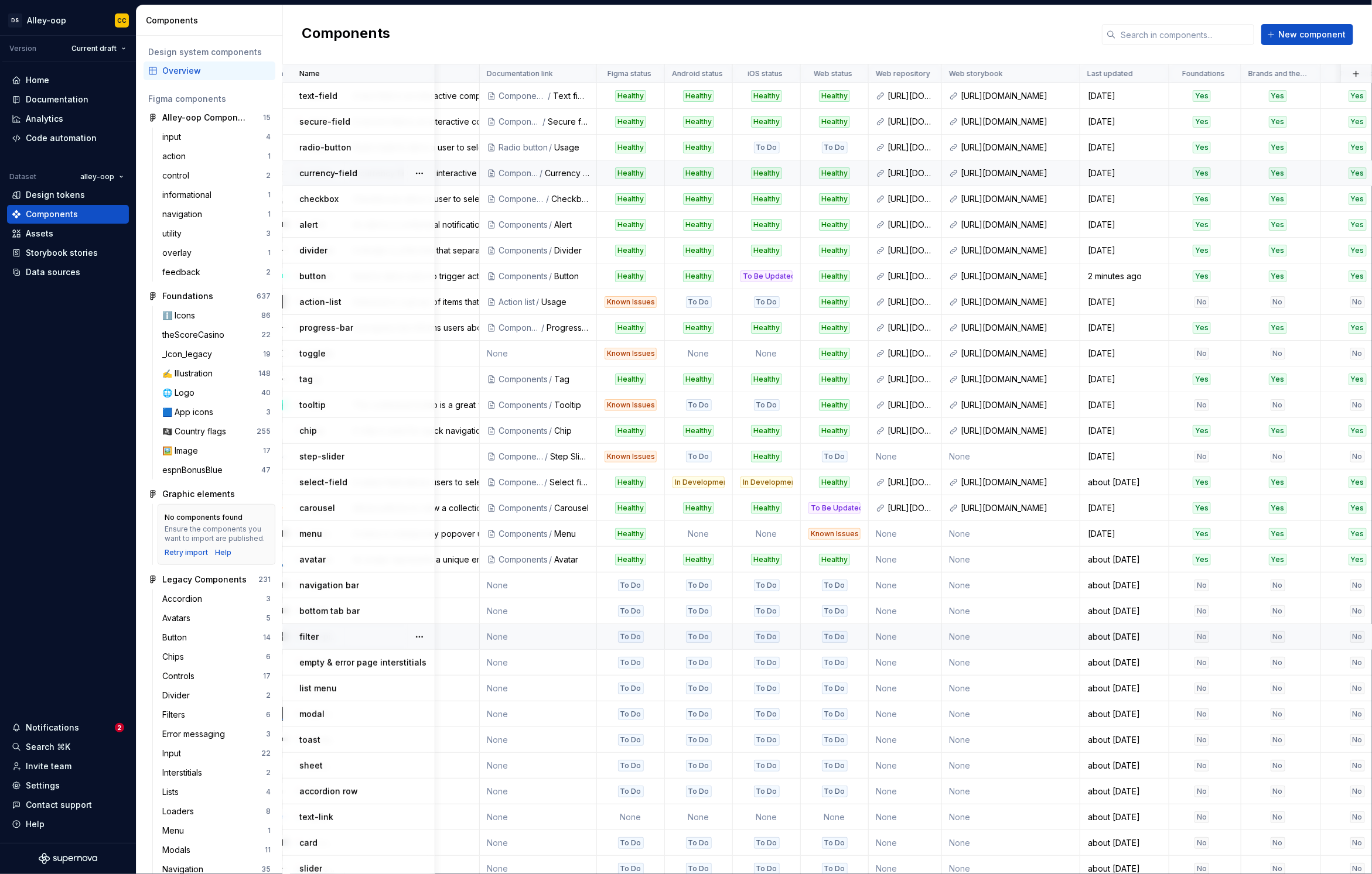
click at [371, 178] on div "currency-field" at bounding box center [367, 173] width 135 height 12
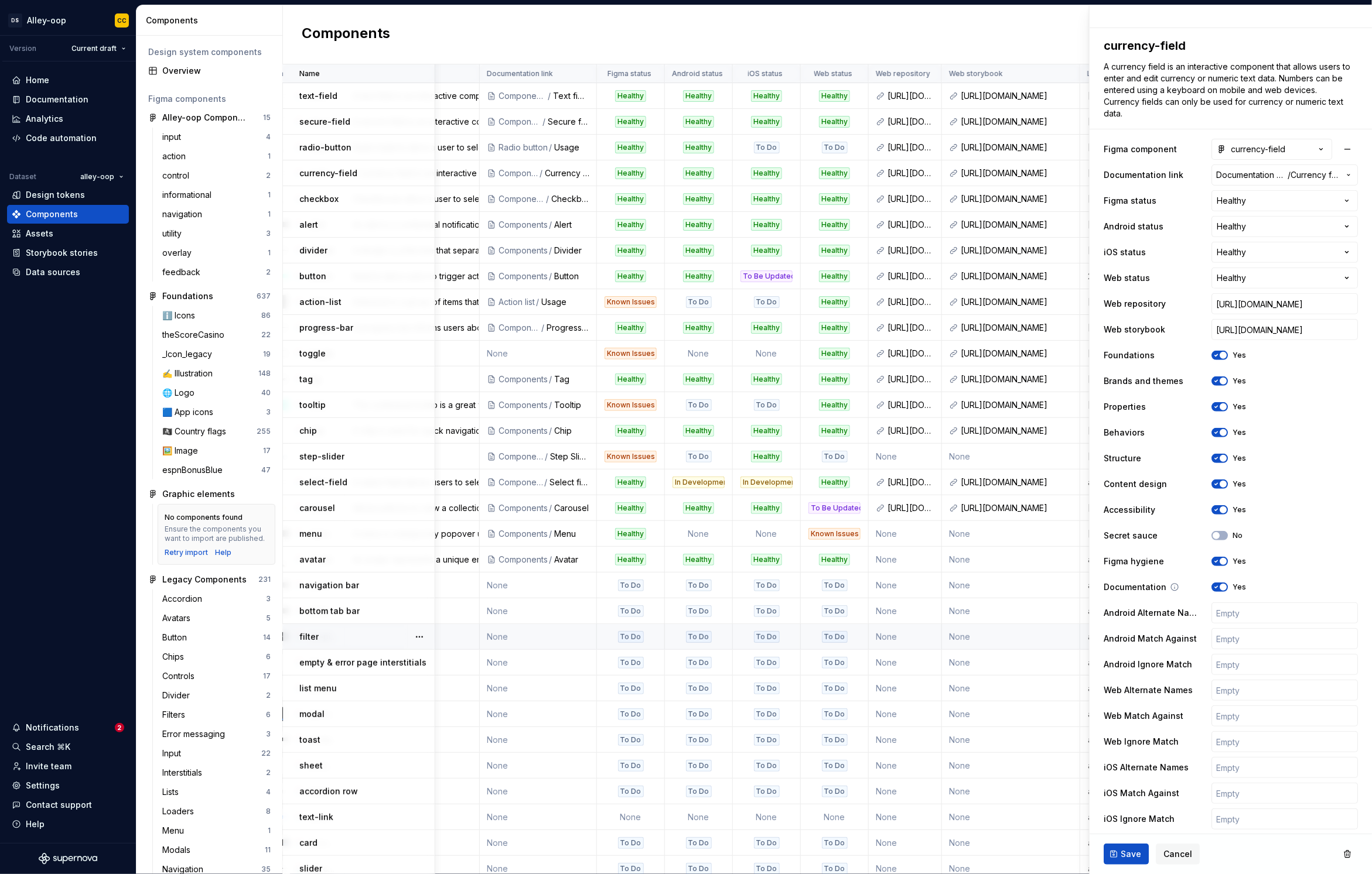
scroll to position [169, 0]
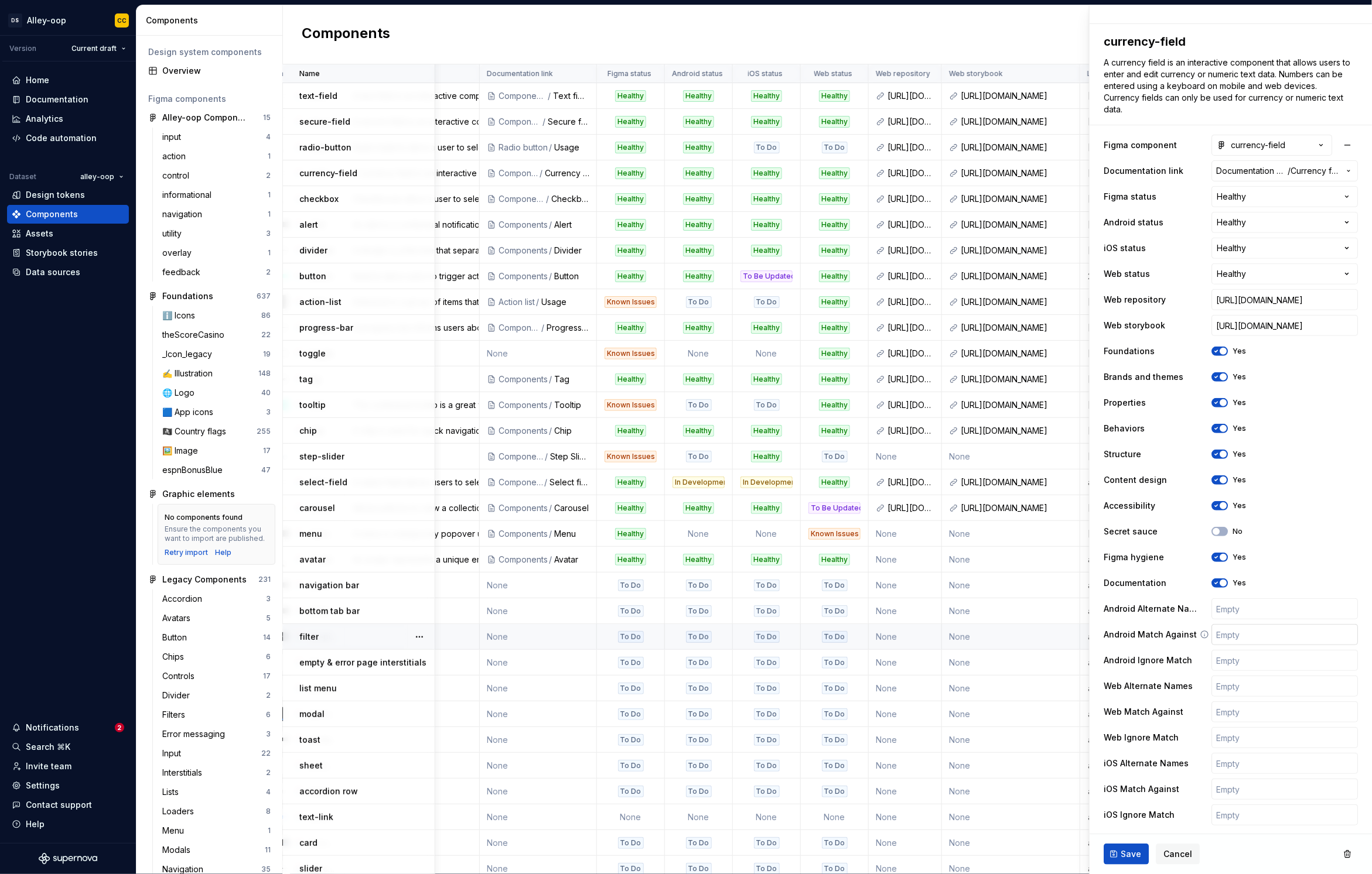
click at [1242, 631] on input "text" at bounding box center [1285, 635] width 147 height 22
click at [1243, 613] on input "text" at bounding box center [1285, 609] width 147 height 22
click at [1253, 630] on input "text" at bounding box center [1285, 635] width 147 height 22
click at [1169, 628] on div "Android Match Against CurrencyInput" at bounding box center [1231, 635] width 254 height 22
click at [1250, 786] on input "text" at bounding box center [1285, 790] width 147 height 22
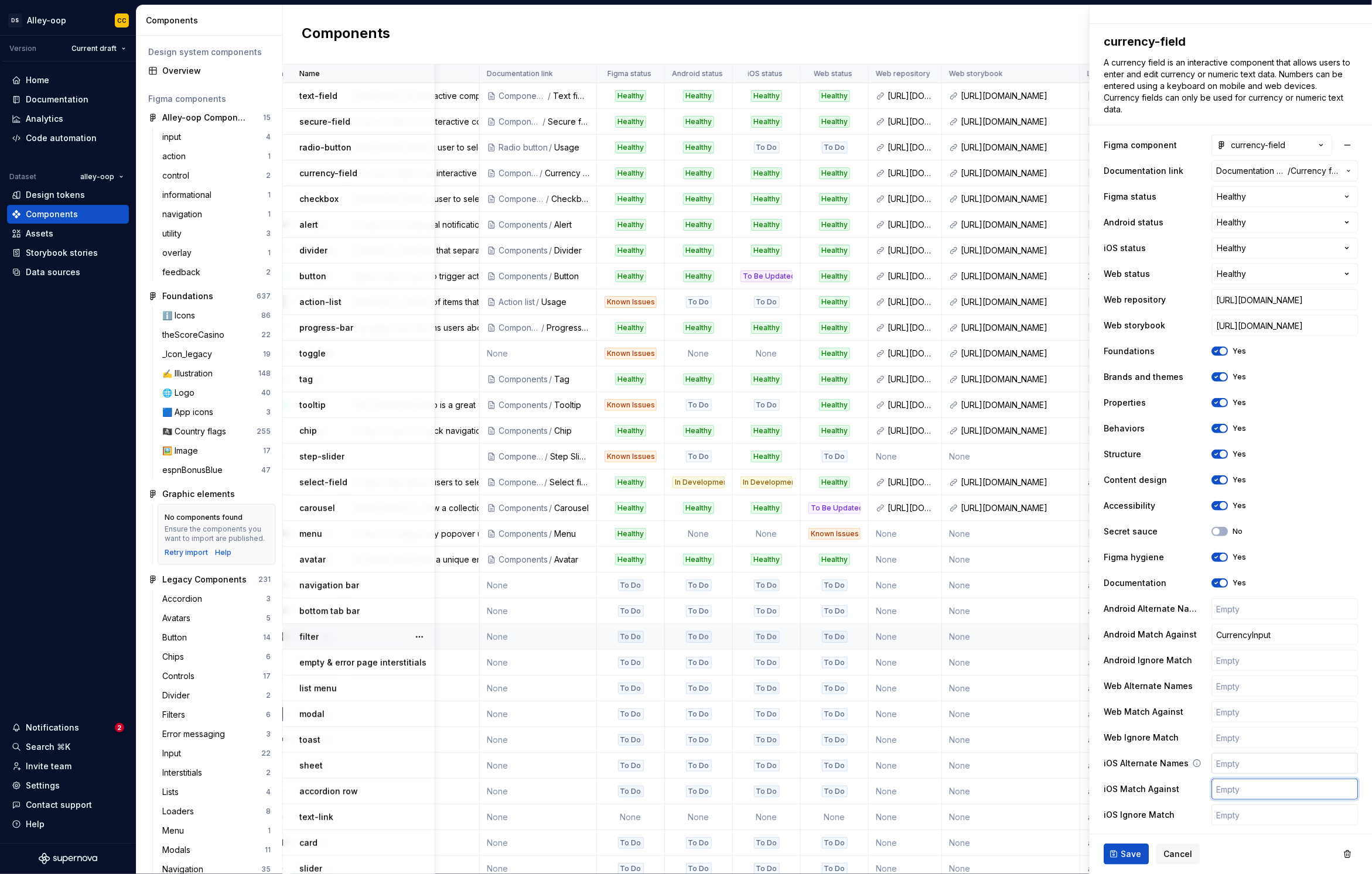
paste input ""BetslipInputFieldView", "BetslipAmountInputView", "TransactionAmountInputView"…"
click at [1272, 793] on input "text" at bounding box center [1285, 790] width 147 height 22
click at [1225, 711] on input "text" at bounding box center [1285, 713] width 147 height 22
drag, startPoint x: 1244, startPoint y: 715, endPoint x: 1193, endPoint y: 712, distance: 51.1
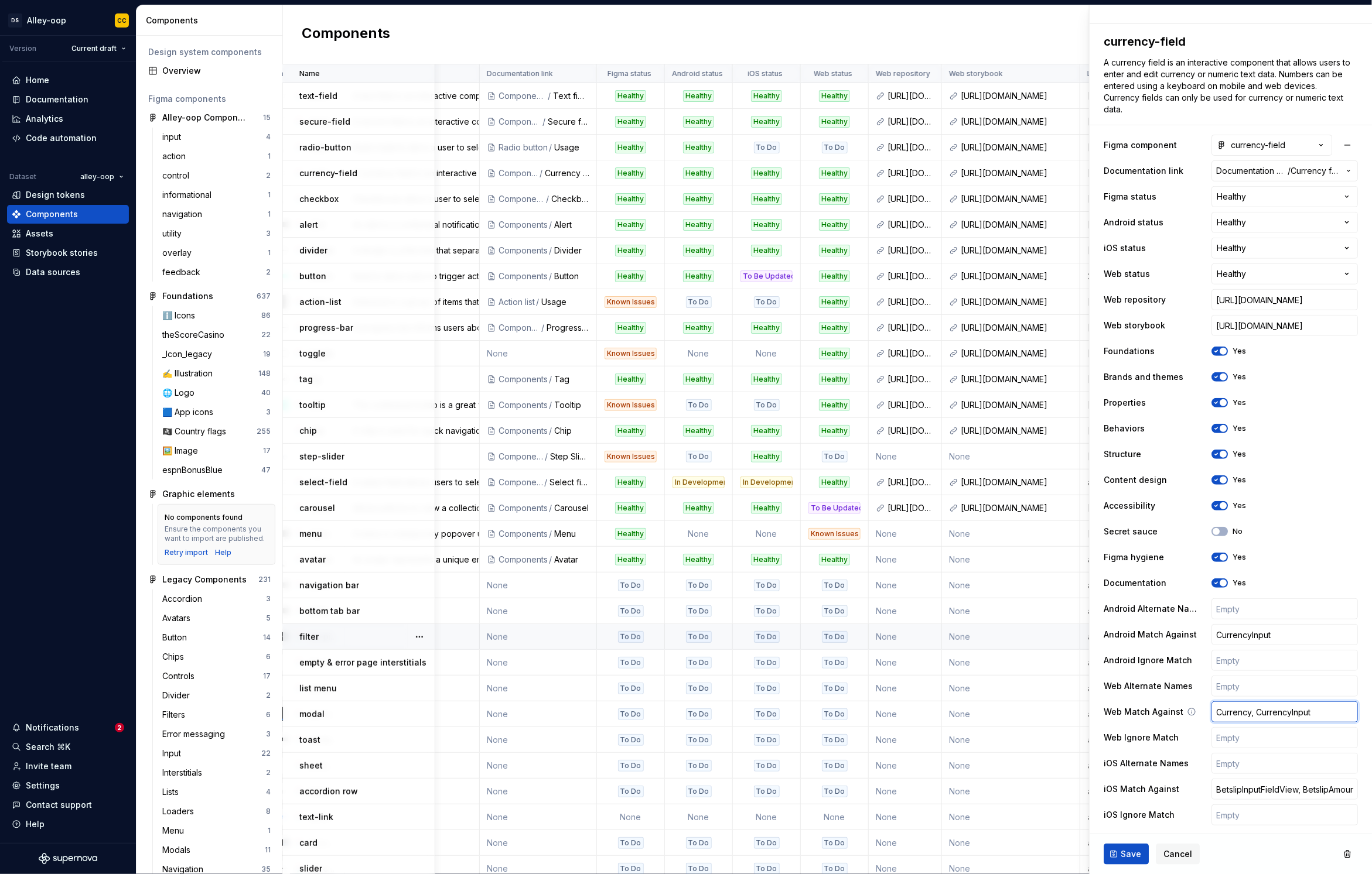
click at [1193, 712] on div "Web Match Against Currency, CurrencyInput" at bounding box center [1231, 713] width 254 height 22
click at [1130, 849] on span "Save" at bounding box center [1130, 854] width 21 height 12
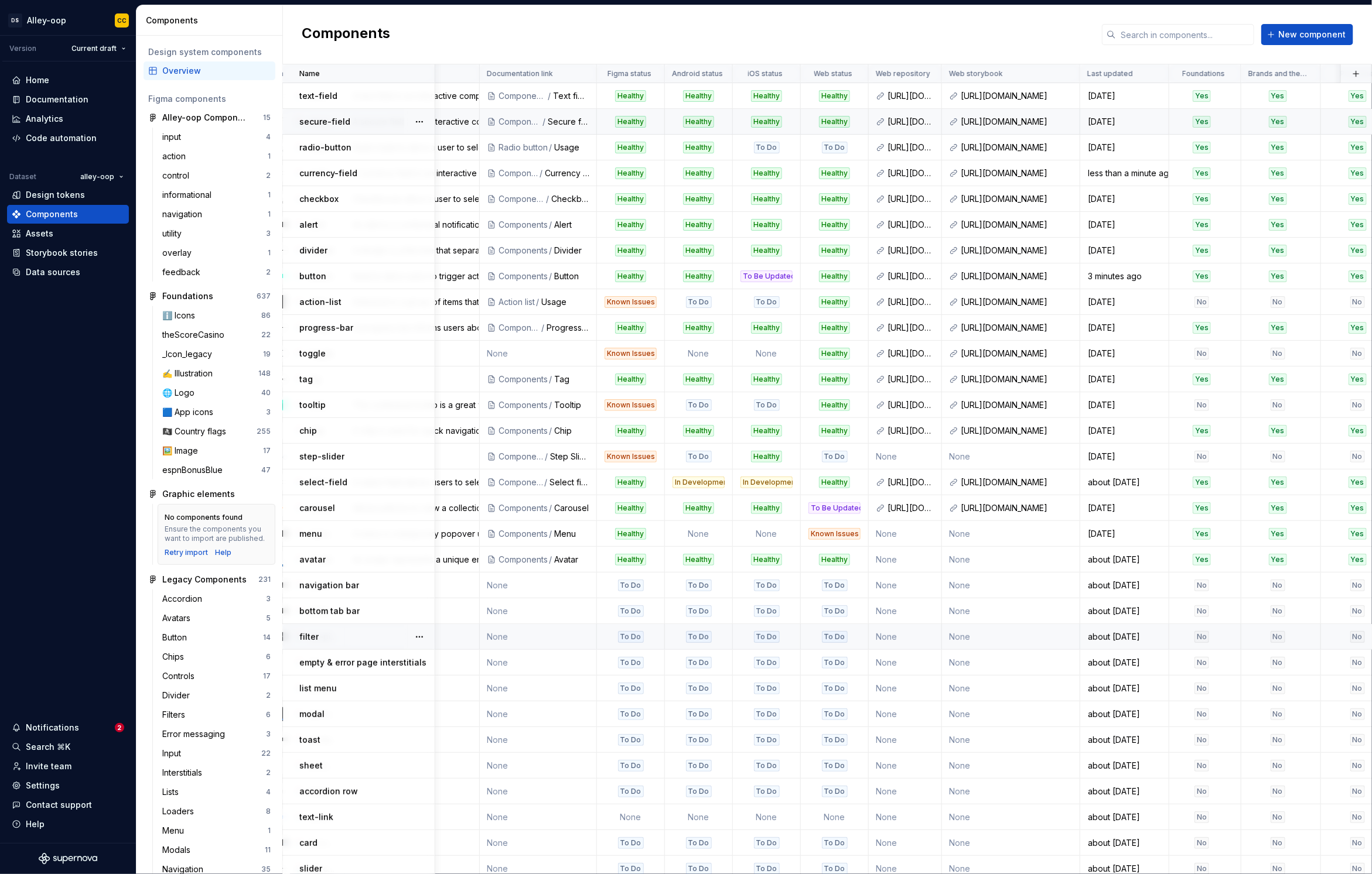
click at [371, 126] on div "secure-field" at bounding box center [367, 122] width 135 height 12
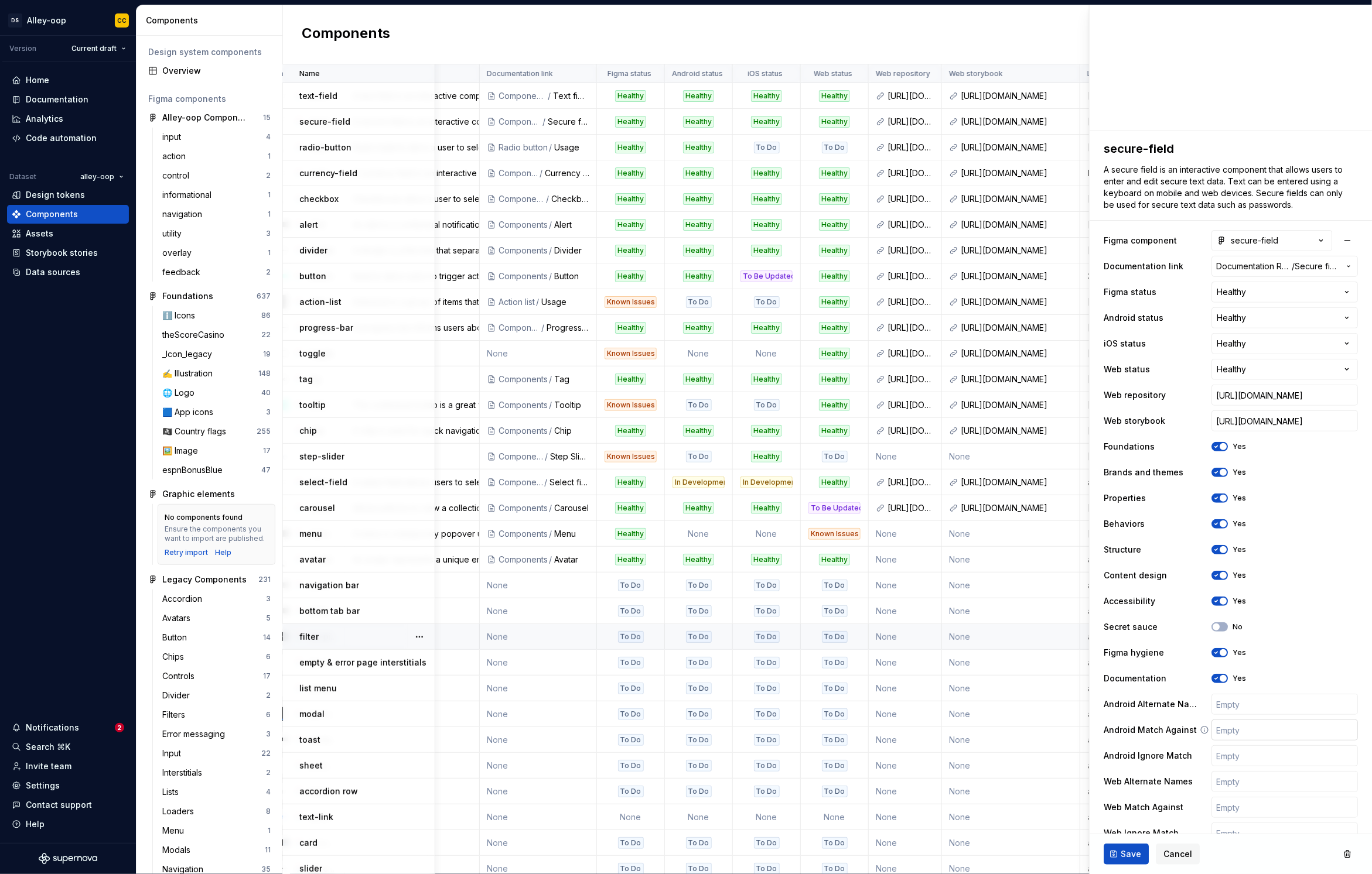
scroll to position [94, 0]
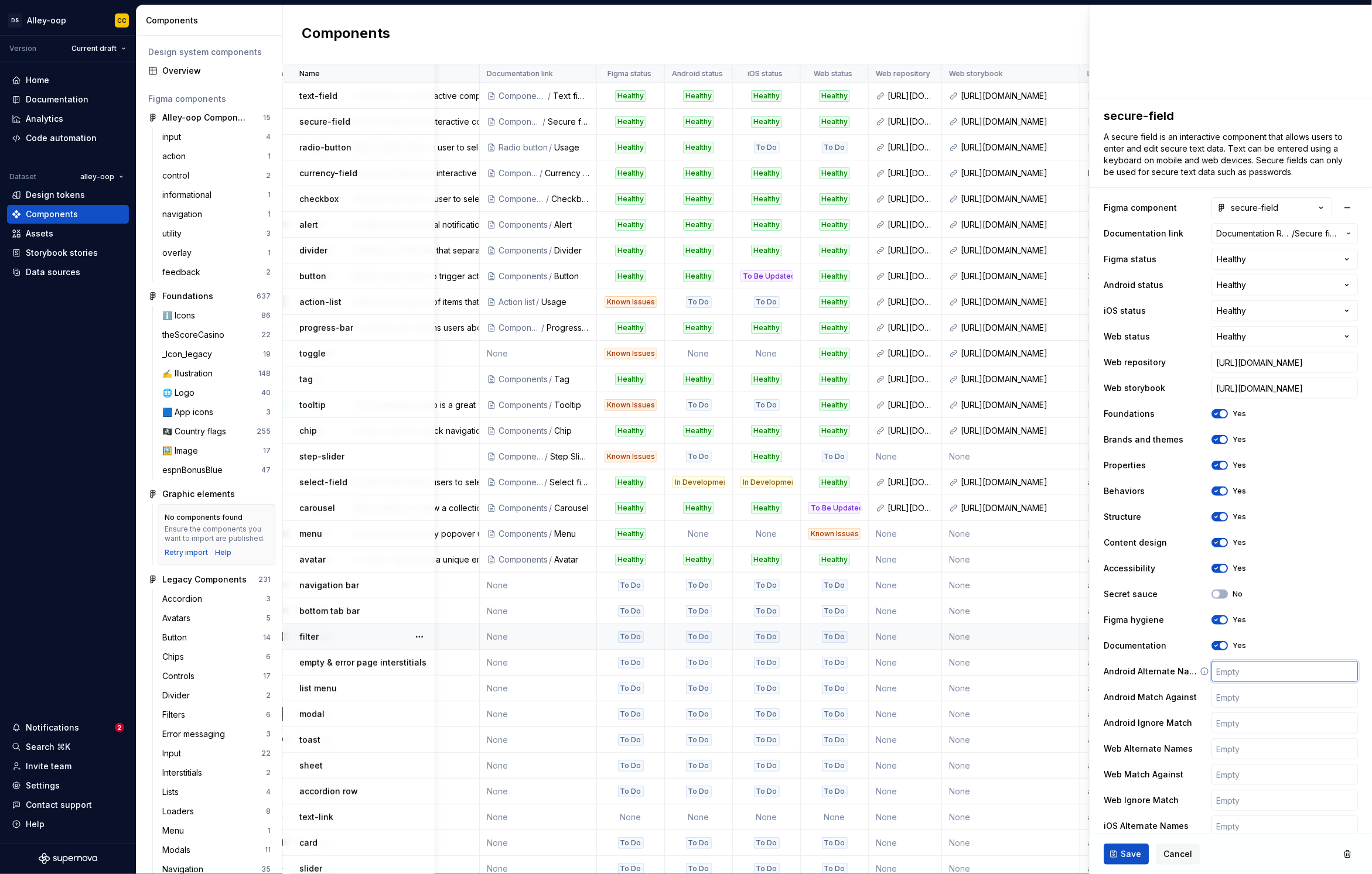
click at [1253, 676] on input "text" at bounding box center [1285, 672] width 147 height 22
click at [1247, 750] on input "text" at bounding box center [1285, 749] width 147 height 22
click at [1249, 782] on input "text" at bounding box center [1285, 775] width 147 height 22
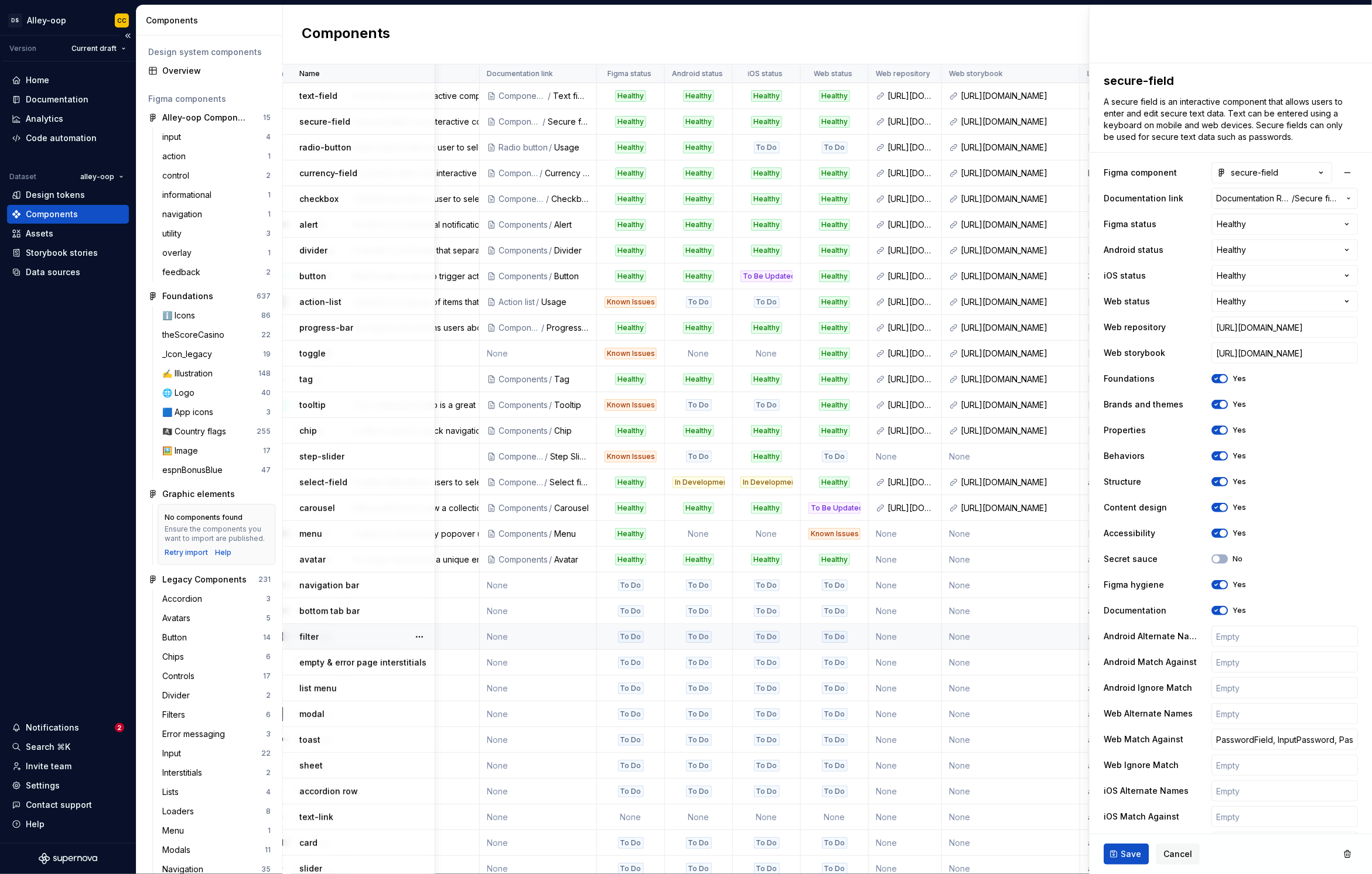
scroll to position [133, 0]
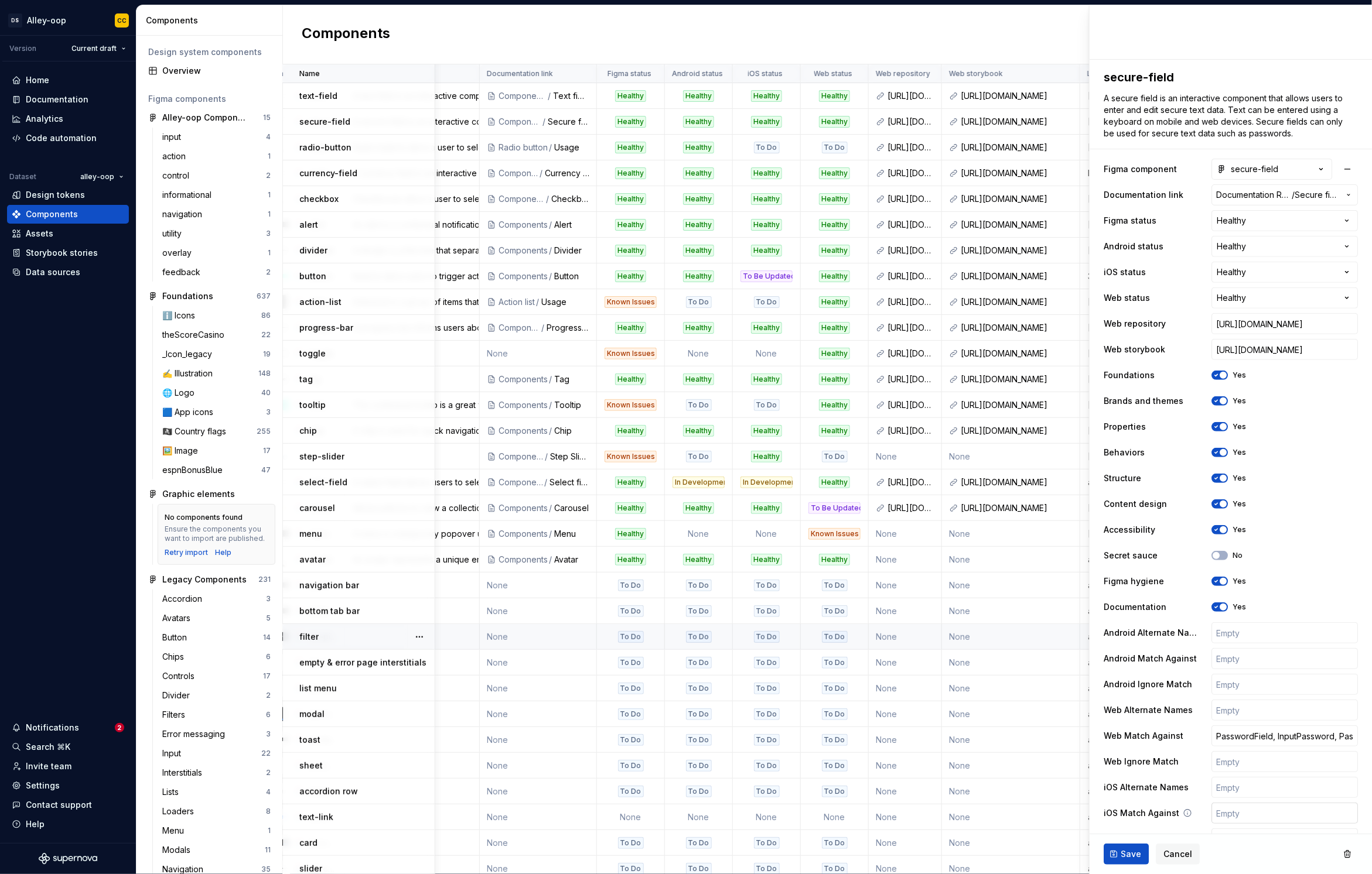
click at [1230, 810] on input "text" at bounding box center [1285, 813] width 147 height 22
click at [1236, 658] on input "text" at bounding box center [1285, 659] width 147 height 22
click at [1145, 616] on div "Documentation Yes" at bounding box center [1231, 607] width 254 height 22
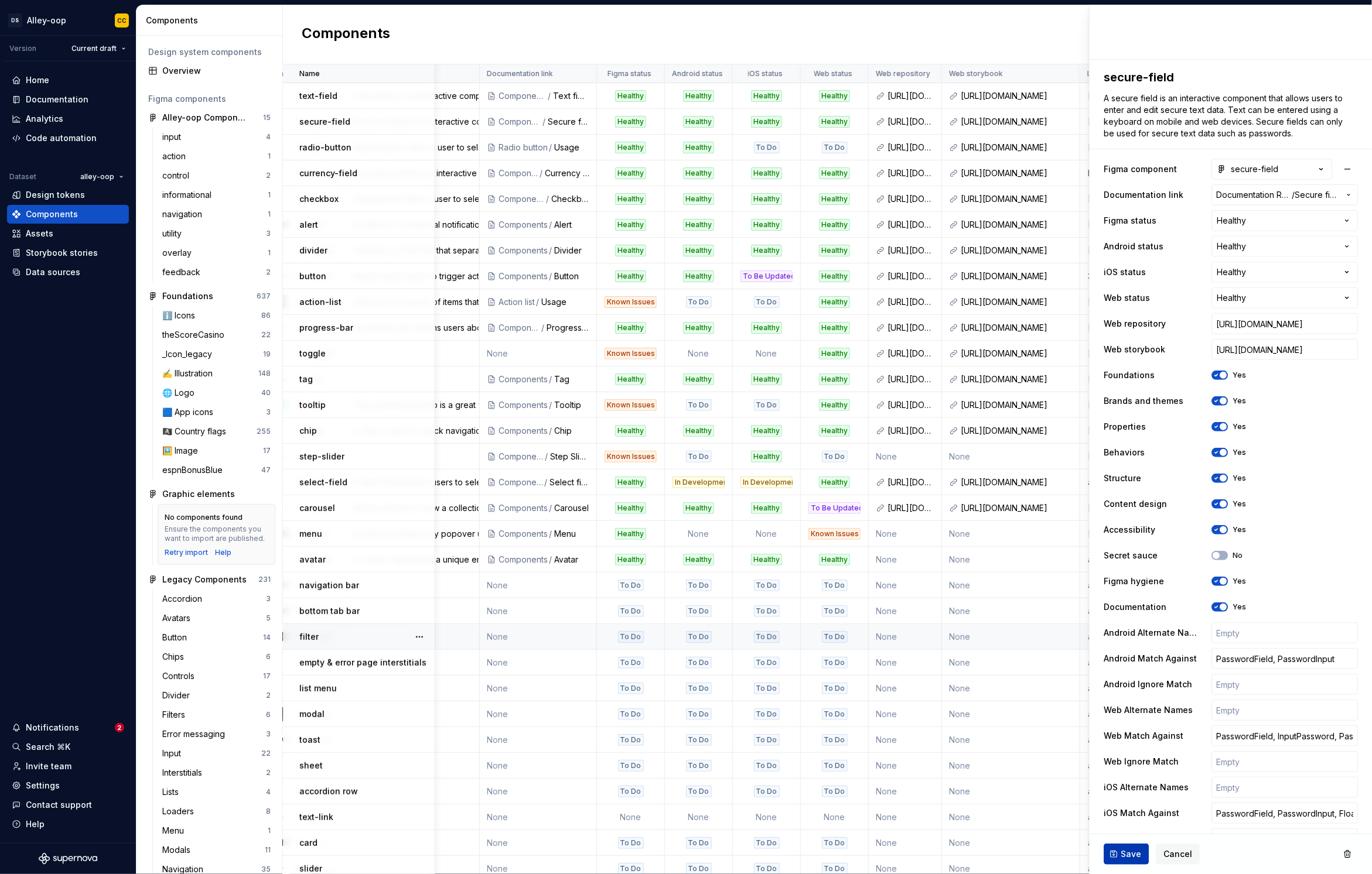
click at [1122, 845] on button "Save" at bounding box center [1127, 854] width 45 height 22
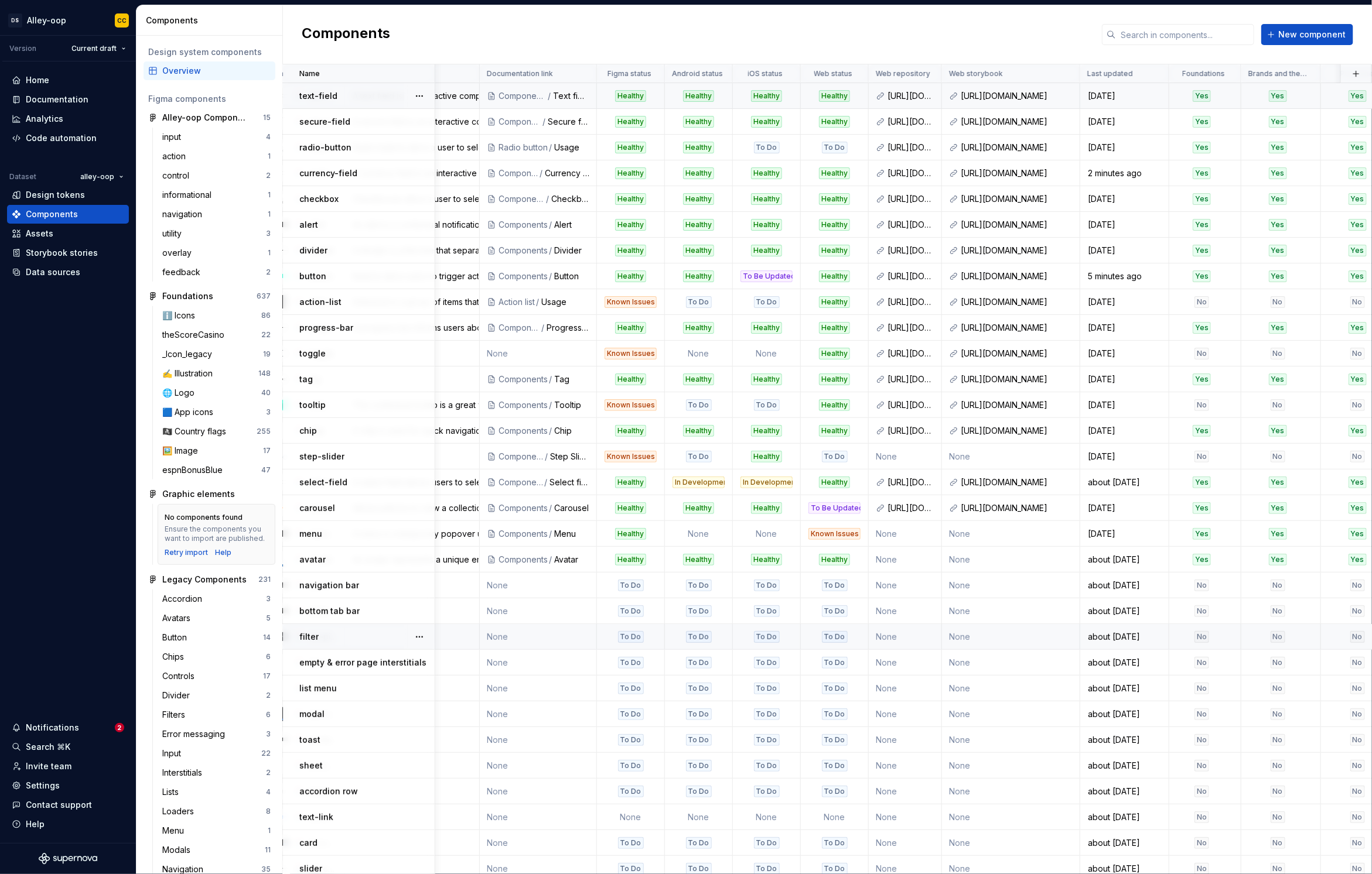
click at [366, 97] on div "text-field" at bounding box center [367, 96] width 135 height 12
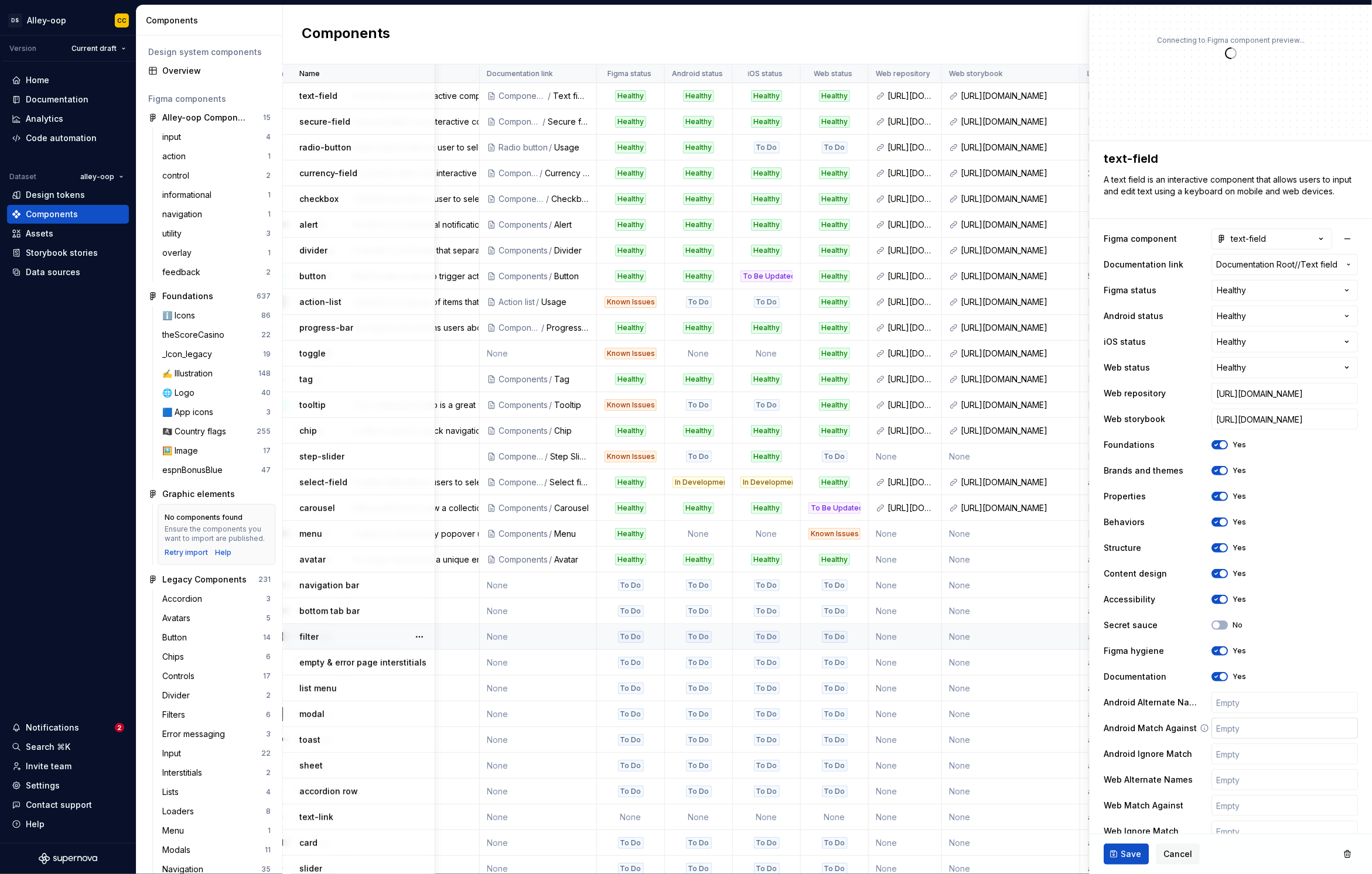
scroll to position [146, 0]
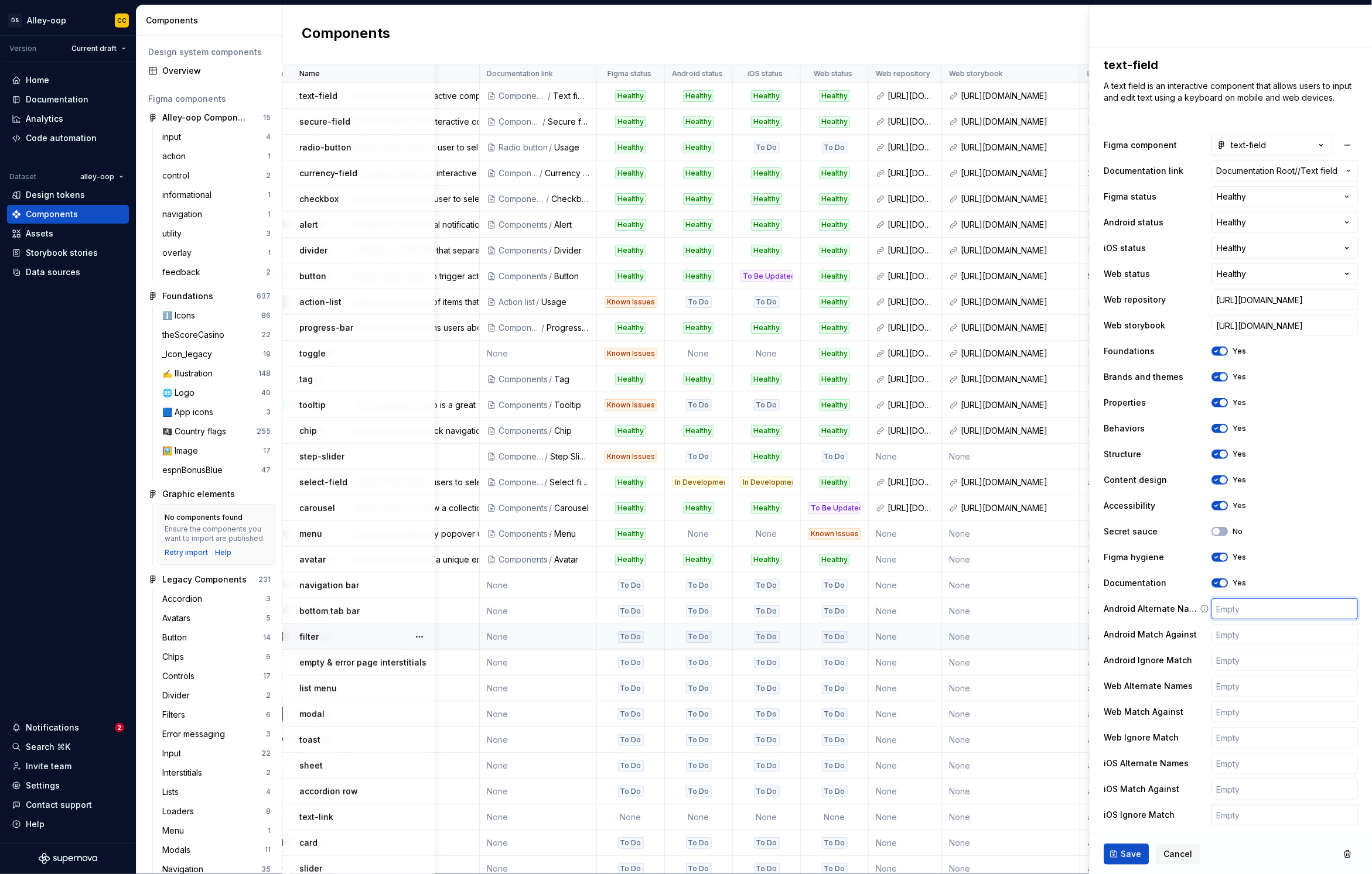
click at [1223, 614] on input "text" at bounding box center [1285, 609] width 147 height 22
click at [1237, 637] on input "text" at bounding box center [1285, 635] width 147 height 22
click at [1258, 769] on input "text" at bounding box center [1285, 764] width 147 height 22
click at [1259, 790] on input "text" at bounding box center [1285, 790] width 147 height 22
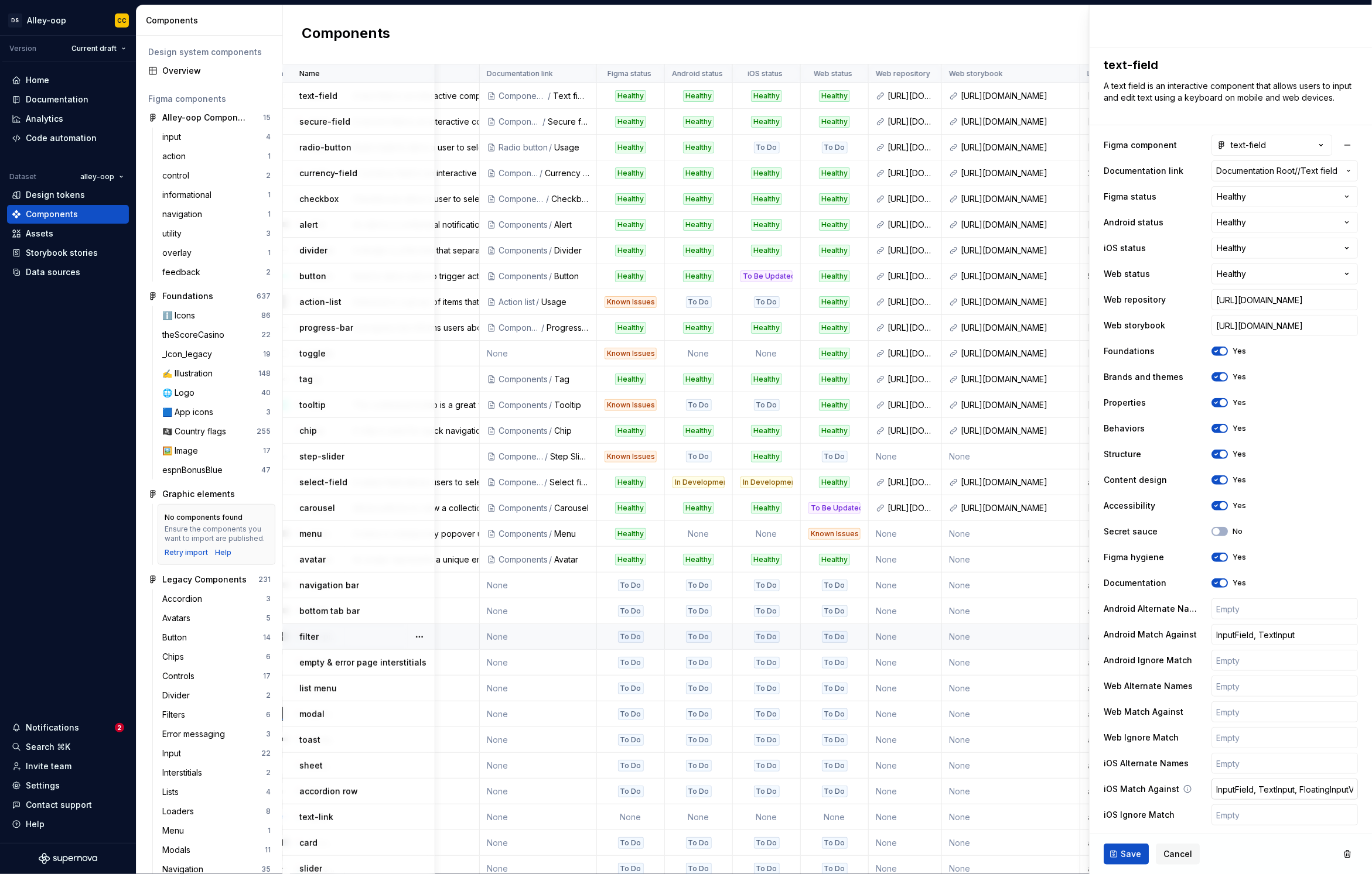
click at [1311, 787] on input "InputField, TextInput, FloatingInputView, Float" at bounding box center [1285, 790] width 147 height 22
paste input "Representable"
click at [1237, 711] on input "text" at bounding box center [1285, 713] width 147 height 22
click at [1124, 850] on span "Save" at bounding box center [1130, 854] width 21 height 12
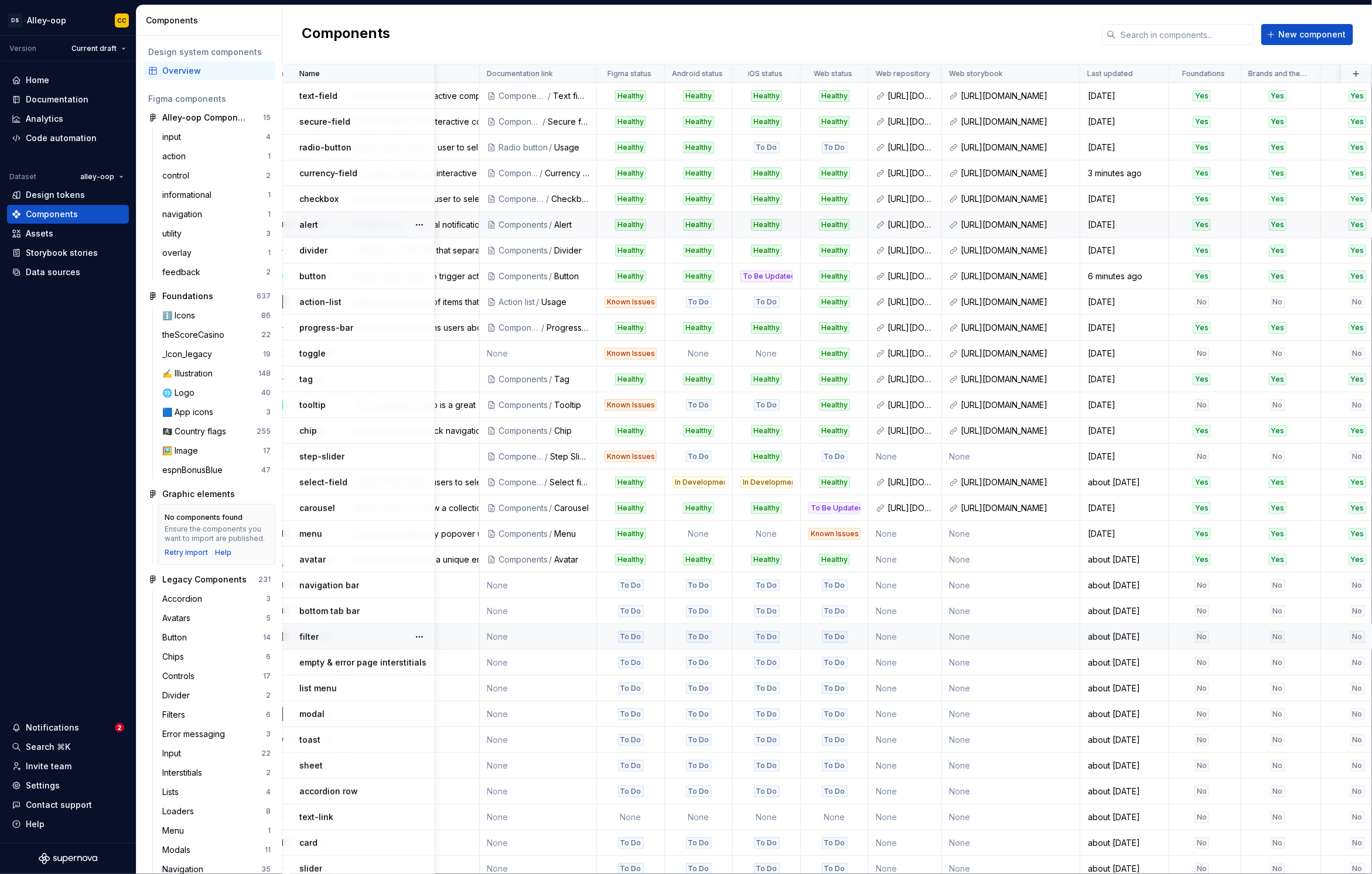
click at [356, 227] on div "alert" at bounding box center [367, 225] width 135 height 12
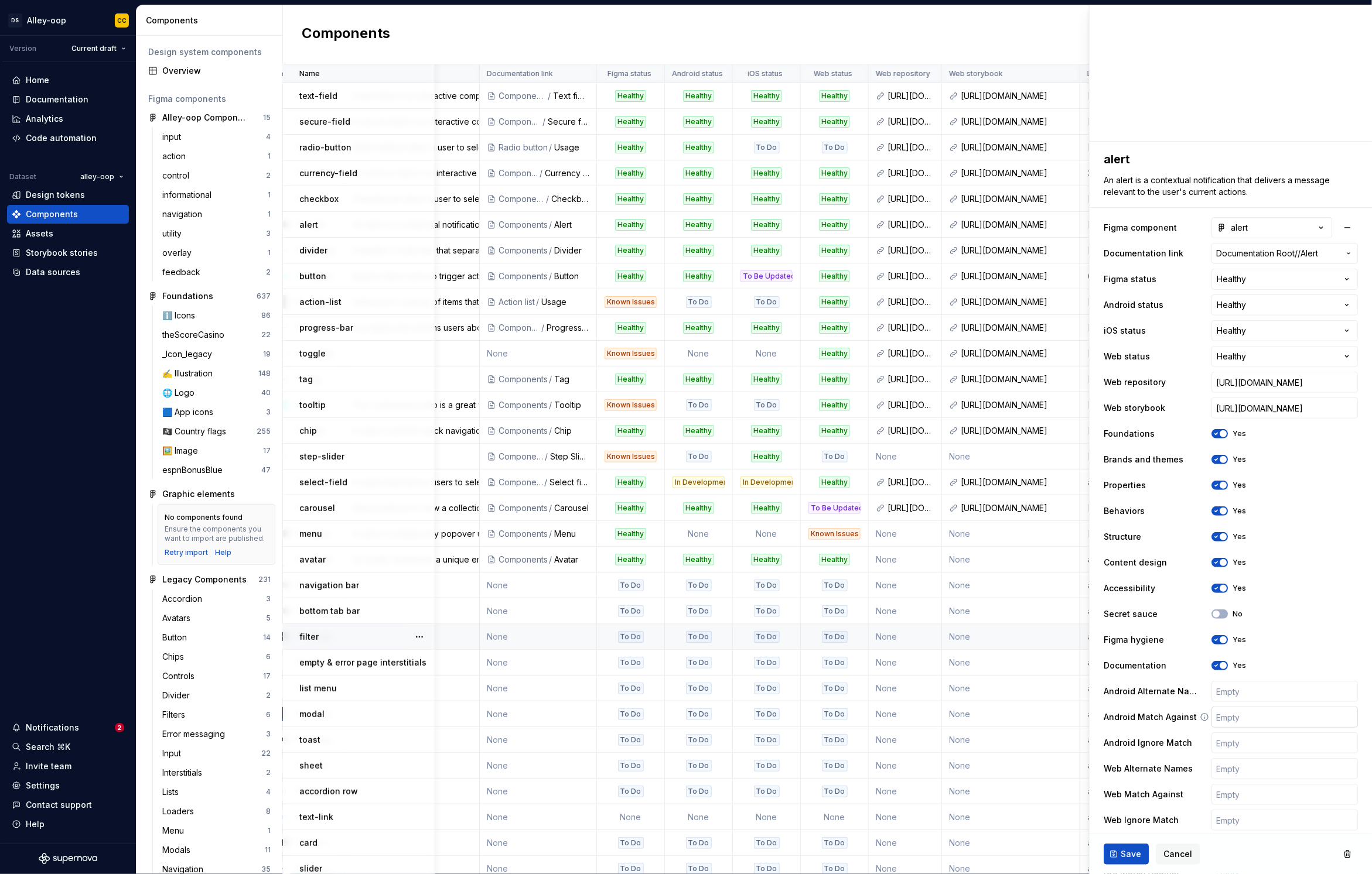
scroll to position [91, 0]
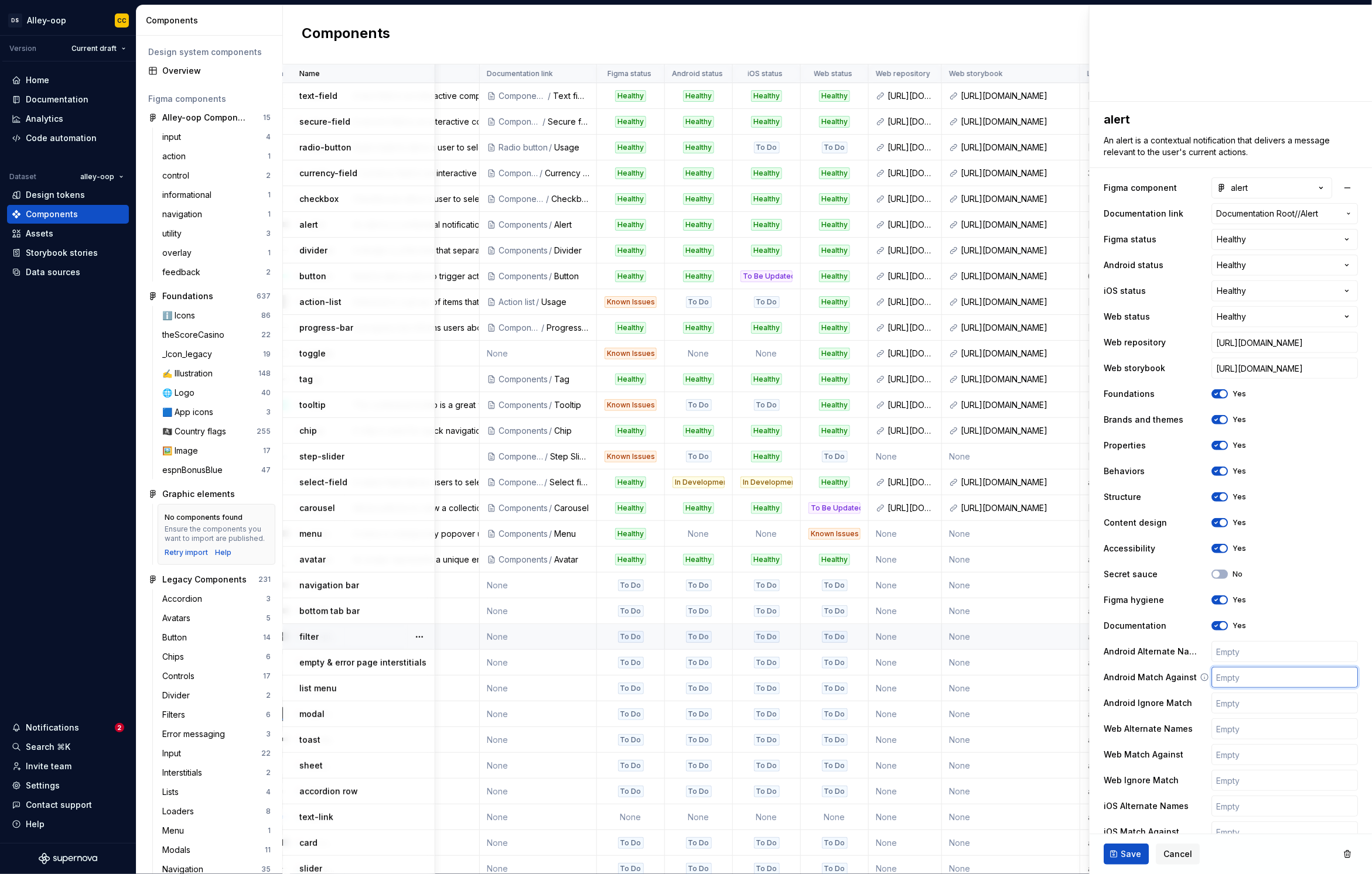
click at [1298, 677] on input "text" at bounding box center [1285, 677] width 147 height 22
click at [1304, 681] on input "Notification, Banner" at bounding box center [1285, 677] width 147 height 22
click at [1305, 681] on input "Notification, Banner" at bounding box center [1285, 677] width 147 height 22
click at [1270, 750] on input "text" at bounding box center [1285, 755] width 147 height 22
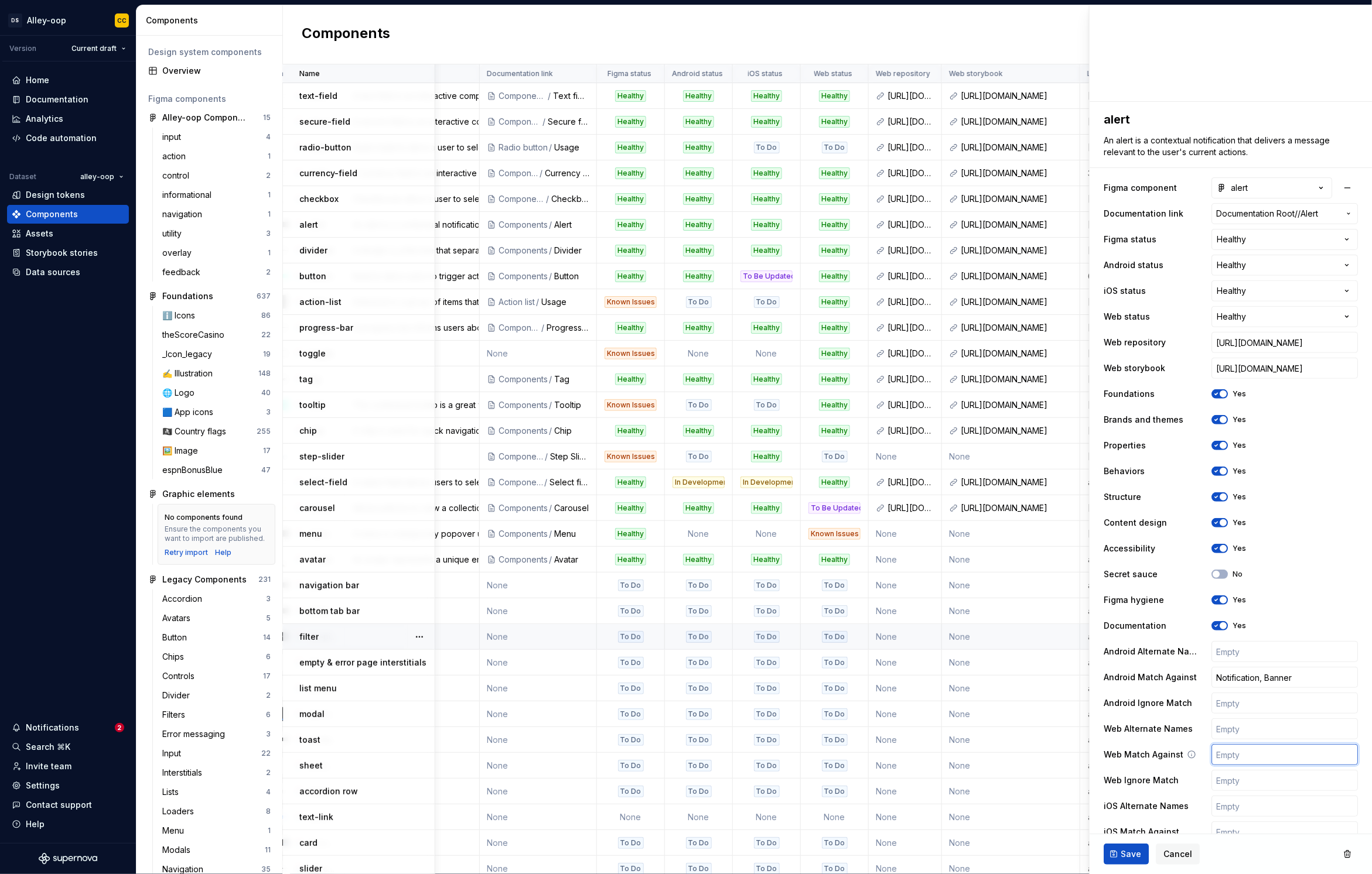
paste input "Notification, Banner"
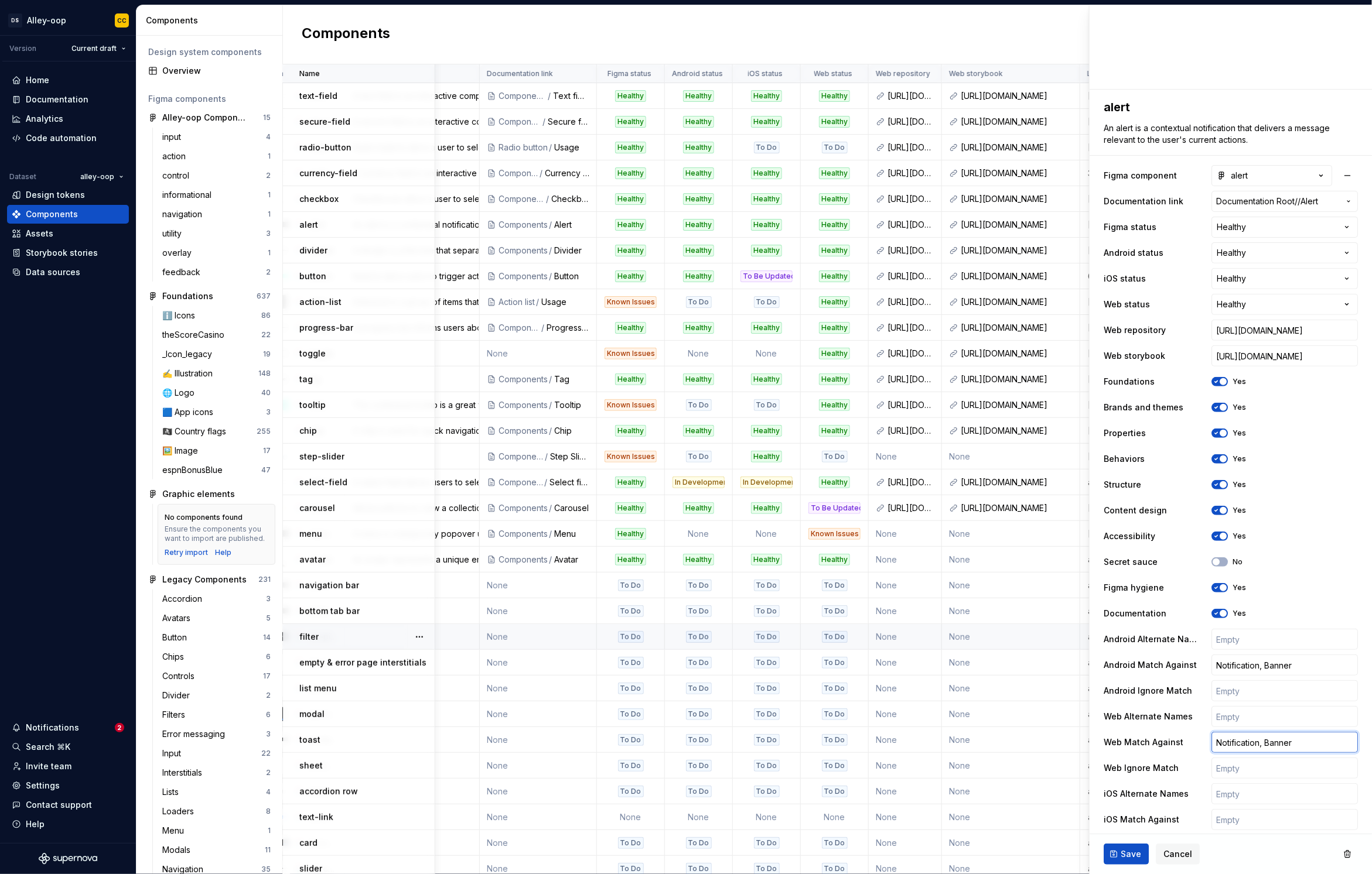
scroll to position [117, 0]
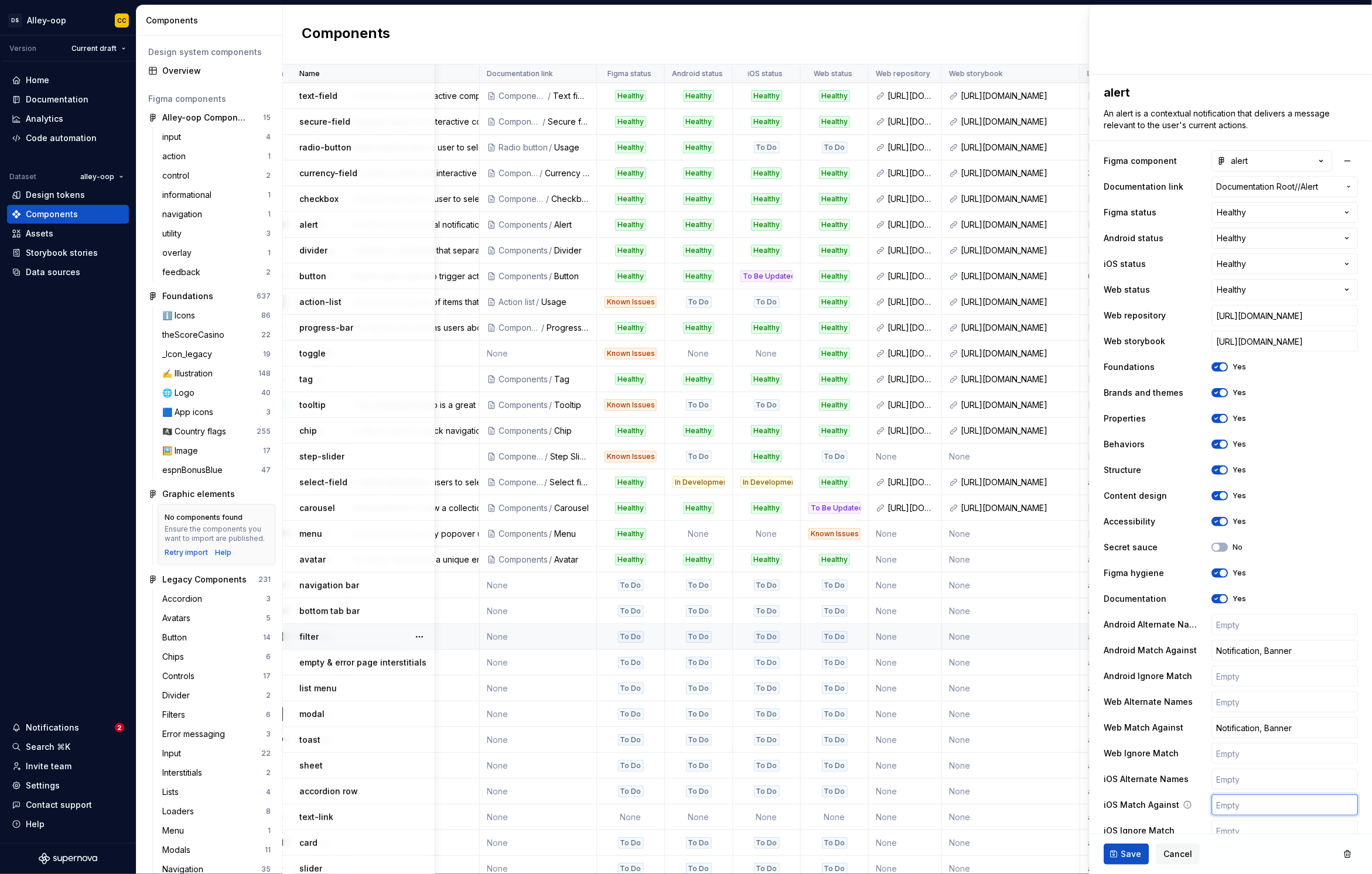
click at [1259, 800] on input "text" at bounding box center [1285, 806] width 147 height 22
paste input "Notification, Banner"
click at [1307, 729] on input "Notification, Banner" at bounding box center [1285, 728] width 147 height 22
click at [1305, 808] on input "Notification, Banner" at bounding box center [1285, 806] width 147 height 22
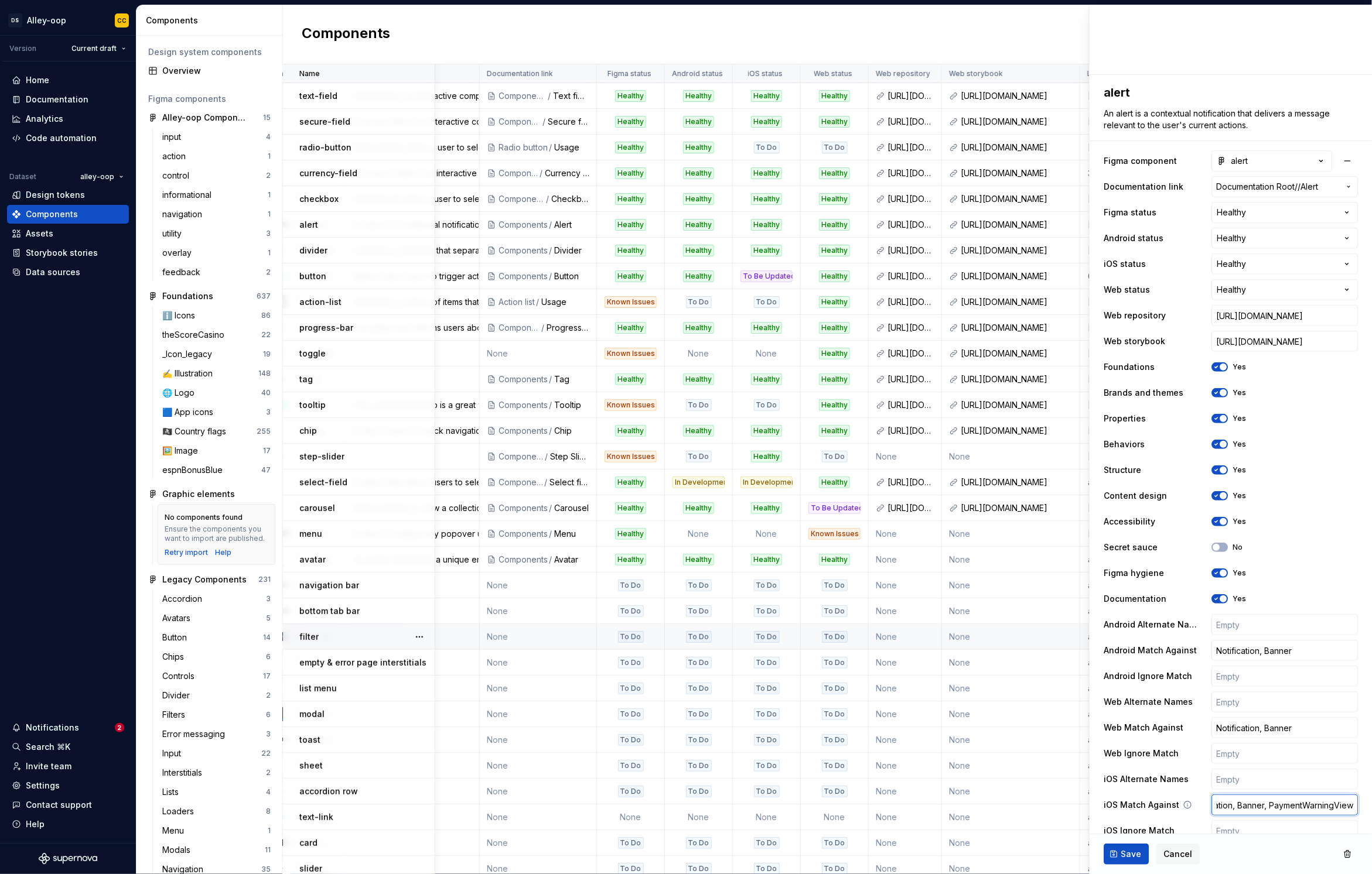
click at [1223, 805] on input "Notification, Banner, PaymentWarningView" at bounding box center [1285, 806] width 147 height 22
drag, startPoint x: 1166, startPoint y: 802, endPoint x: 1137, endPoint y: 802, distance: 29.0
click at [1137, 802] on label "iOS Match Against" at bounding box center [1141, 806] width 75 height 12
click at [1233, 803] on input "Notification, Banner, PaymentWarningView" at bounding box center [1285, 806] width 147 height 22
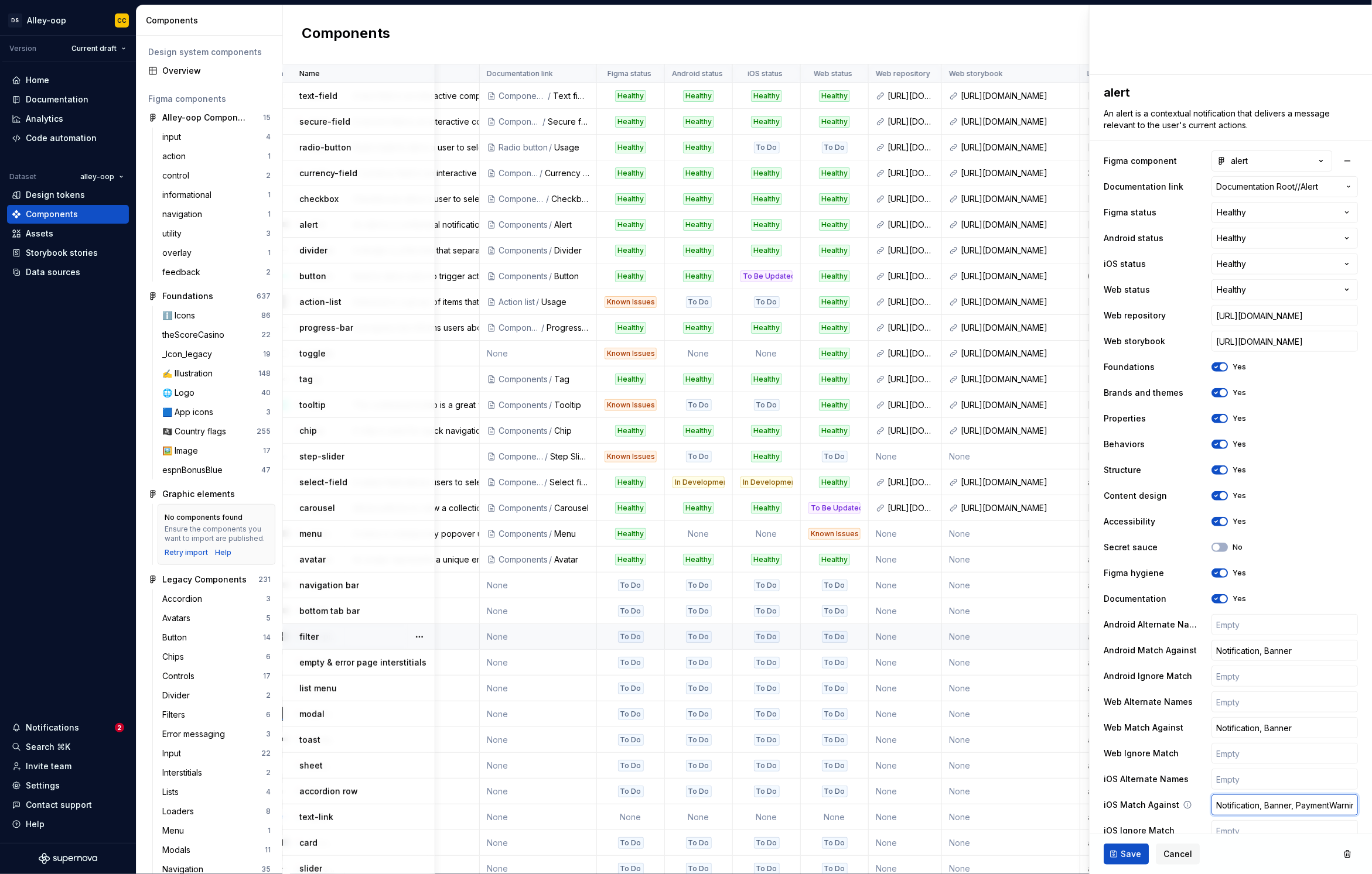
click at [1234, 803] on input "Notification, Banner, PaymentWarningView" at bounding box center [1285, 806] width 147 height 22
drag, startPoint x: 1227, startPoint y: 807, endPoint x: 1195, endPoint y: 806, distance: 32.0
click at [1227, 808] on input "ation, Banner, PaymentWarningView" at bounding box center [1285, 806] width 147 height 22
drag, startPoint x: 1195, startPoint y: 806, endPoint x: 1187, endPoint y: 804, distance: 8.2
click at [1187, 804] on div "iOS Match Against ation, Banner, PaymentWarningView" at bounding box center [1231, 806] width 254 height 22
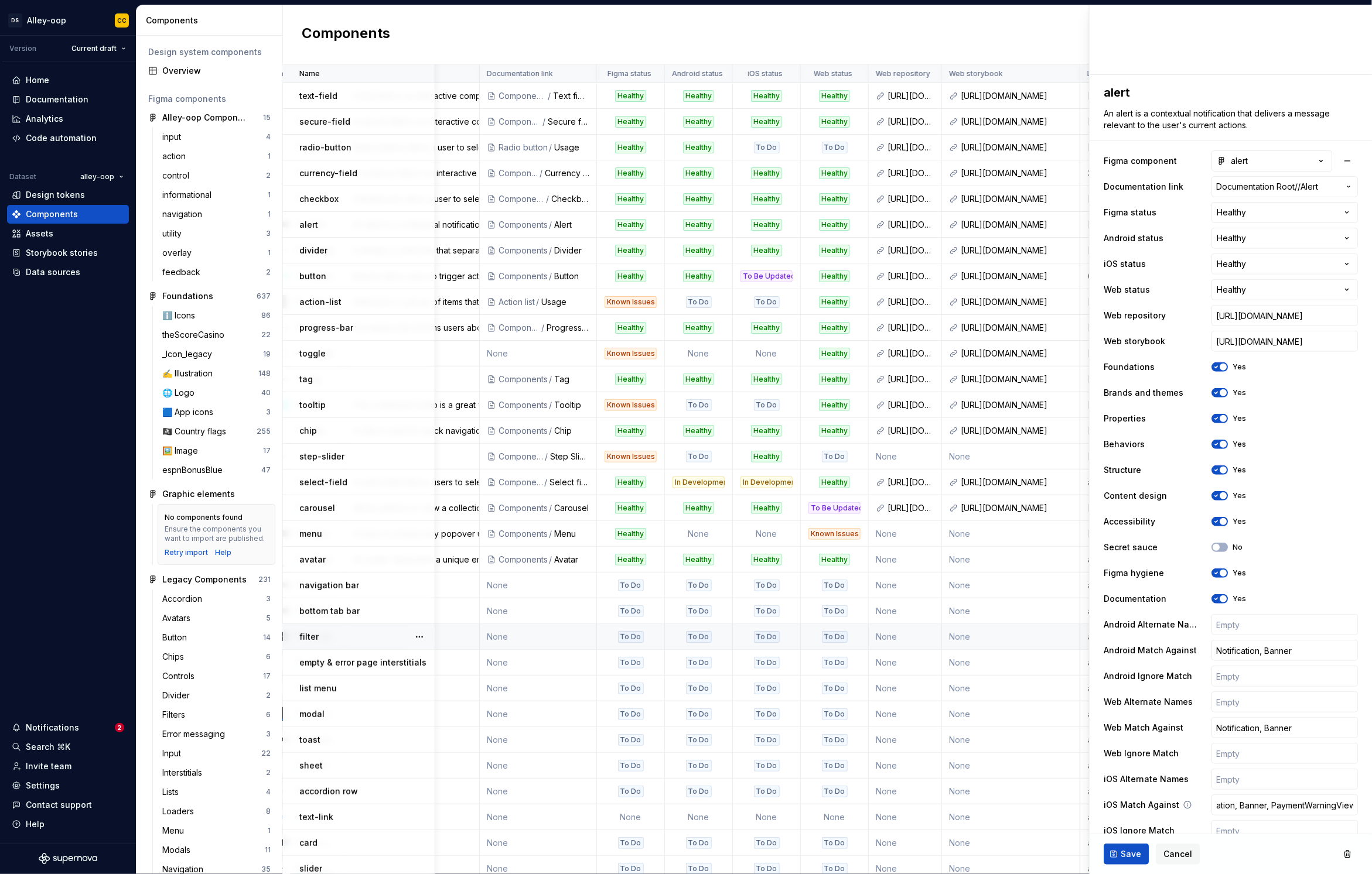
click at [1187, 804] on icon at bounding box center [1187, 805] width 7 height 7
click at [1234, 803] on input "ation, Banner, PaymentWarningView" at bounding box center [1285, 806] width 147 height 22
click at [1228, 805] on input "ation, Banner, PaymentWarningView" at bounding box center [1285, 806] width 147 height 22
drag, startPoint x: 1276, startPoint y: 655, endPoint x: 1267, endPoint y: 654, distance: 9.1
click at [1276, 655] on input "Notification, Banner" at bounding box center [1285, 651] width 147 height 22
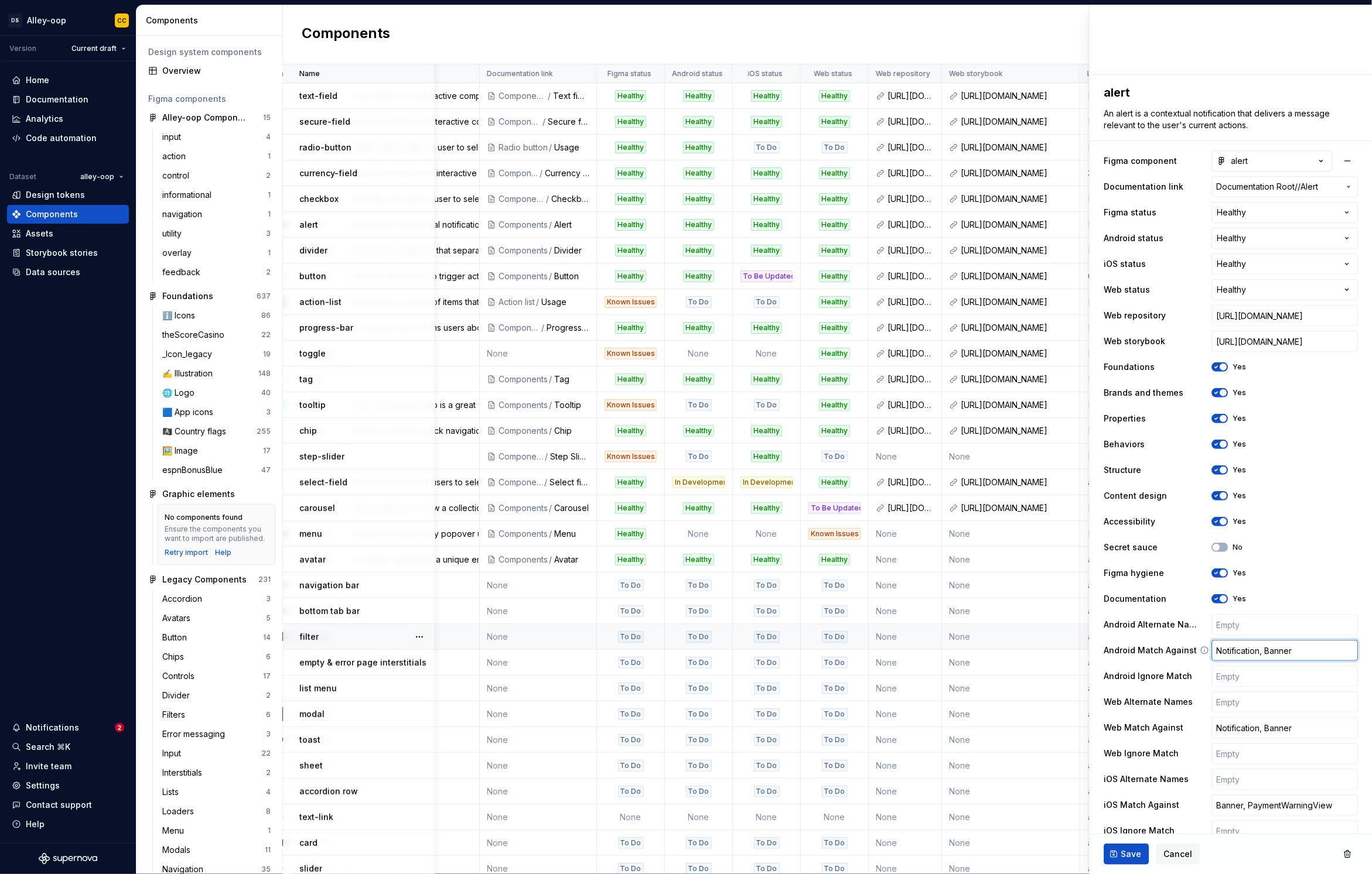
click at [1266, 653] on input "Notification, Banner" at bounding box center [1285, 651] width 147 height 22
drag, startPoint x: 1261, startPoint y: 653, endPoint x: 1213, endPoint y: 648, distance: 48.3
click at [1213, 648] on input "Notification, Banner" at bounding box center [1285, 651] width 147 height 22
click at [1137, 848] on button "Save" at bounding box center [1127, 854] width 45 height 22
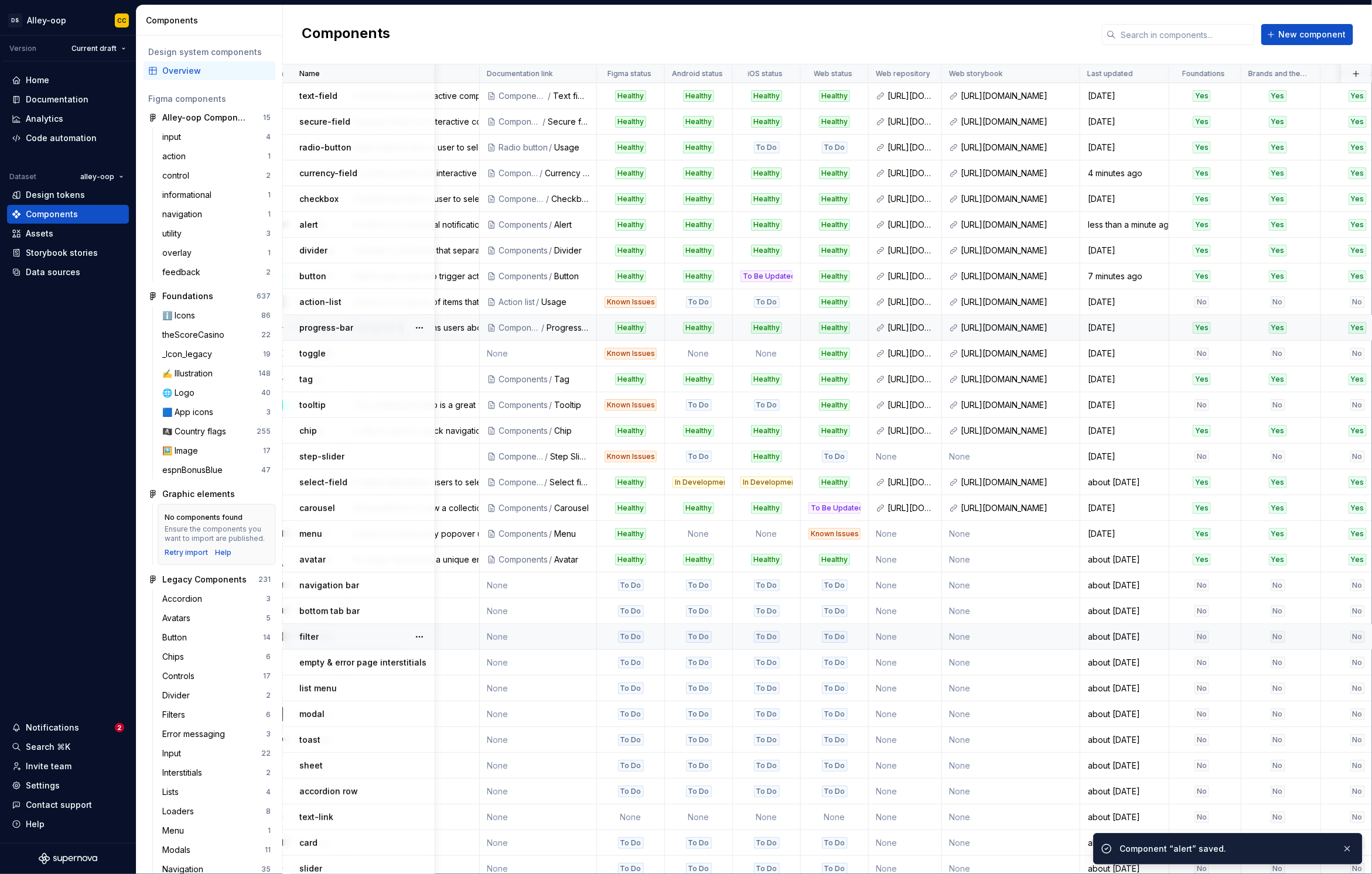
click at [377, 330] on div "progress-bar" at bounding box center [367, 328] width 135 height 12
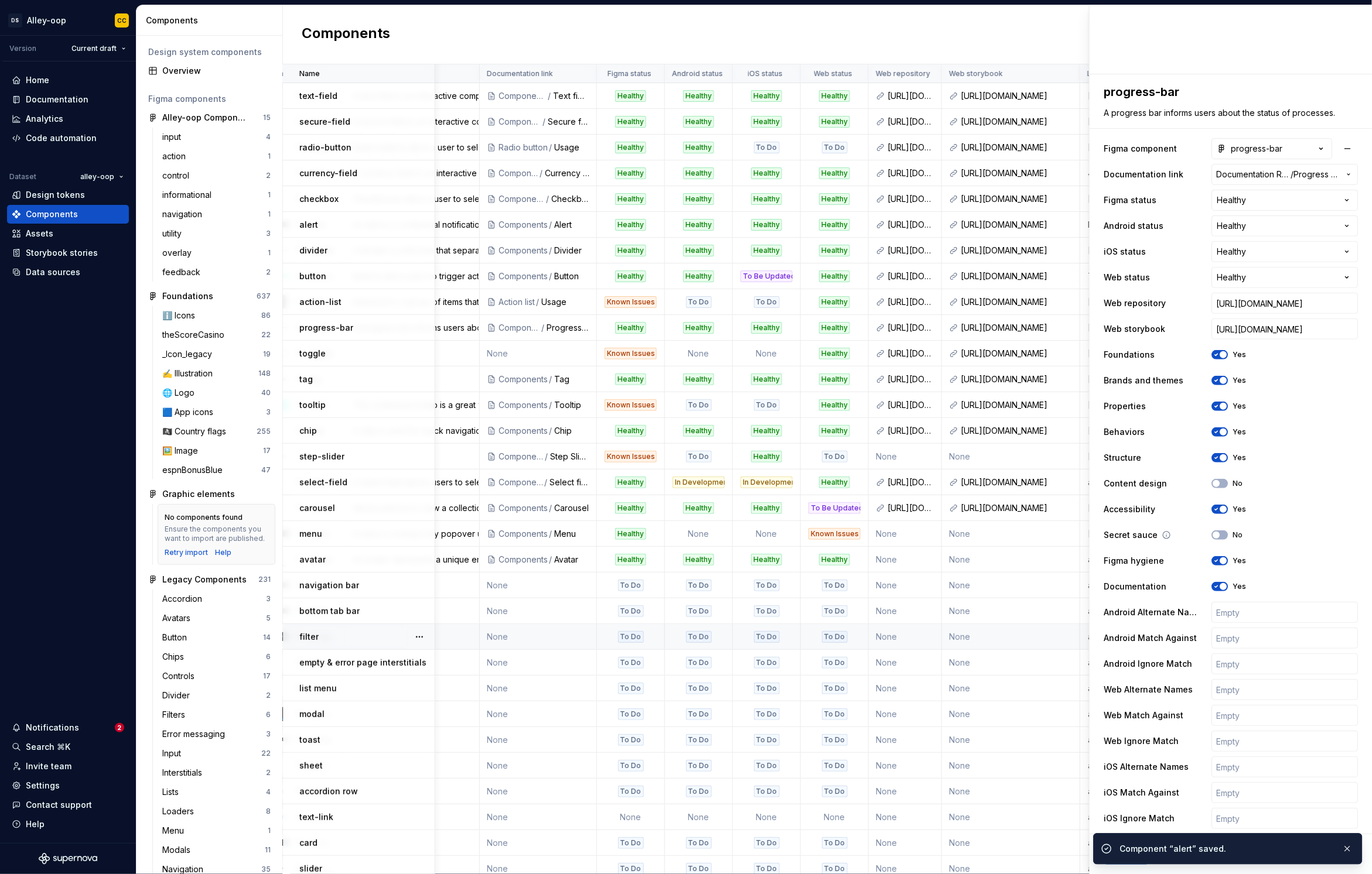
scroll to position [122, 0]
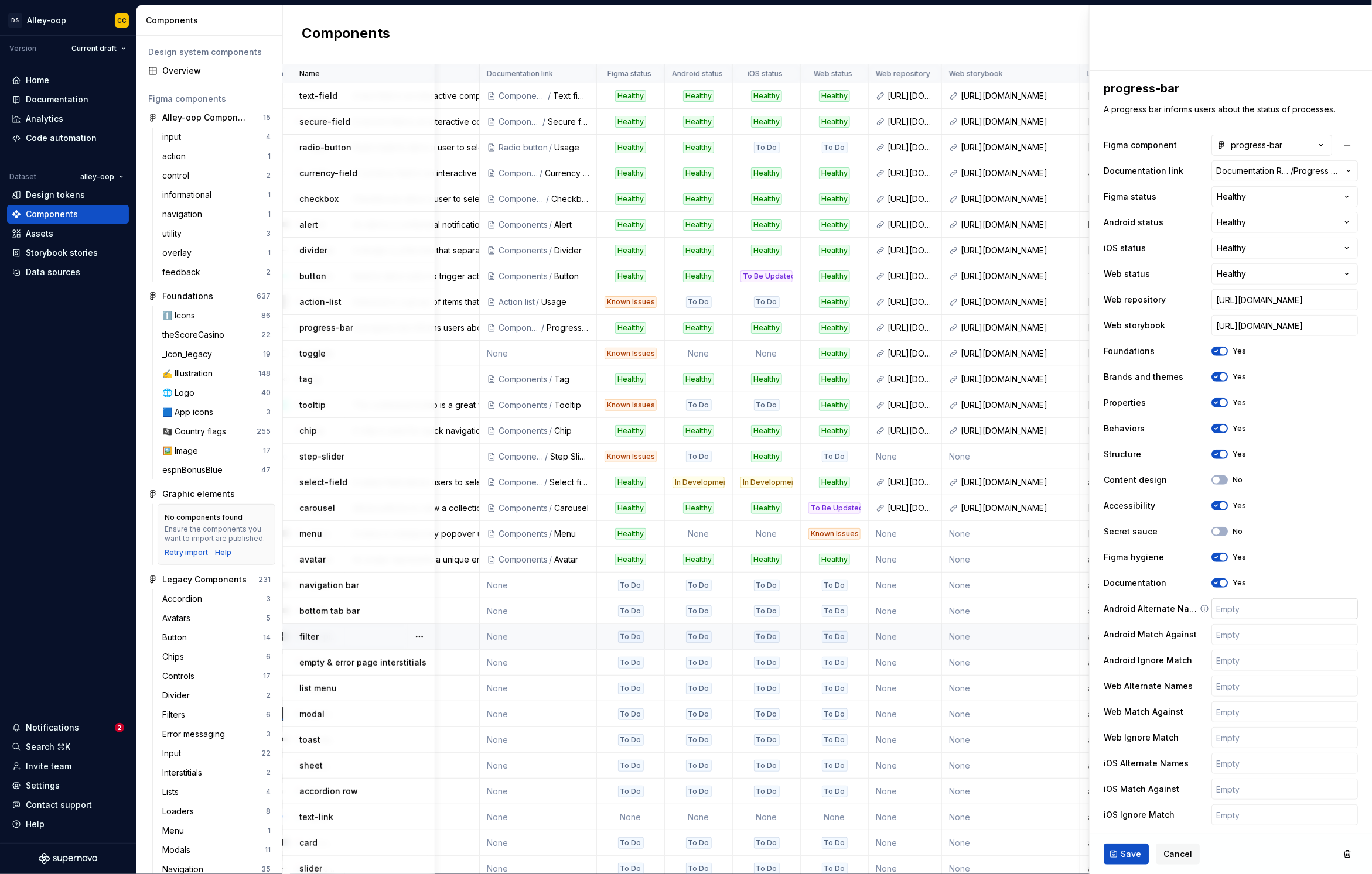
click at [1266, 598] on input "text" at bounding box center [1285, 609] width 147 height 22
click at [1272, 609] on input "text" at bounding box center [1285, 609] width 147 height 22
click at [1250, 627] on input "text" at bounding box center [1285, 635] width 147 height 22
click at [1267, 634] on input "Progress, Loader" at bounding box center [1285, 635] width 147 height 22
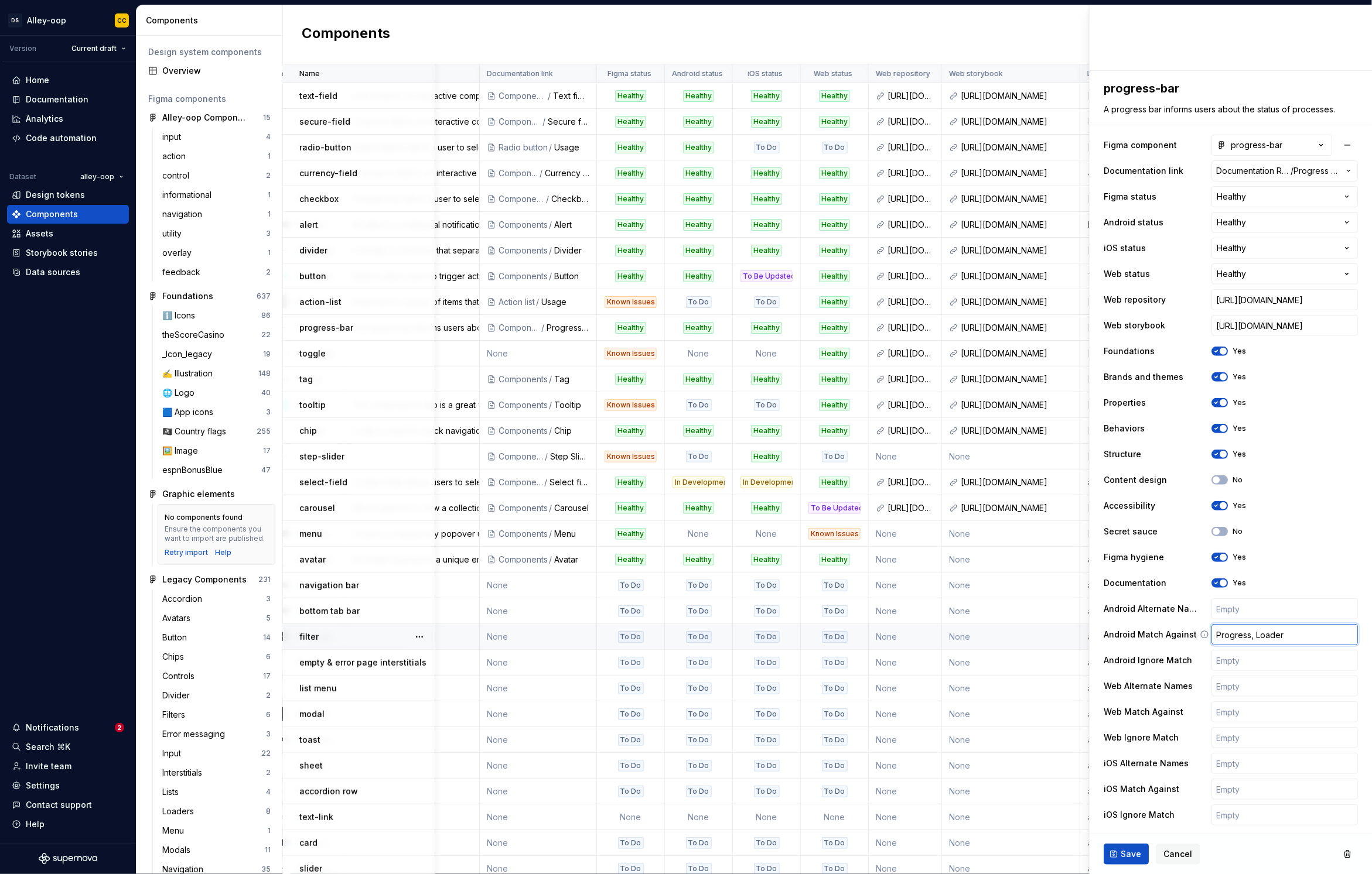
click at [1268, 634] on input "Progress, Loader" at bounding box center [1285, 635] width 147 height 22
click at [1267, 706] on input "text" at bounding box center [1285, 713] width 147 height 22
paste input "Progress, Loader"
click at [1256, 785] on input "text" at bounding box center [1285, 790] width 147 height 22
paste input "Progress, Loader"
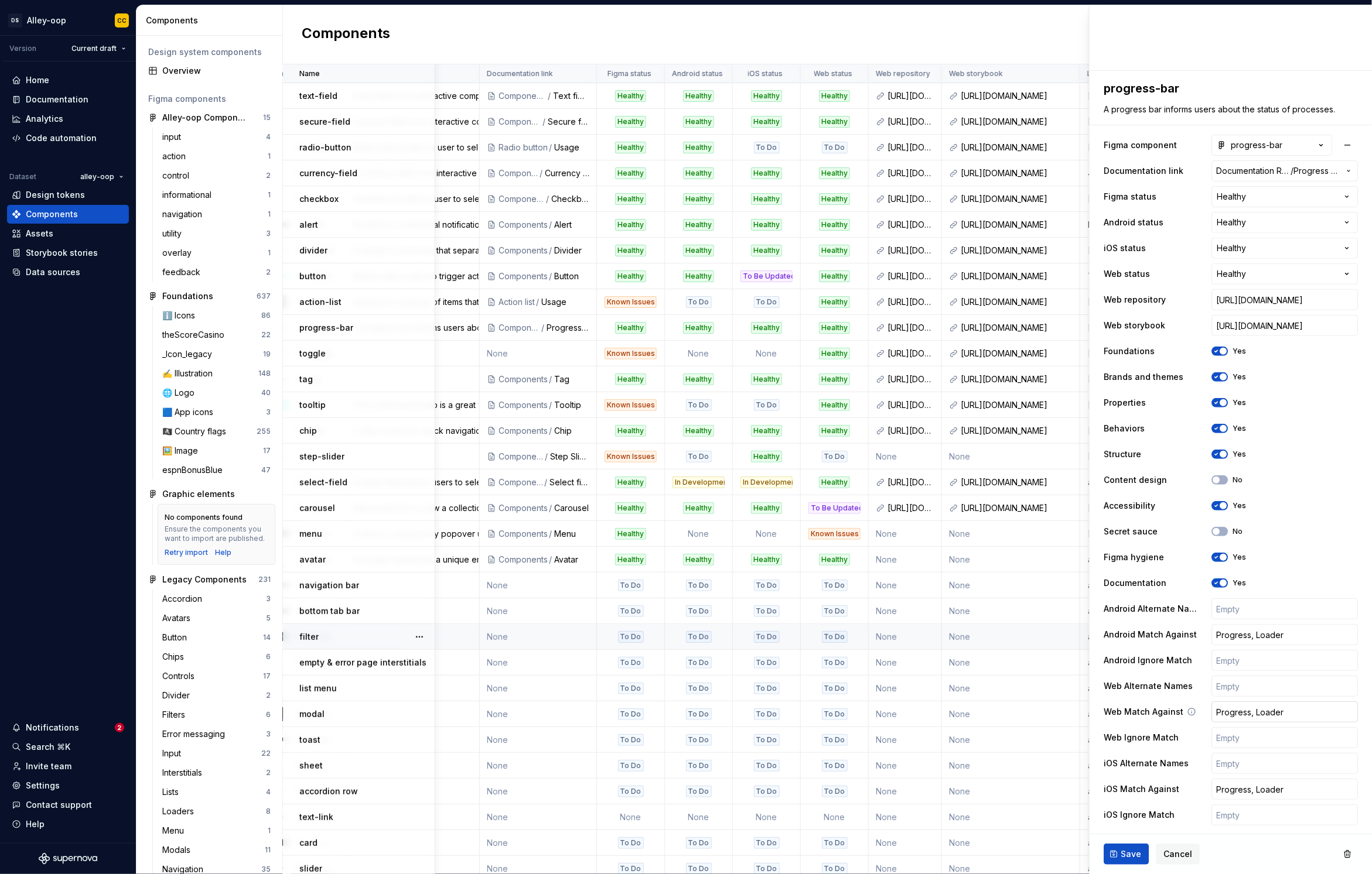
click at [1287, 710] on input "Progress, Loader" at bounding box center [1285, 713] width 147 height 22
click at [1300, 713] on input "Progress, Loader" at bounding box center [1285, 713] width 147 height 22
drag, startPoint x: 1326, startPoint y: 707, endPoint x: 1280, endPoint y: 705, distance: 46.0
click at [1280, 705] on input "Progress, Loader, LoadingBar" at bounding box center [1285, 713] width 147 height 22
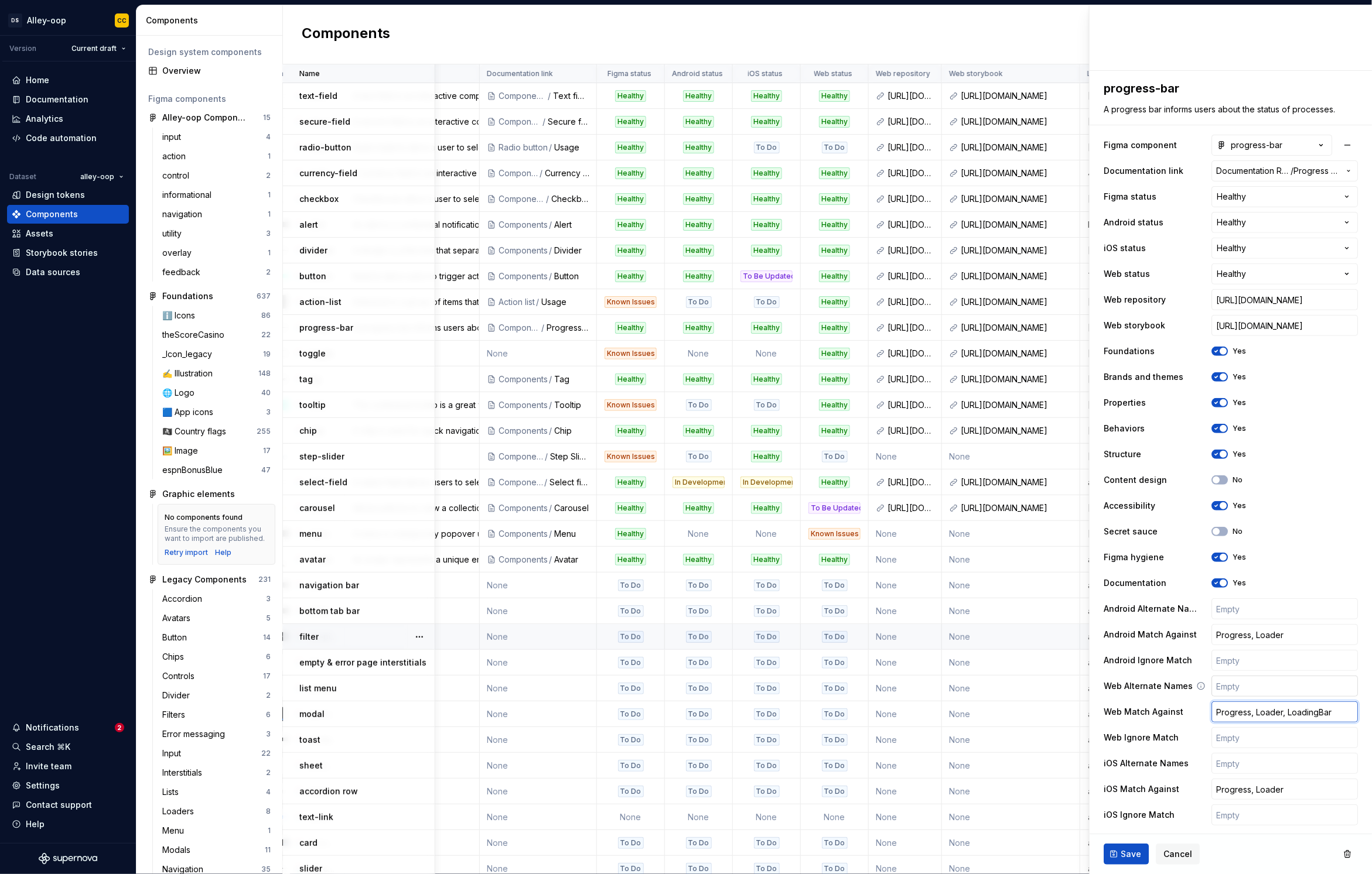
drag, startPoint x: 1271, startPoint y: 713, endPoint x: 1328, endPoint y: 677, distance: 67.4
click at [1348, 711] on div "**********" at bounding box center [1230, 453] width 283 height 765
click at [1313, 639] on input "Progress, Loader" at bounding box center [1285, 635] width 147 height 22
paste input ", LoadingBa"
click at [1303, 711] on input "Progress, Loader, LoadingBar" at bounding box center [1285, 713] width 147 height 22
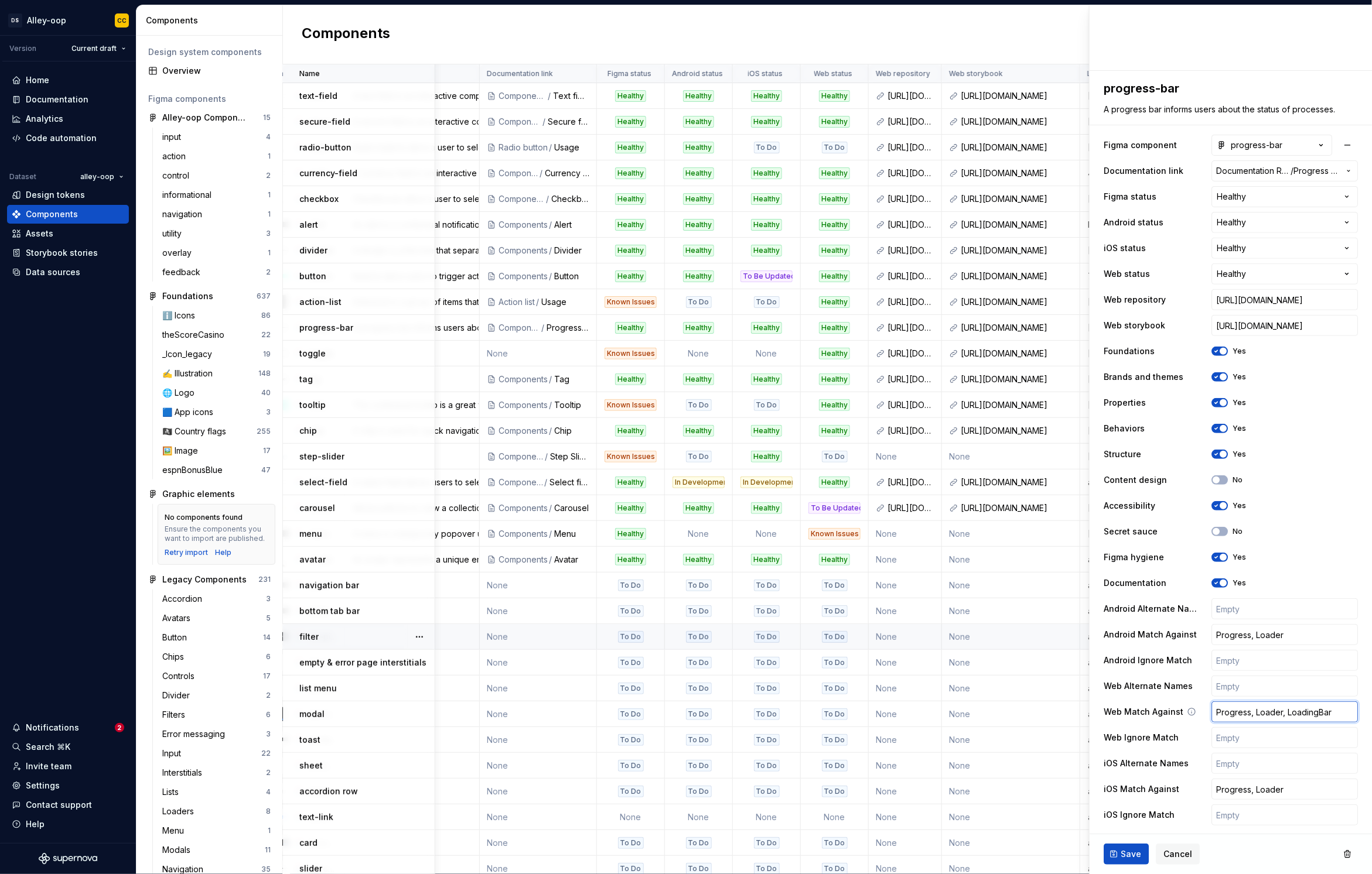
click at [1303, 711] on input "Progress, Loader, LoadingBar" at bounding box center [1285, 713] width 147 height 22
click at [1304, 711] on input "Progress, Loader, LoadingBar" at bounding box center [1285, 713] width 147 height 22
click at [1290, 642] on input "Progress, Loader" at bounding box center [1285, 635] width 147 height 22
paste input ", LoadingBar"
click at [1299, 789] on input "Progress, Loader" at bounding box center [1285, 790] width 147 height 22
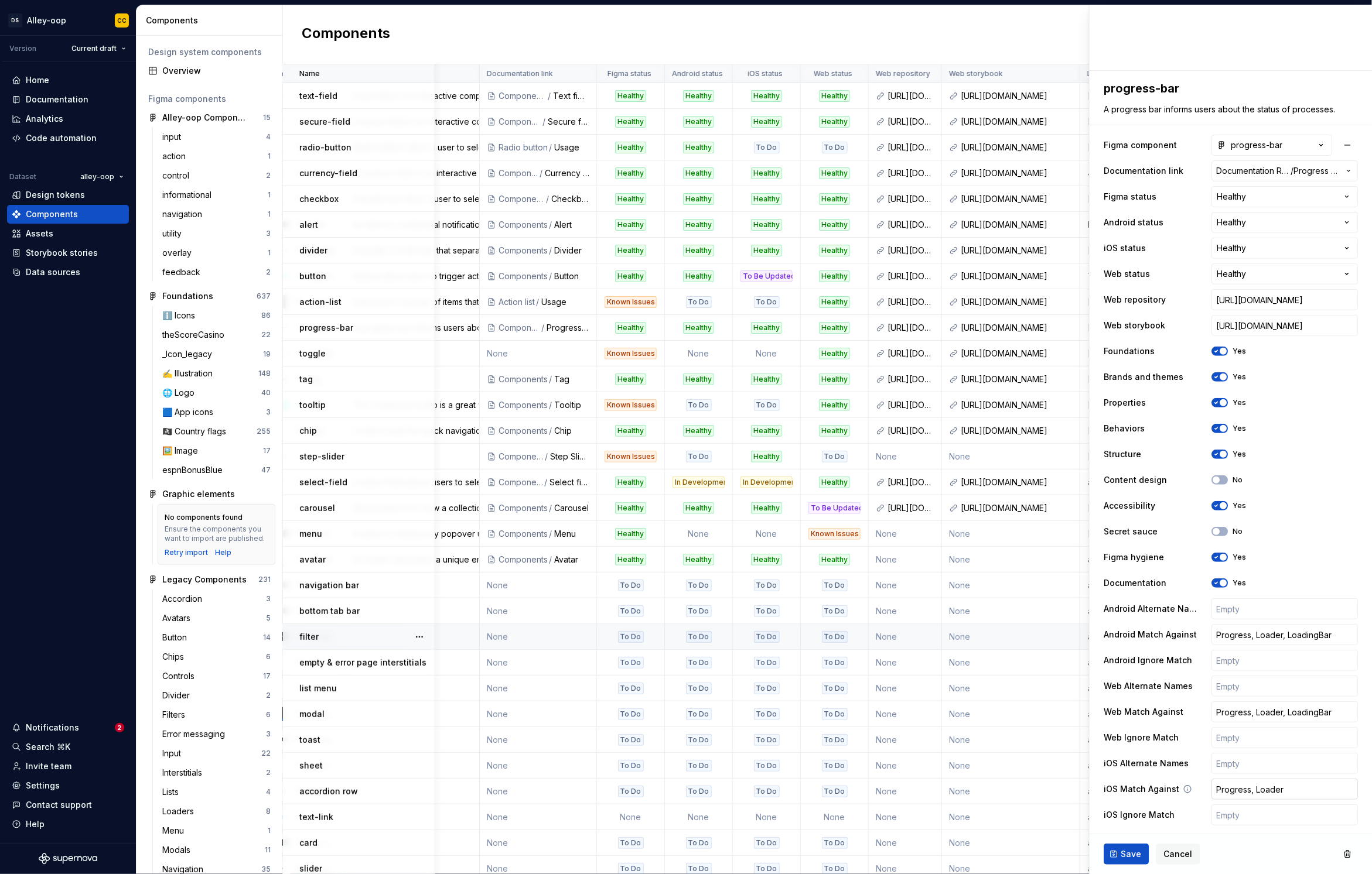
click at [1299, 789] on input "Progress, Loader" at bounding box center [1285, 790] width 147 height 22
paste input ", LoadingBar"
click at [1259, 740] on input "text" at bounding box center [1285, 738] width 147 height 22
click at [1137, 855] on span "Save" at bounding box center [1130, 854] width 21 height 12
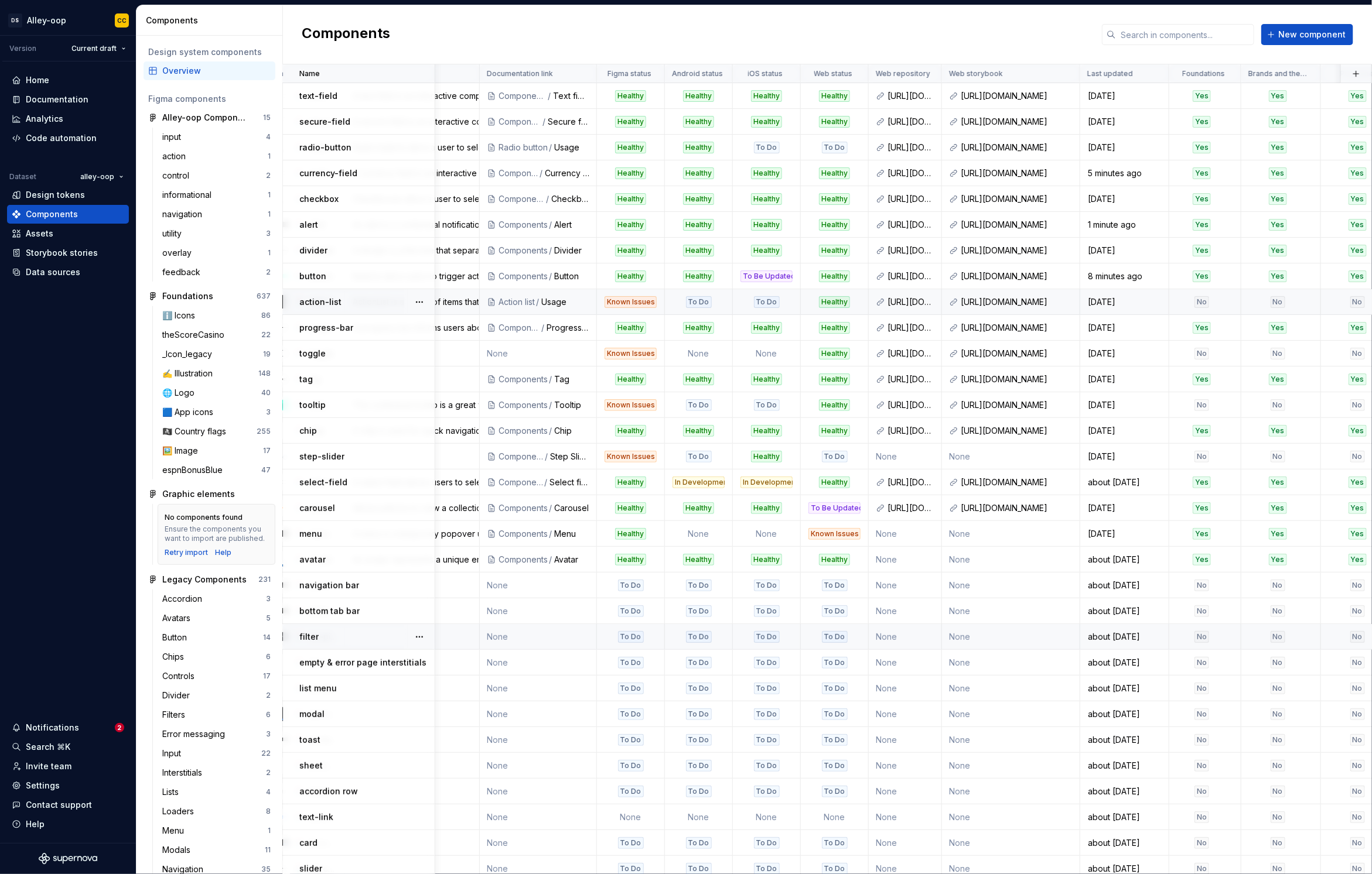
click at [388, 306] on div "action-list" at bounding box center [367, 302] width 135 height 12
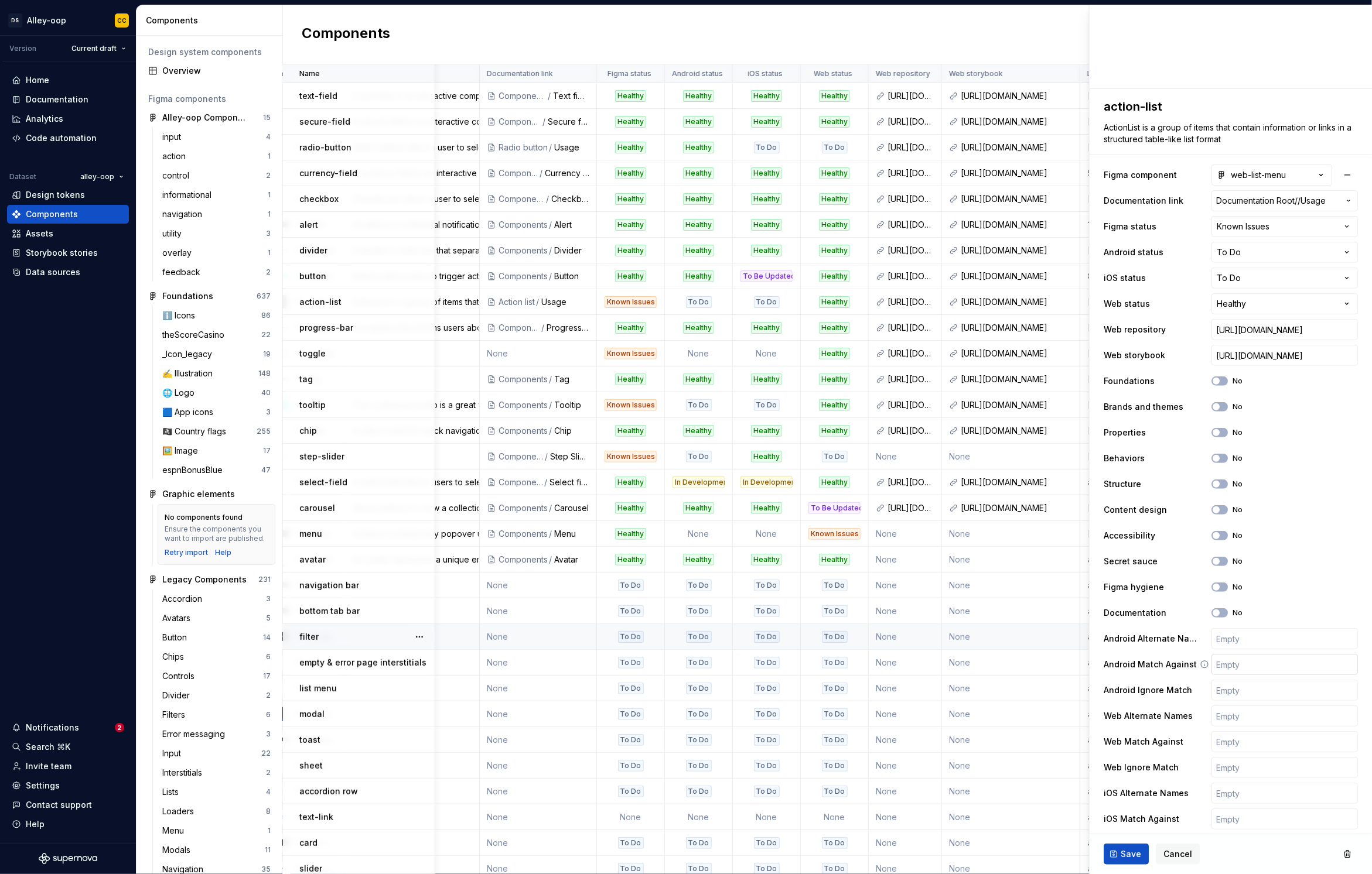
scroll to position [118, 0]
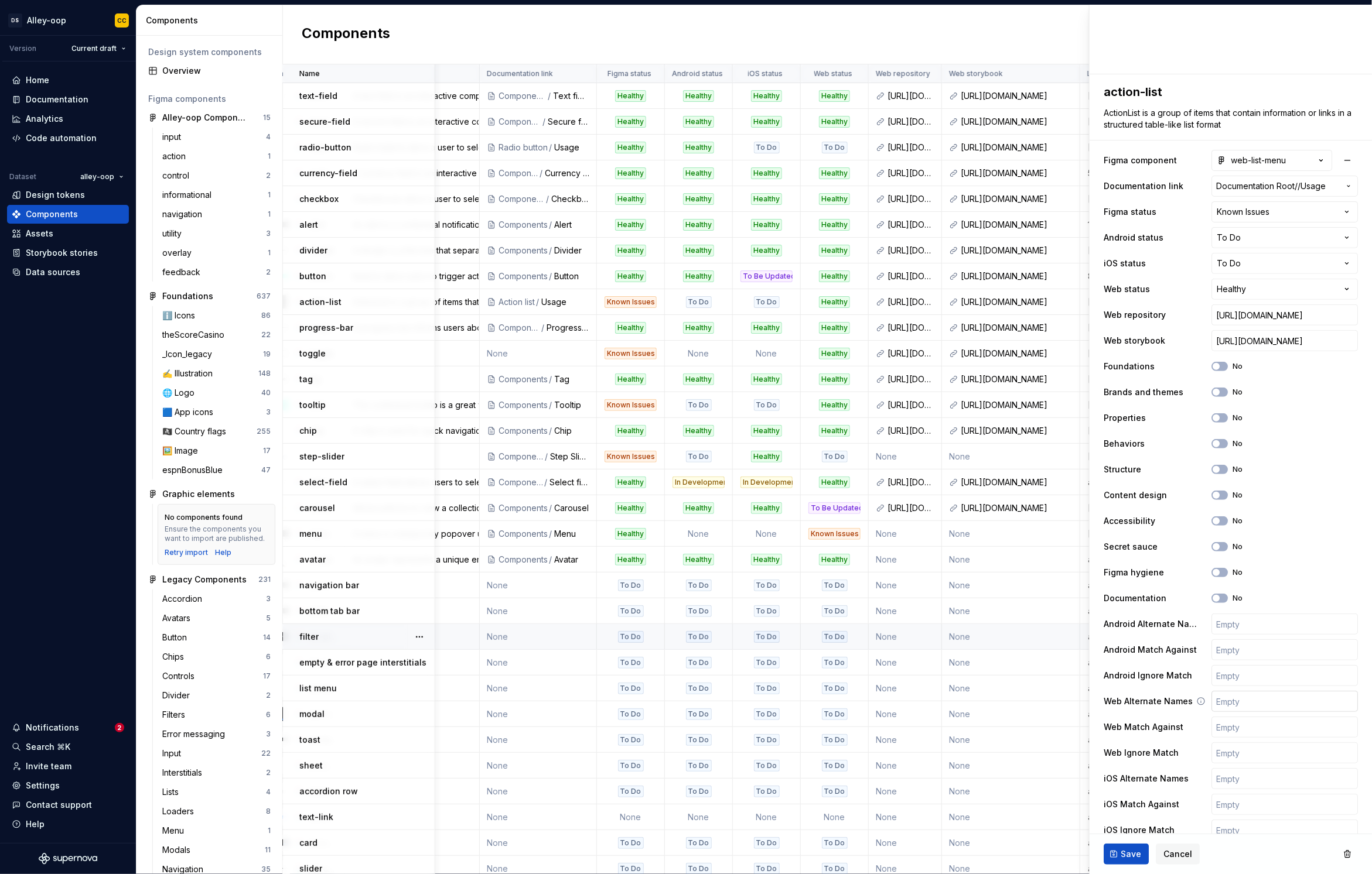
click at [1246, 698] on input "text" at bounding box center [1285, 702] width 147 height 22
click at [1253, 721] on input "text" at bounding box center [1285, 727] width 147 height 22
click at [1120, 850] on button "Save" at bounding box center [1127, 854] width 45 height 22
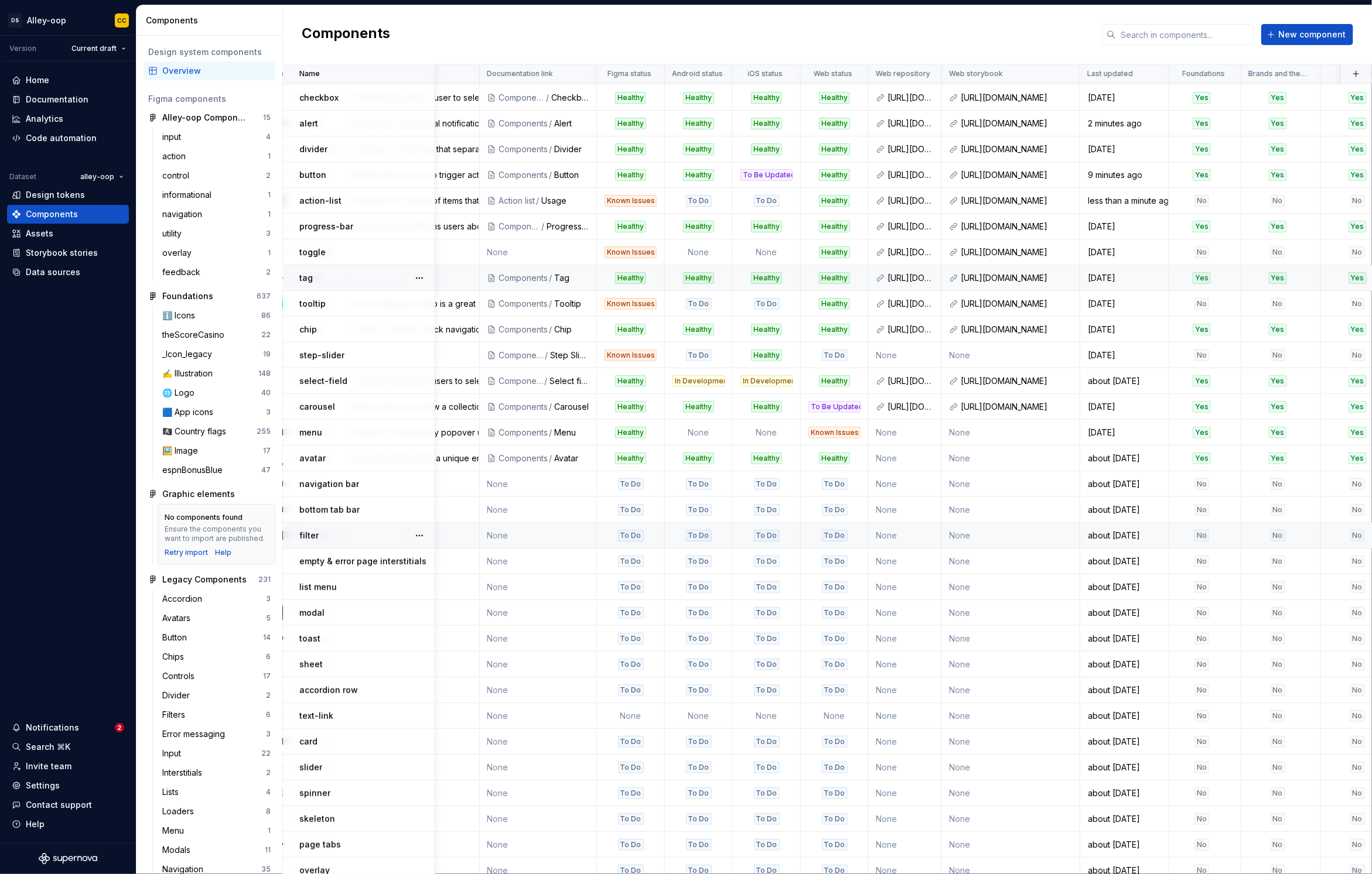
scroll to position [144, 176]
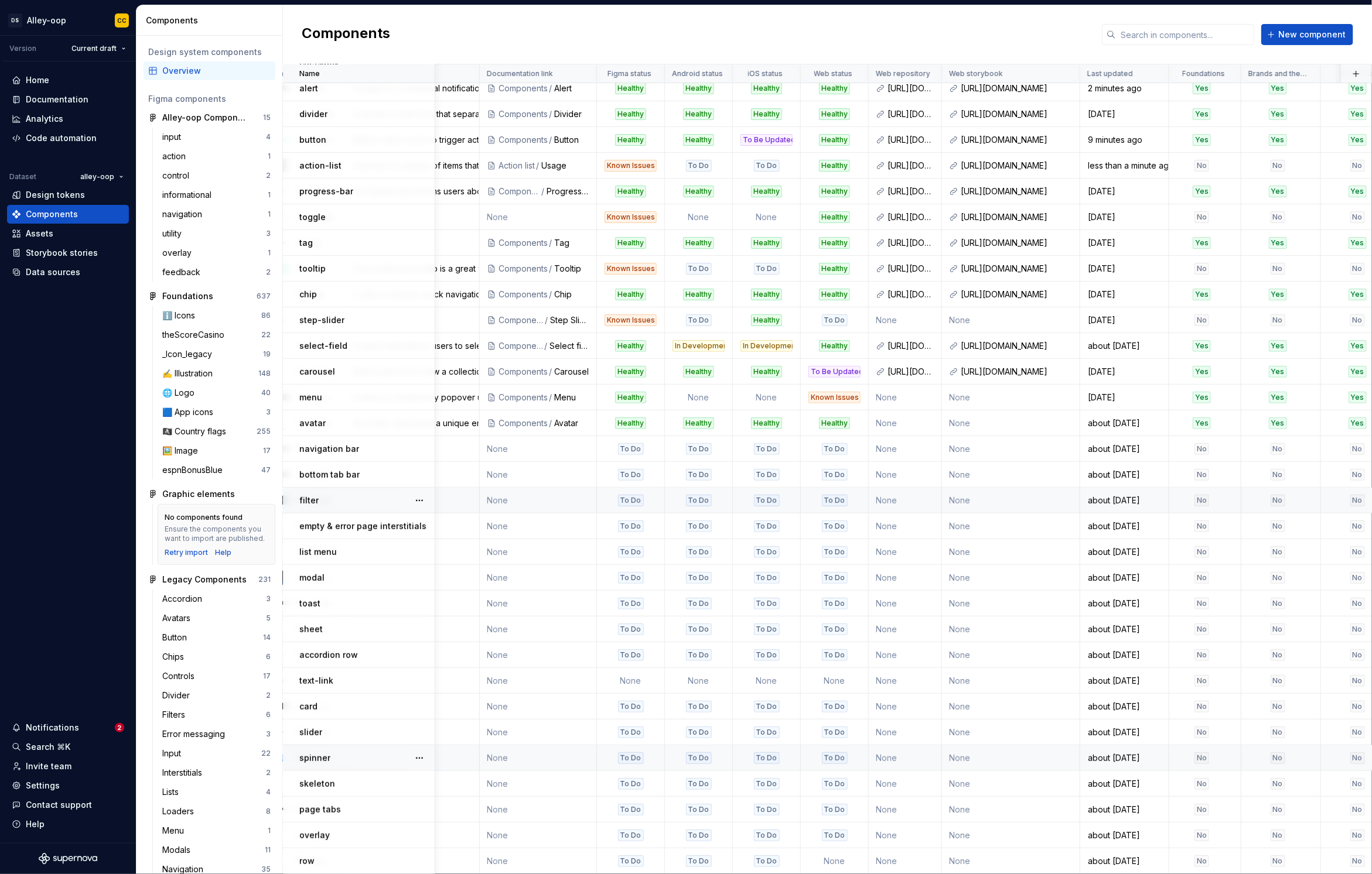
click at [363, 753] on div "spinner" at bounding box center [367, 759] width 135 height 12
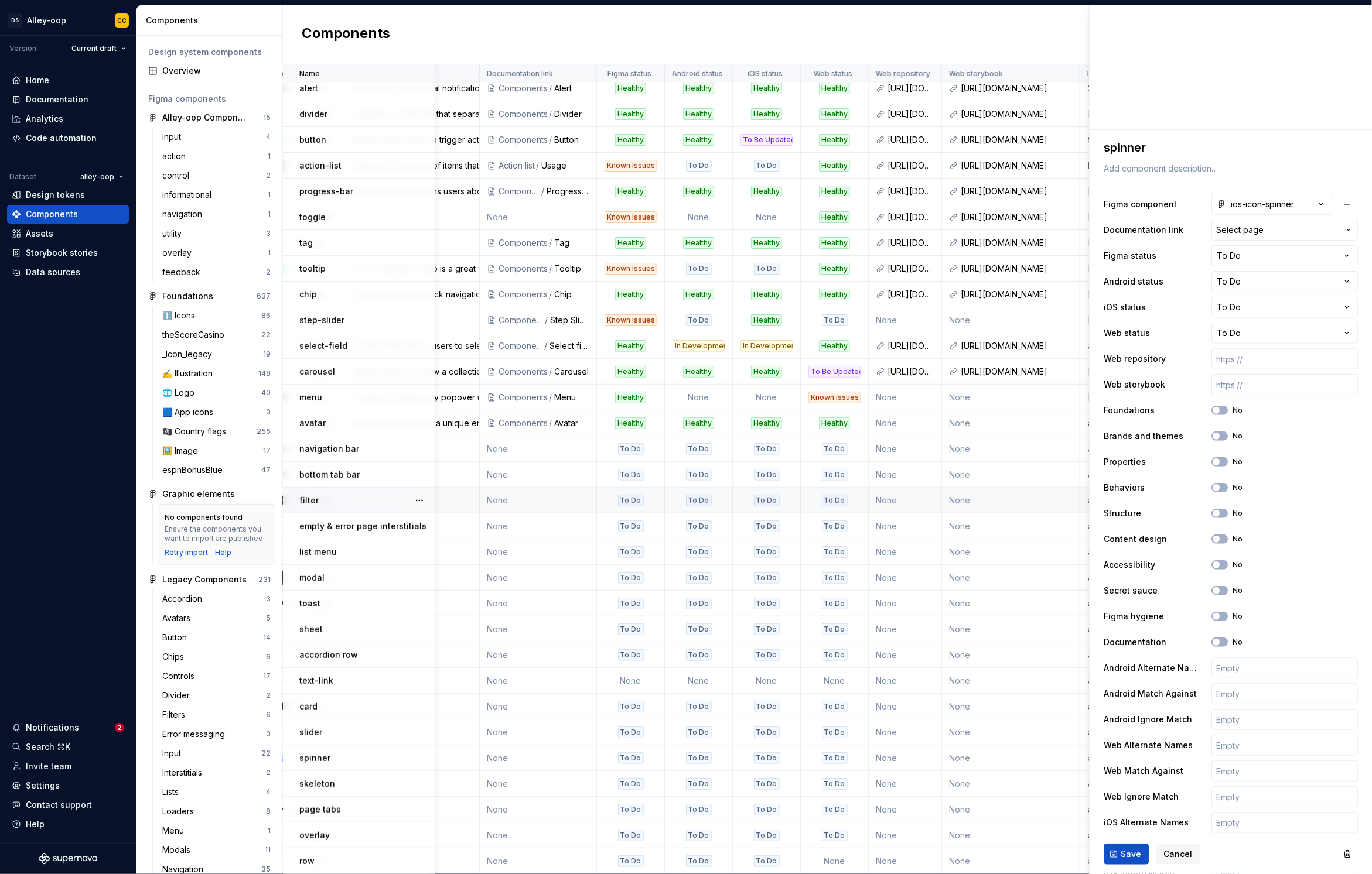
scroll to position [122, 0]
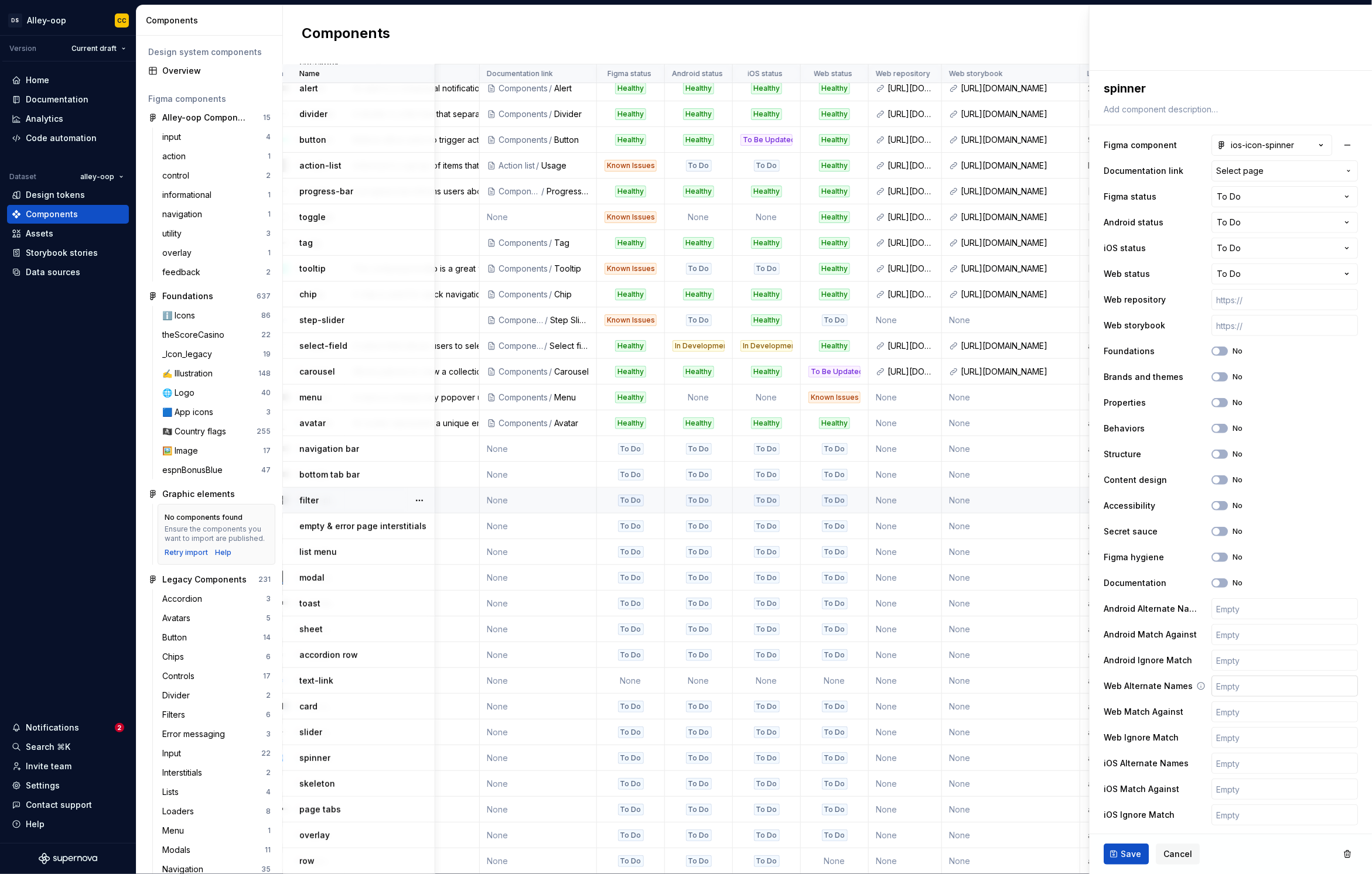
click at [1246, 694] on input "text" at bounding box center [1285, 686] width 147 height 22
click at [1319, 262] on div "**********" at bounding box center [1231, 480] width 254 height 696
click at [1316, 268] on html "[PERSON_NAME]-oop CC Version Current draft Home Documentation Analytics Code au…" at bounding box center [686, 437] width 1372 height 874
click at [1121, 859] on span "Save" at bounding box center [1130, 854] width 21 height 12
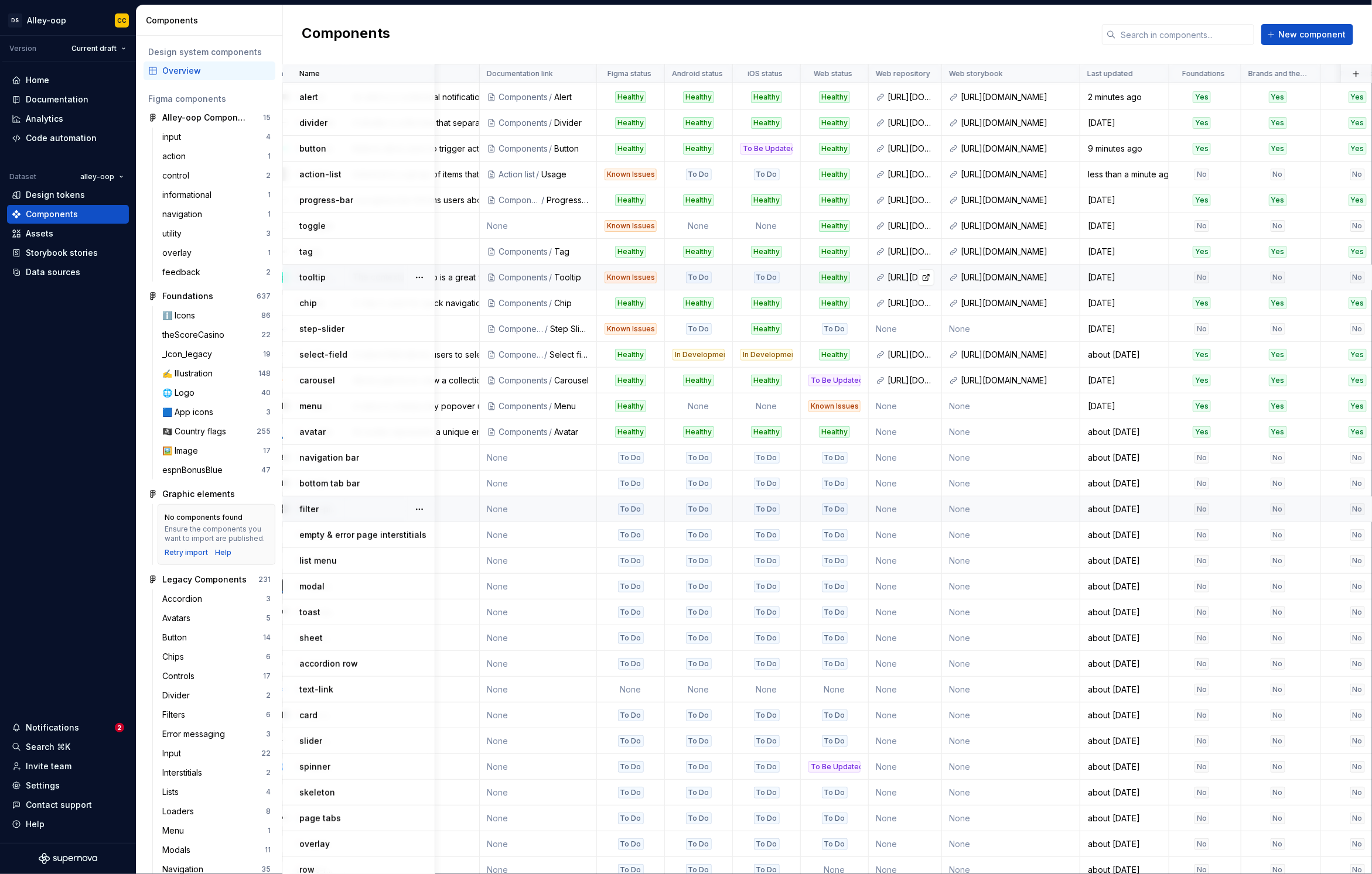
scroll to position [144, 176]
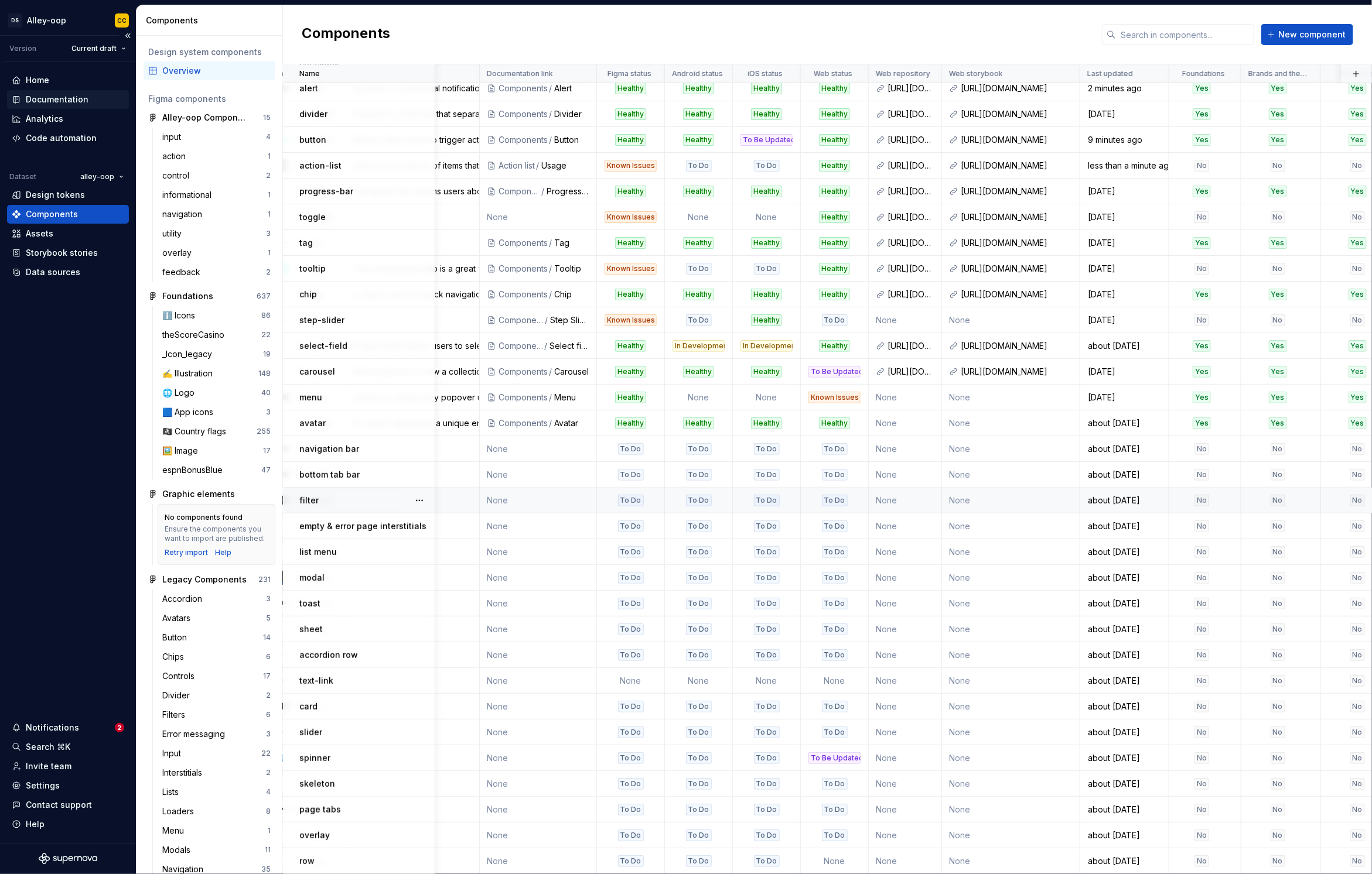
click at [53, 100] on div "Documentation" at bounding box center [57, 100] width 63 height 12
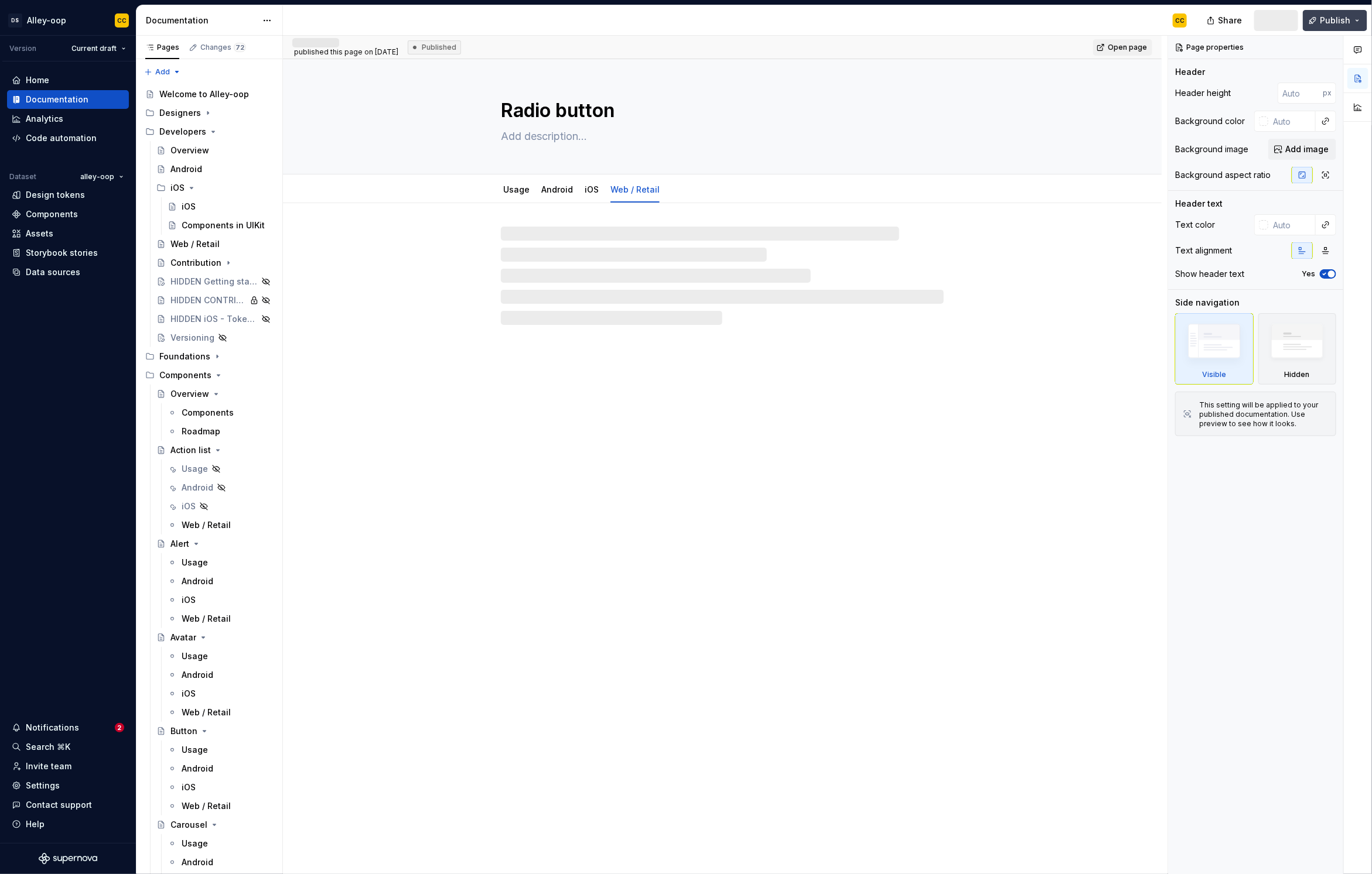
click at [1325, 17] on span "Publish" at bounding box center [1335, 21] width 30 height 12
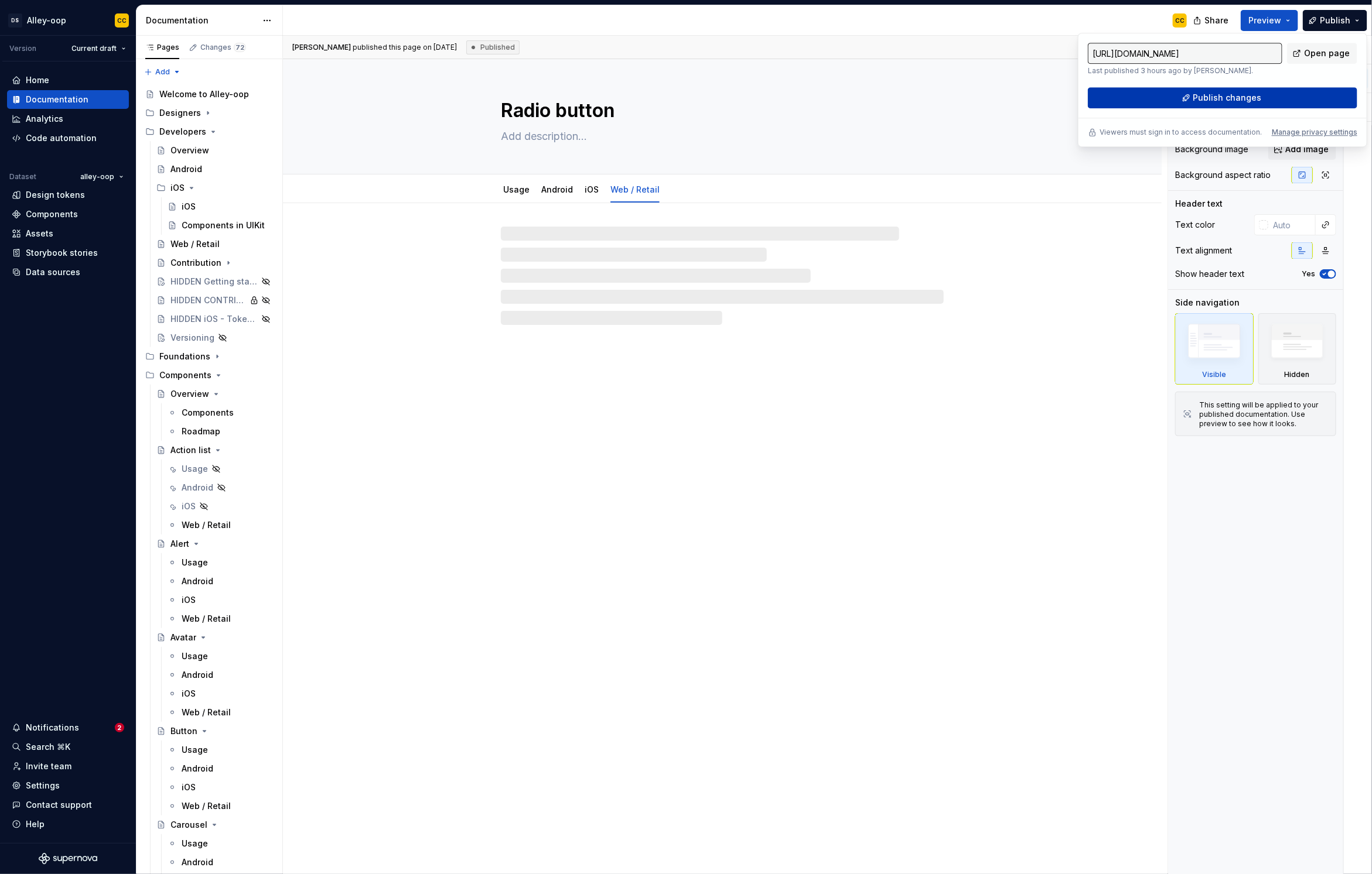
click at [1270, 93] on button "Publish changes" at bounding box center [1222, 98] width 270 height 22
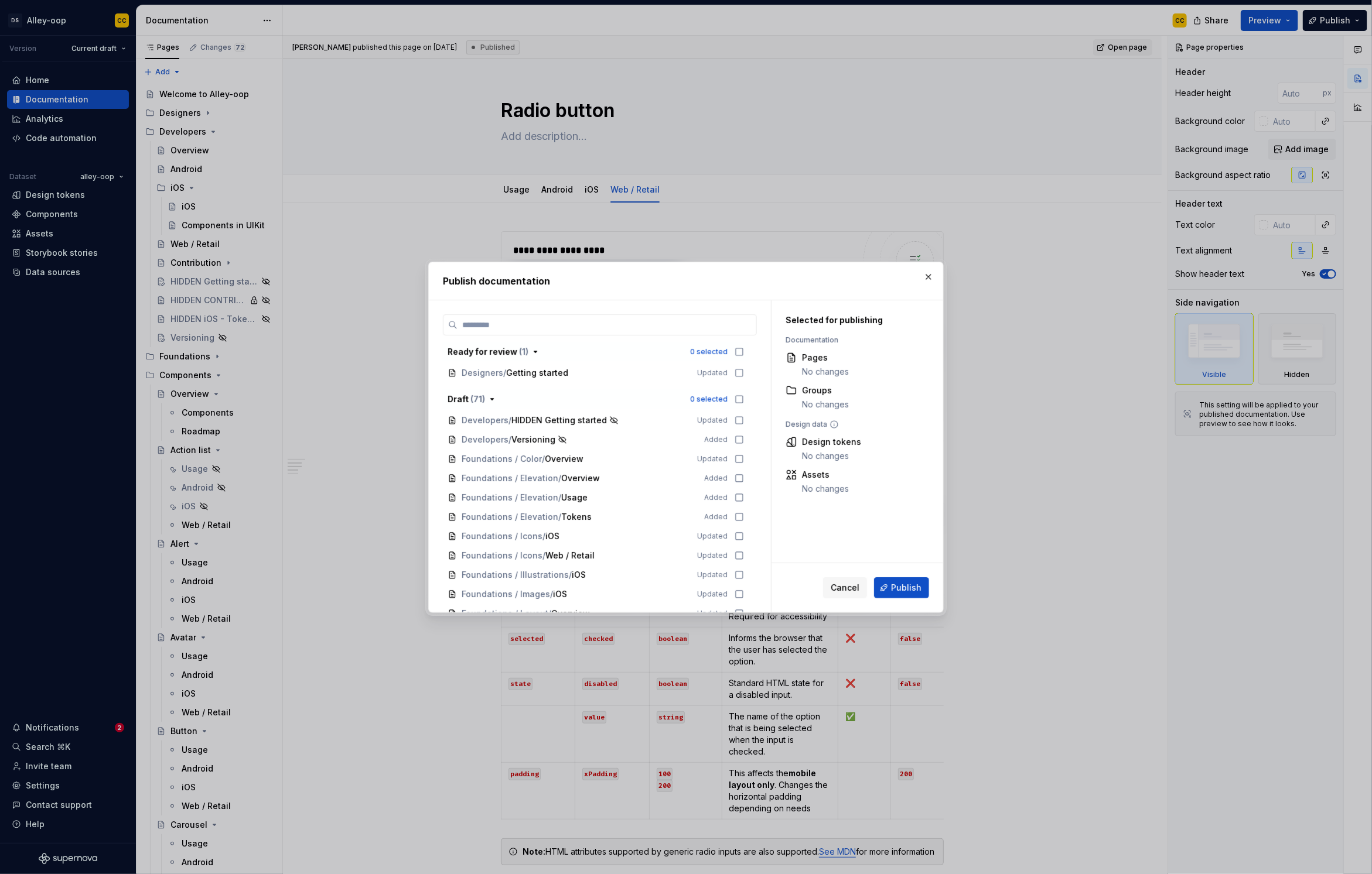
scroll to position [622, 0]
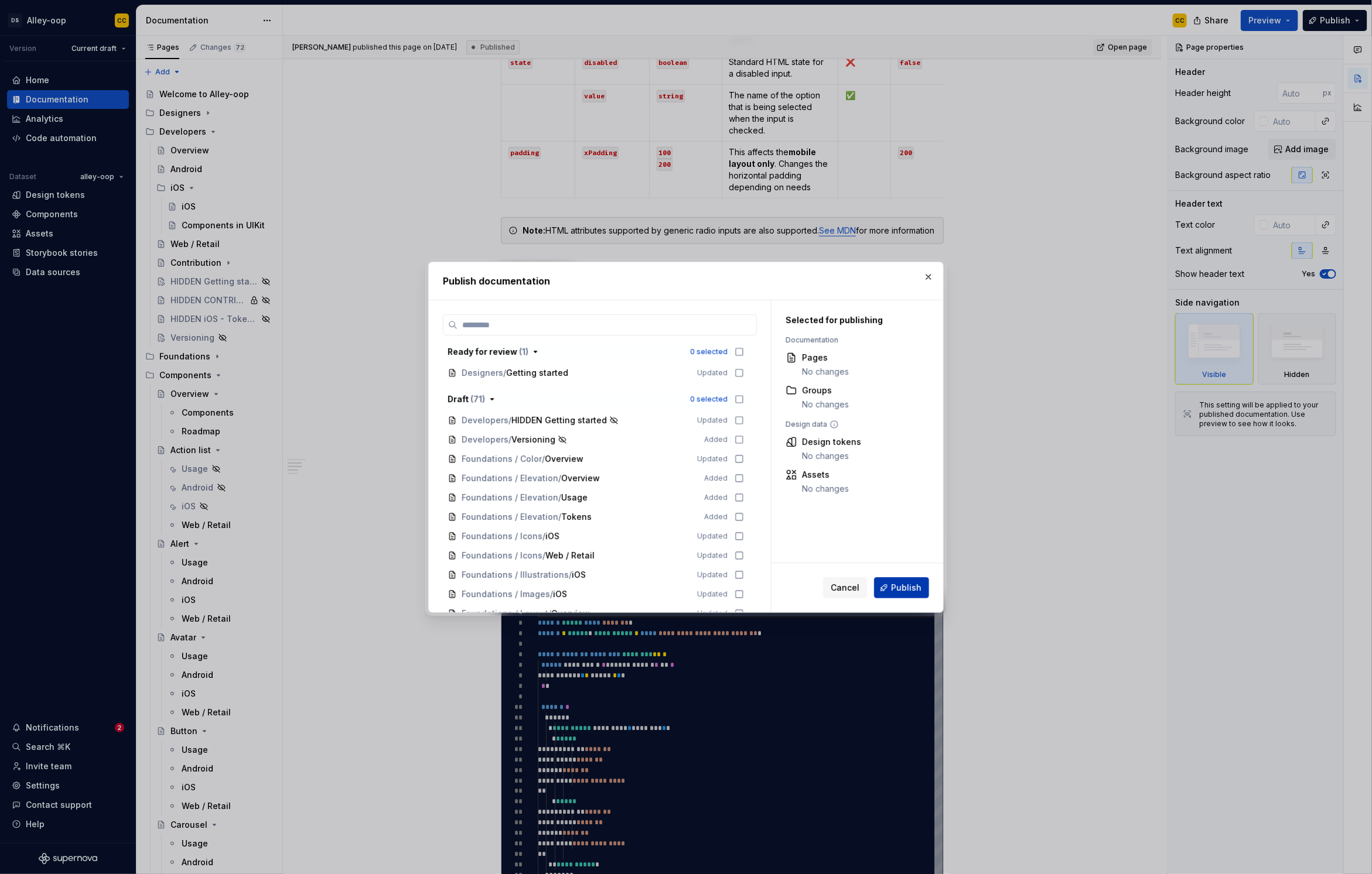
click at [904, 587] on span "Publish" at bounding box center [906, 588] width 30 height 12
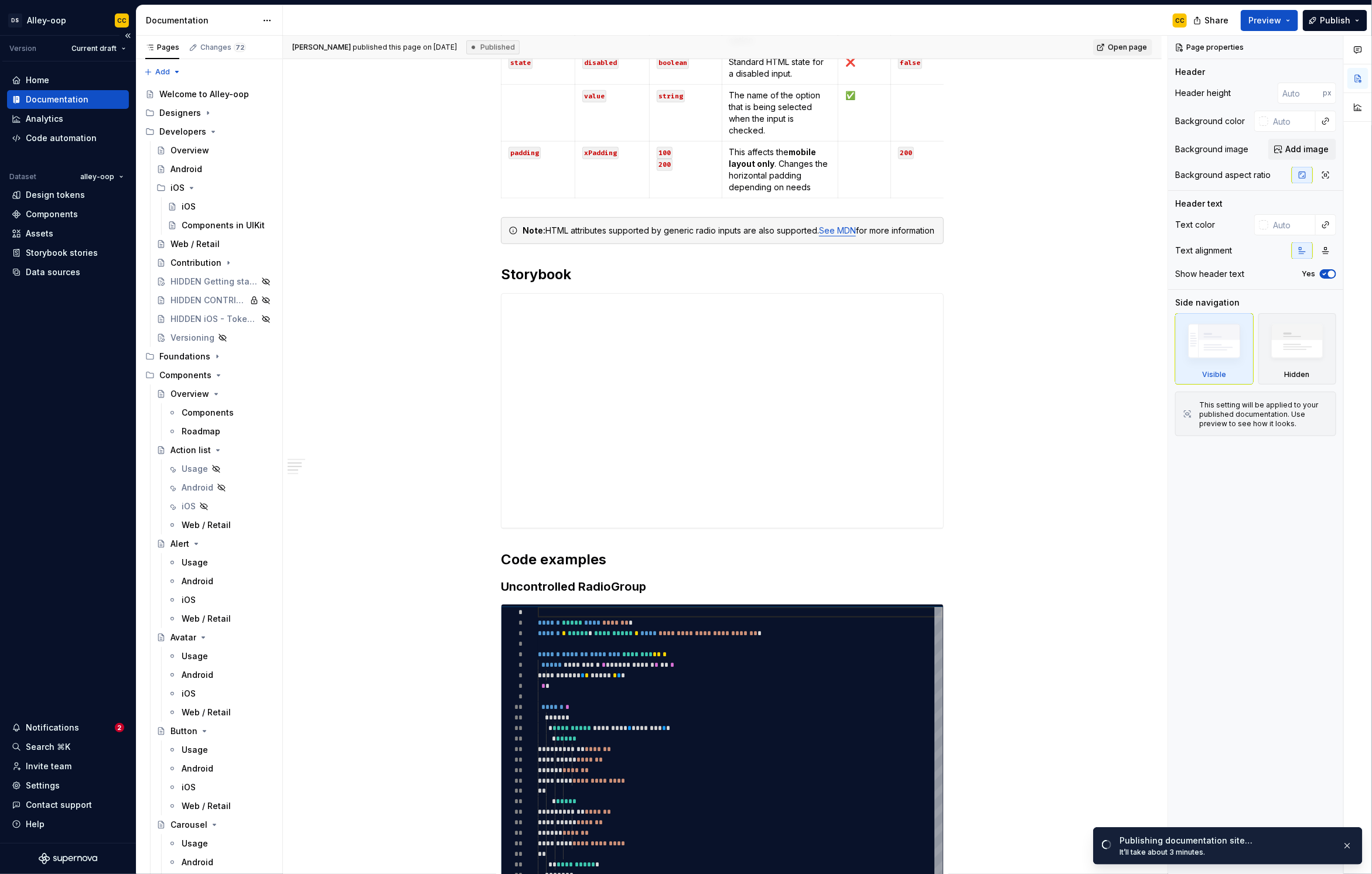
type textarea "*"
